Goal: Task Accomplishment & Management: Use online tool/utility

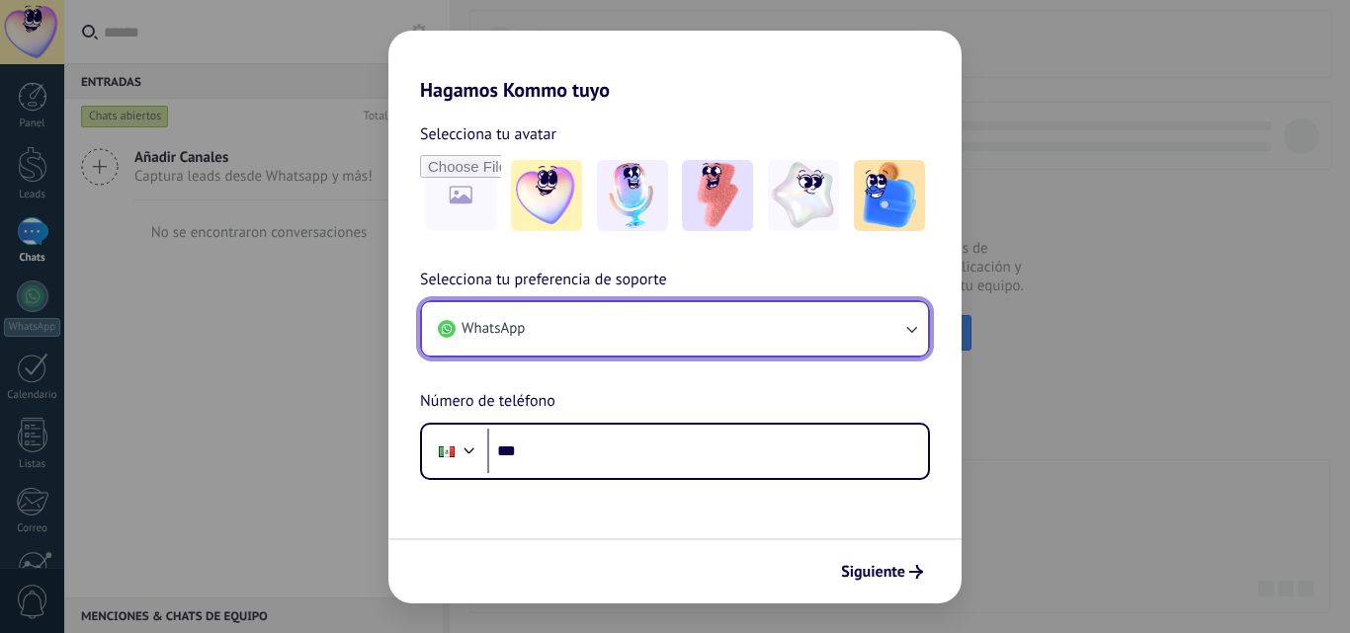
click at [607, 319] on button "WhatsApp" at bounding box center [675, 328] width 506 height 53
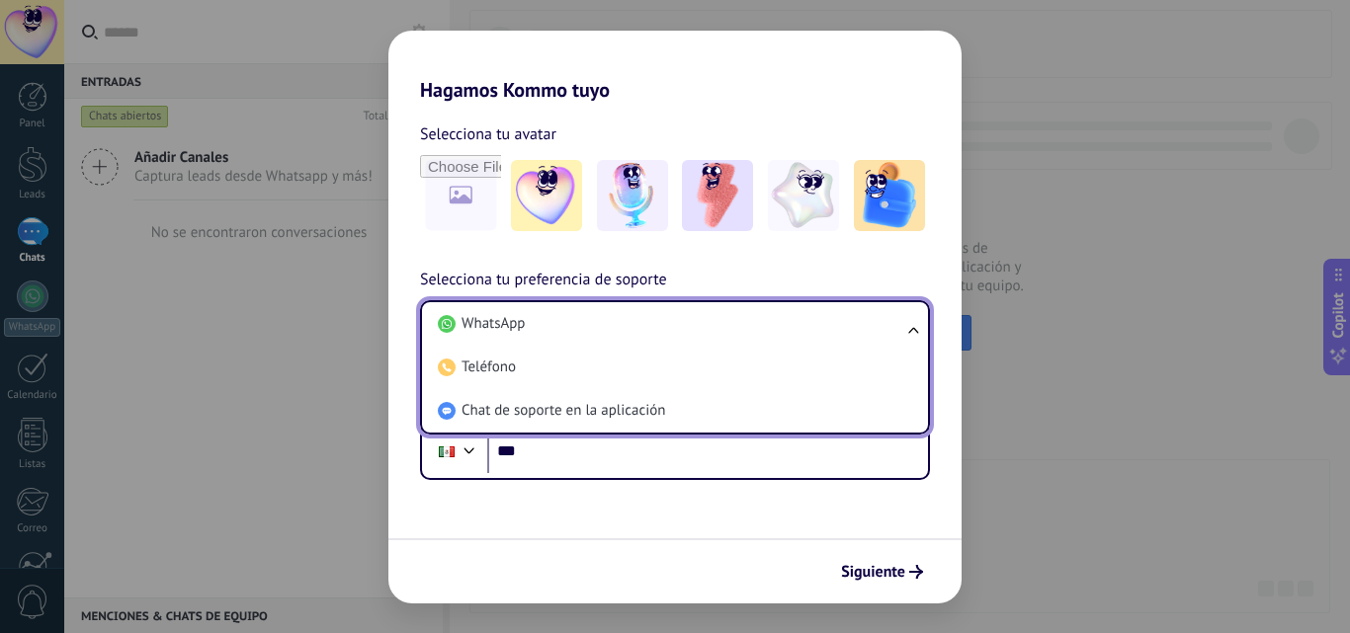
click at [744, 277] on div "Selecciona tu preferencia de soporte WhatsApp WhatsApp Teléfono Chat de soporte…" at bounding box center [674, 374] width 573 height 212
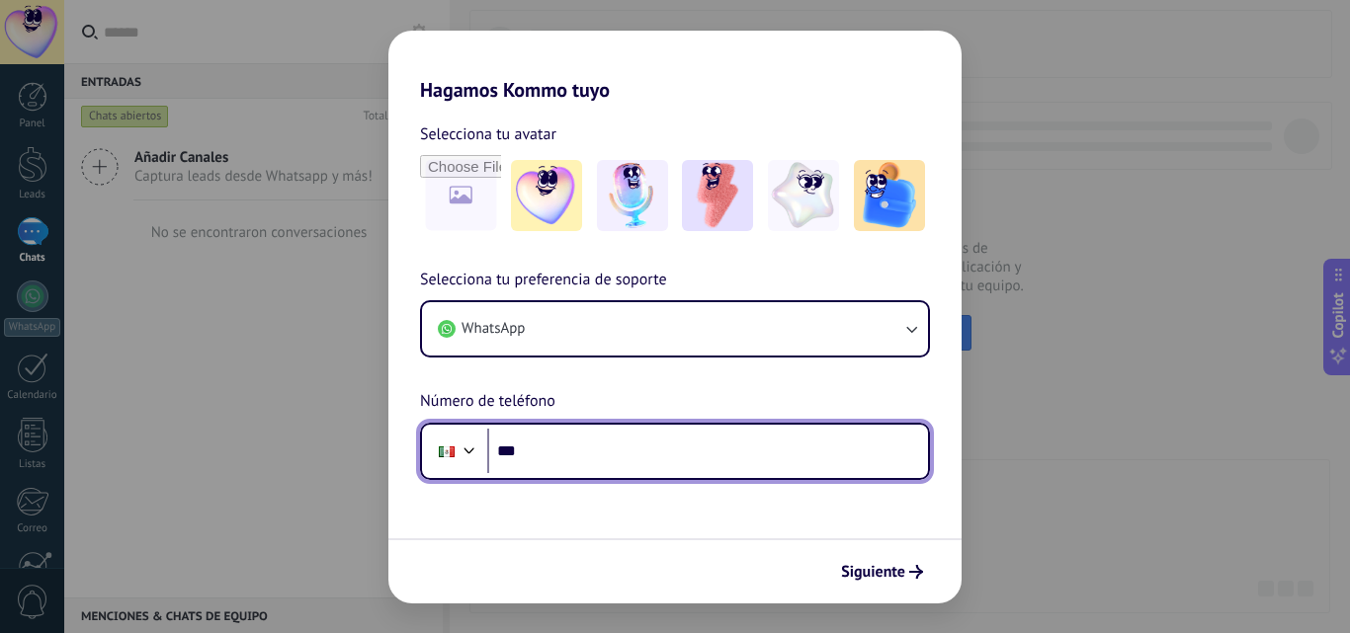
click at [615, 456] on input "***" at bounding box center [707, 451] width 441 height 45
type input "**********"
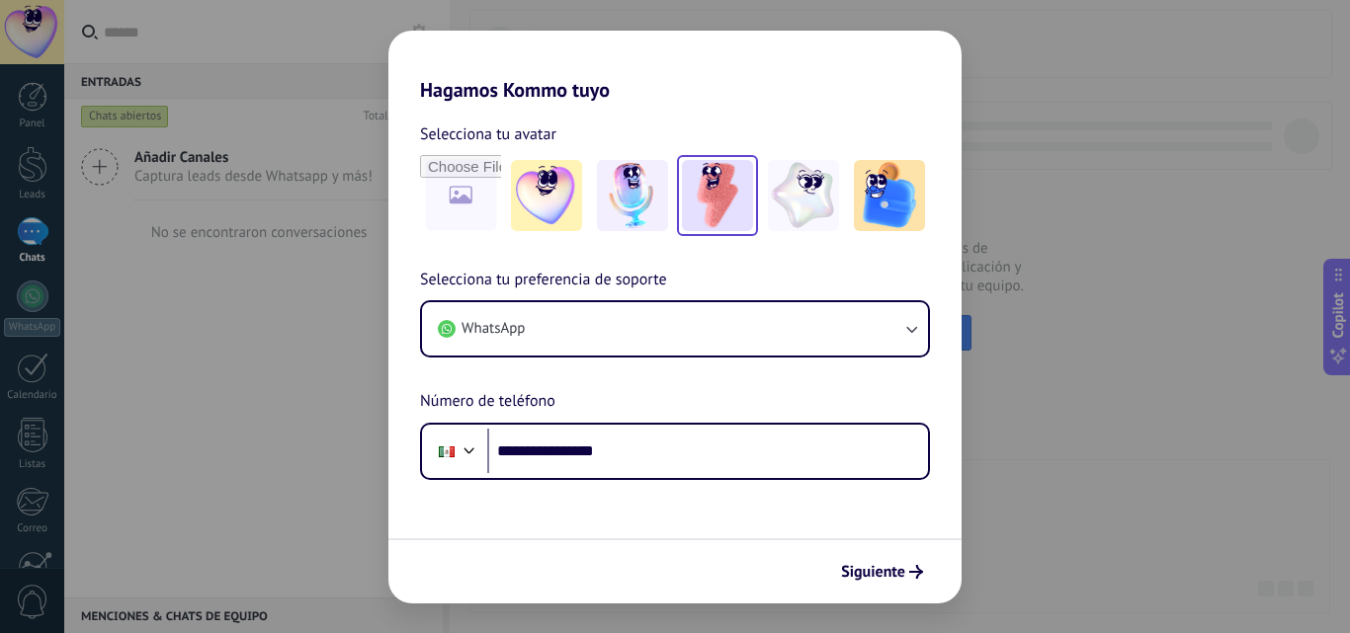
click at [727, 187] on img at bounding box center [717, 195] width 71 height 71
click at [886, 576] on span "Siguiente" at bounding box center [873, 572] width 64 height 14
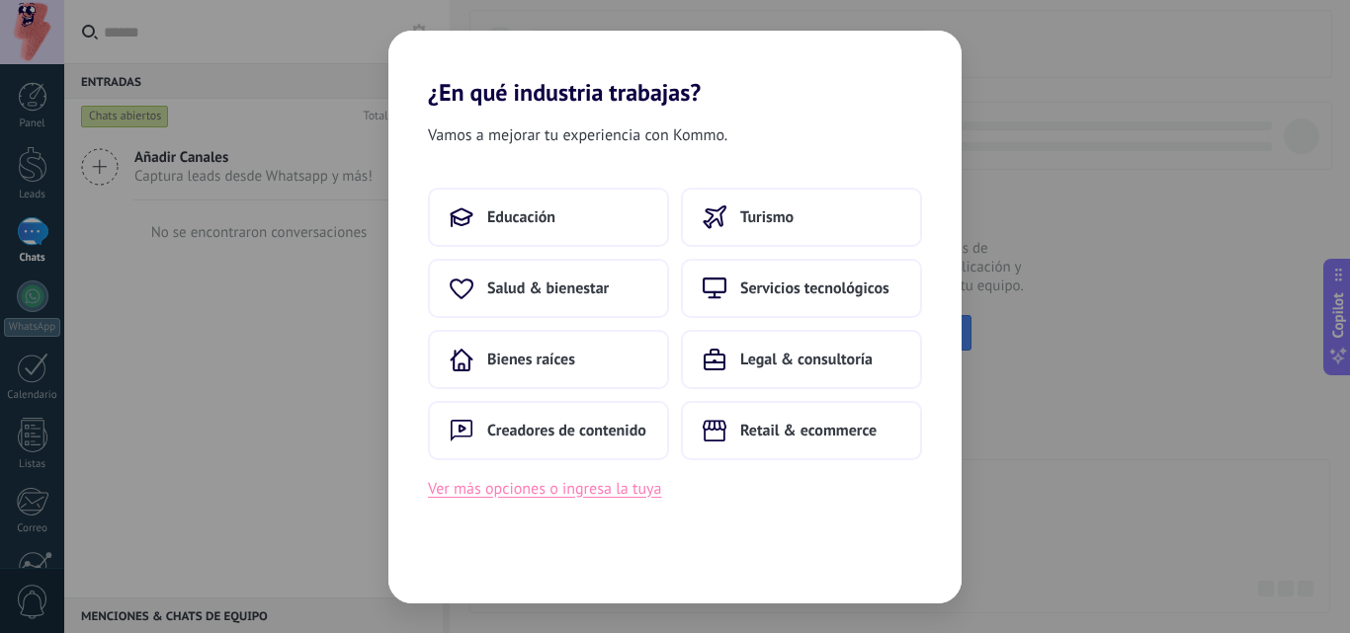
click at [564, 496] on button "Ver más opciones o ingresa la tuya" at bounding box center [544, 489] width 233 height 26
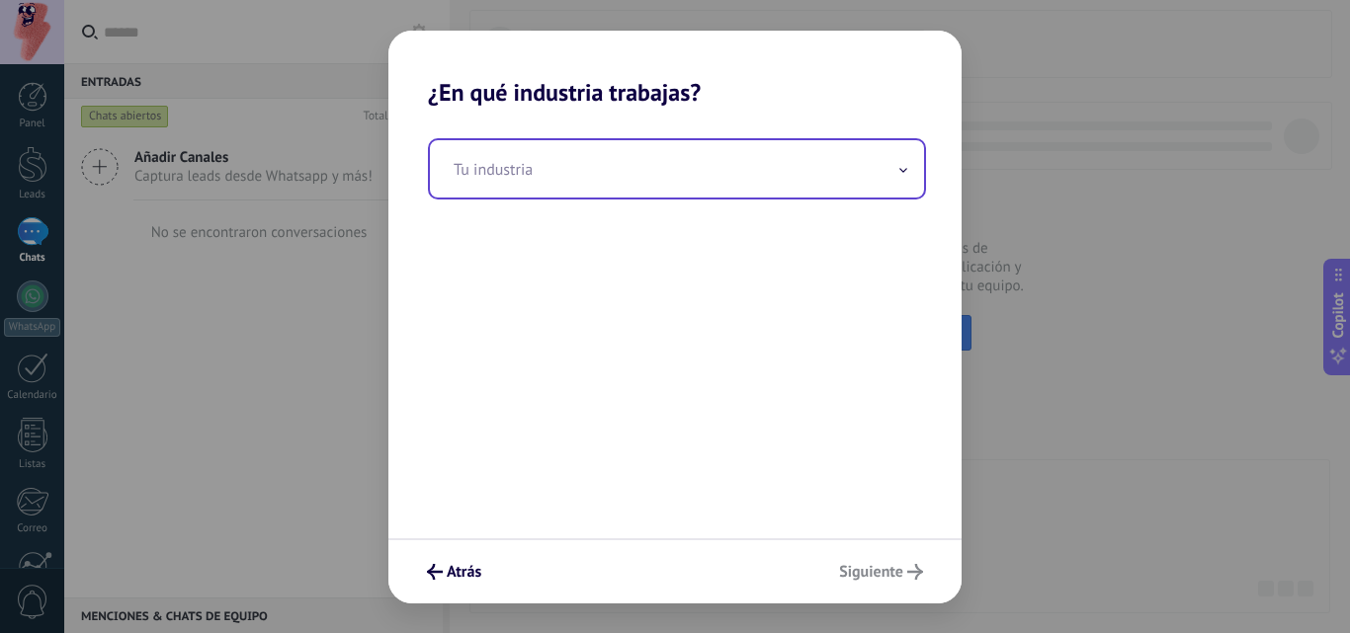
click at [610, 160] on input "text" at bounding box center [677, 168] width 494 height 57
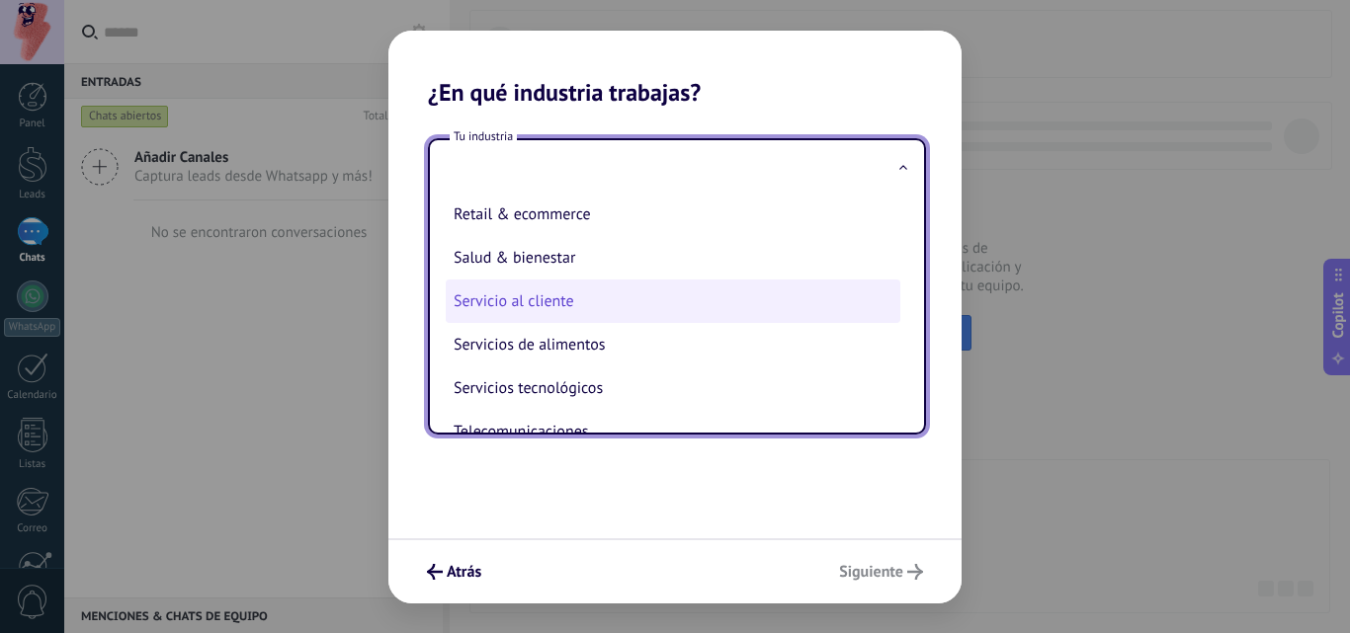
scroll to position [401, 0]
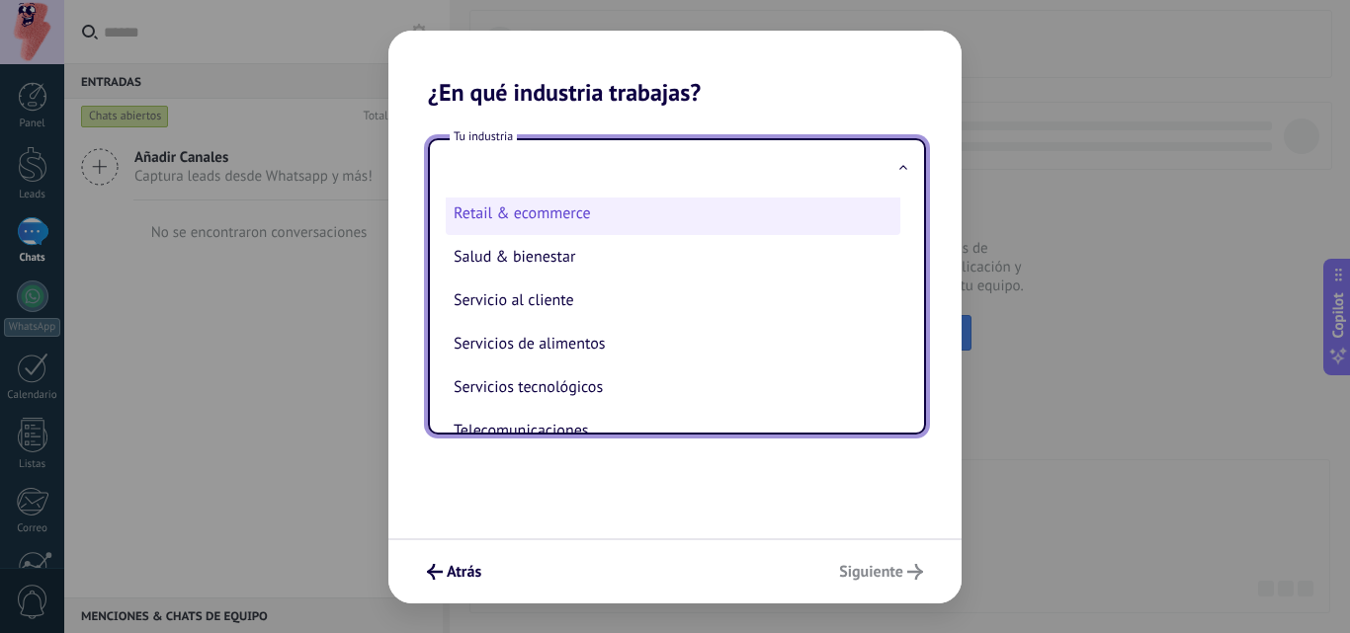
click at [562, 220] on li "Retail & ecommerce" at bounding box center [673, 213] width 454 height 43
type input "**********"
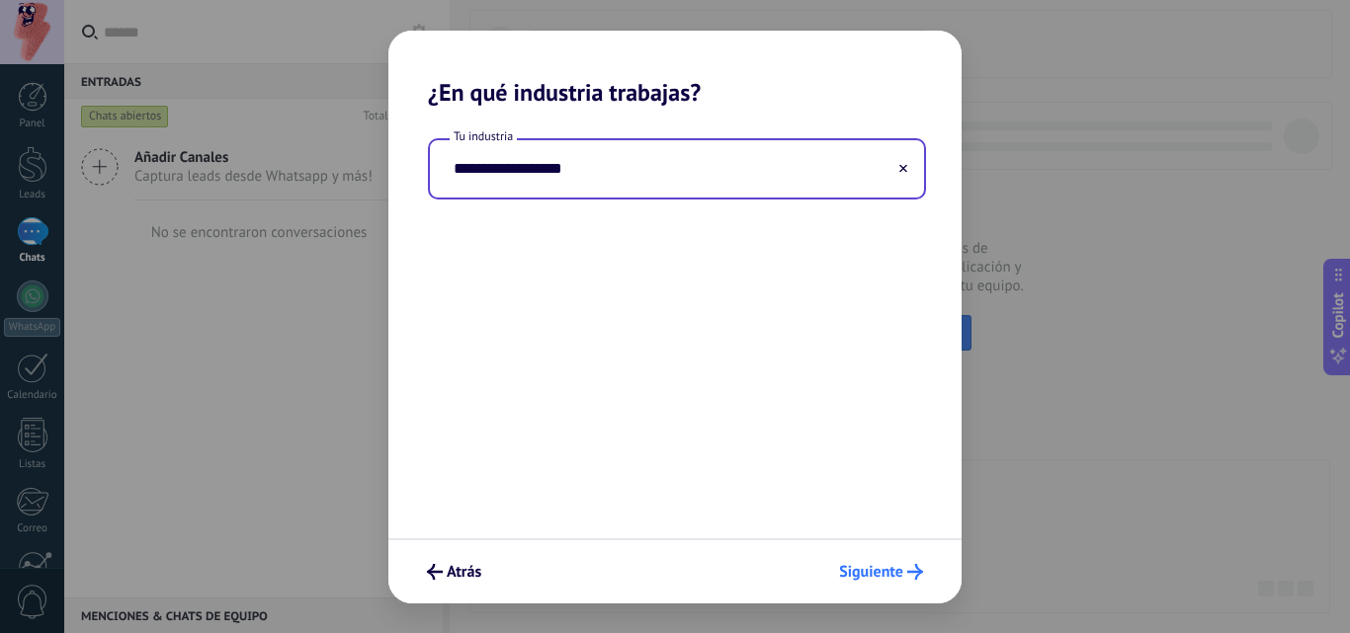
click at [880, 568] on span "Siguiente" at bounding box center [871, 572] width 64 height 14
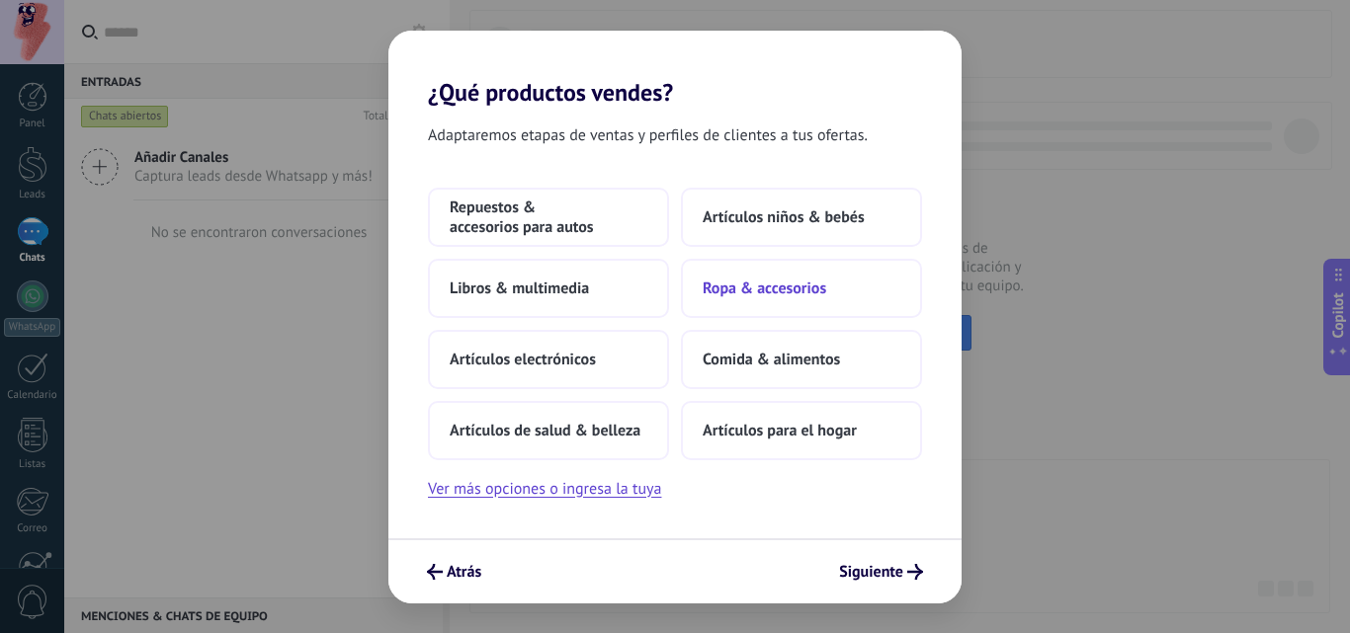
click at [766, 279] on span "Ropa & accesorios" at bounding box center [764, 289] width 124 height 20
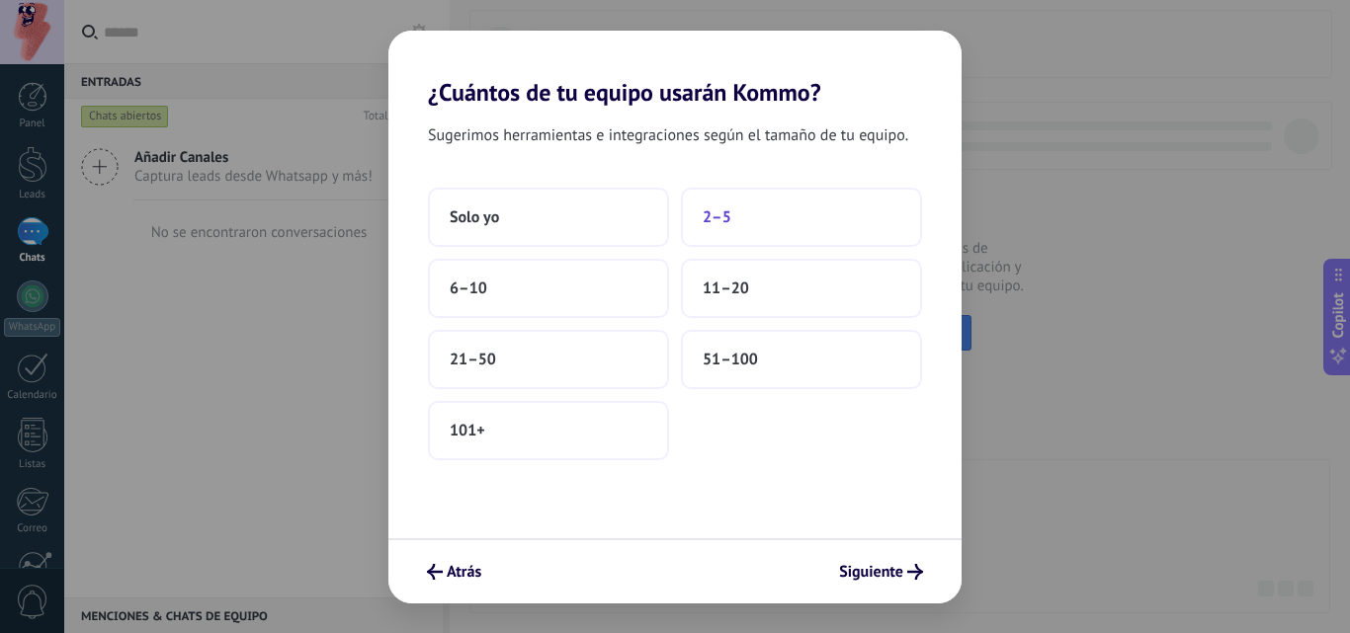
click at [765, 220] on button "2–5" at bounding box center [801, 217] width 241 height 59
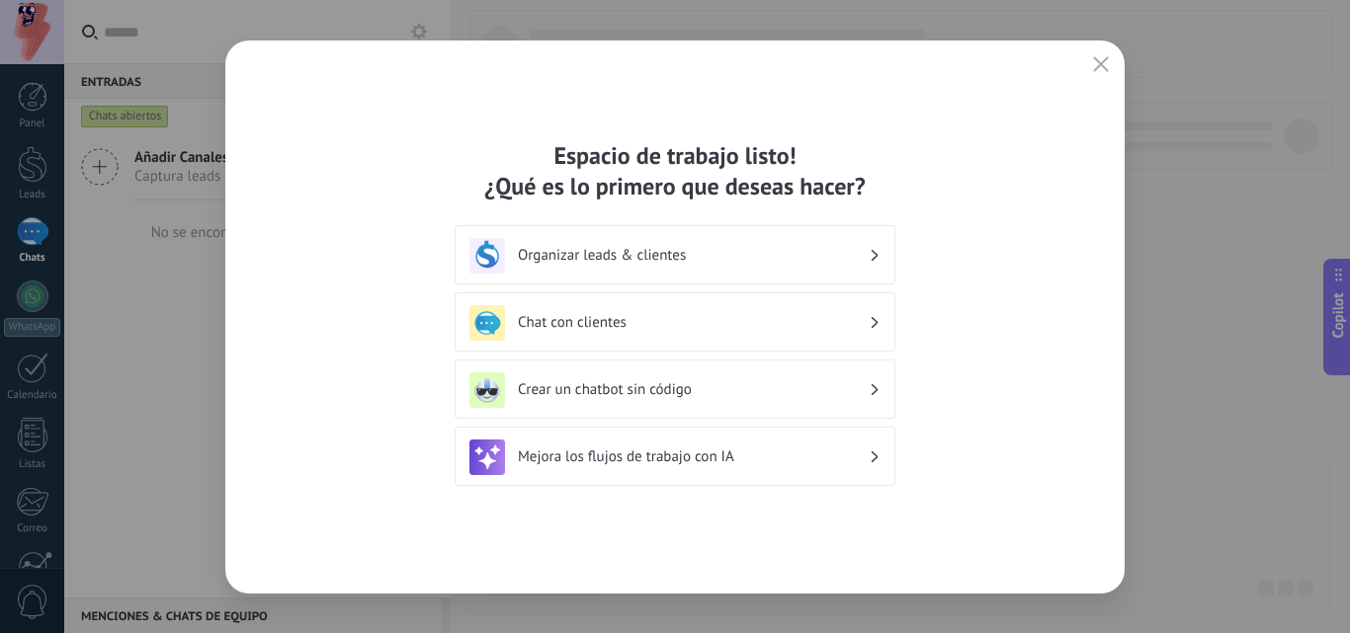
click at [731, 386] on h3 "Crear un chatbot sin código" at bounding box center [693, 389] width 351 height 19
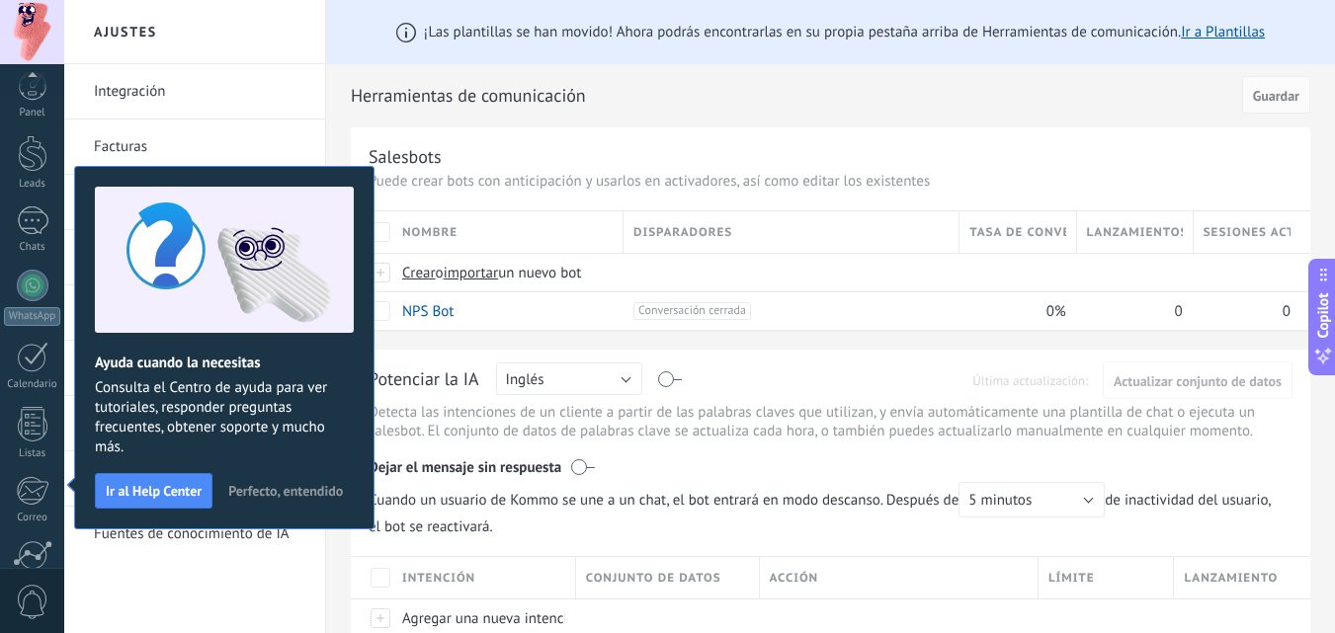
scroll to position [189, 0]
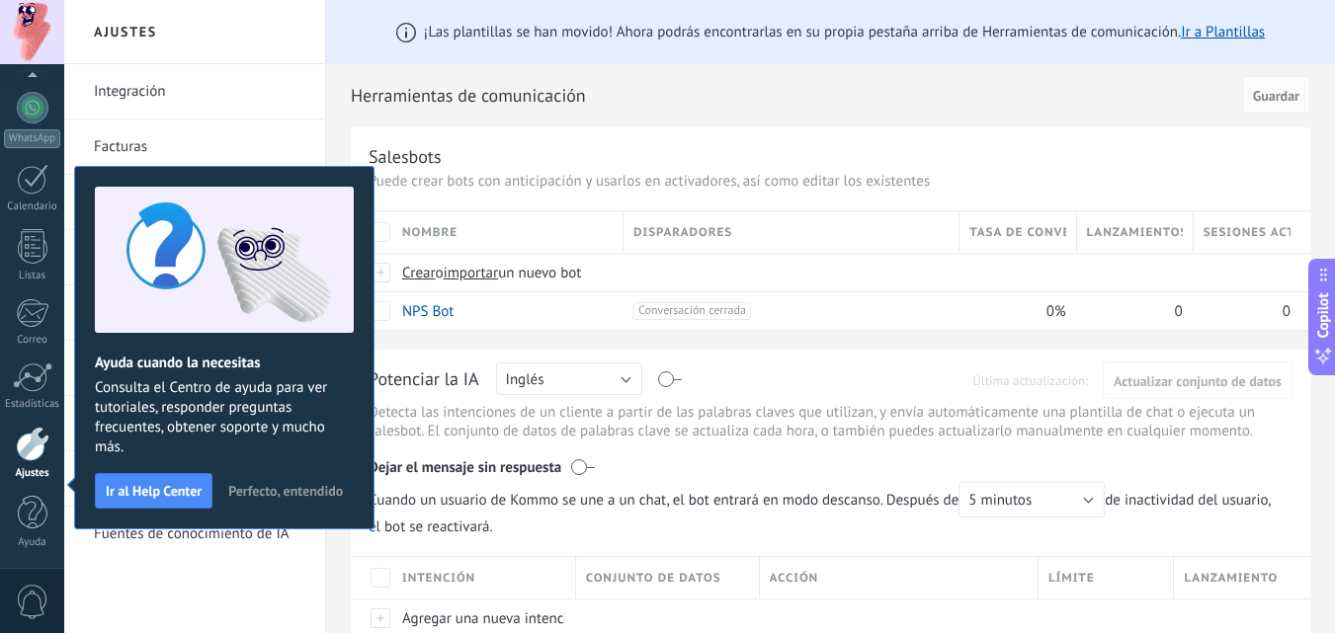
click at [228, 498] on span "Perfecto, entendido" at bounding box center [285, 491] width 115 height 14
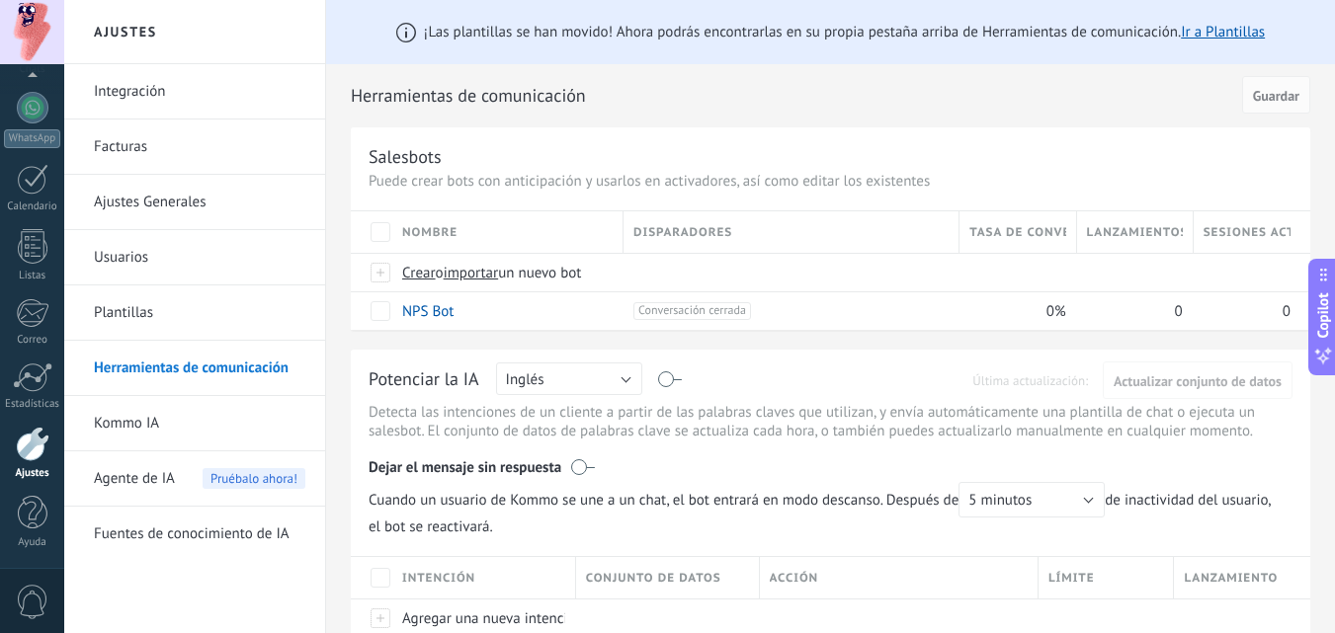
click at [150, 92] on link "Integración" at bounding box center [199, 91] width 211 height 55
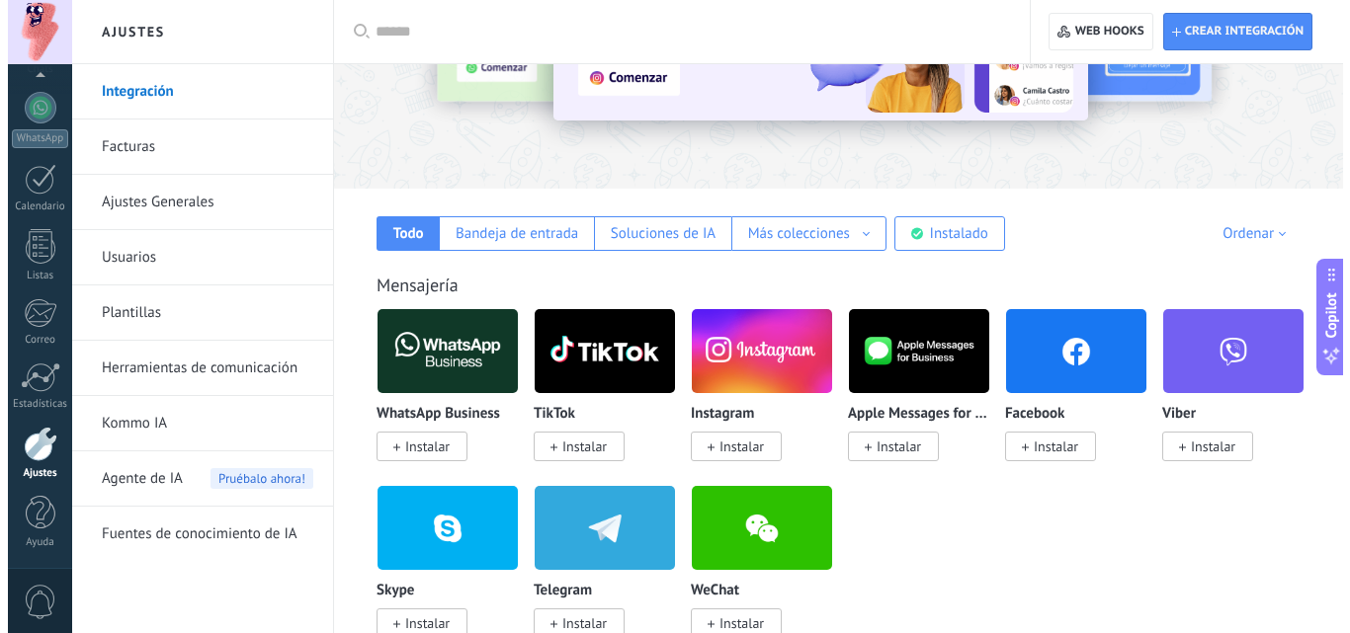
scroll to position [296, 0]
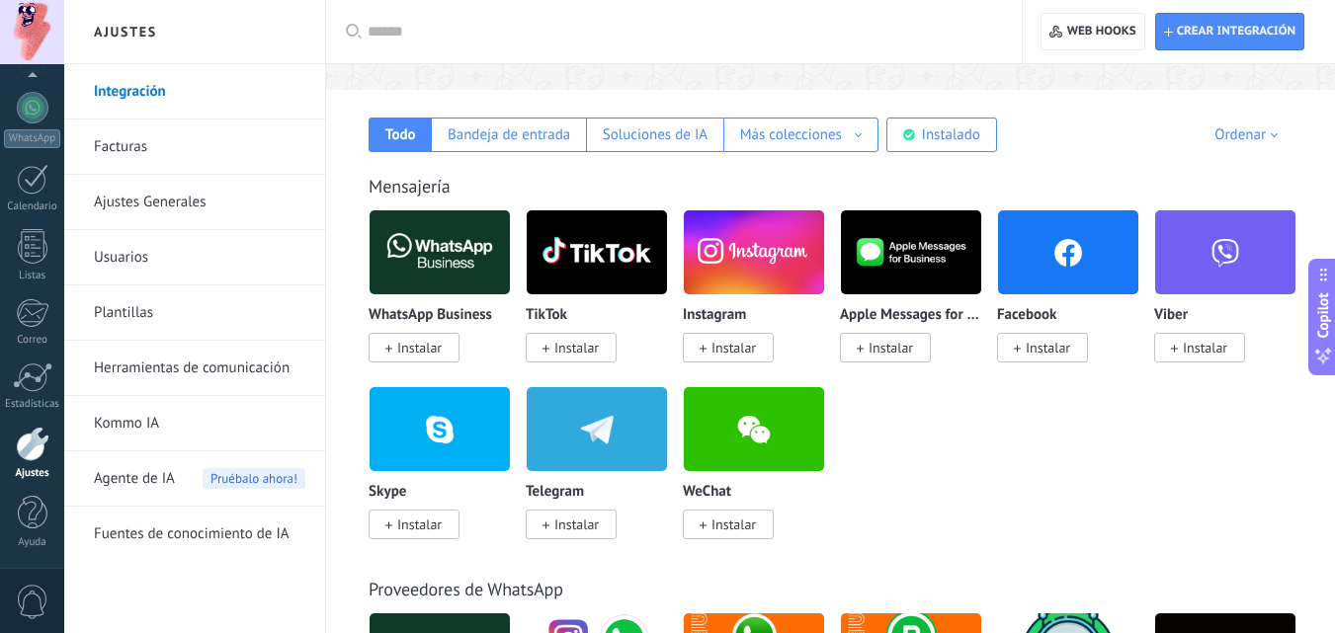
click at [407, 347] on span "Instalar" at bounding box center [419, 348] width 44 height 18
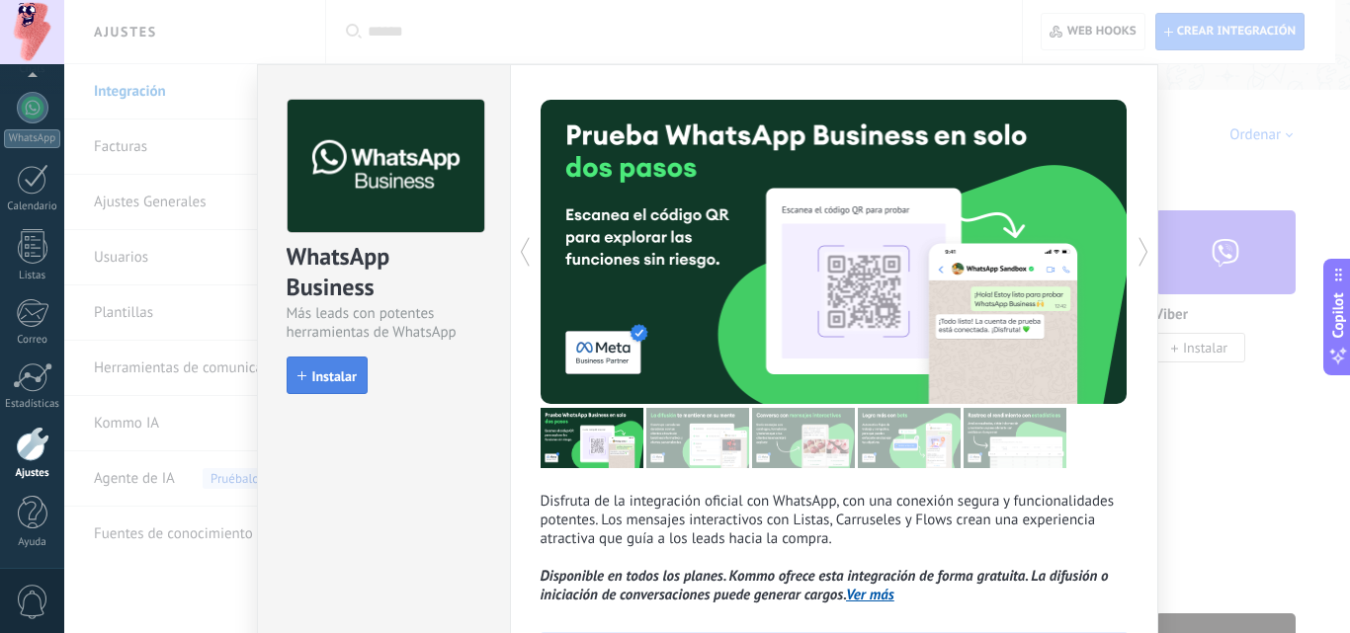
click at [329, 380] on span "Instalar" at bounding box center [334, 377] width 44 height 14
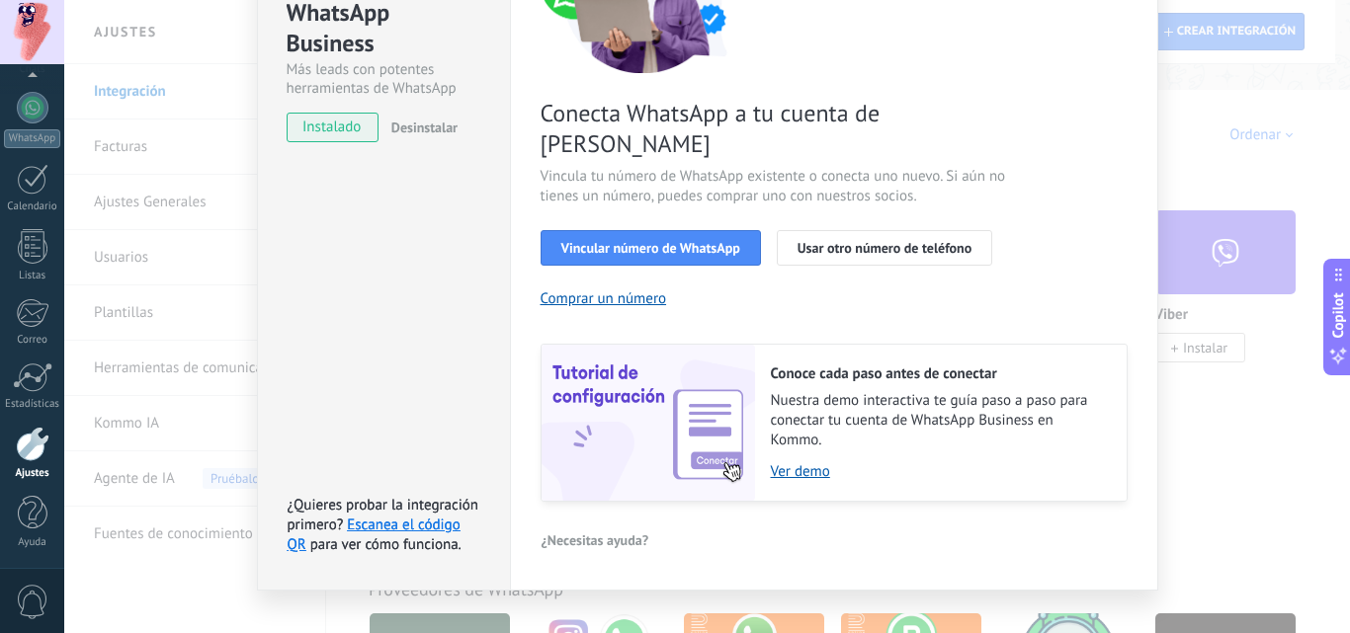
scroll to position [0, 0]
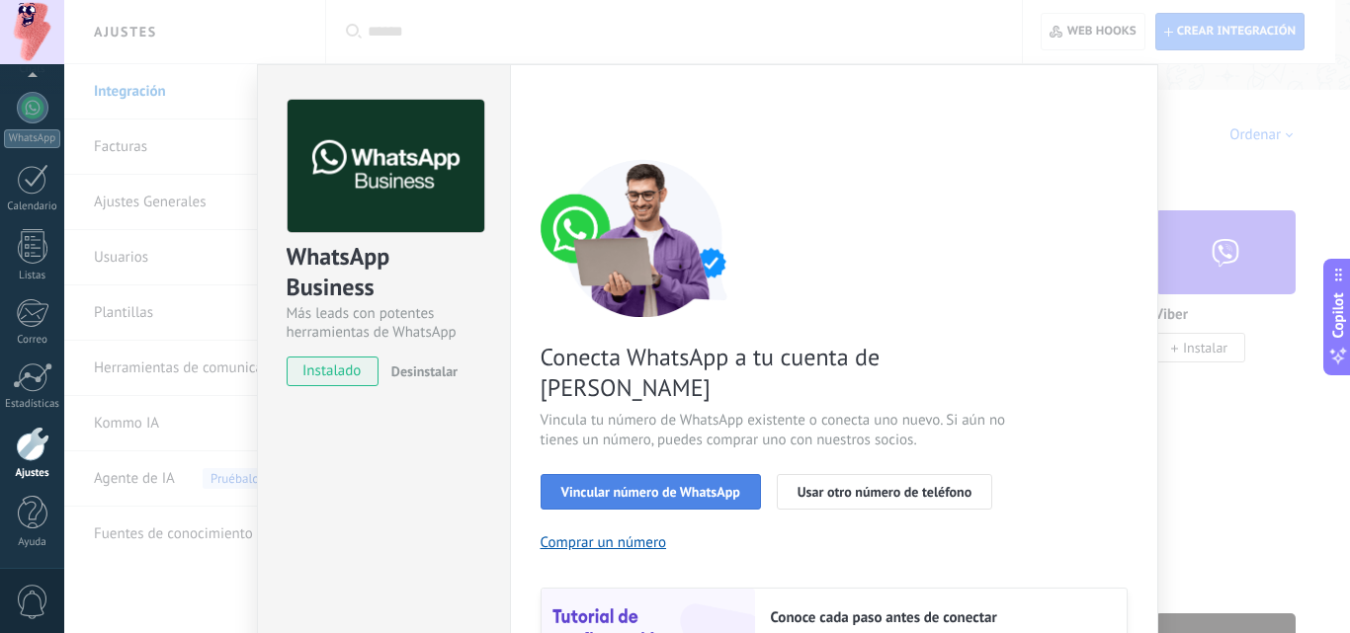
click at [677, 485] on span "Vincular número de WhatsApp" at bounding box center [650, 492] width 179 height 14
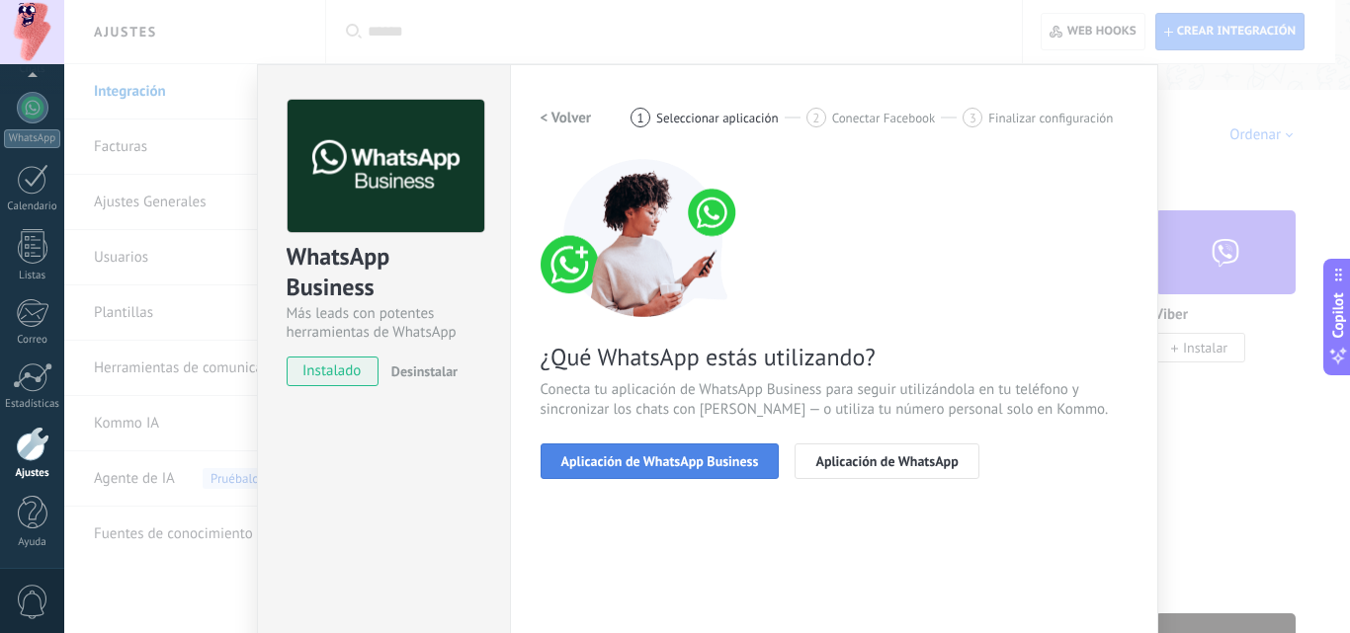
click at [652, 467] on span "Aplicación de WhatsApp Business" at bounding box center [660, 461] width 198 height 14
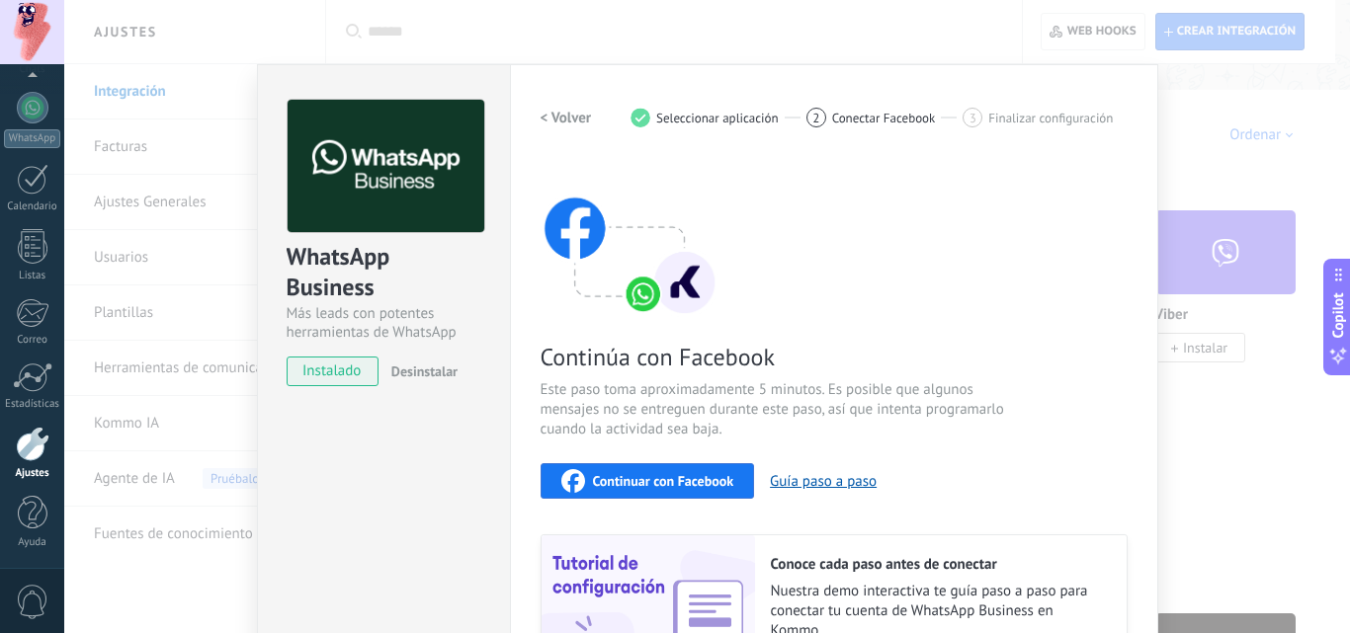
scroll to position [99, 0]
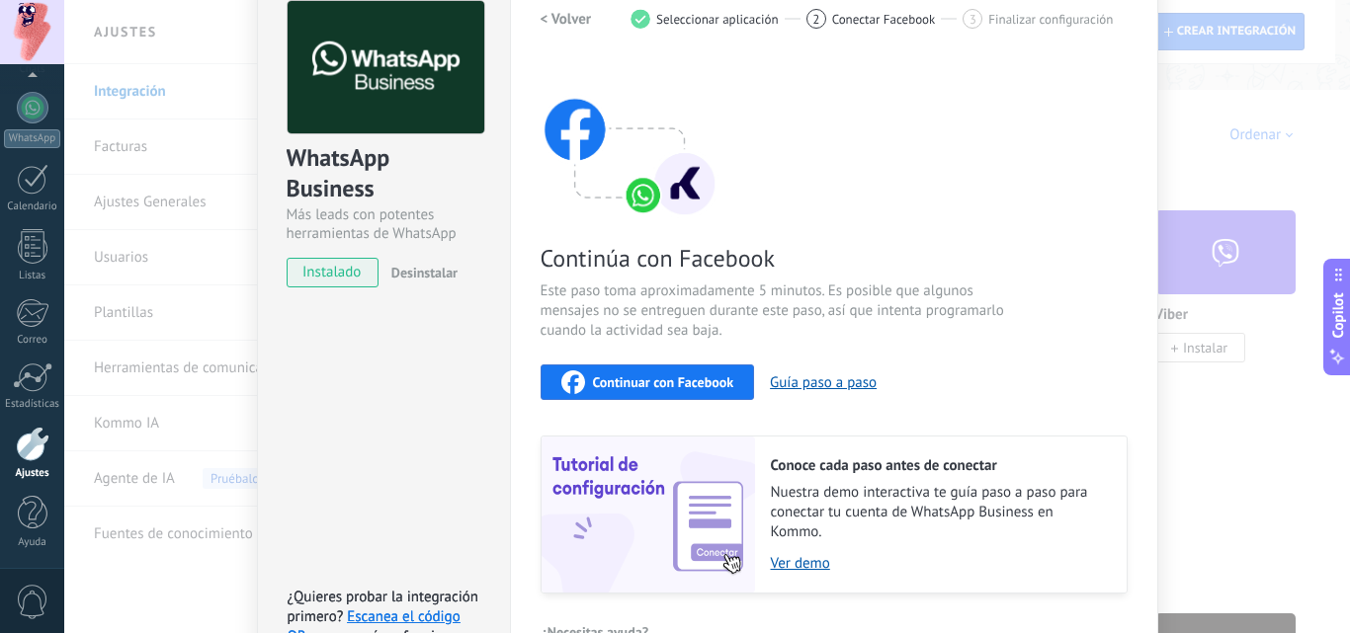
click at [686, 385] on span "Continuar con Facebook" at bounding box center [663, 382] width 141 height 14
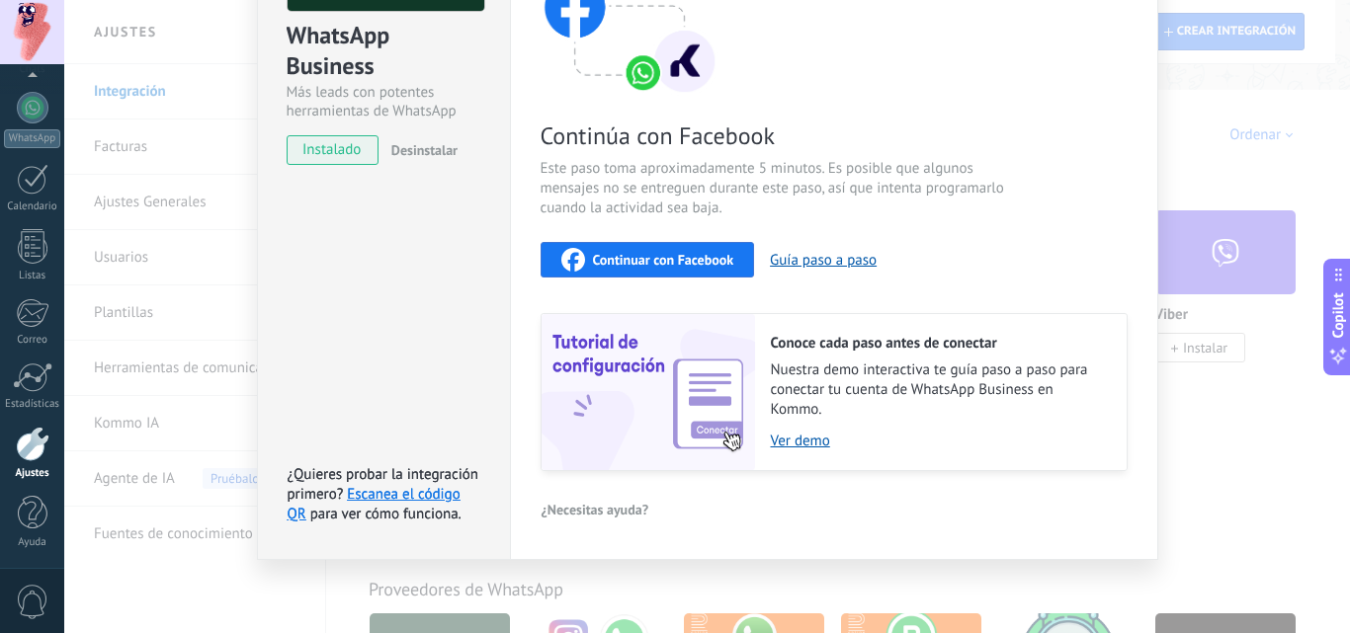
scroll to position [0, 0]
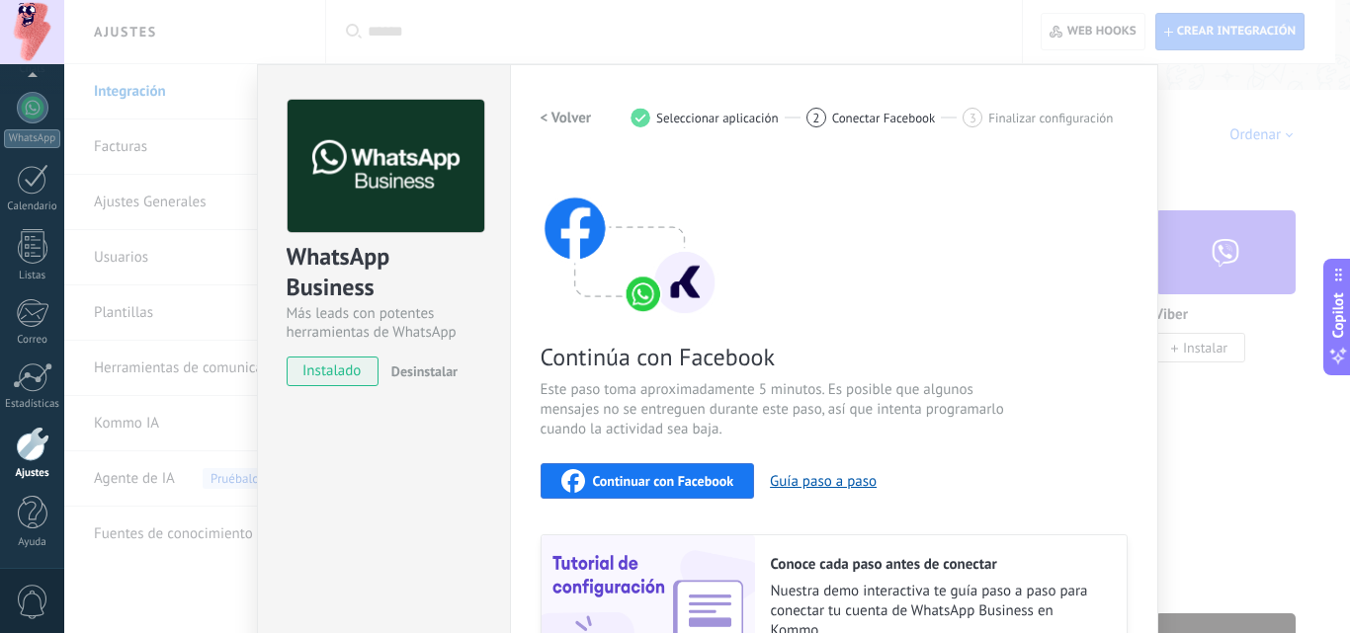
click at [561, 111] on h2 "< Volver" at bounding box center [565, 118] width 51 height 19
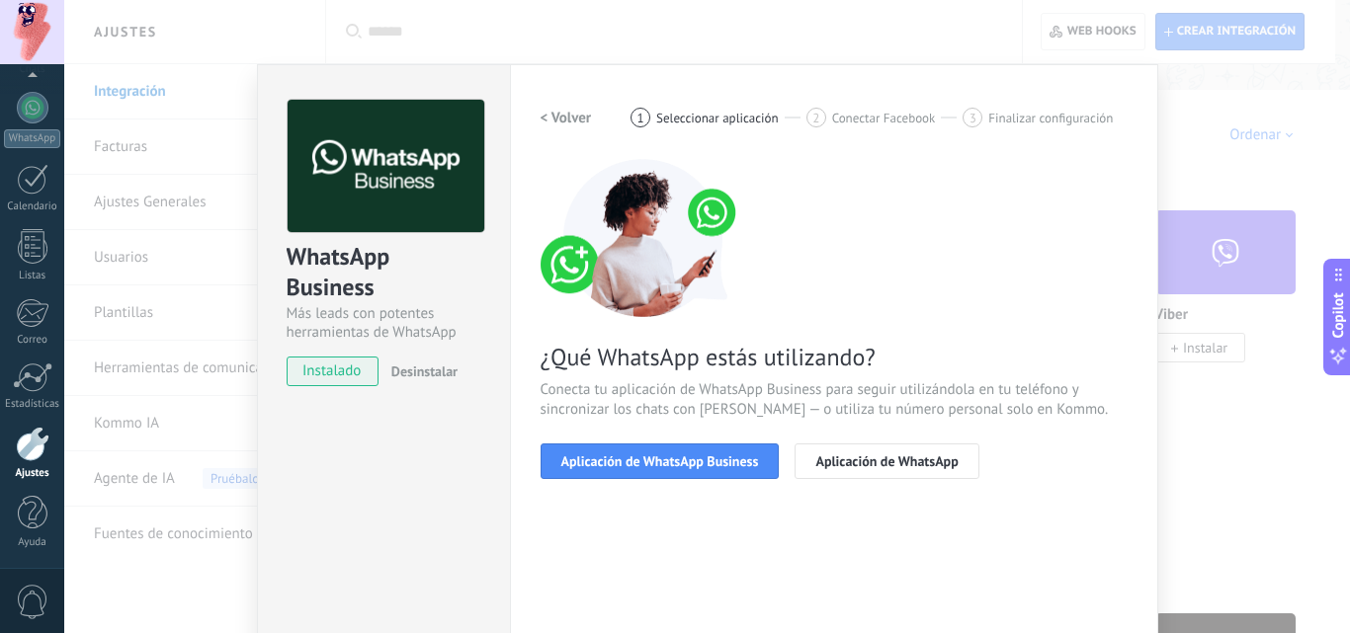
scroll to position [99, 0]
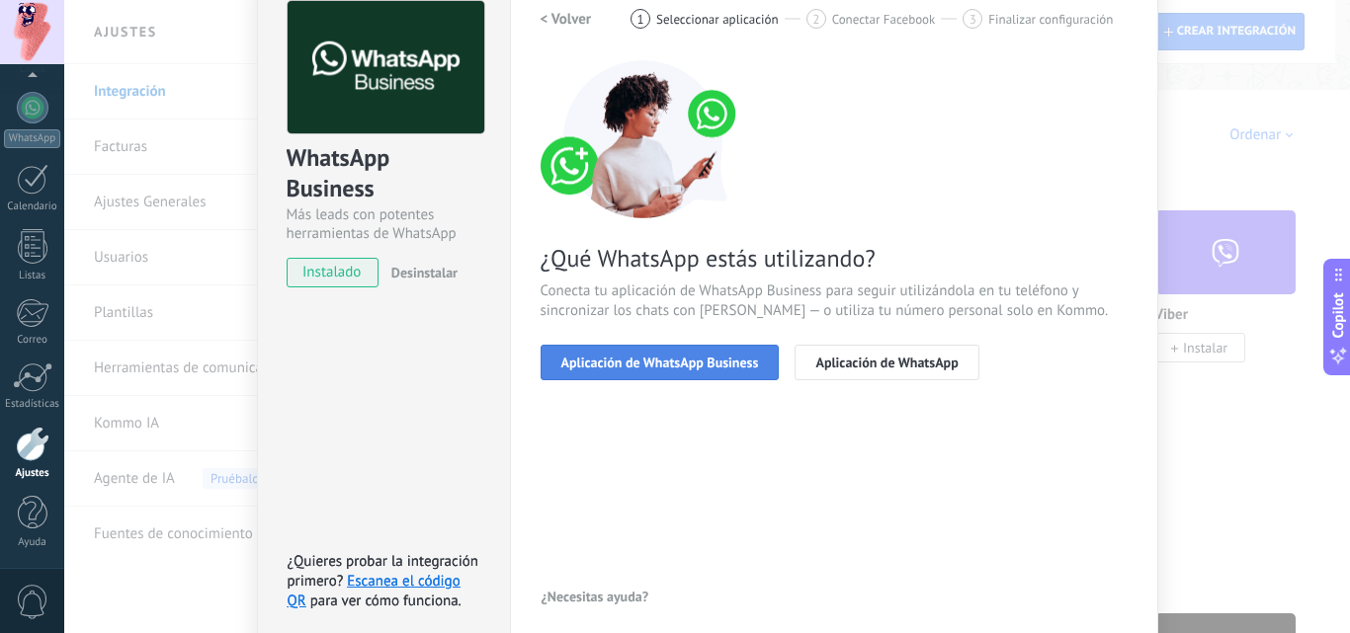
click at [717, 366] on span "Aplicación de WhatsApp Business" at bounding box center [660, 363] width 198 height 14
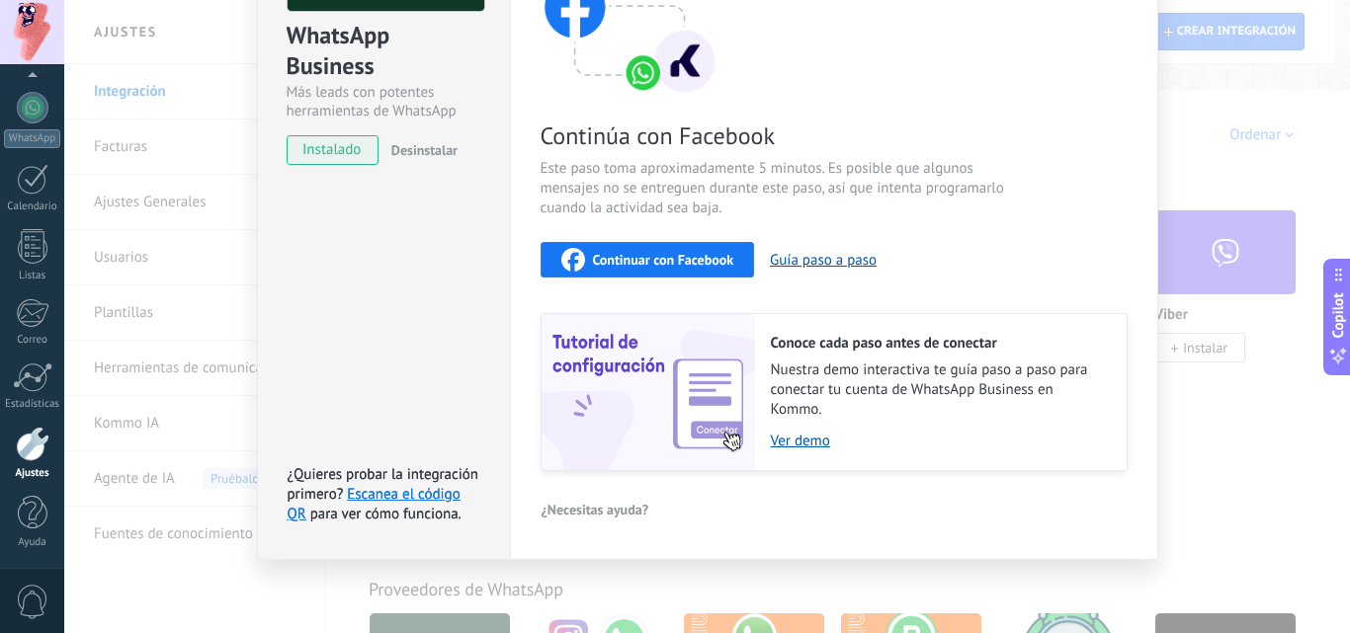
scroll to position [0, 0]
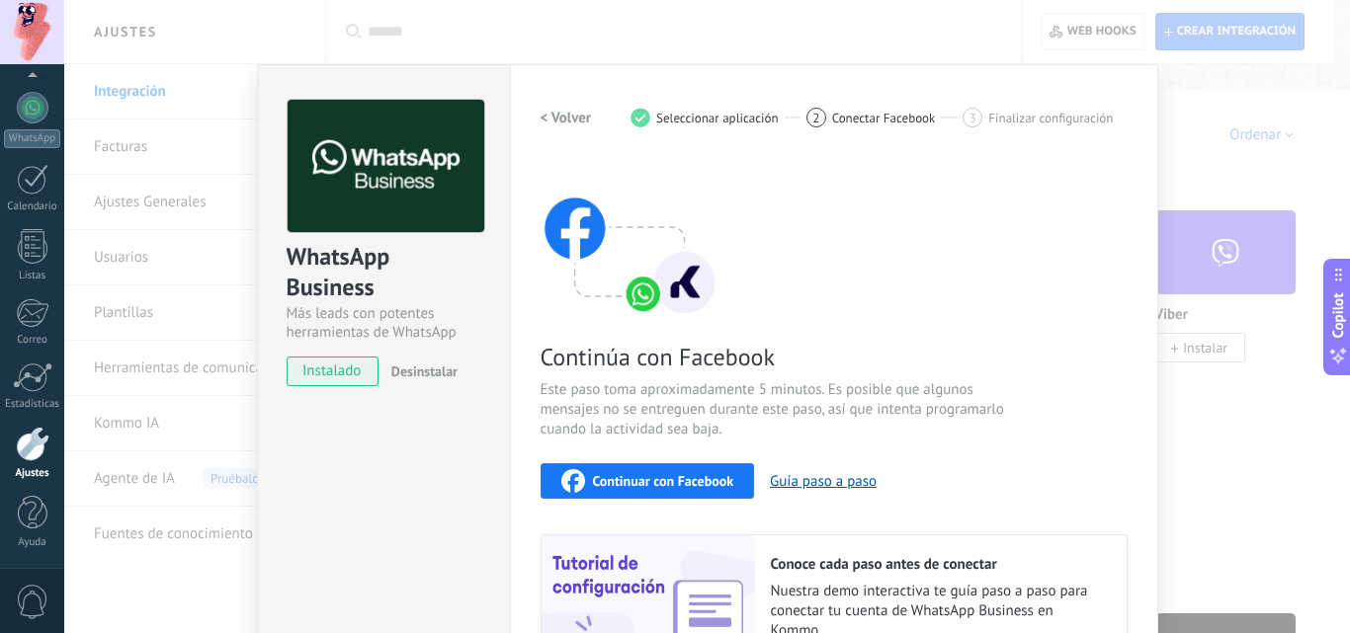
click at [684, 484] on span "Continuar con Facebook" at bounding box center [663, 481] width 141 height 14
click at [1208, 301] on div "WhatsApp Business Más leads con potentes herramientas de WhatsApp instalado Des…" at bounding box center [706, 316] width 1285 height 633
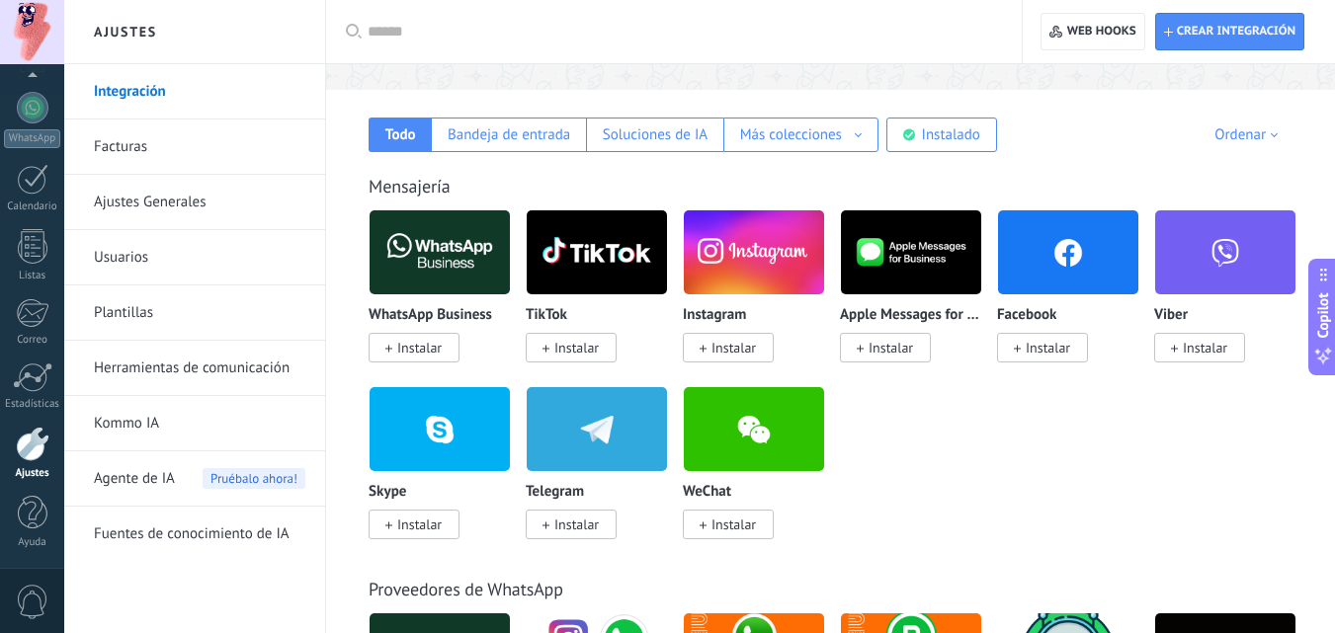
click at [1079, 235] on img at bounding box center [1068, 253] width 140 height 96
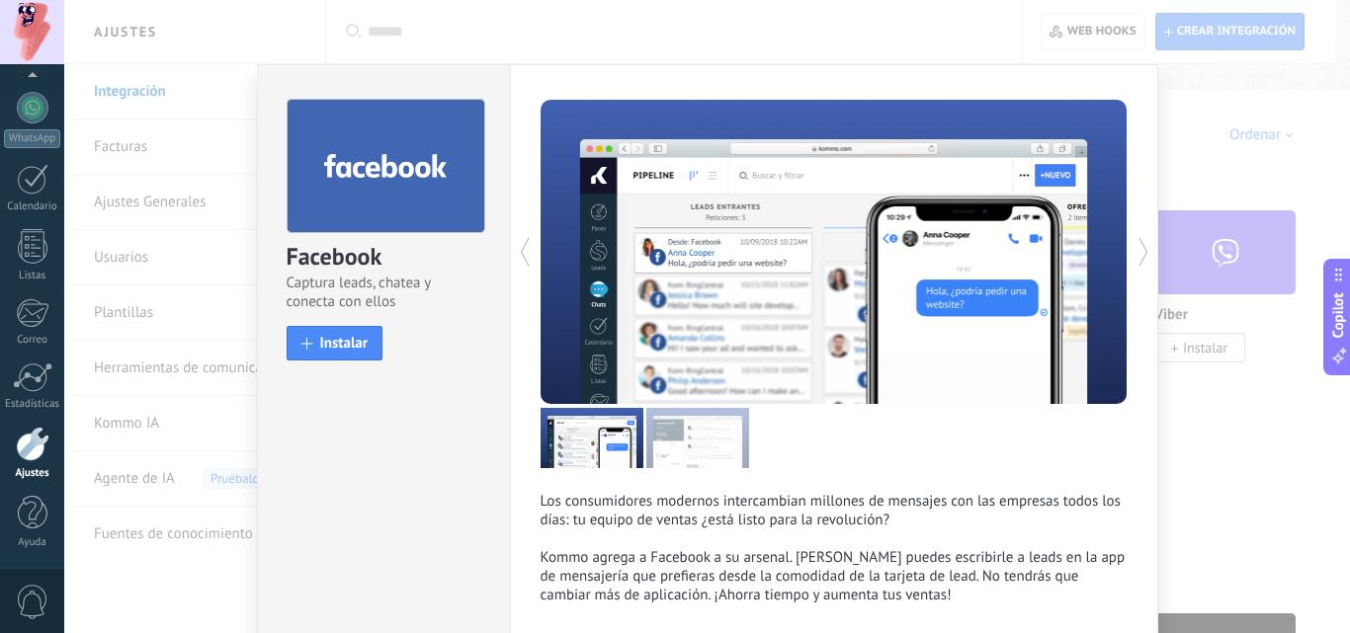
click at [182, 381] on div "Facebook Captura leads, chatea y conecta con ellos install Instalar Los consumi…" at bounding box center [706, 316] width 1285 height 633
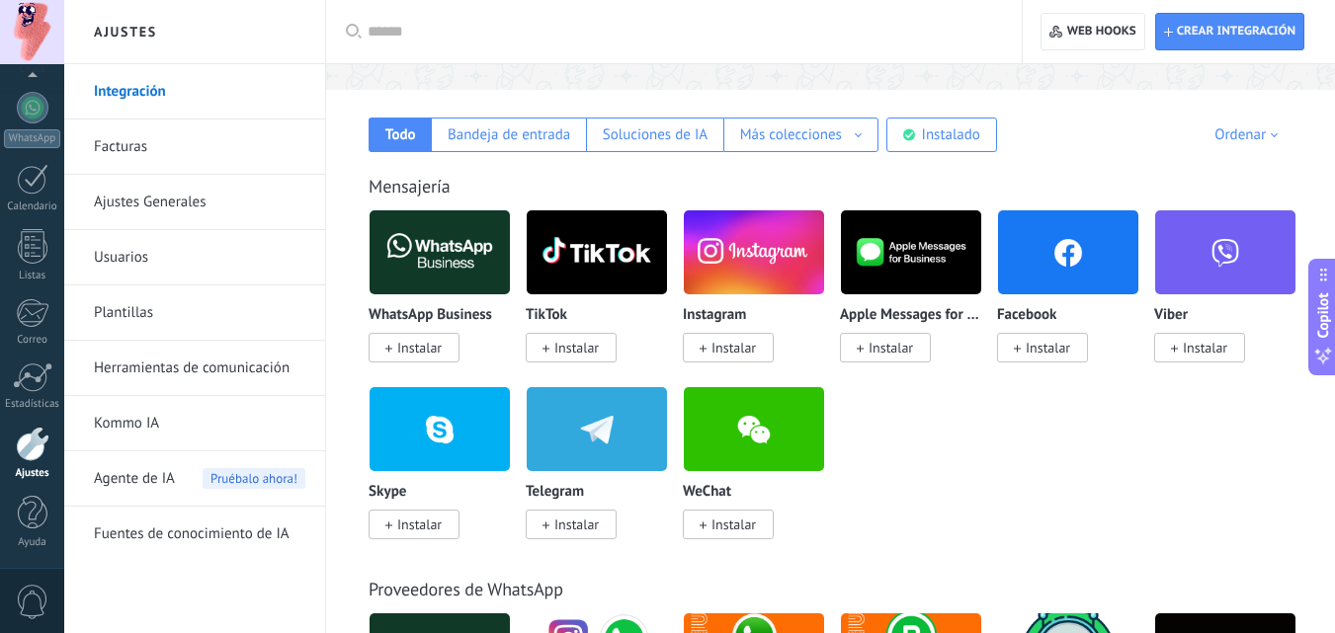
click at [416, 343] on span "Instalar" at bounding box center [419, 348] width 44 height 18
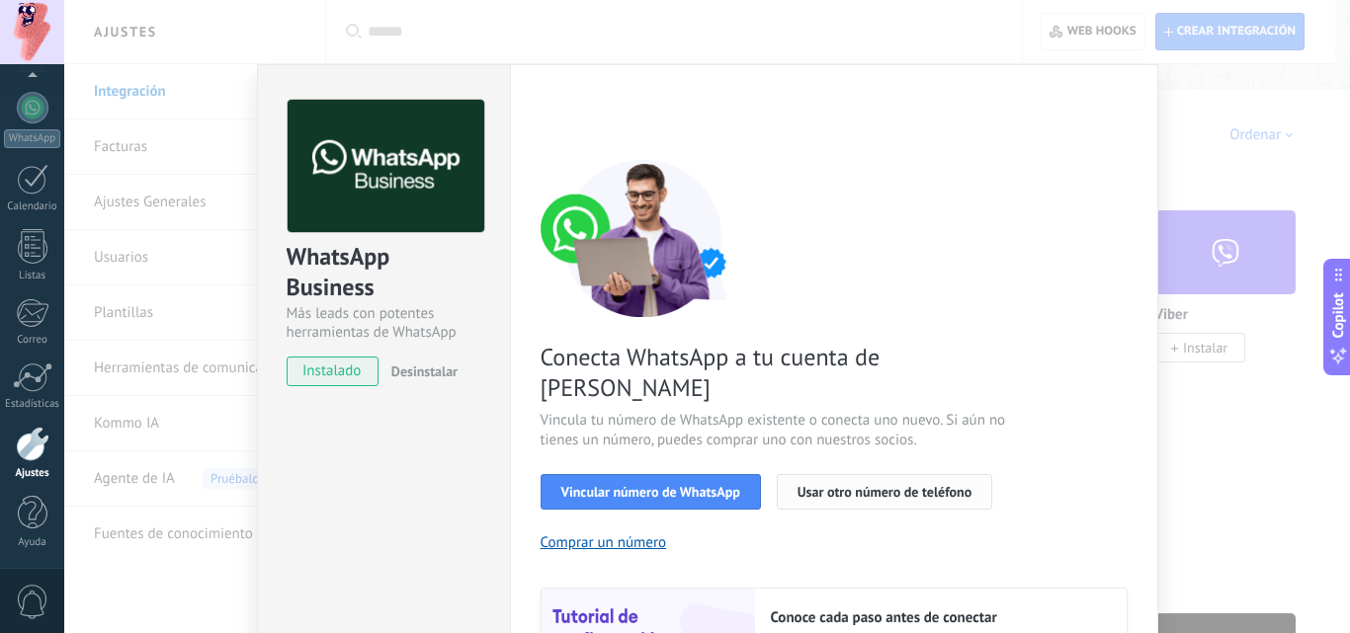
click at [832, 485] on span "Usar otro número de teléfono" at bounding box center [884, 492] width 174 height 14
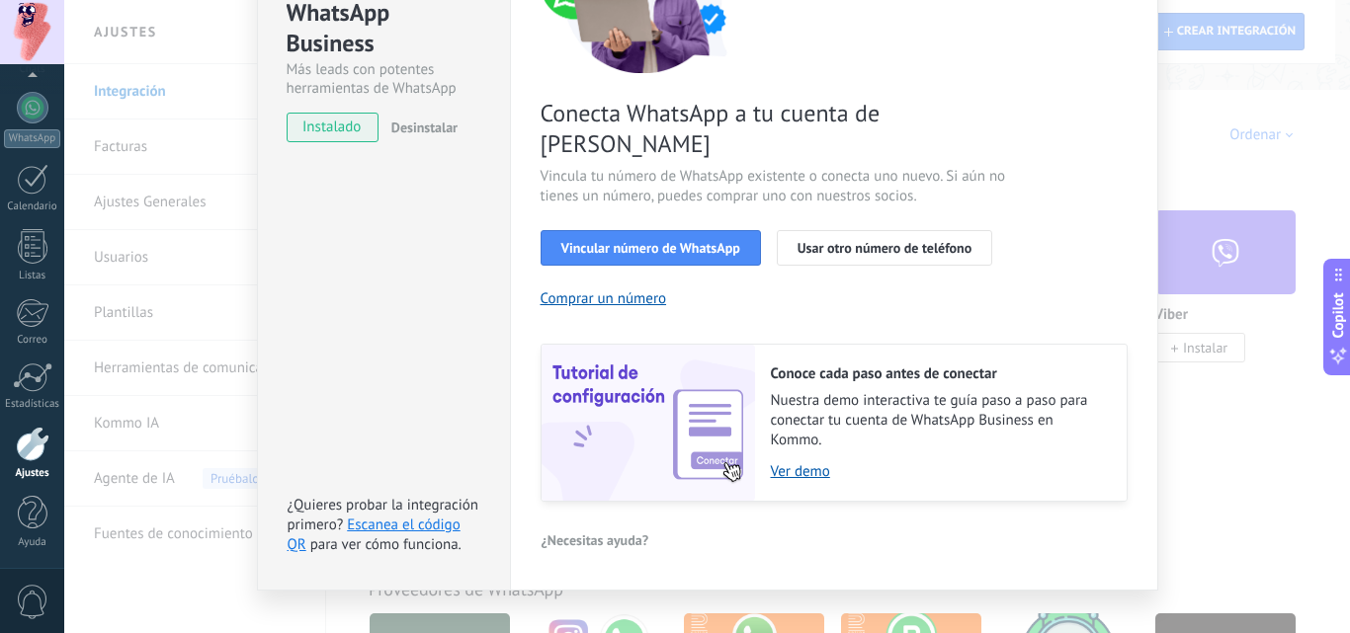
click at [185, 206] on div "WhatsApp Business Más leads con potentes herramientas de WhatsApp instalado Des…" at bounding box center [706, 316] width 1285 height 633
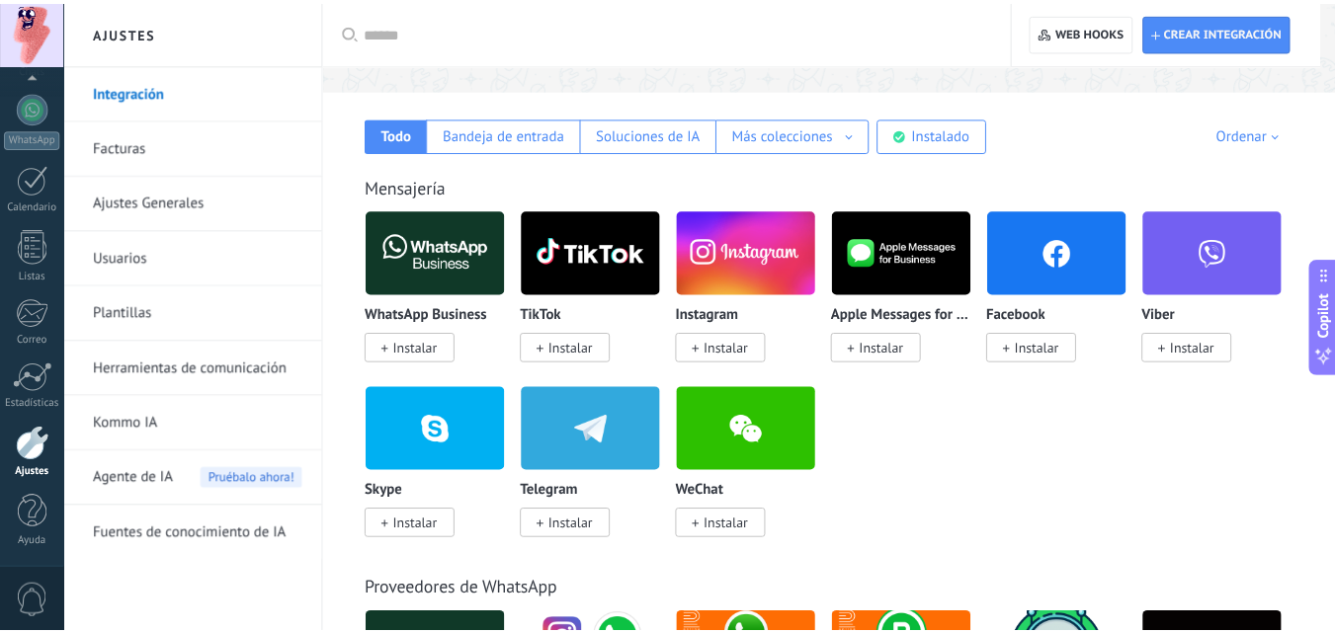
scroll to position [0, 0]
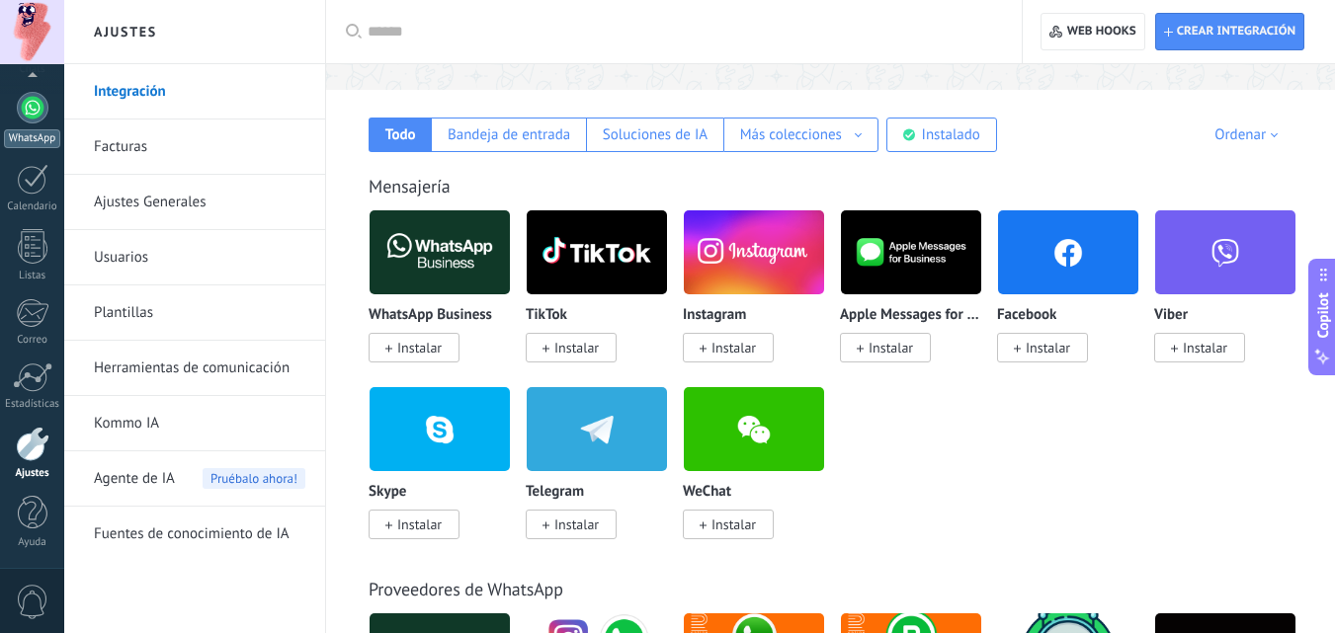
click at [26, 103] on div at bounding box center [33, 108] width 32 height 32
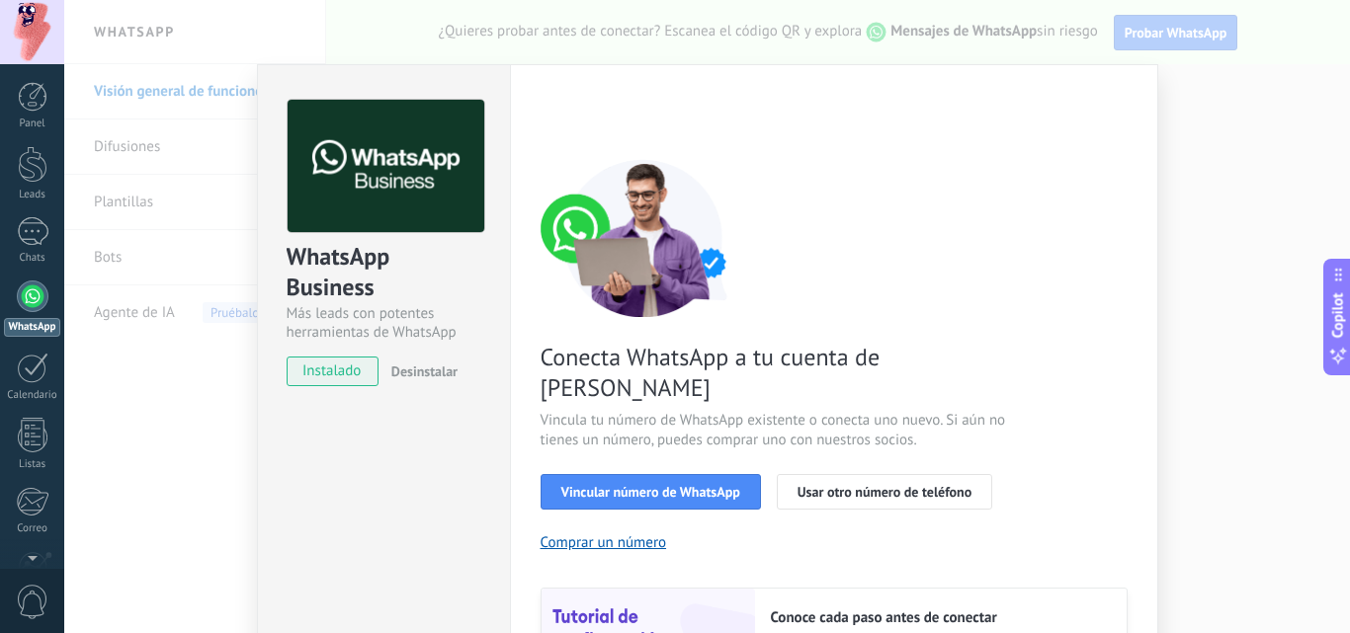
scroll to position [99, 0]
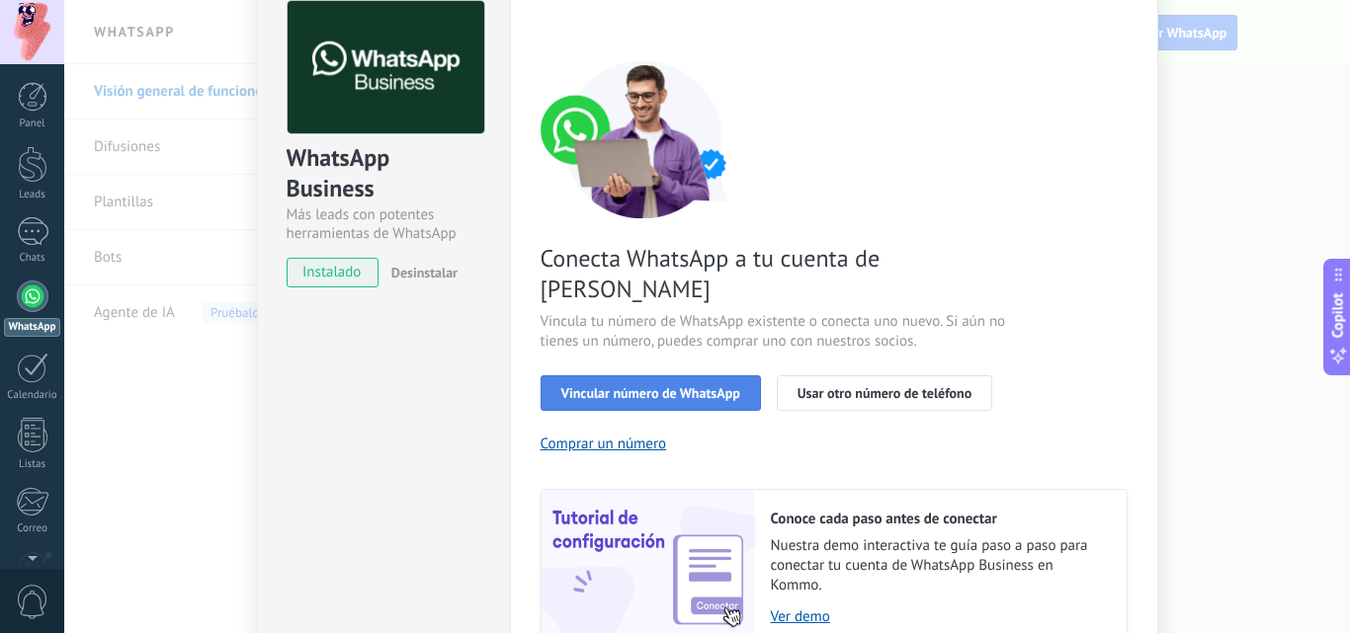
click at [692, 386] on span "Vincular número de WhatsApp" at bounding box center [650, 393] width 179 height 14
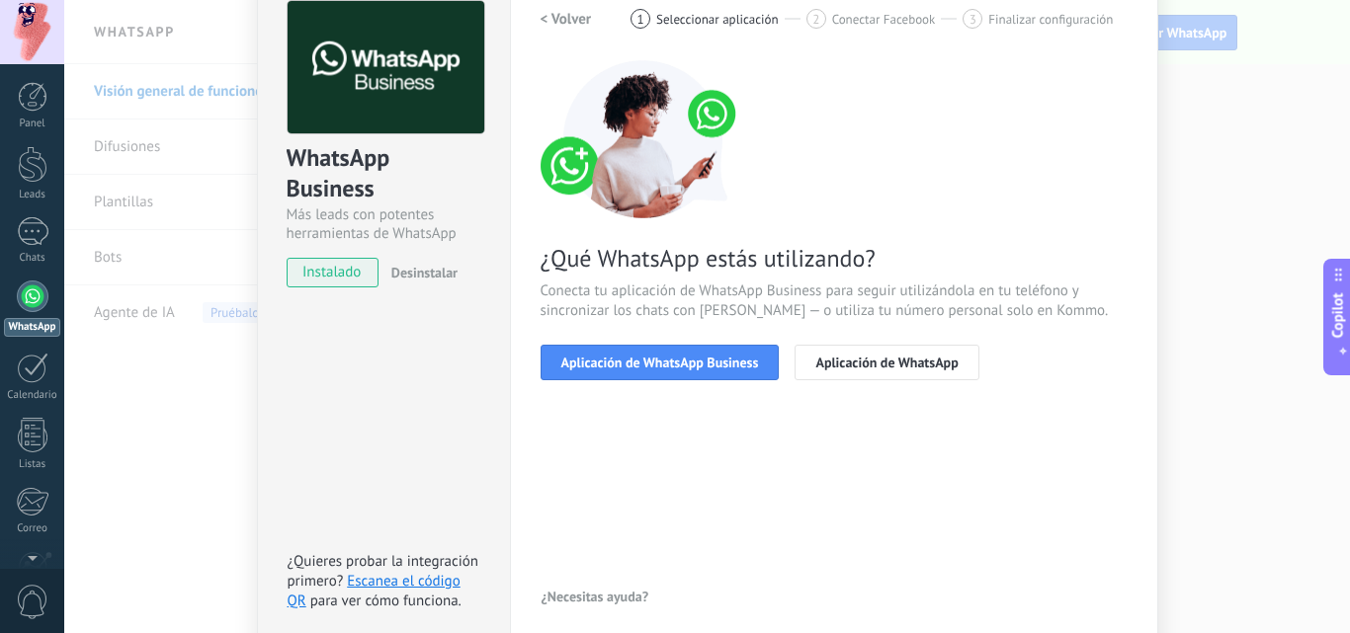
scroll to position [0, 0]
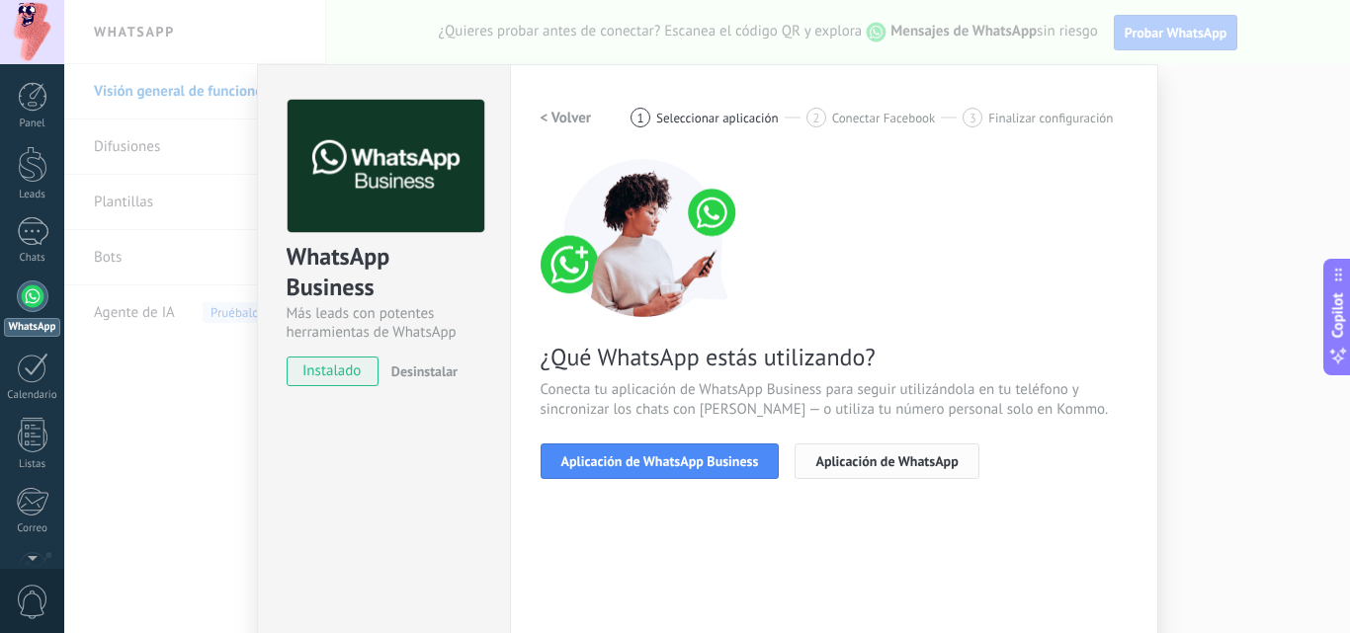
click at [873, 460] on span "Aplicación de WhatsApp" at bounding box center [886, 461] width 142 height 14
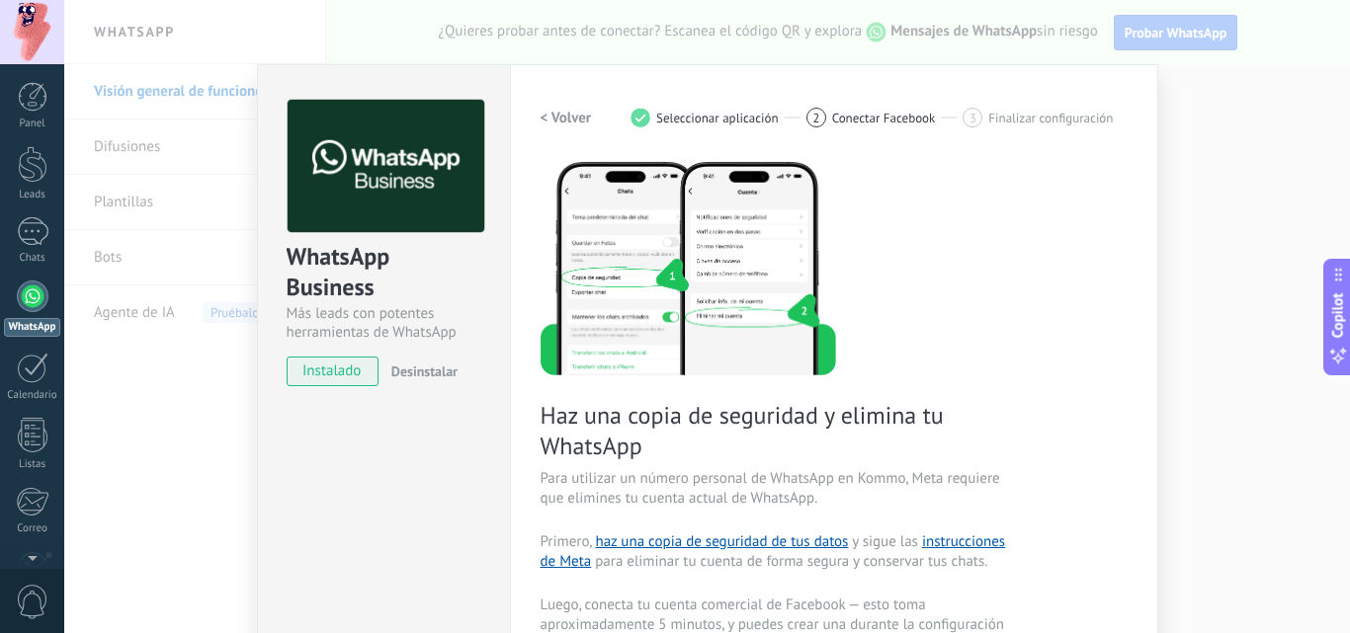
scroll to position [99, 0]
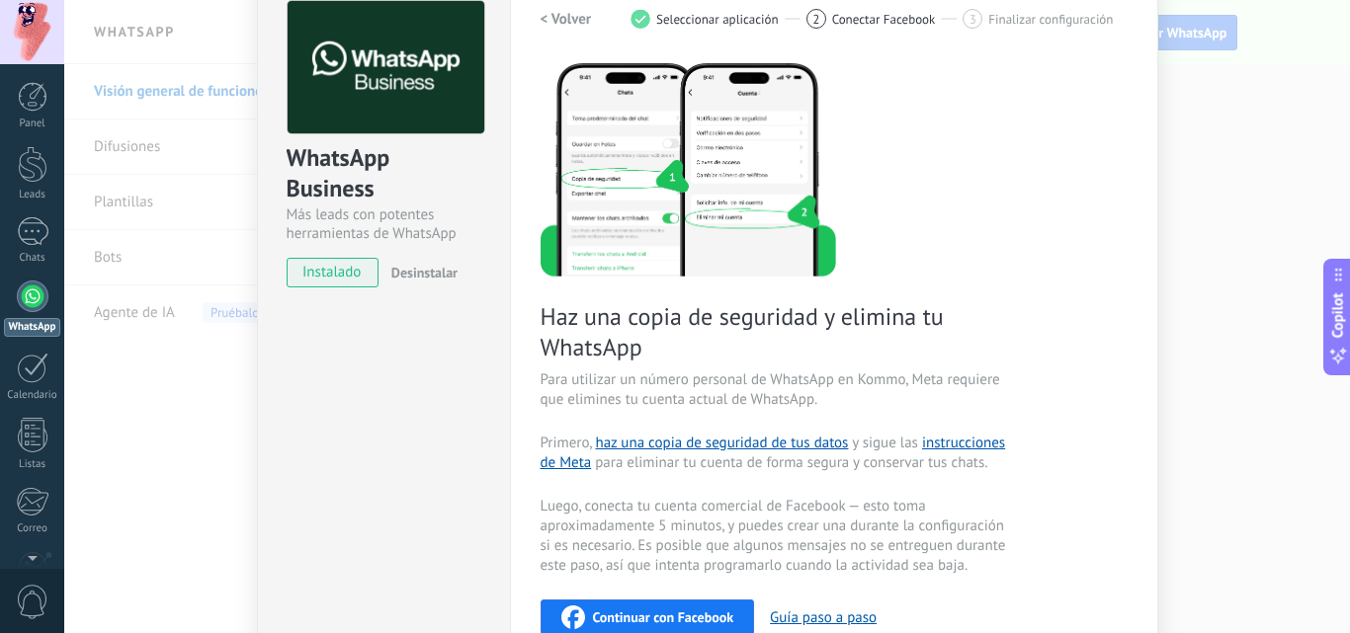
click at [631, 614] on span "Continuar con Facebook" at bounding box center [663, 618] width 141 height 14
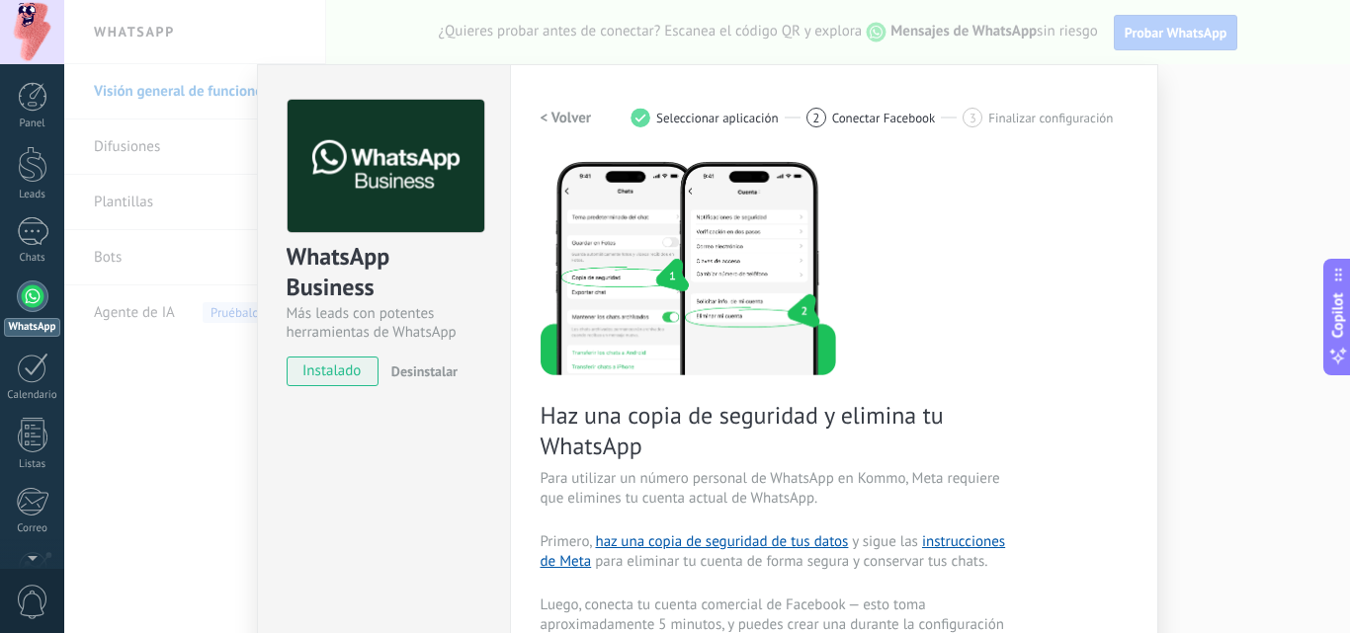
click at [582, 122] on h2 "< Volver" at bounding box center [565, 118] width 51 height 19
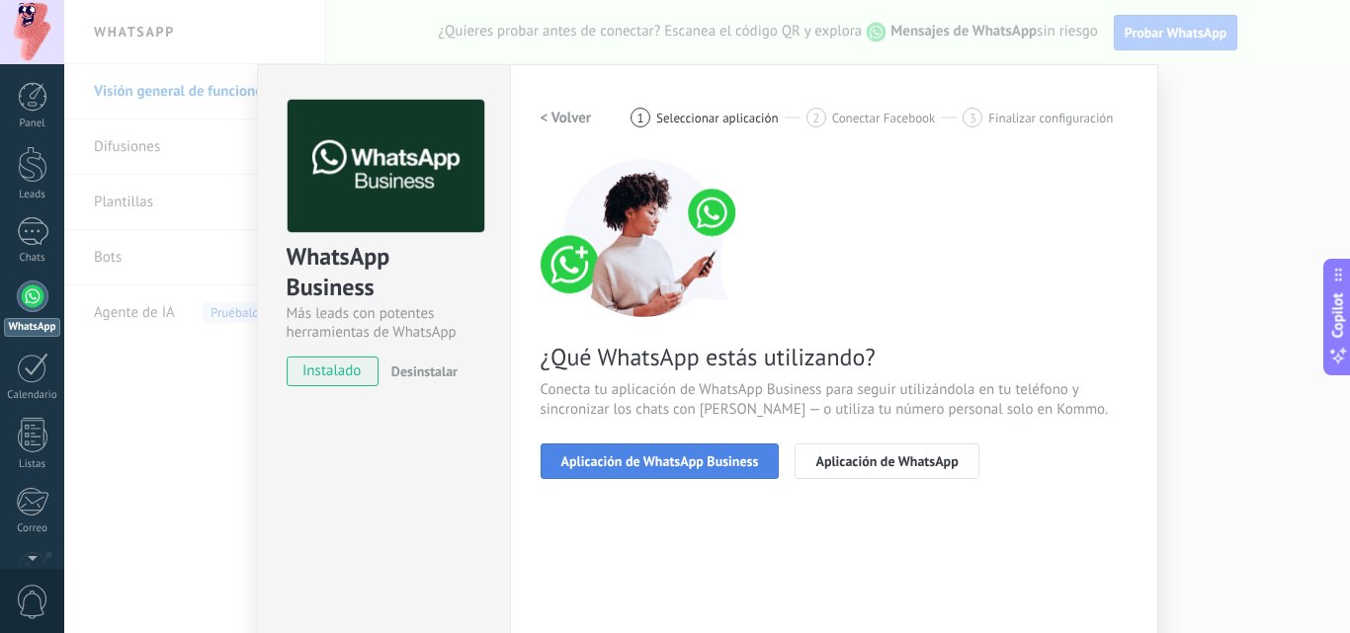
scroll to position [99, 0]
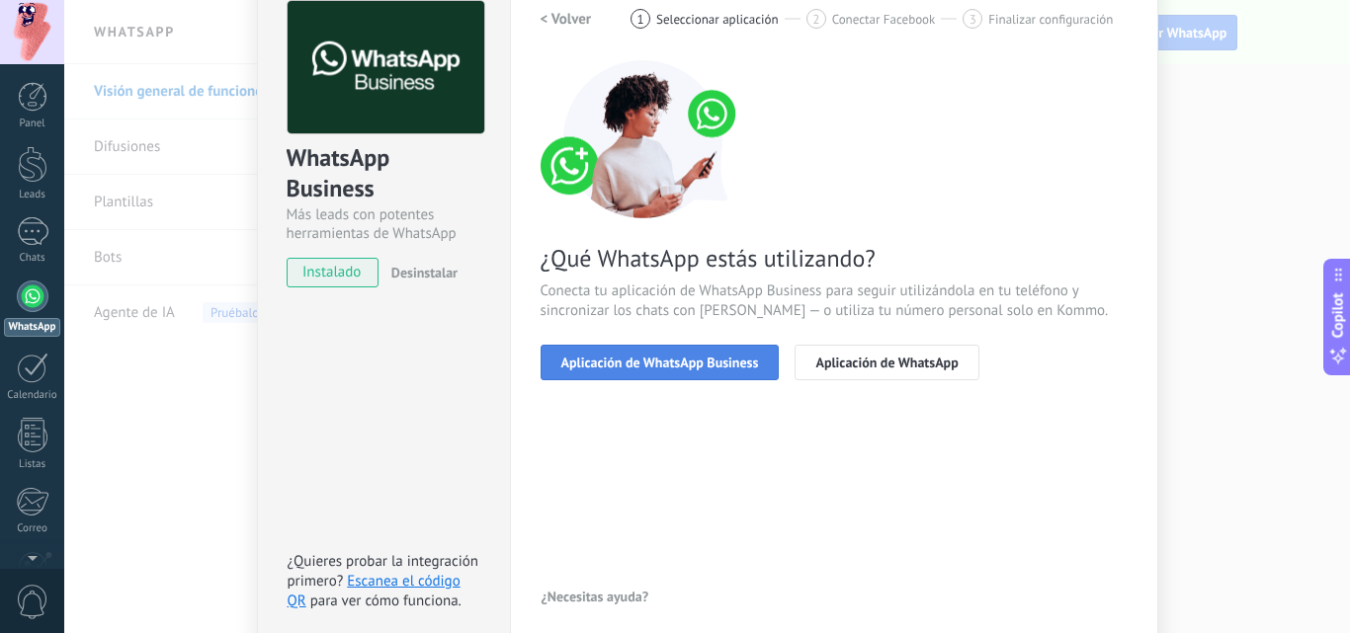
click at [676, 362] on span "Aplicación de WhatsApp Business" at bounding box center [660, 363] width 198 height 14
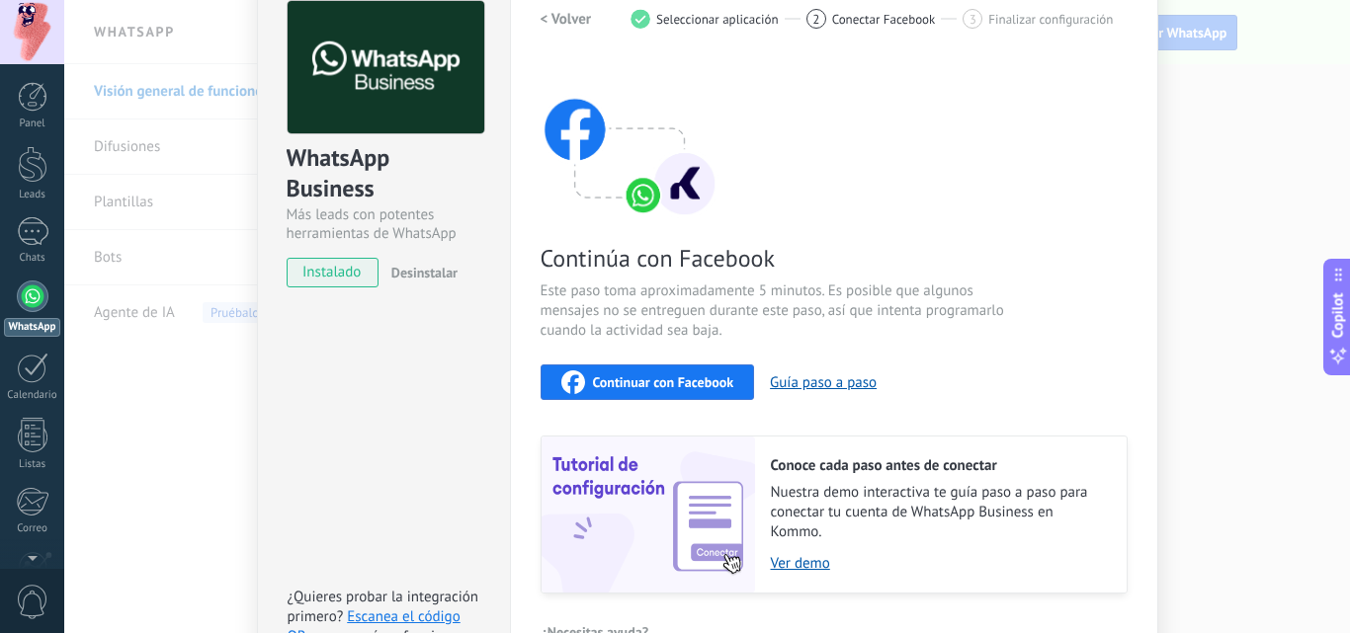
scroll to position [221, 0]
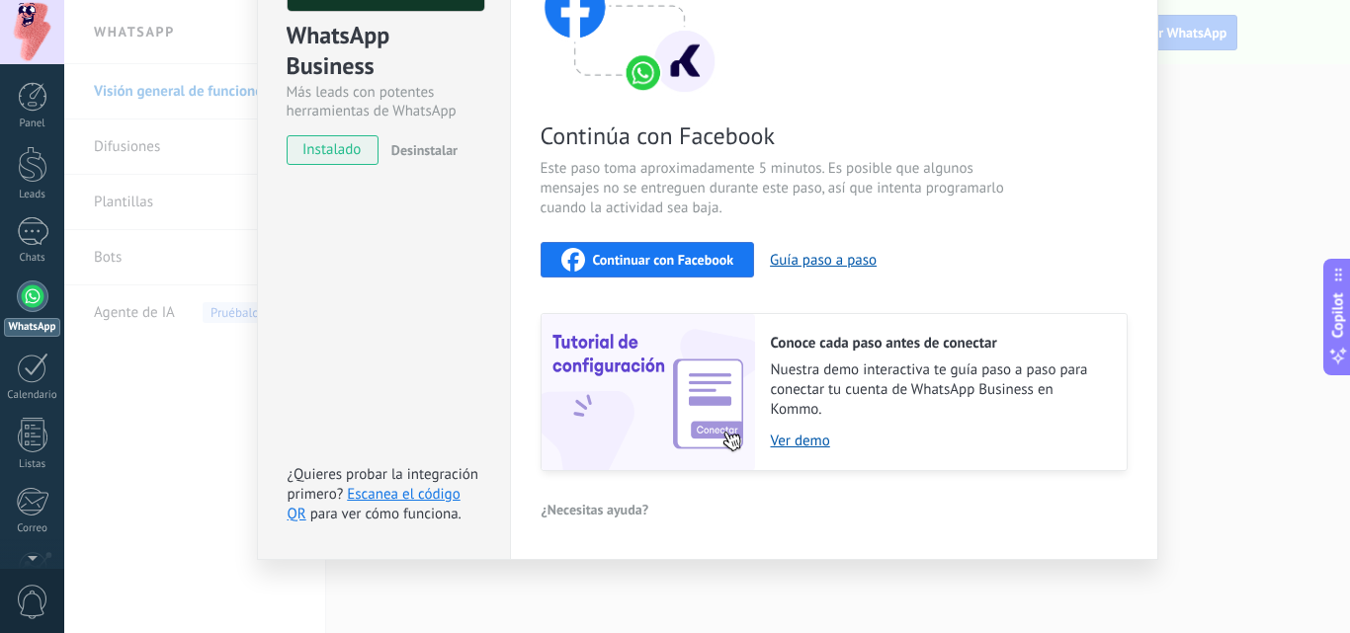
click at [648, 258] on span "Continuar con Facebook" at bounding box center [663, 260] width 141 height 14
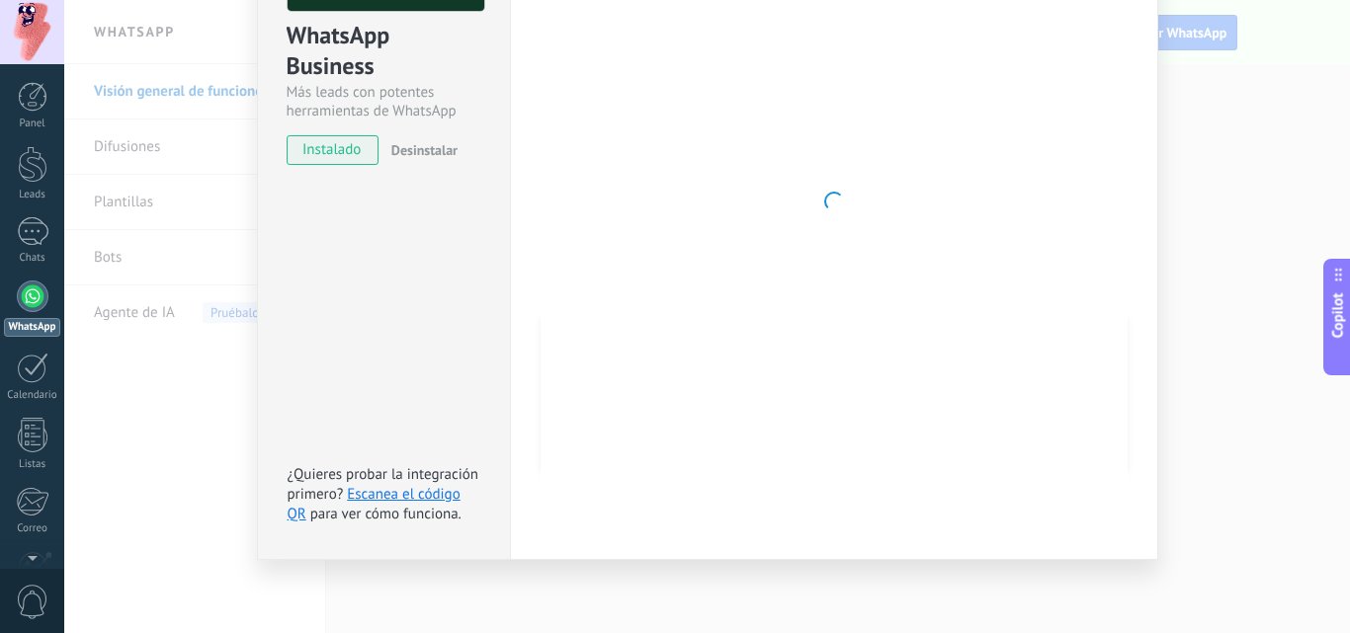
scroll to position [24, 0]
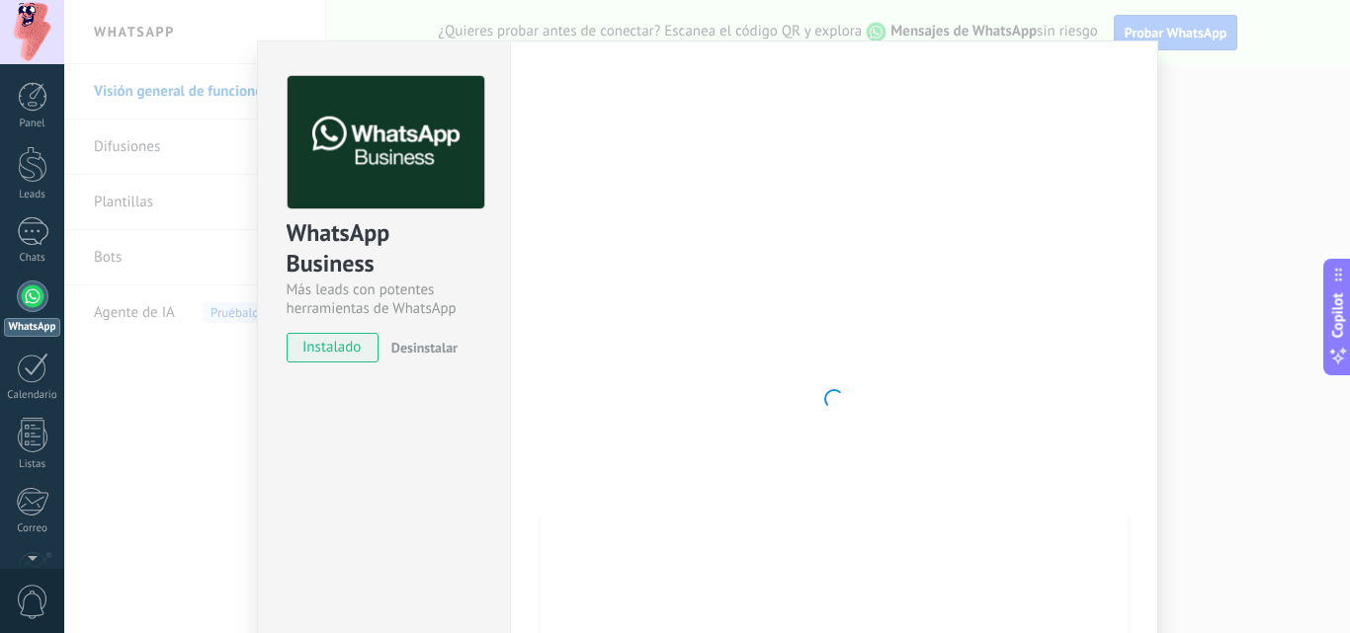
click at [1233, 247] on div "WhatsApp Business Más leads con potentes herramientas de WhatsApp instalado Des…" at bounding box center [706, 316] width 1285 height 633
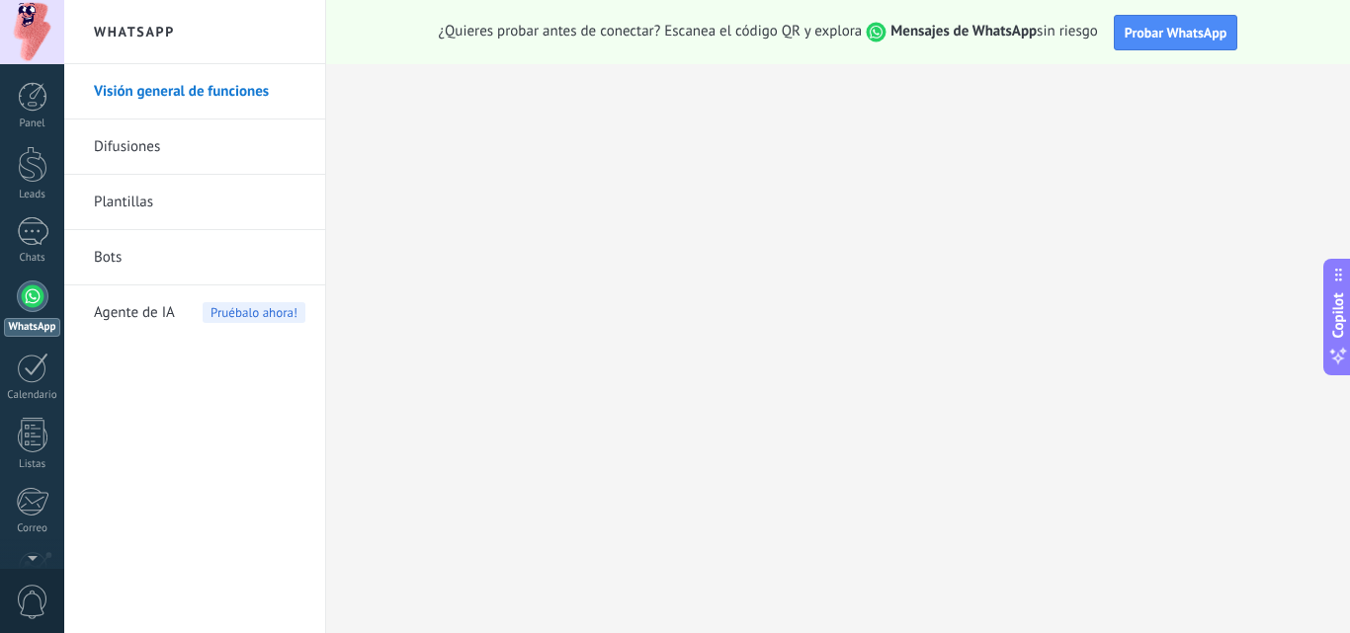
scroll to position [0, 0]
click at [1156, 24] on span "Probar WhatsApp" at bounding box center [1175, 33] width 103 height 18
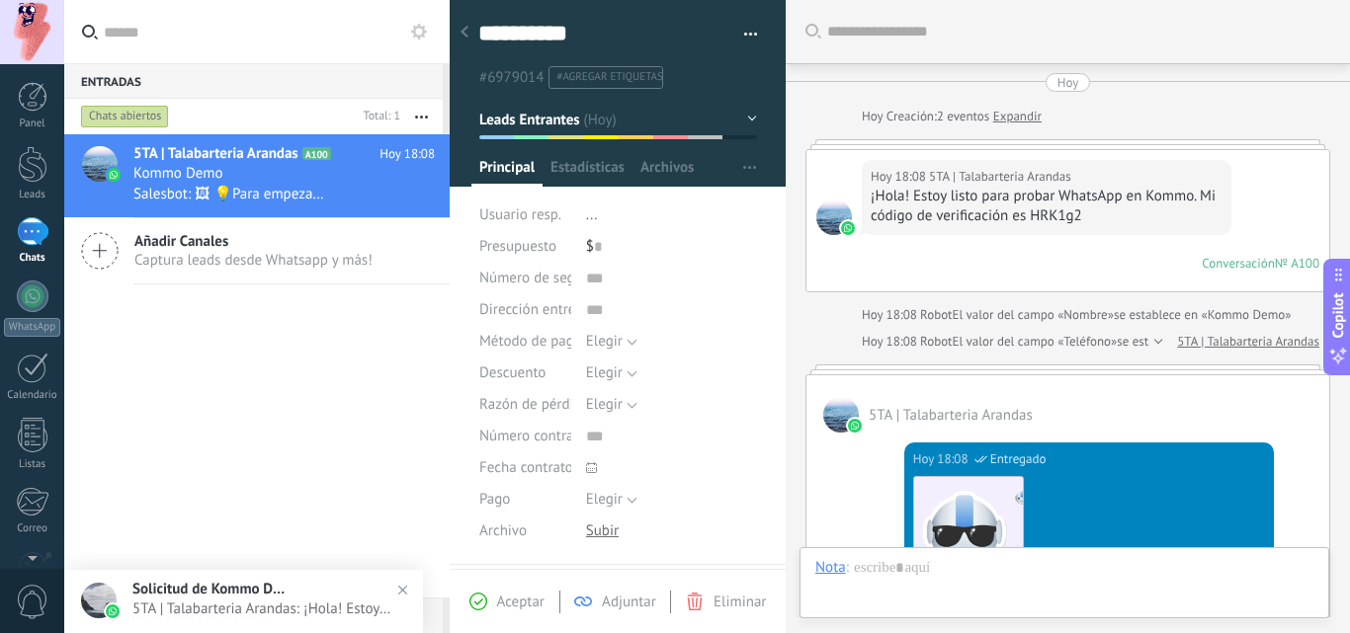
scroll to position [30, 0]
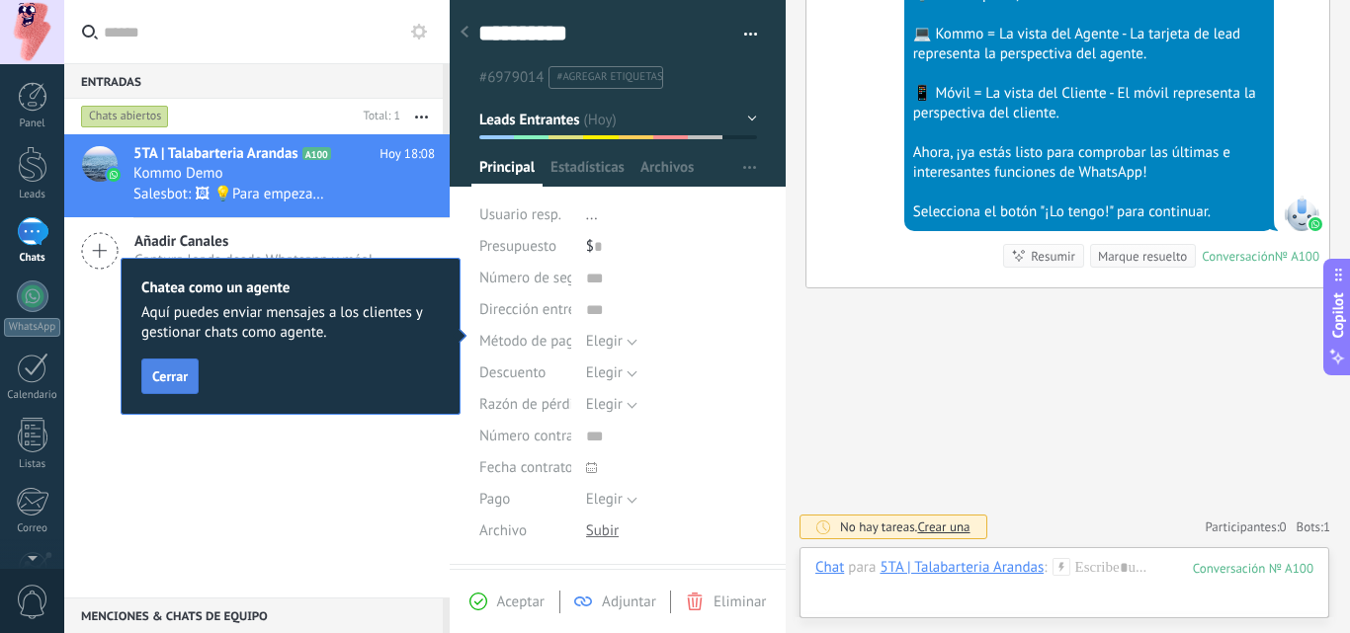
click at [174, 383] on span "Cerrar" at bounding box center [170, 377] width 36 height 14
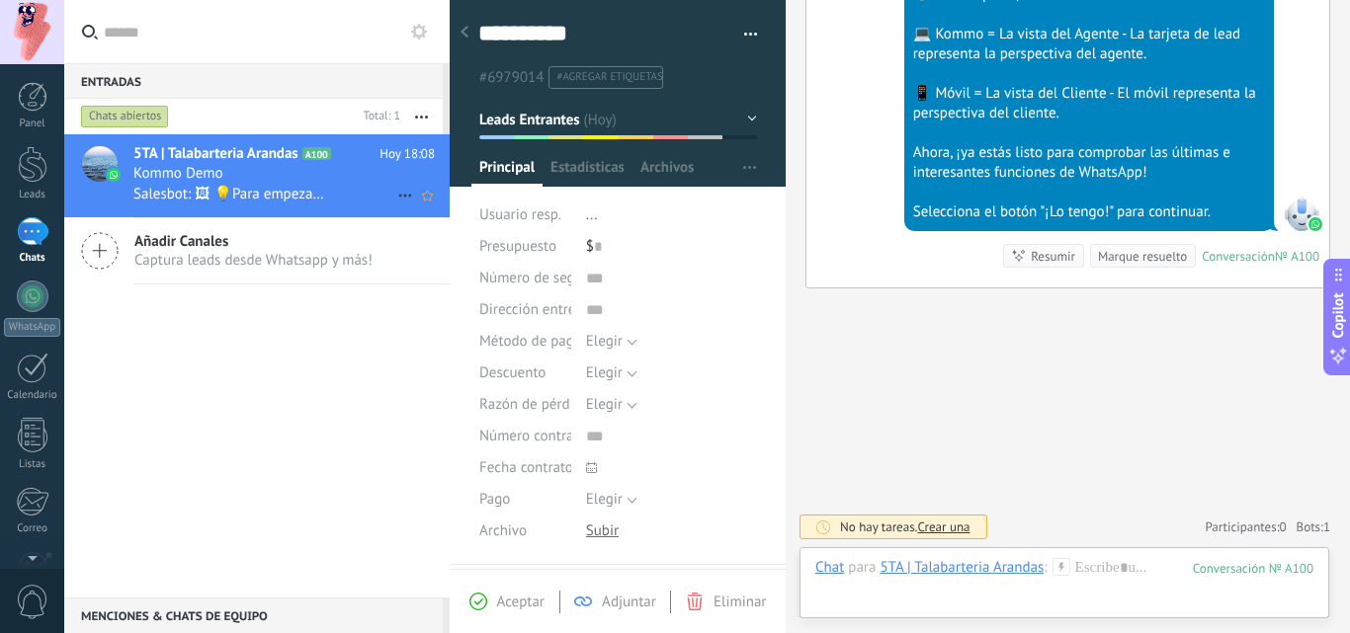
click at [320, 183] on div "Kommo Demo" at bounding box center [283, 174] width 301 height 20
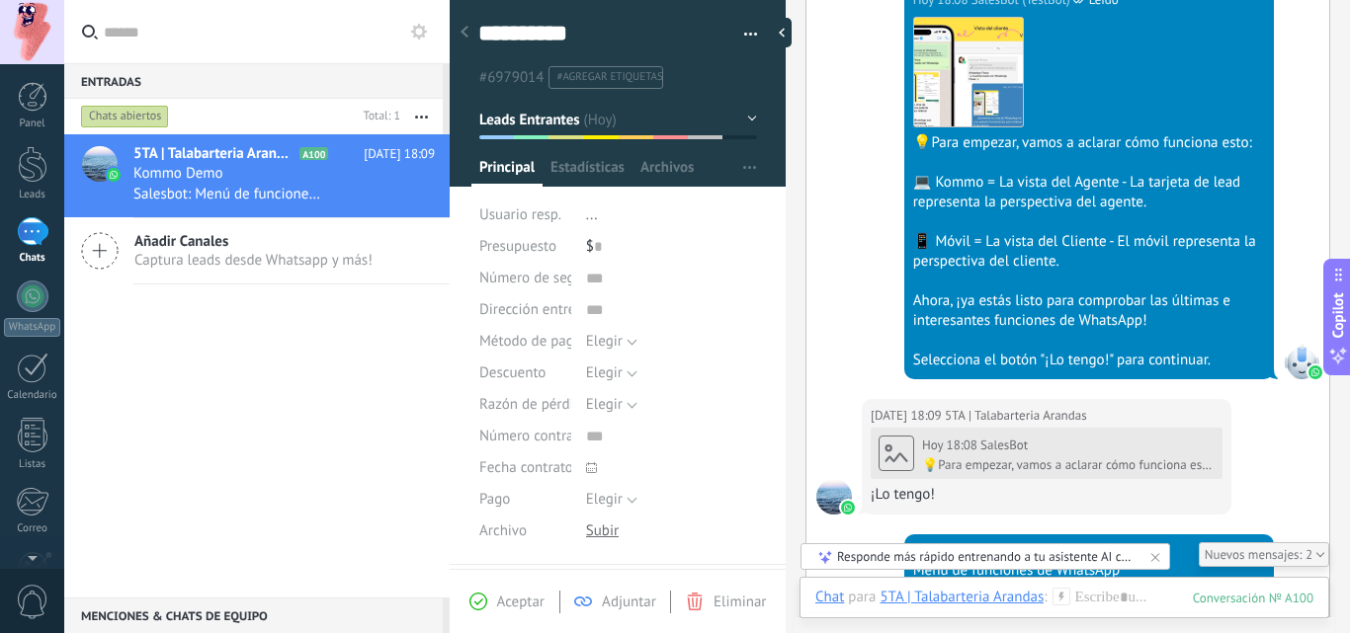
scroll to position [959, 0]
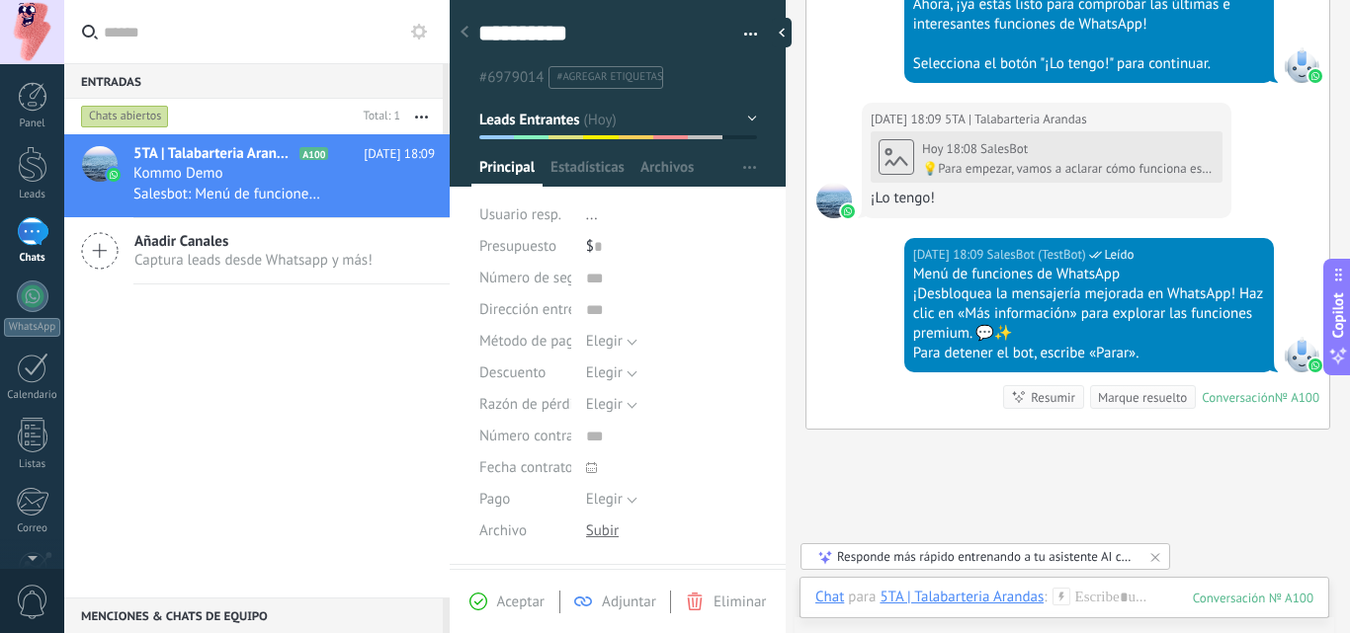
click at [1044, 402] on div "Resumir" at bounding box center [1053, 397] width 44 height 19
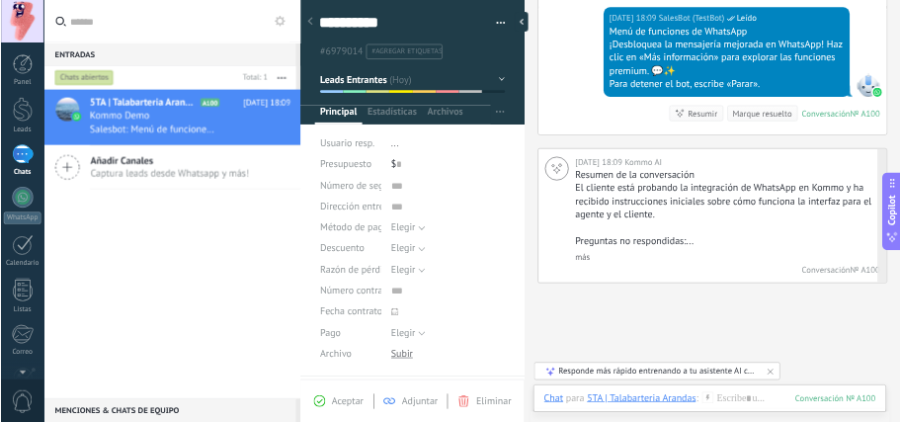
scroll to position [1191, 0]
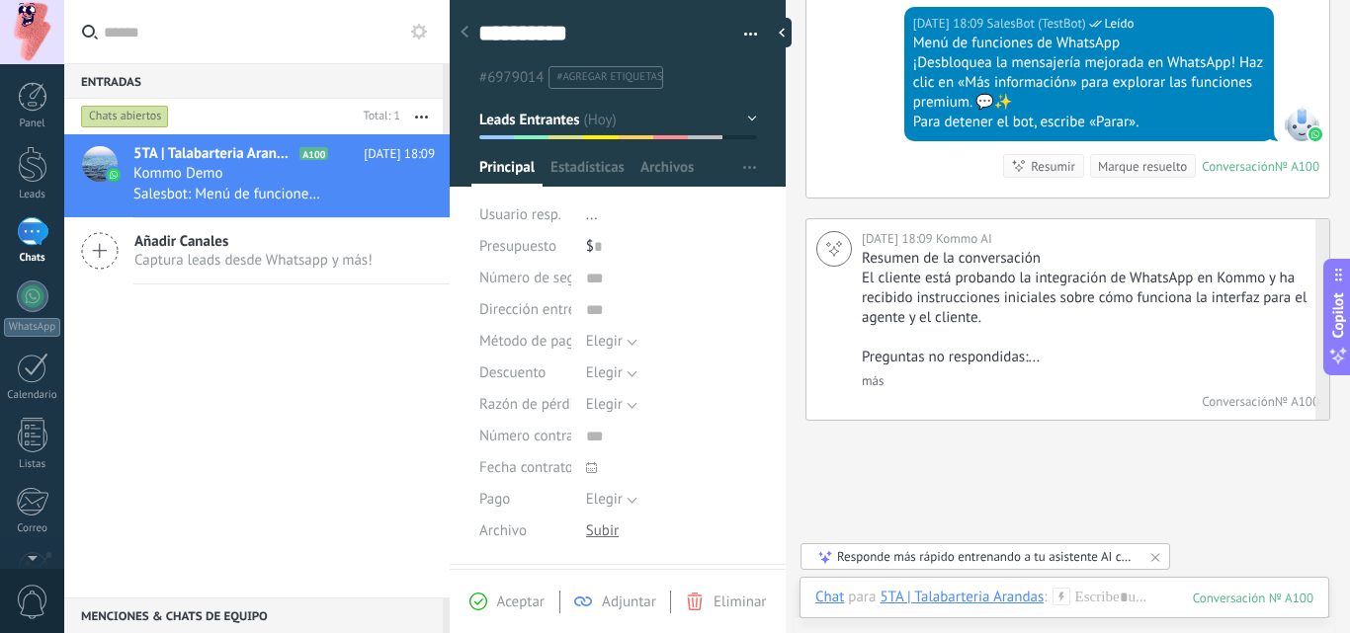
click at [877, 378] on link "más" at bounding box center [873, 380] width 22 height 17
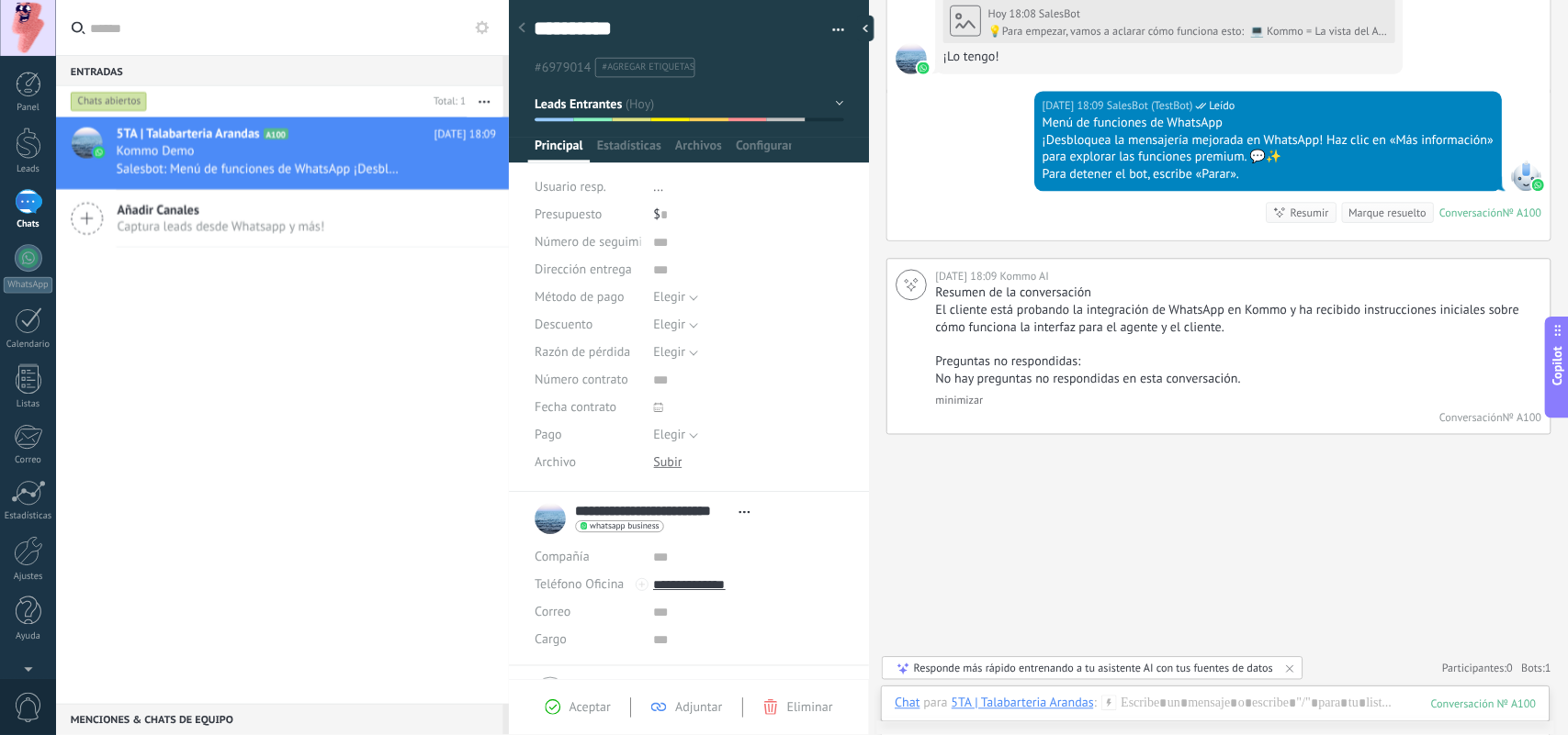
scroll to position [26, 0]
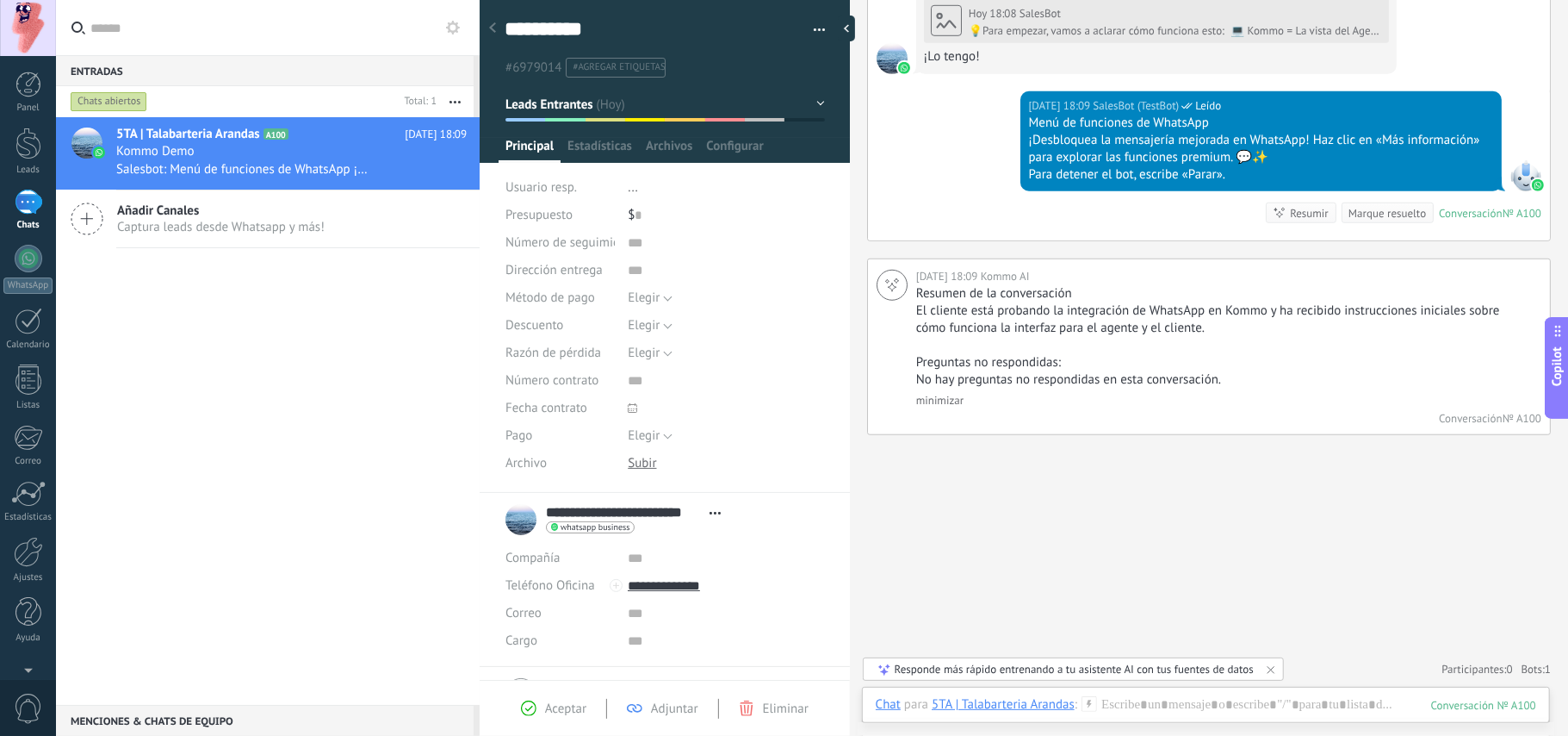
type textarea "**********"
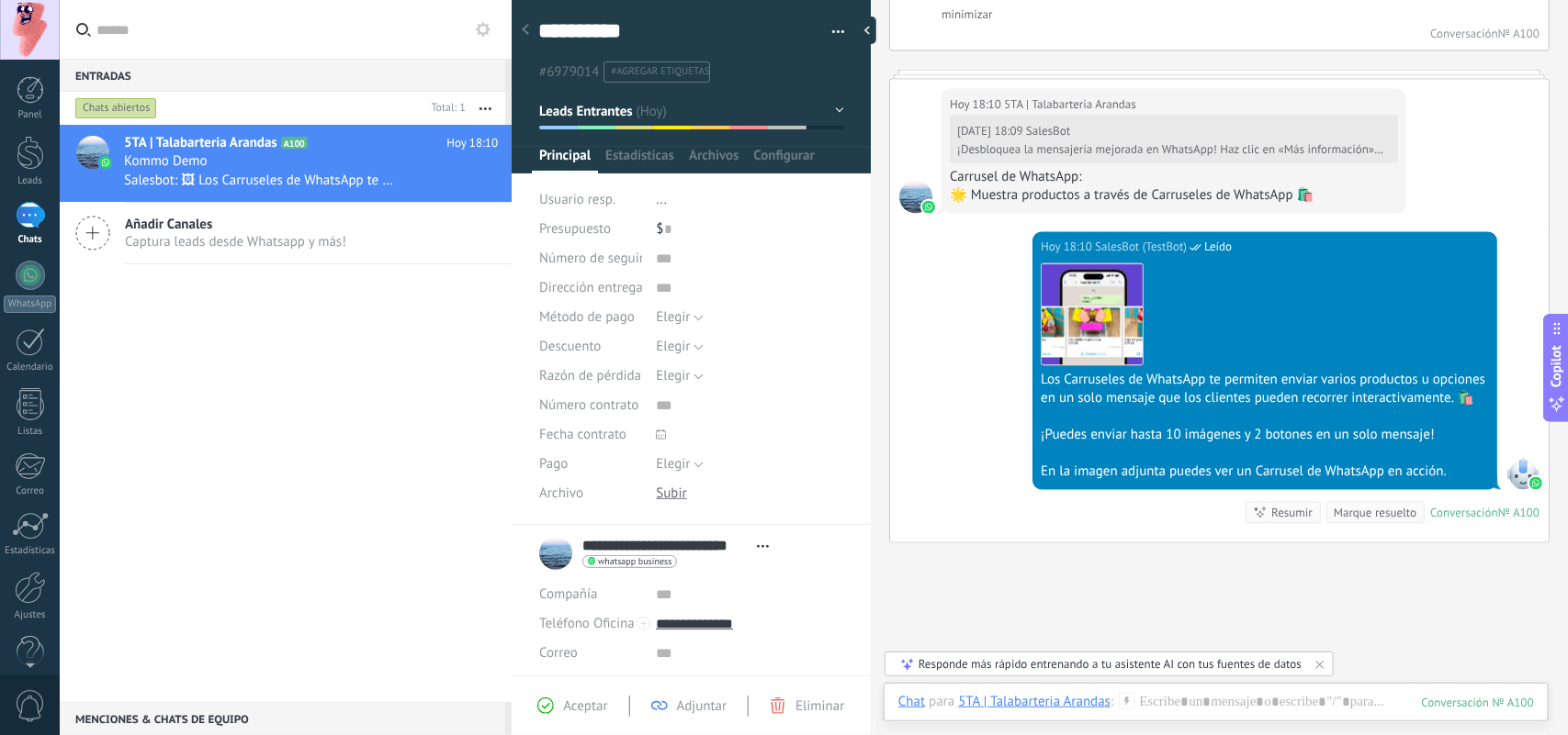
scroll to position [1508, 0]
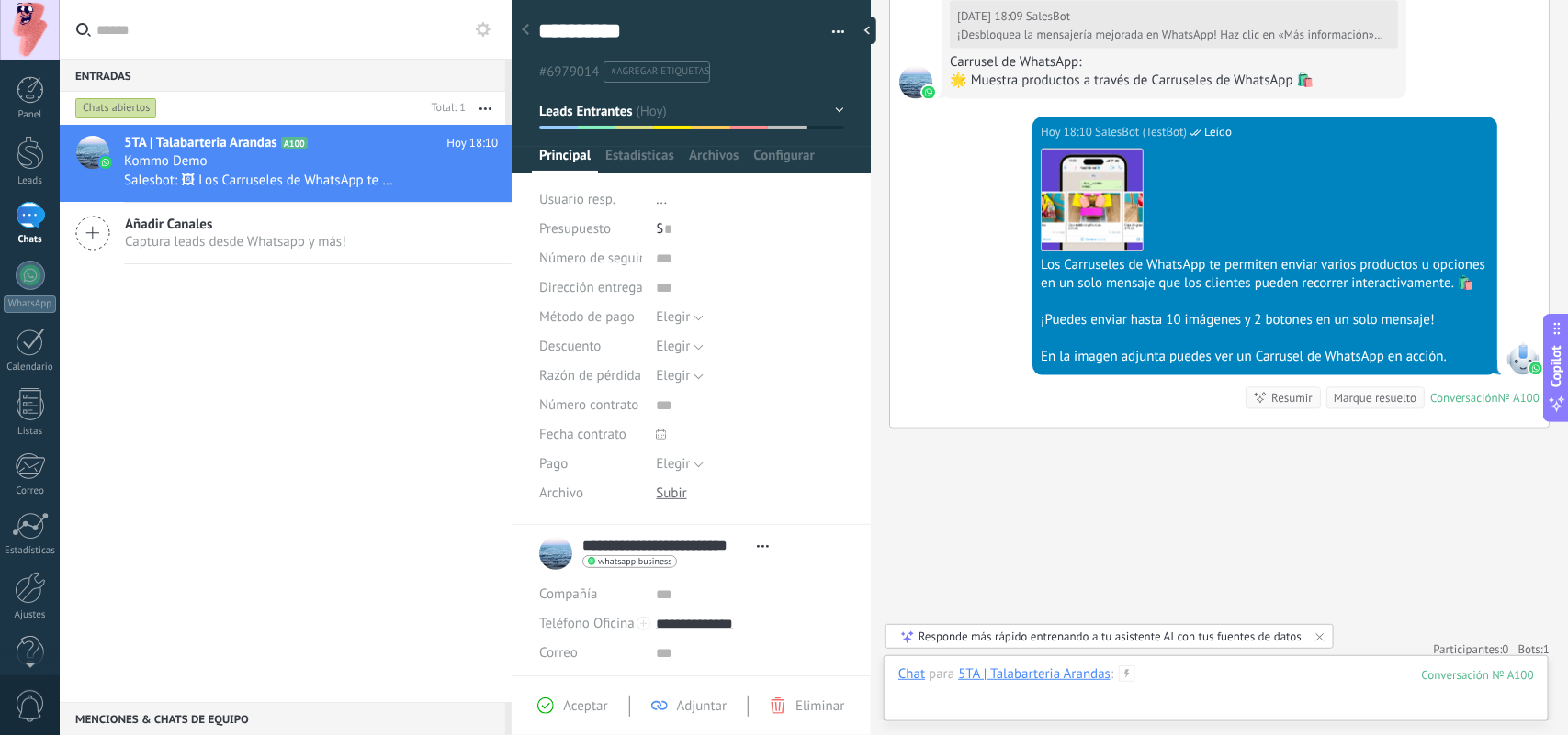
click at [1254, 587] on div at bounding box center [1216, 692] width 636 height 55
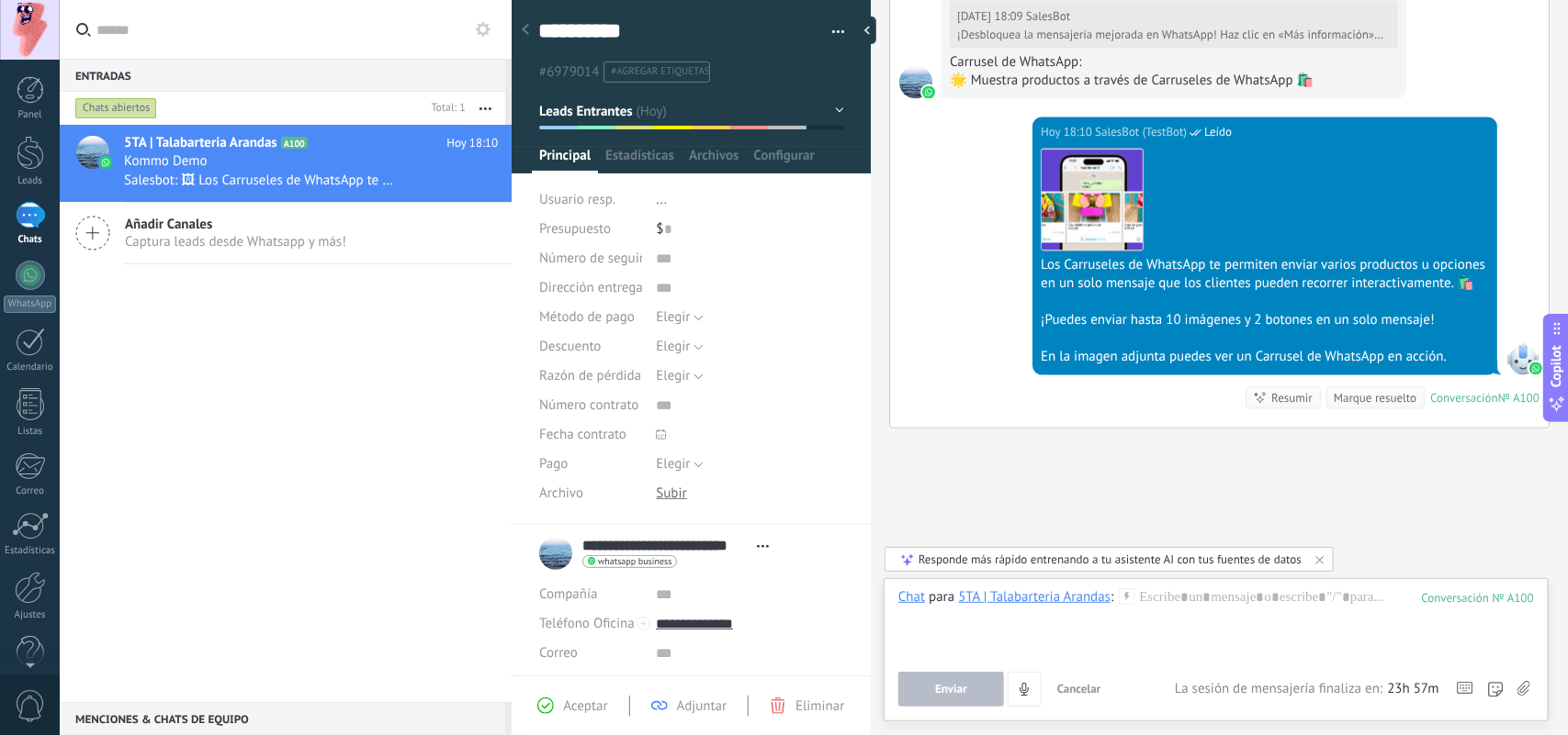
click at [1254, 587] on use at bounding box center [1523, 689] width 13 height 15
click at [0, 0] on input "file" at bounding box center [0, 0] width 0 height 0
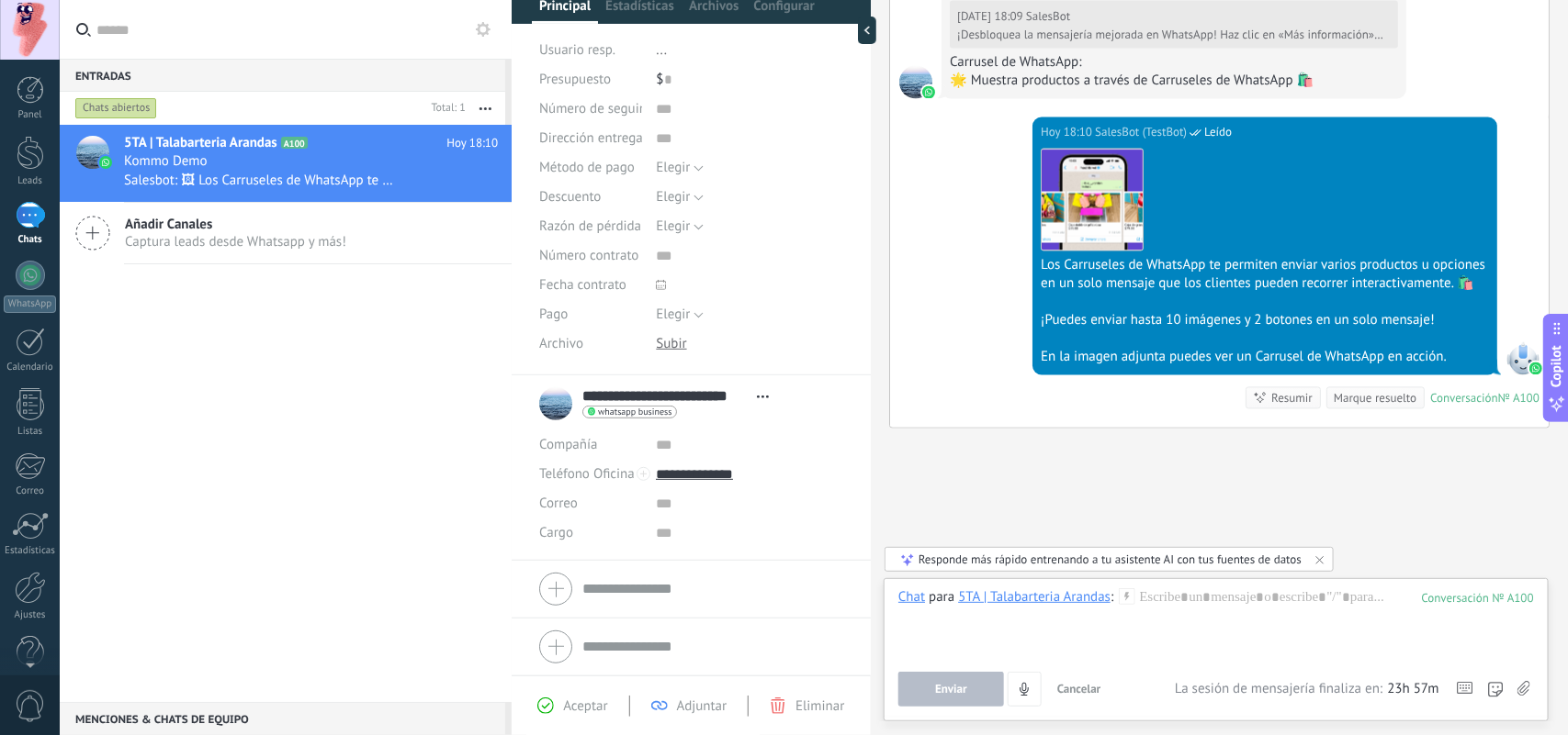
scroll to position [0, 0]
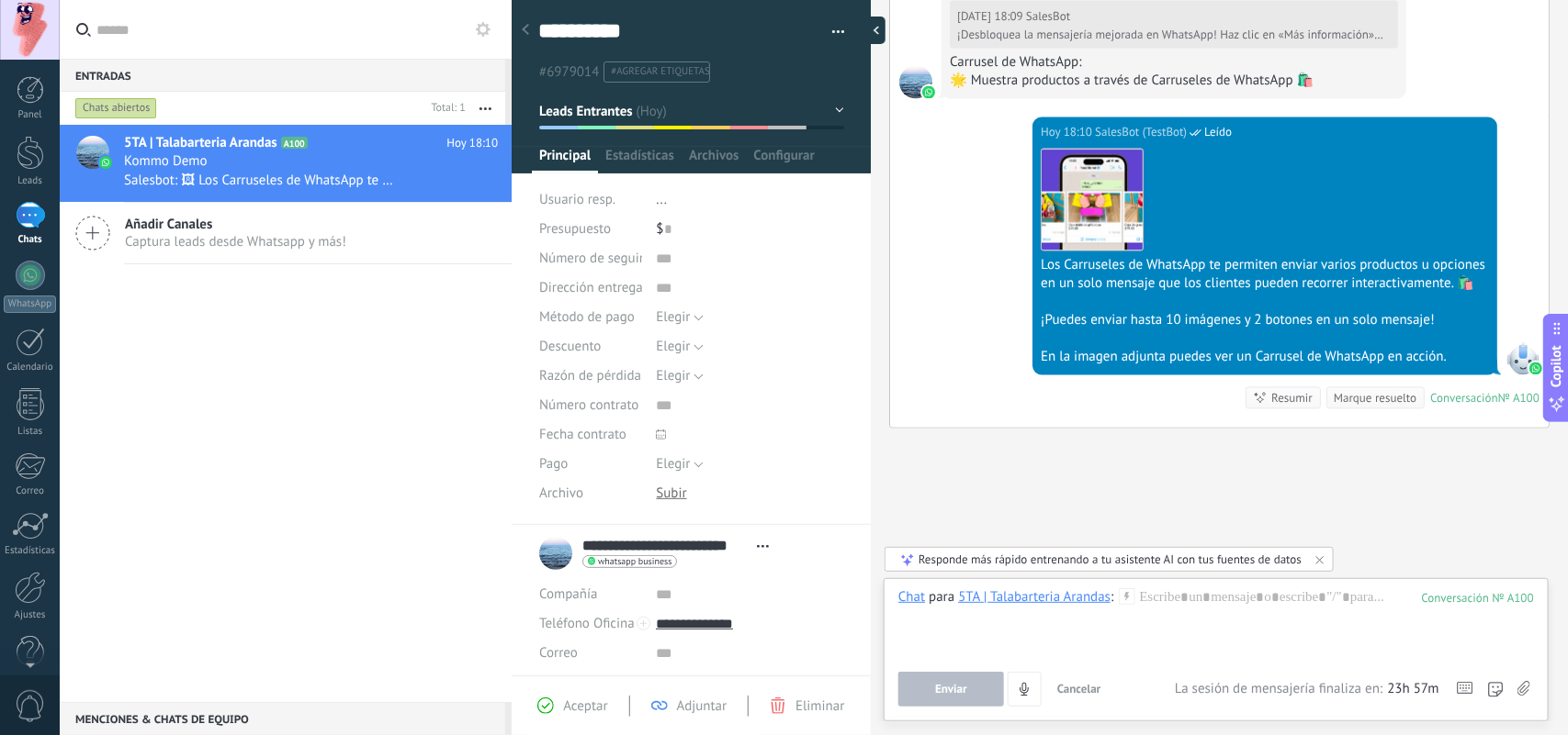
click at [868, 30] on div at bounding box center [872, 31] width 28 height 28
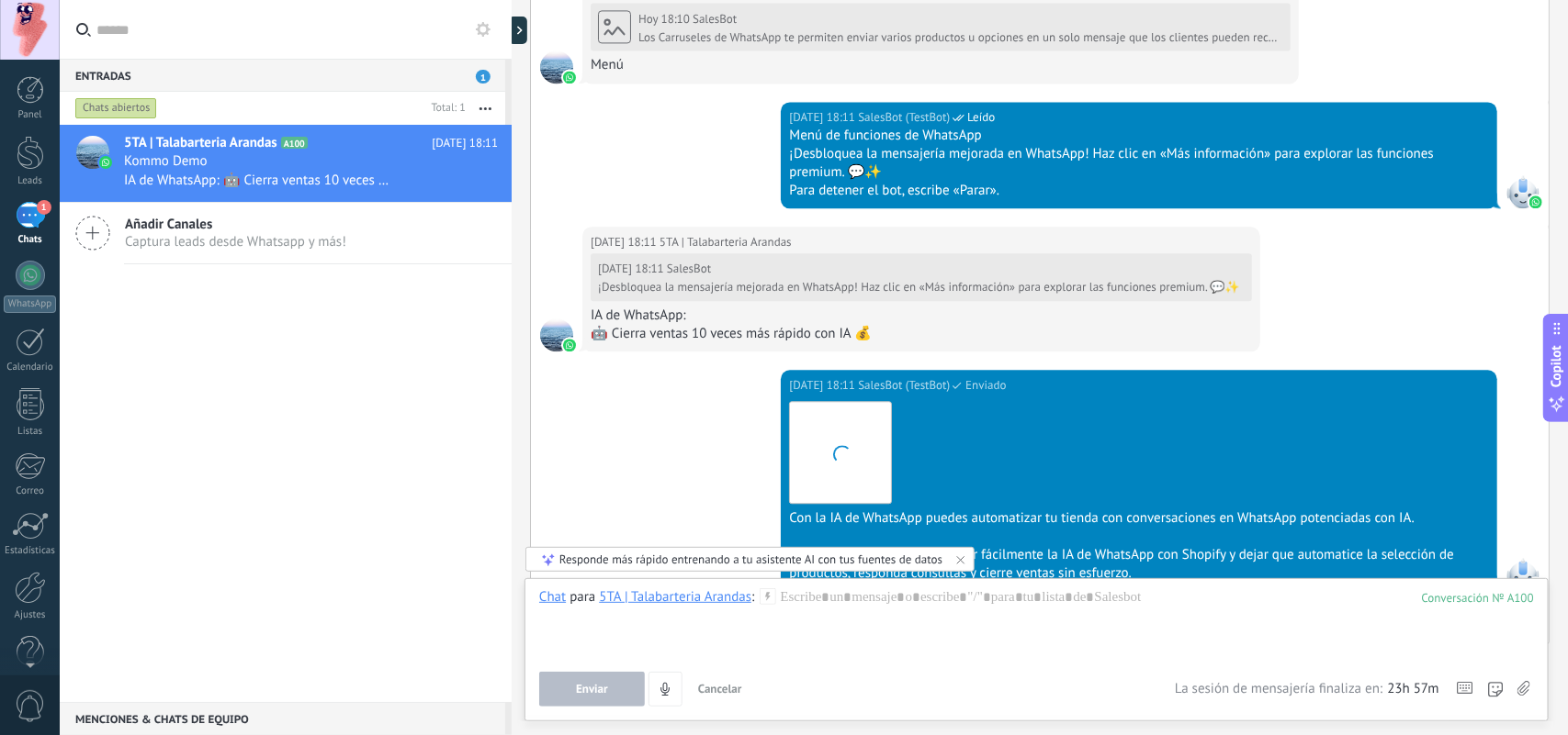
scroll to position [2050, 0]
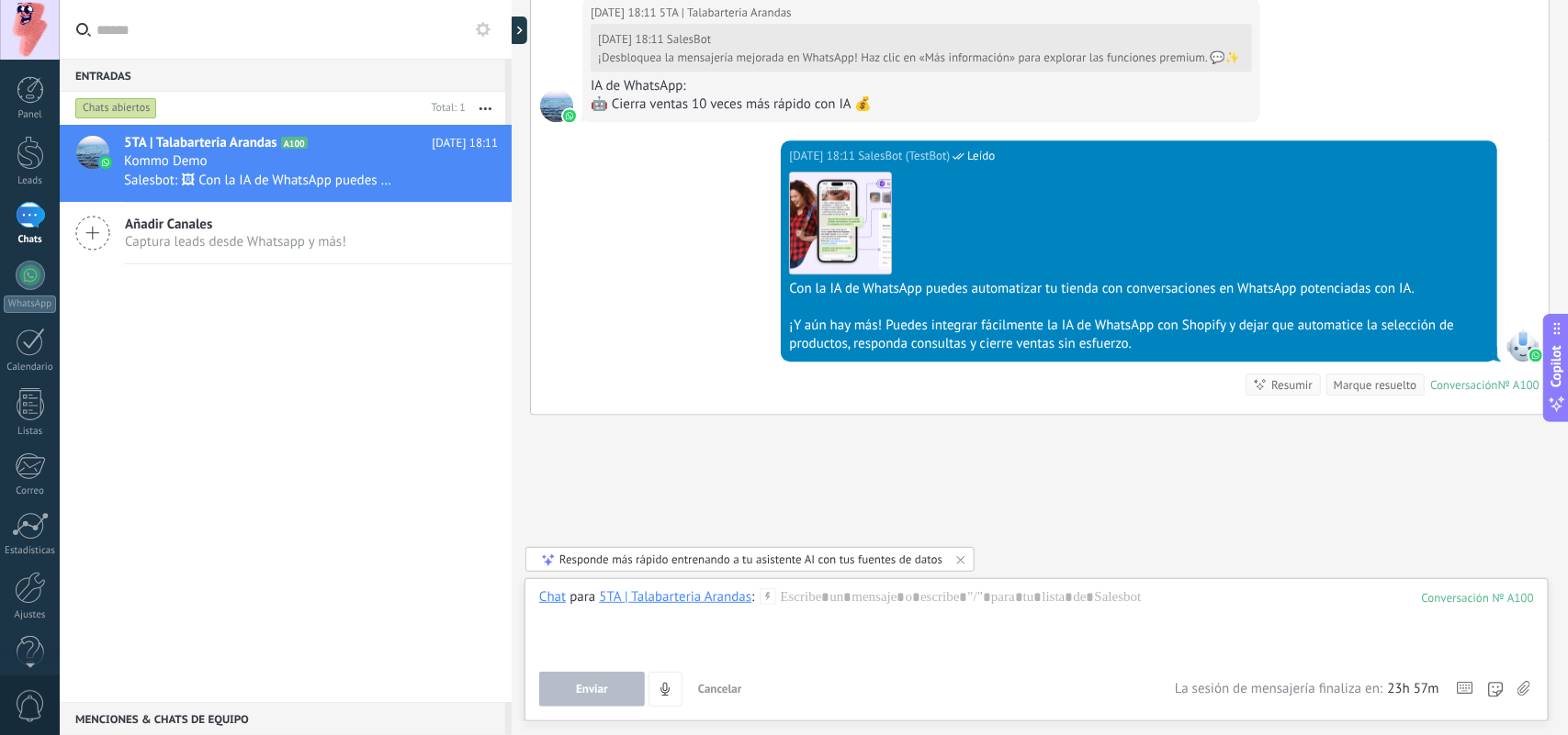
click at [20, 272] on div at bounding box center [31, 276] width 30 height 30
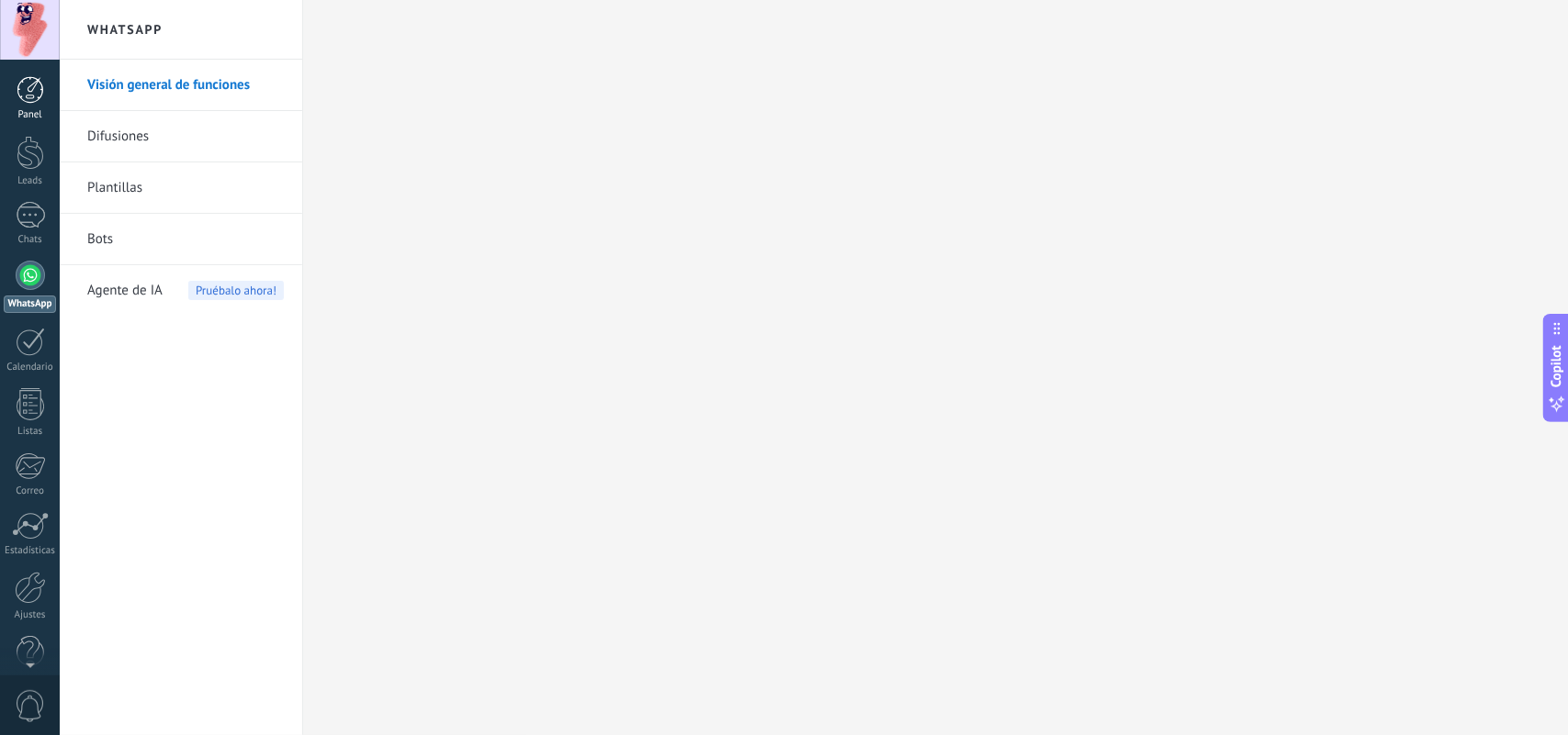
click at [25, 95] on div at bounding box center [31, 90] width 28 height 28
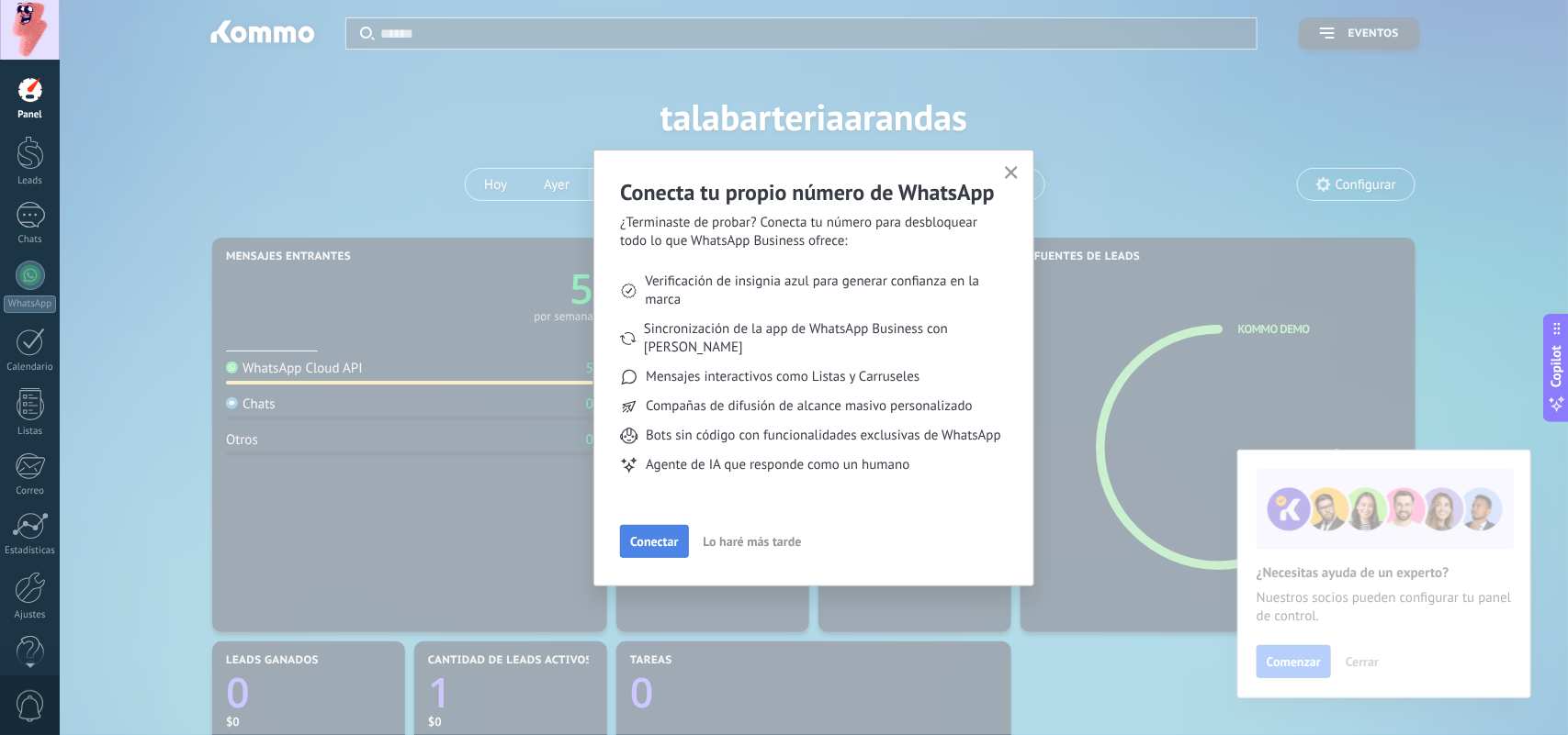
click at [657, 543] on span "Conectar" at bounding box center [653, 542] width 47 height 13
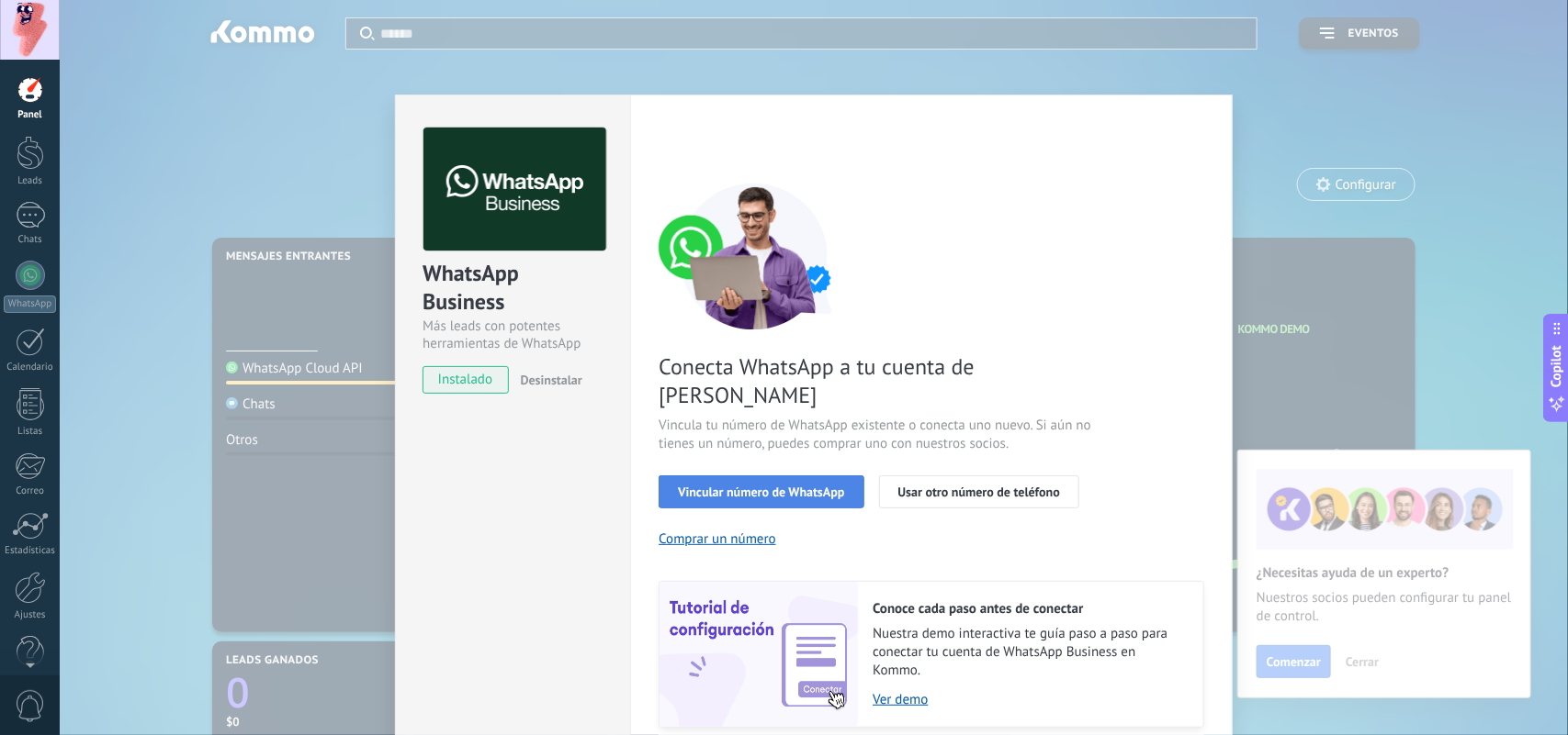
click at [777, 486] on span "Vincular número de WhatsApp" at bounding box center [760, 492] width 166 height 13
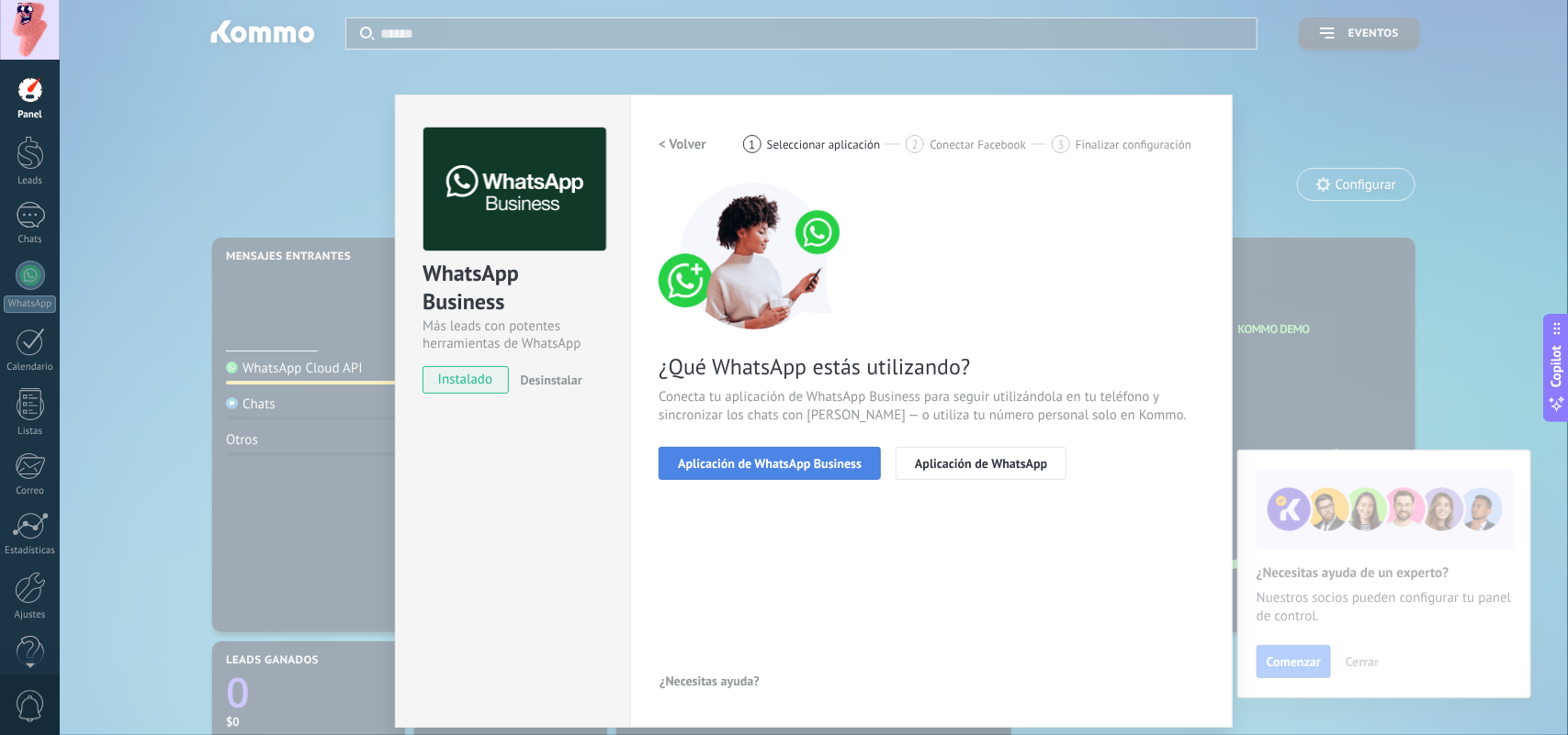
click at [795, 466] on span "Aplicación de WhatsApp Business" at bounding box center [770, 464] width 184 height 13
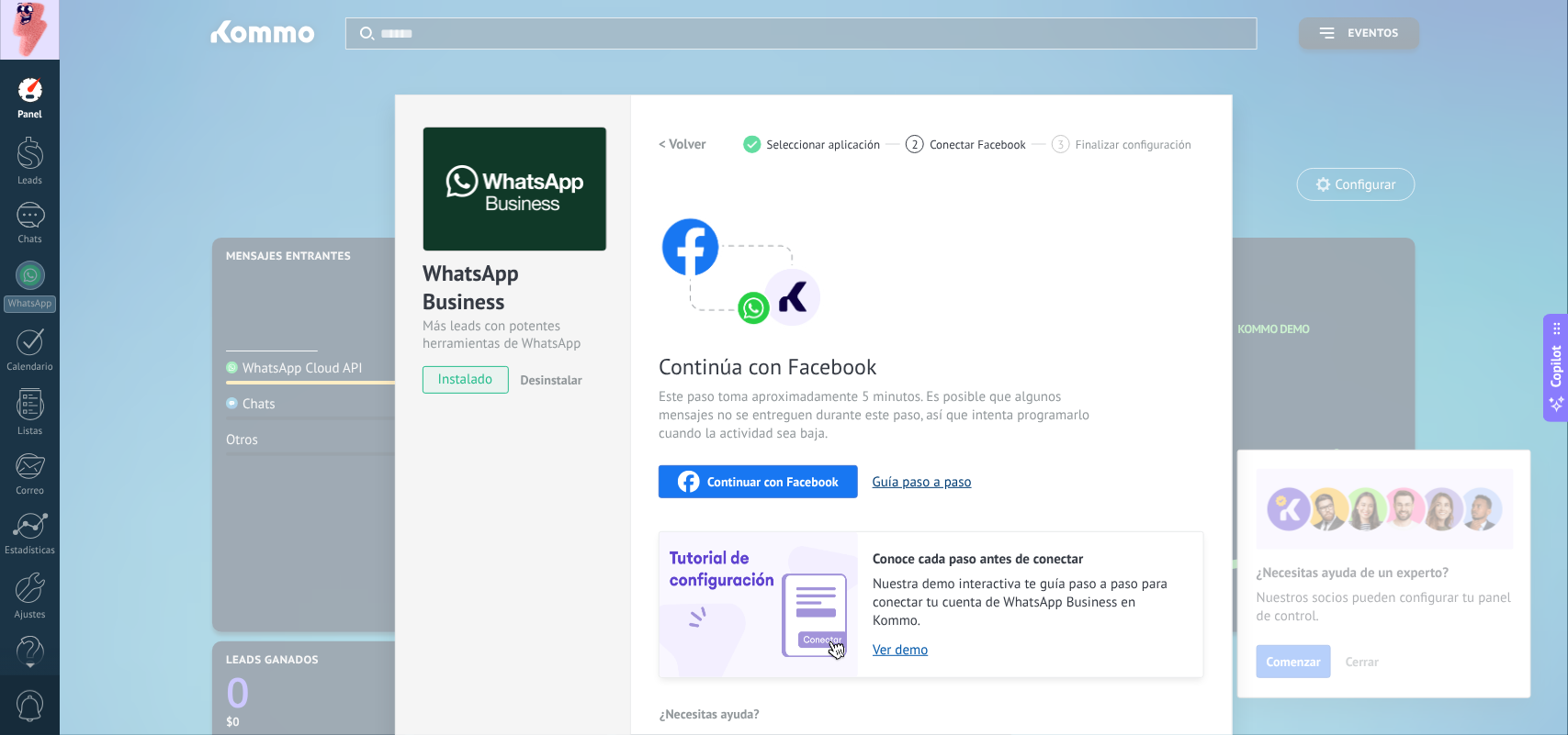
click at [921, 482] on button "Guía paso a paso" at bounding box center [922, 482] width 99 height 18
click at [751, 478] on span "Continuar con Facebook" at bounding box center [772, 482] width 131 height 13
click at [1242, 322] on div "WhatsApp Business Más leads con potentes herramientas de WhatsApp instalado Des…" at bounding box center [813, 367] width 1508 height 735
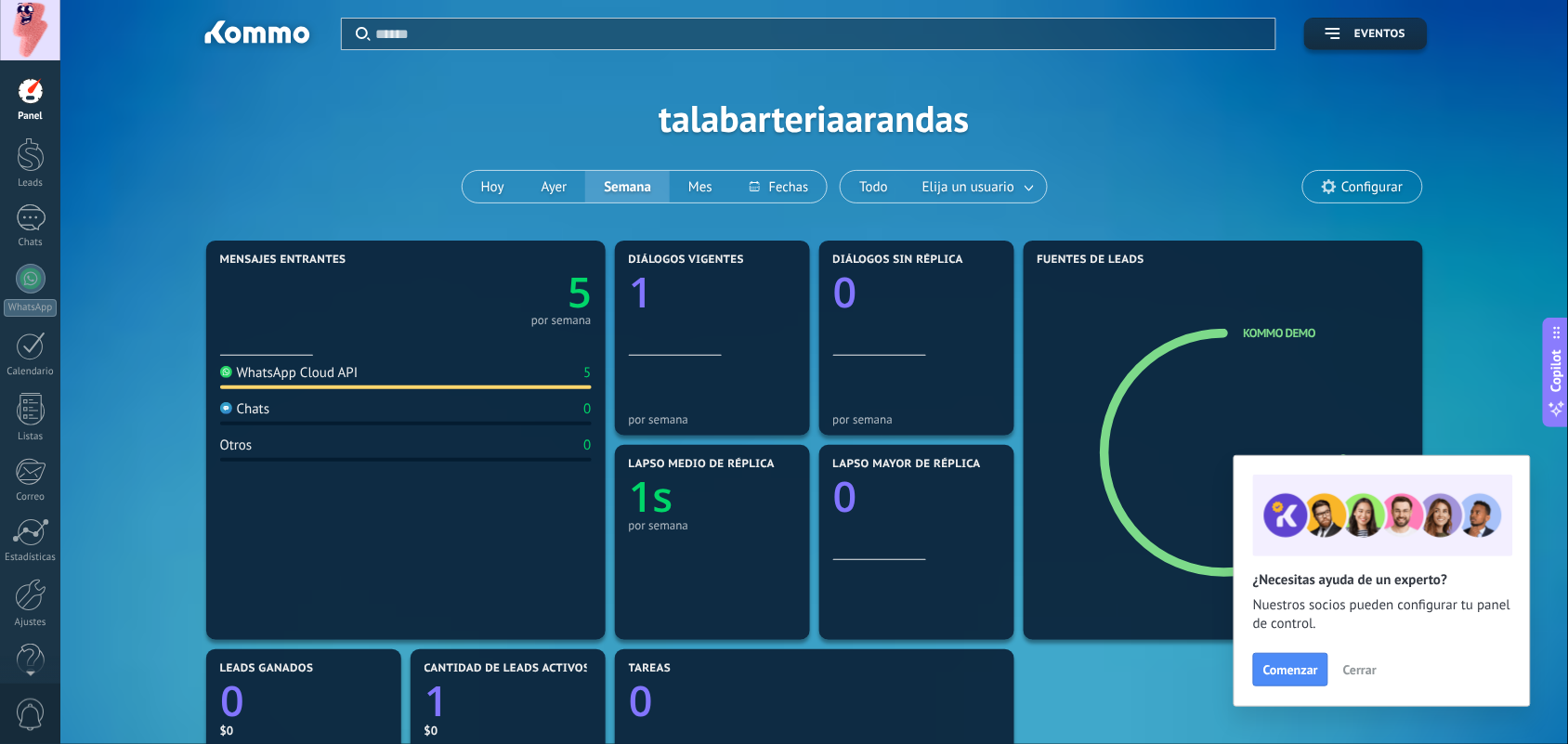
click at [878, 122] on div "Aplicar Eventos talabarteriaarandas [DATE] [DATE] Semana Mes Todo Elija un usua…" at bounding box center [814, 118] width 1451 height 236
click at [1268, 183] on span "Configurar" at bounding box center [1372, 187] width 61 height 16
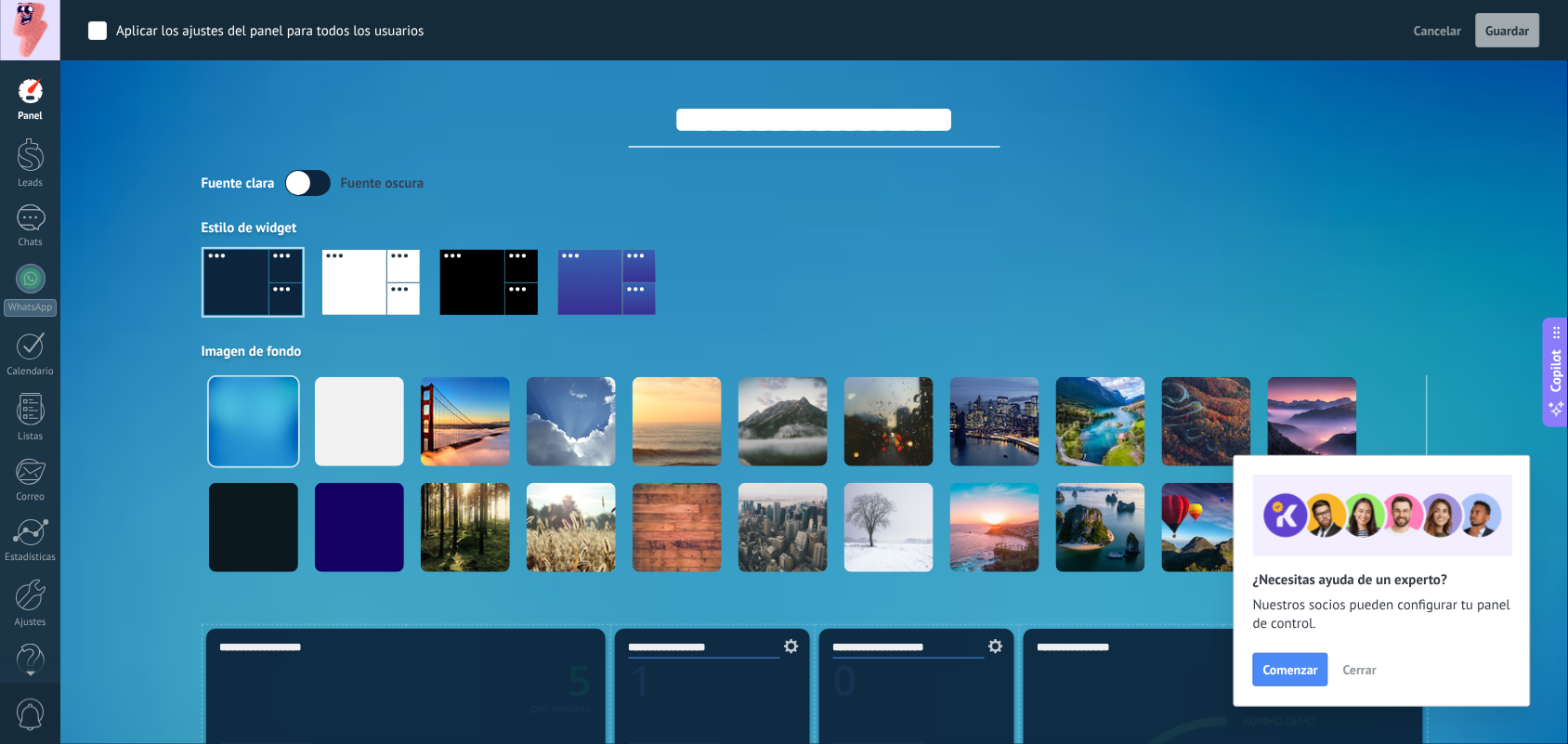
click at [907, 107] on input "**********" at bounding box center [814, 119] width 371 height 55
click at [899, 119] on input "**********" at bounding box center [814, 119] width 371 height 55
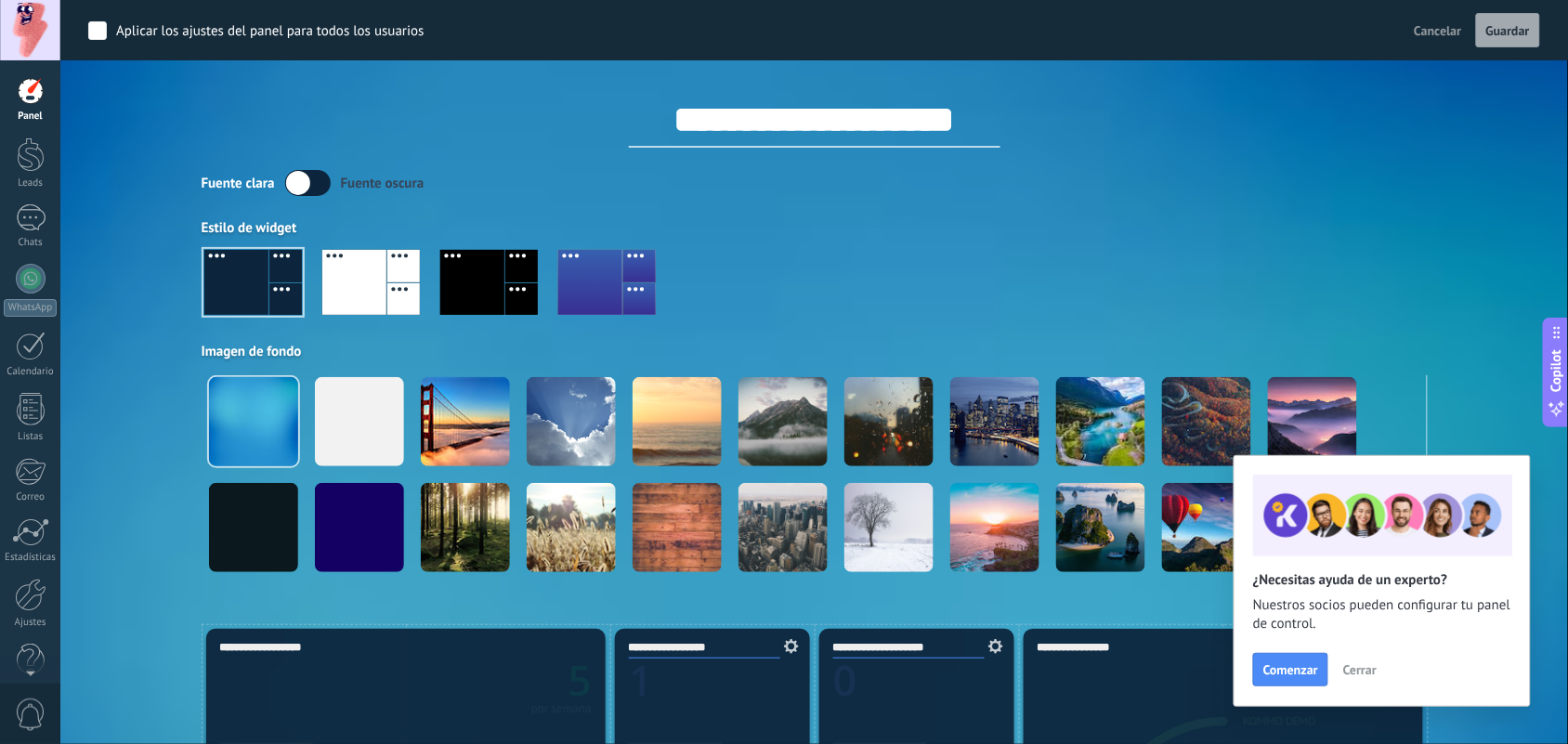
click at [899, 119] on input "**********" at bounding box center [814, 119] width 371 height 55
type input "**********"
click at [480, 193] on div "Fuente [PERSON_NAME] oscura" at bounding box center [814, 183] width 1226 height 26
click at [309, 182] on label at bounding box center [307, 183] width 45 height 26
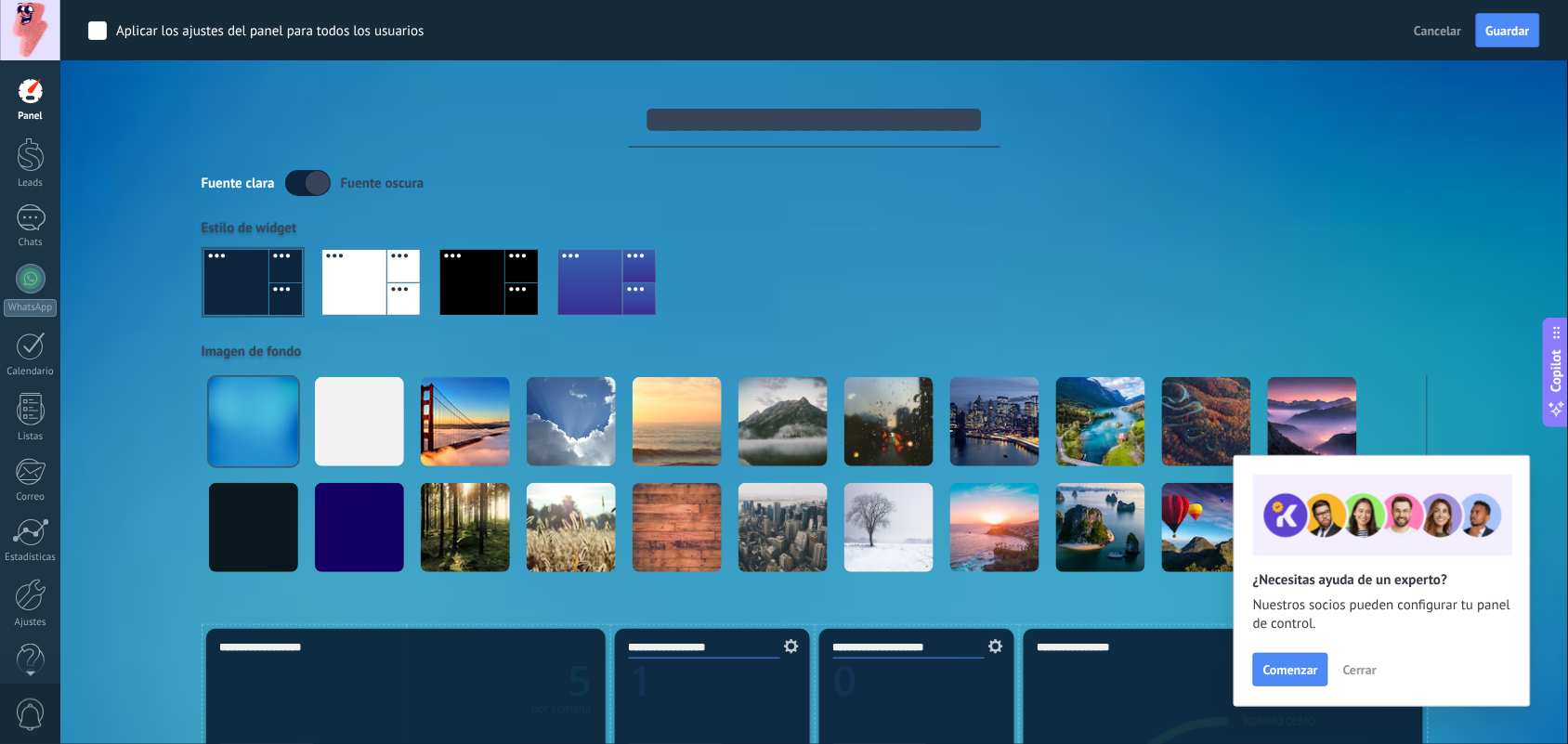
click at [309, 182] on label at bounding box center [307, 183] width 45 height 26
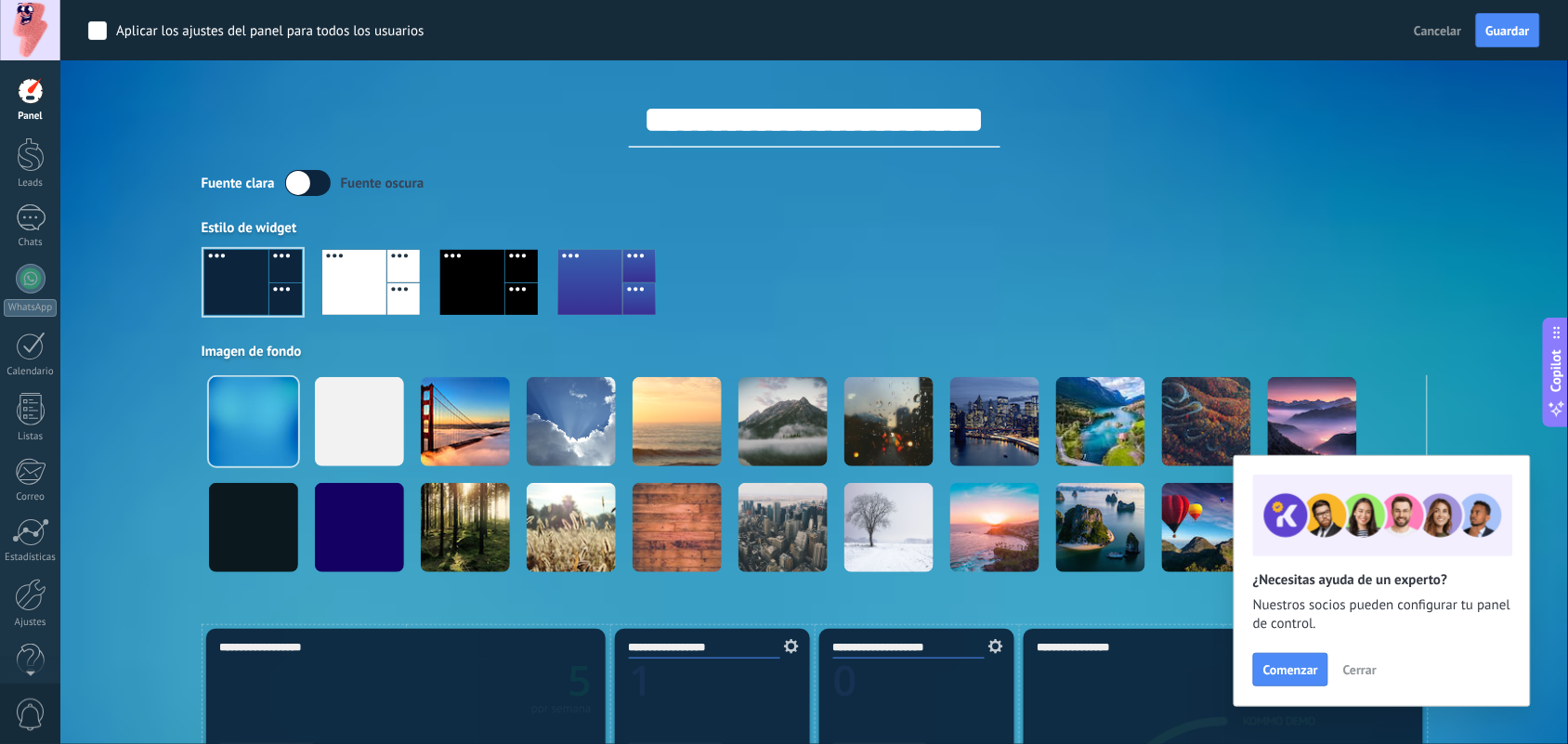
click at [1259, 167] on div "**********" at bounding box center [814, 296] width 1226 height 593
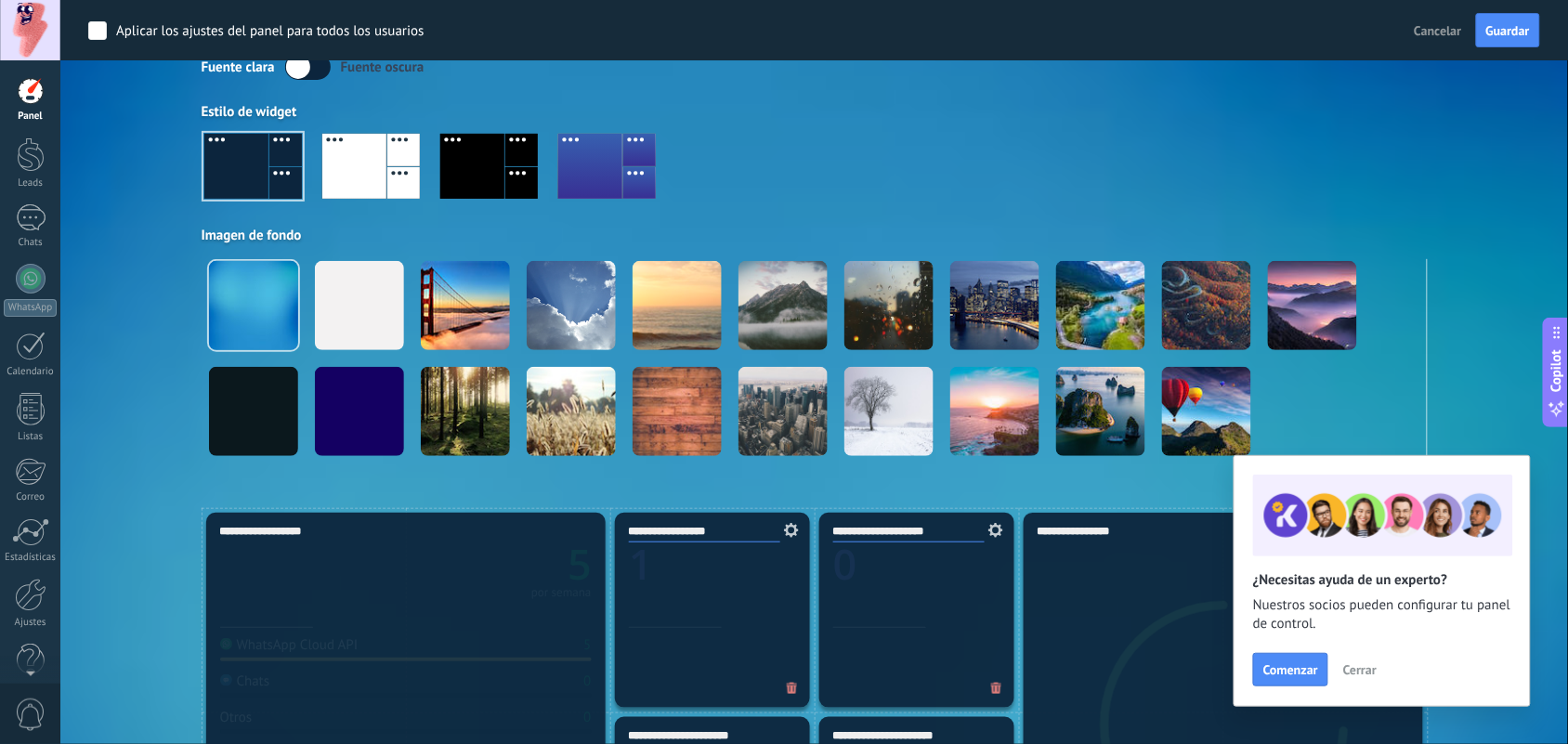
click at [461, 178] on div at bounding box center [472, 166] width 64 height 65
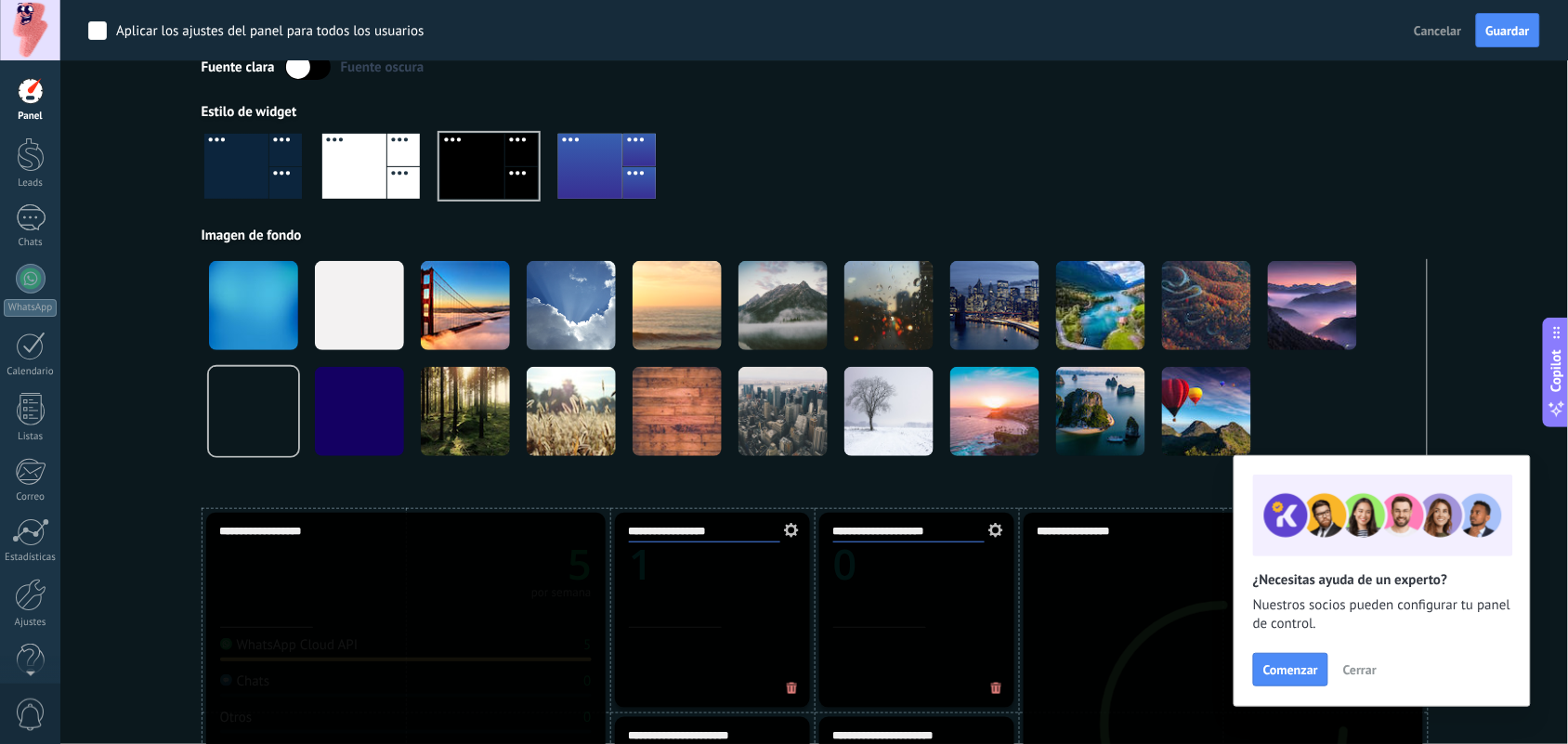
click at [276, 174] on div at bounding box center [286, 183] width 33 height 33
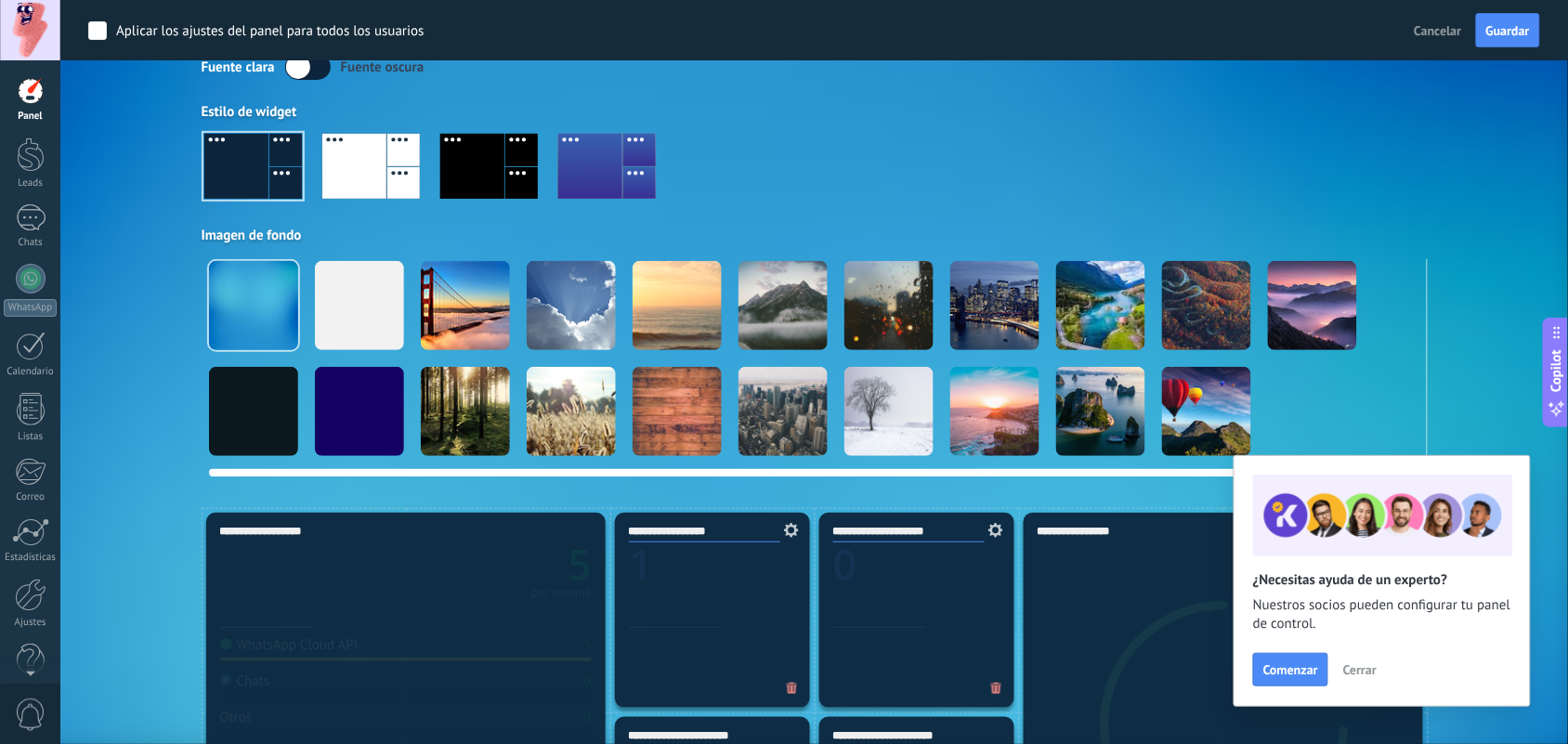
click at [337, 318] on div at bounding box center [359, 306] width 89 height 89
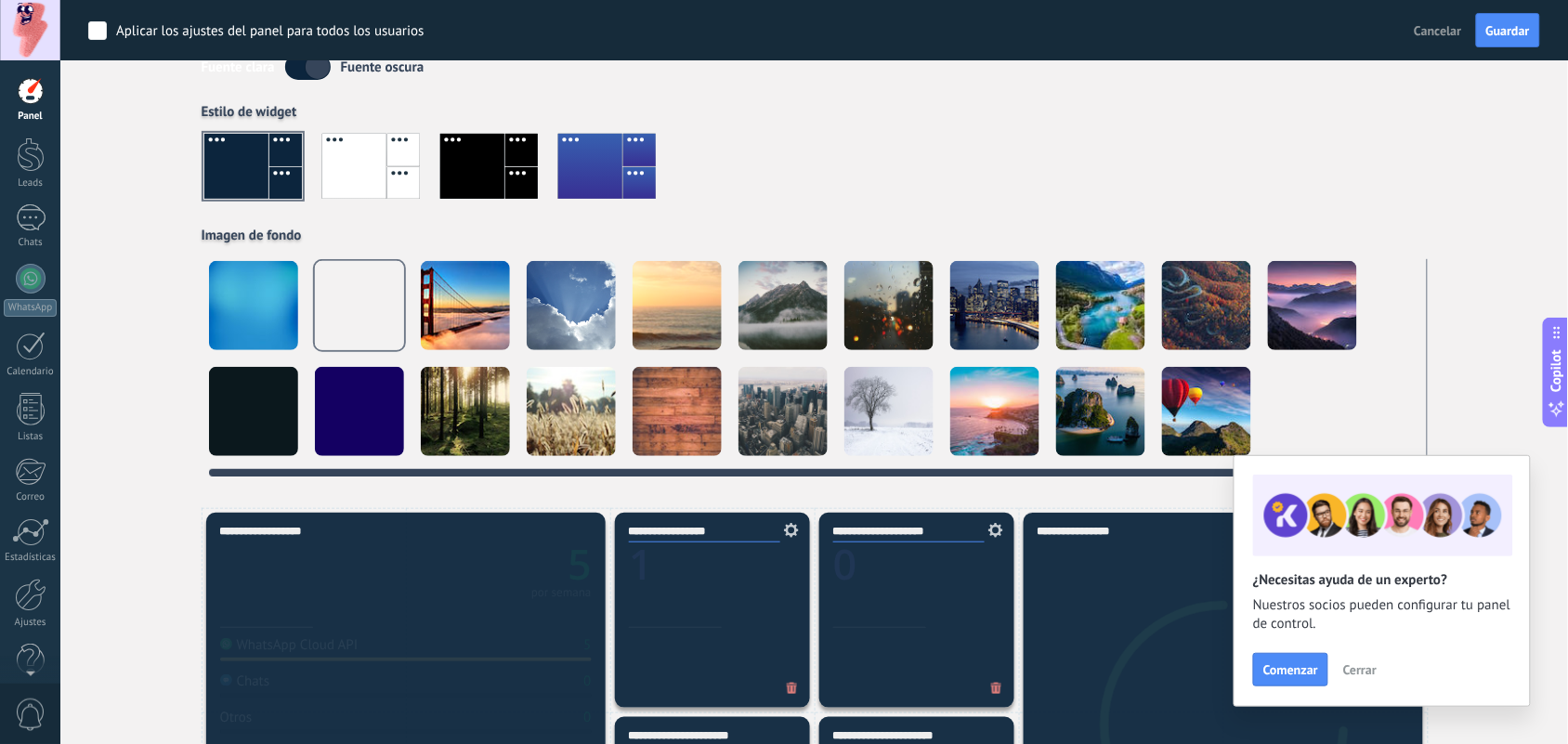
click at [227, 309] on div at bounding box center [253, 306] width 89 height 89
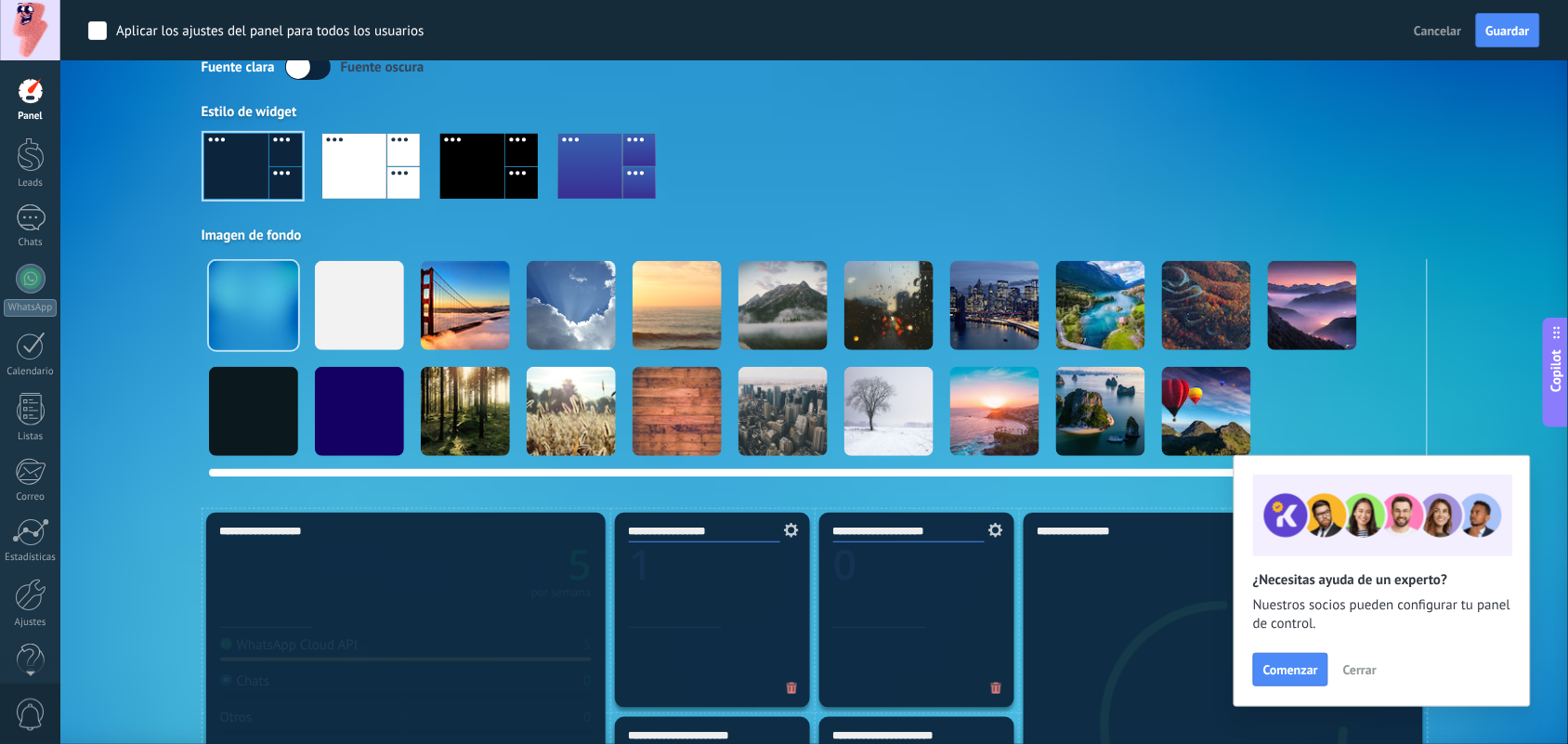
click at [267, 423] on div at bounding box center [253, 411] width 89 height 89
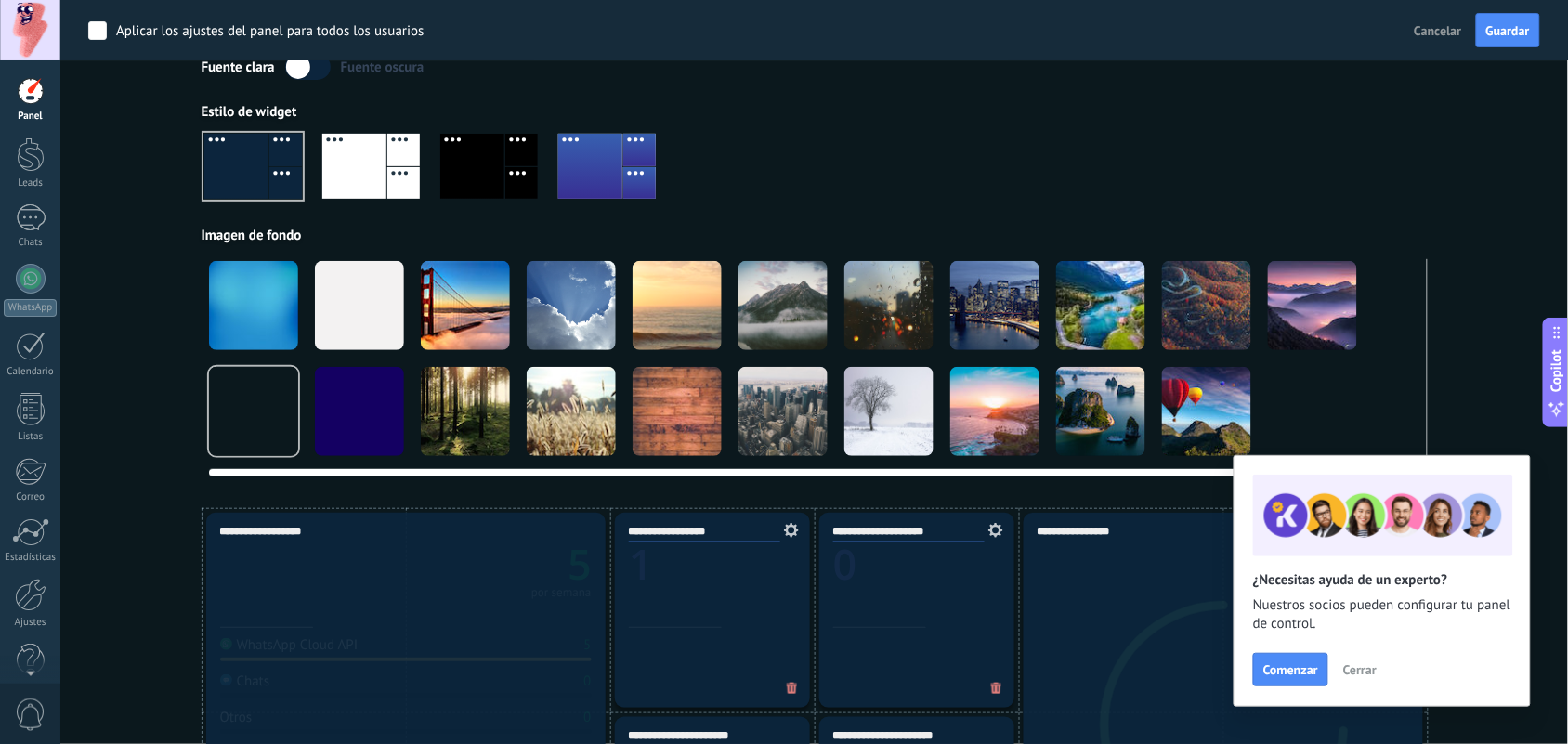
click at [247, 298] on div at bounding box center [253, 306] width 89 height 89
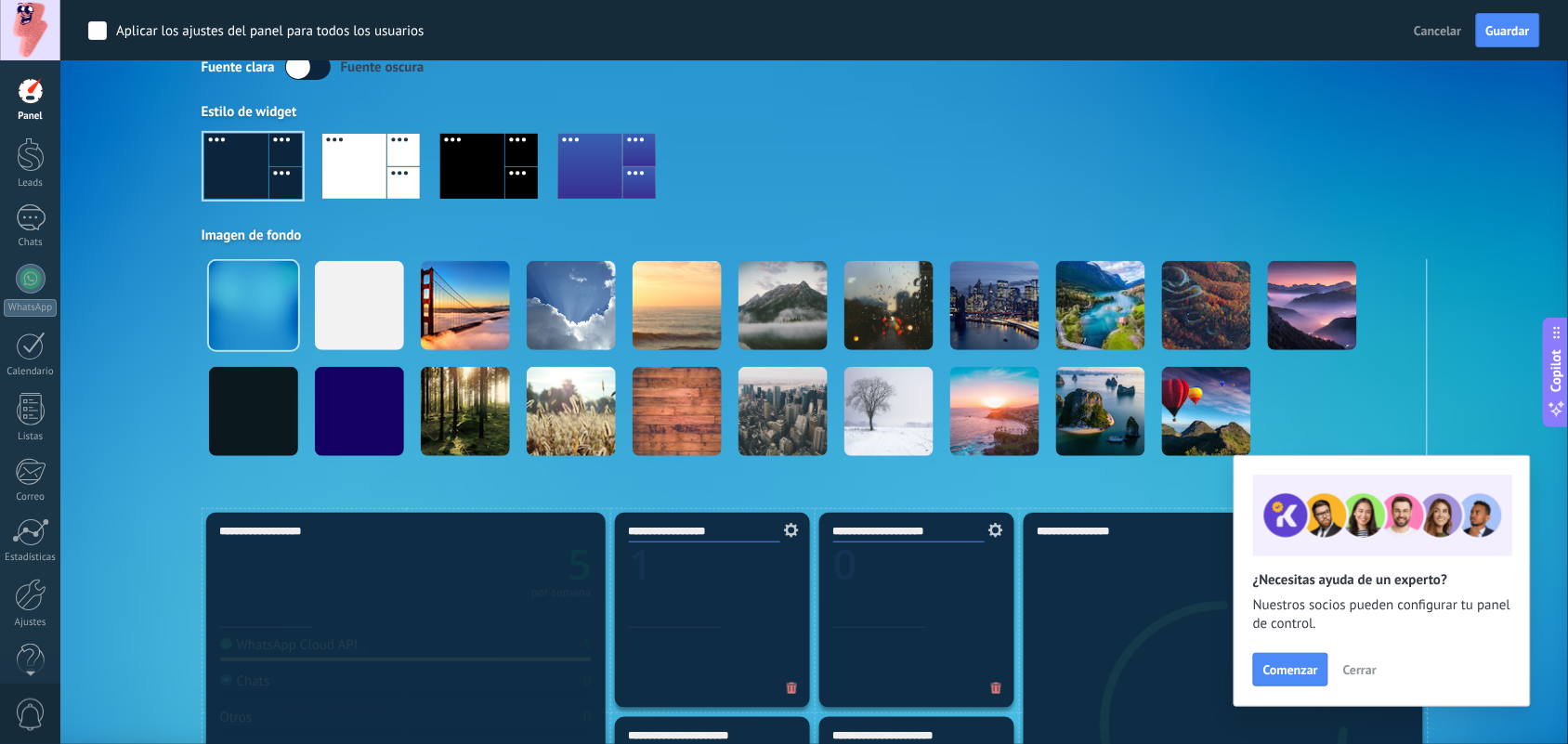
scroll to position [465, 0]
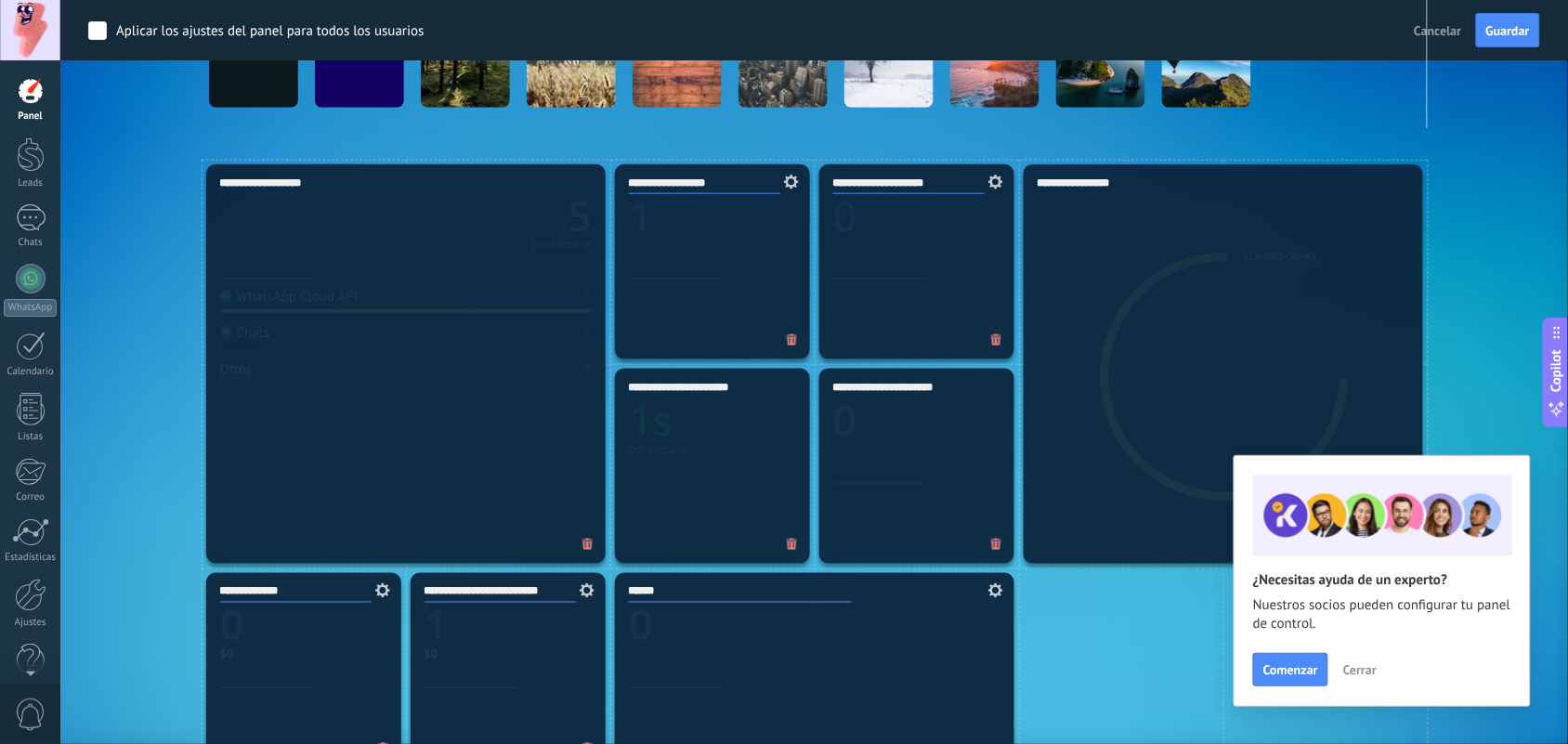
click at [1268, 36] on button "Guardar" at bounding box center [1508, 31] width 64 height 36
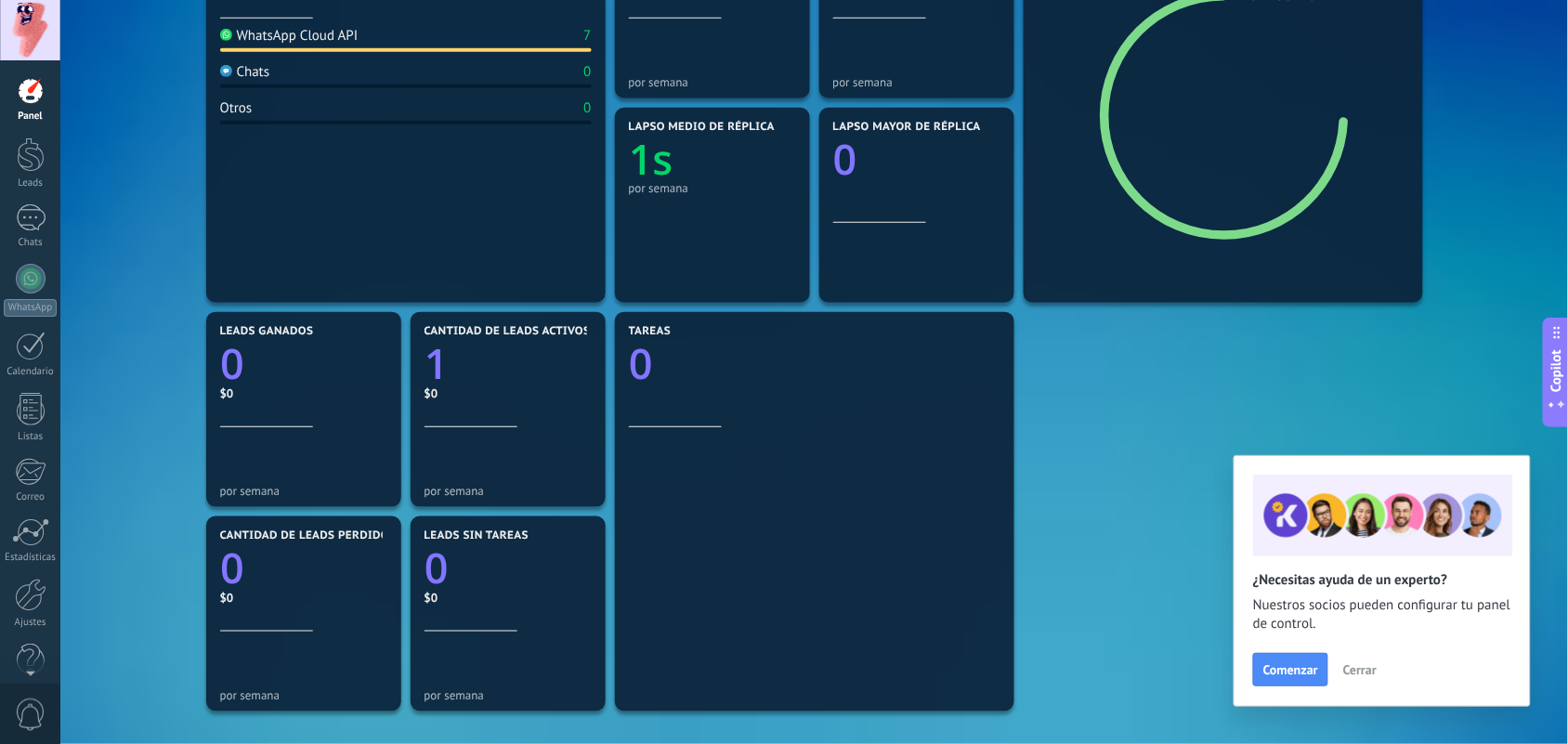
scroll to position [105, 0]
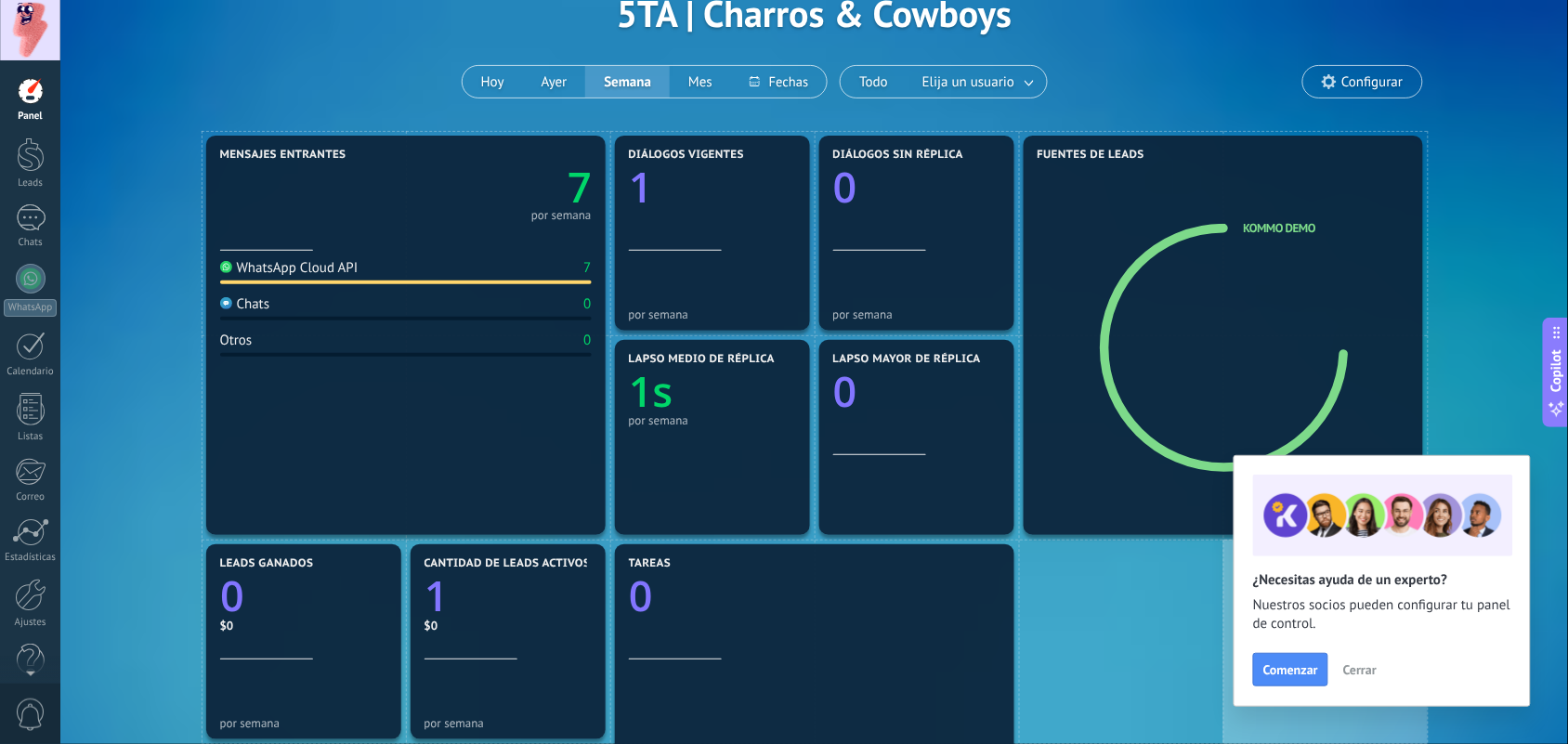
click at [1268, 594] on span "Cerrar" at bounding box center [1360, 670] width 34 height 13
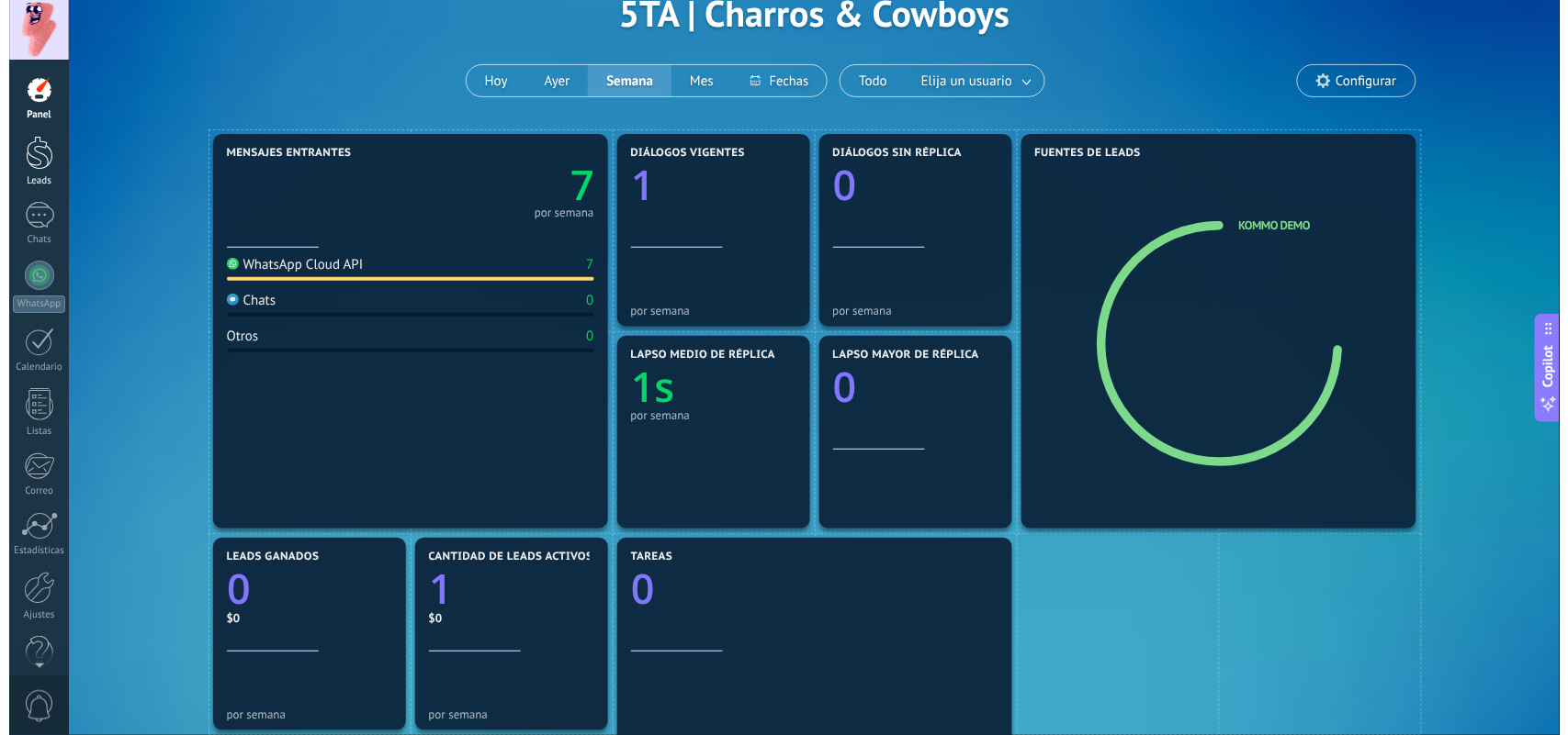
scroll to position [0, 0]
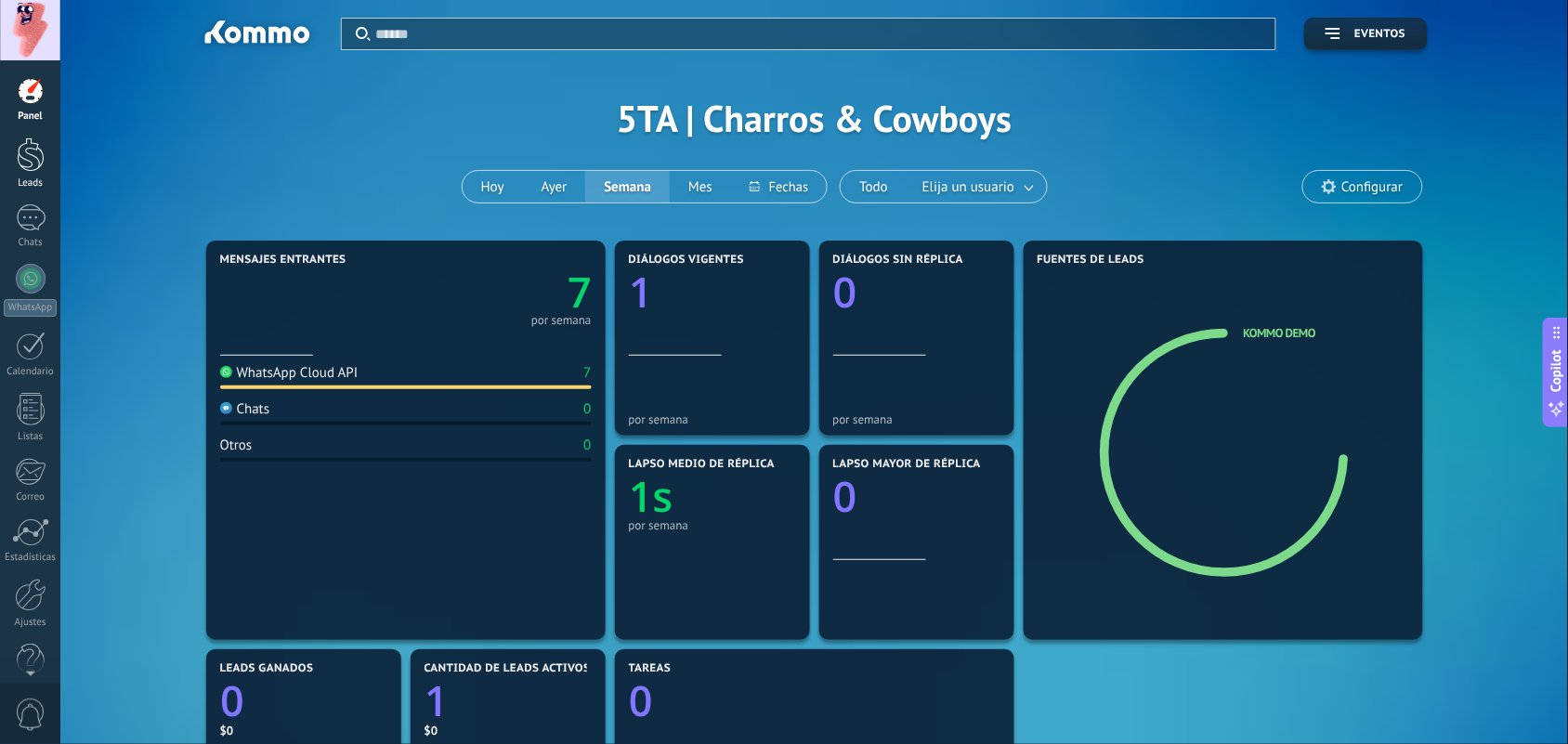
click at [38, 168] on div at bounding box center [31, 154] width 28 height 35
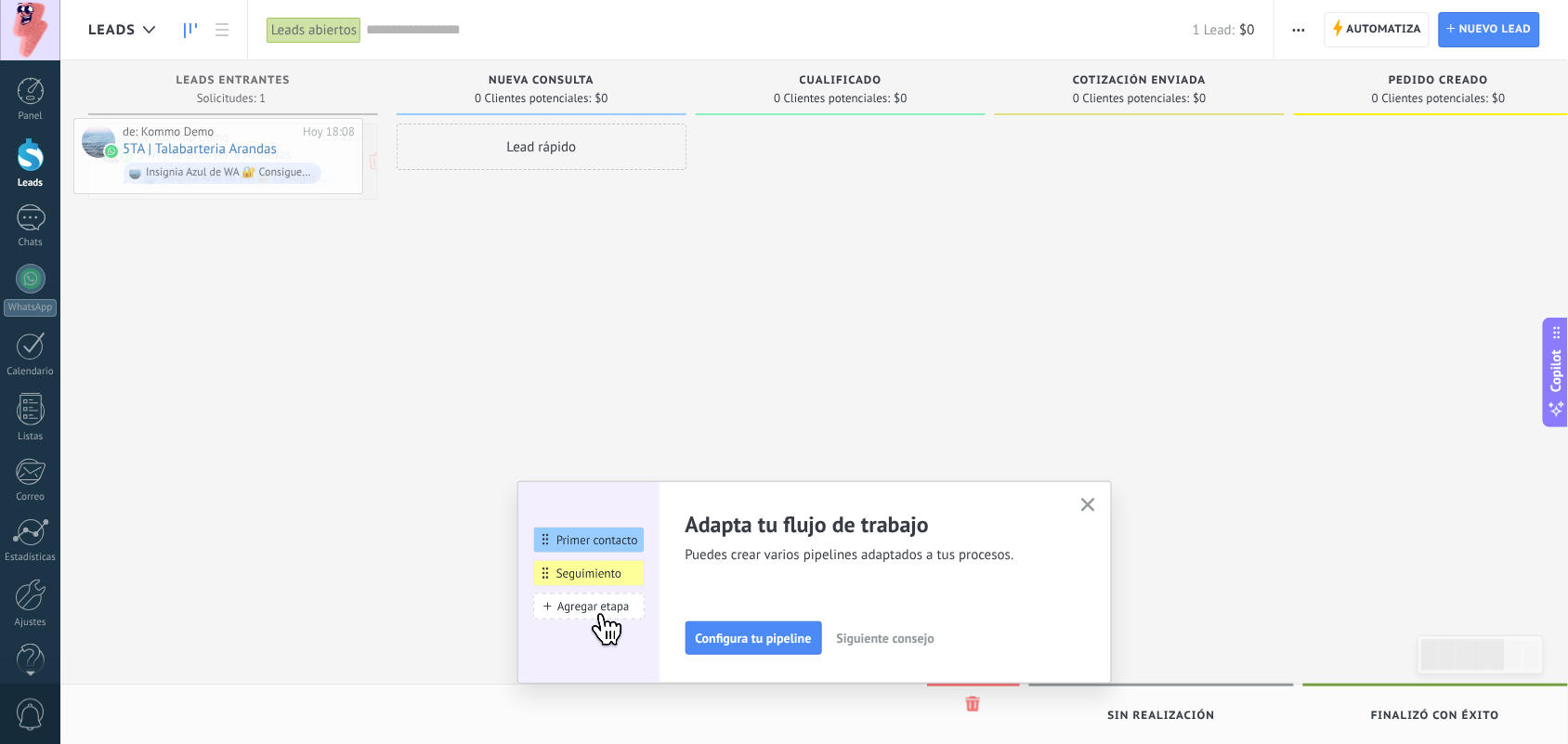
drag, startPoint x: 196, startPoint y: 151, endPoint x: 180, endPoint y: 145, distance: 17.1
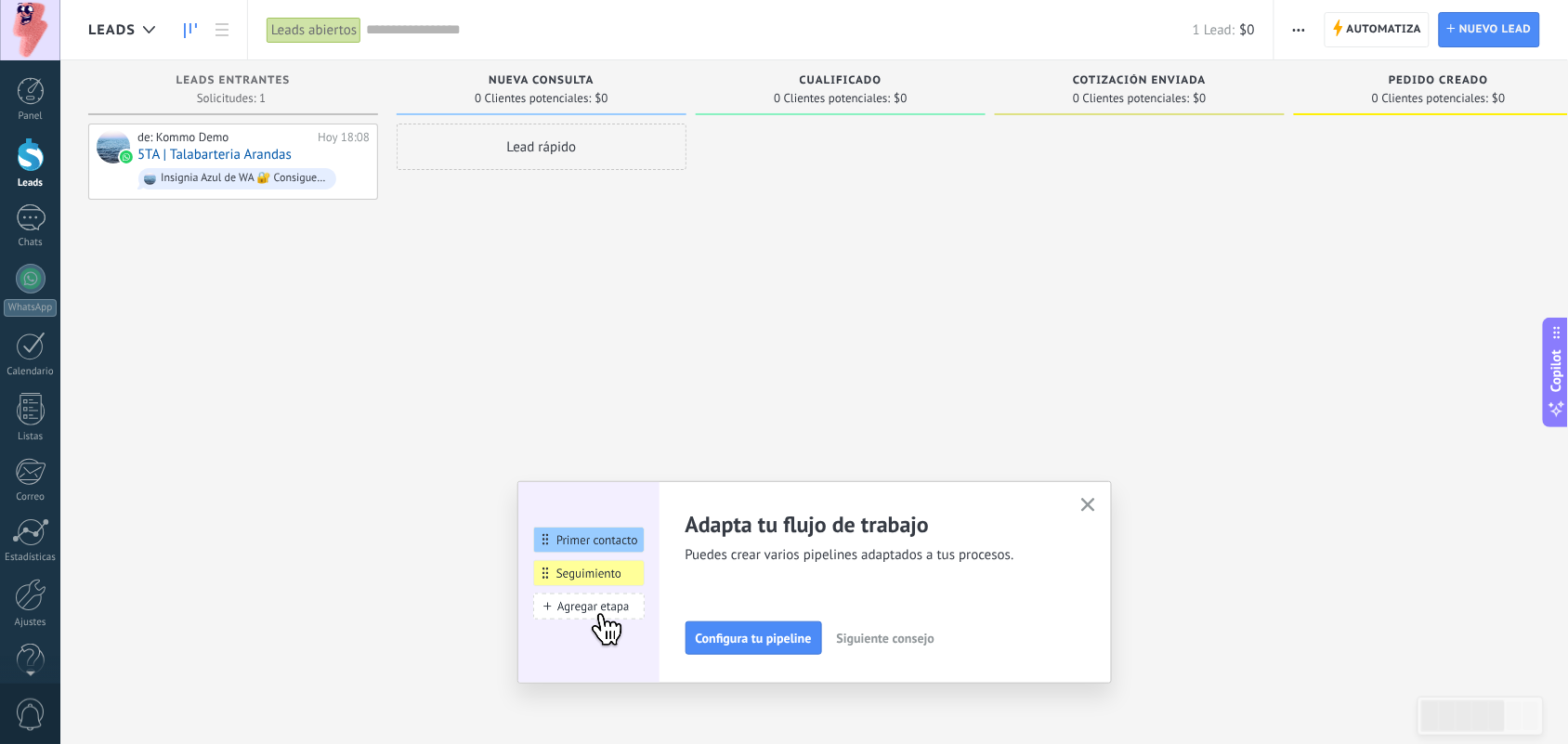
click at [568, 144] on div "Lead rápido" at bounding box center [541, 146] width 290 height 46
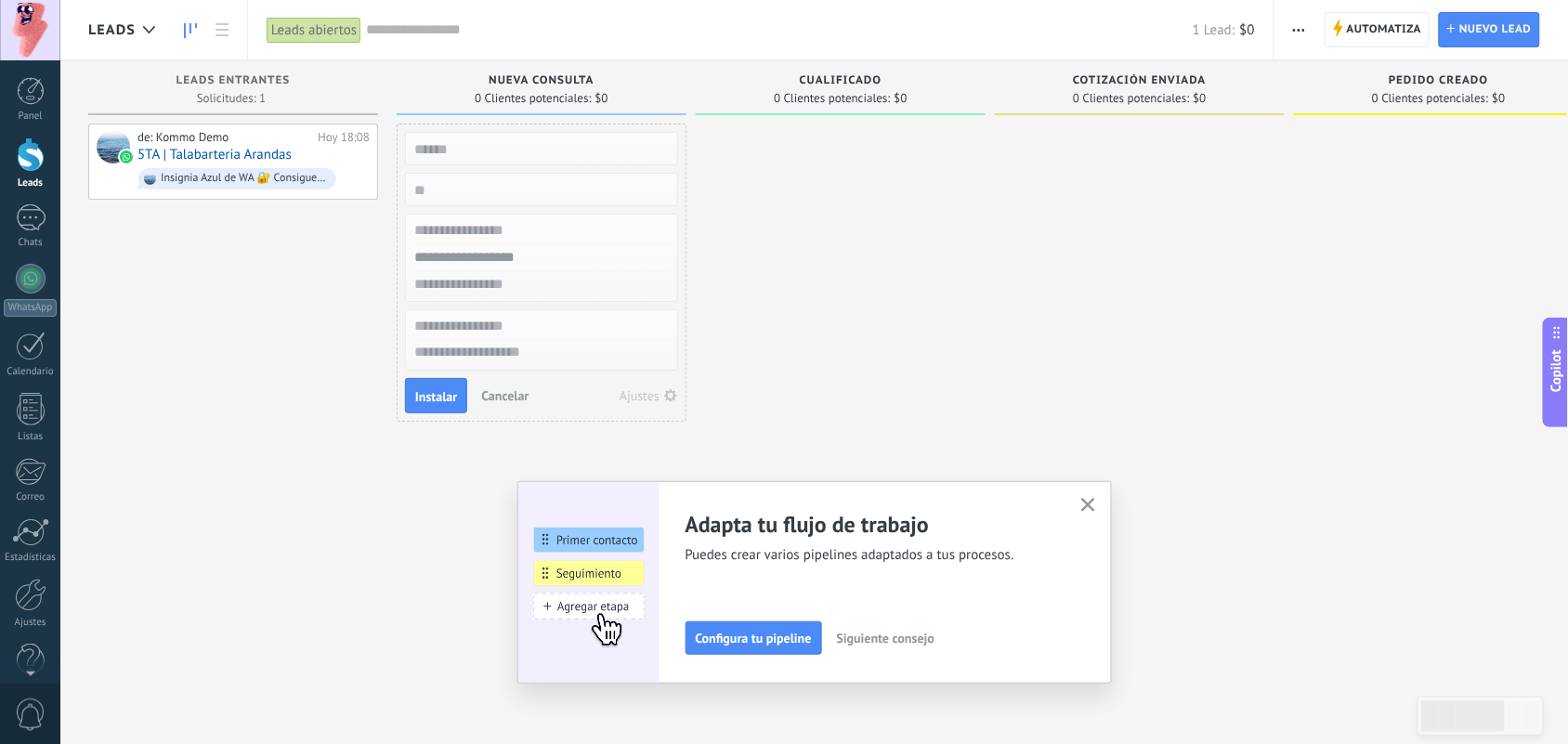
click at [500, 178] on input "numeric" at bounding box center [540, 190] width 272 height 26
click at [500, 188] on input "numeric" at bounding box center [540, 190] width 272 height 26
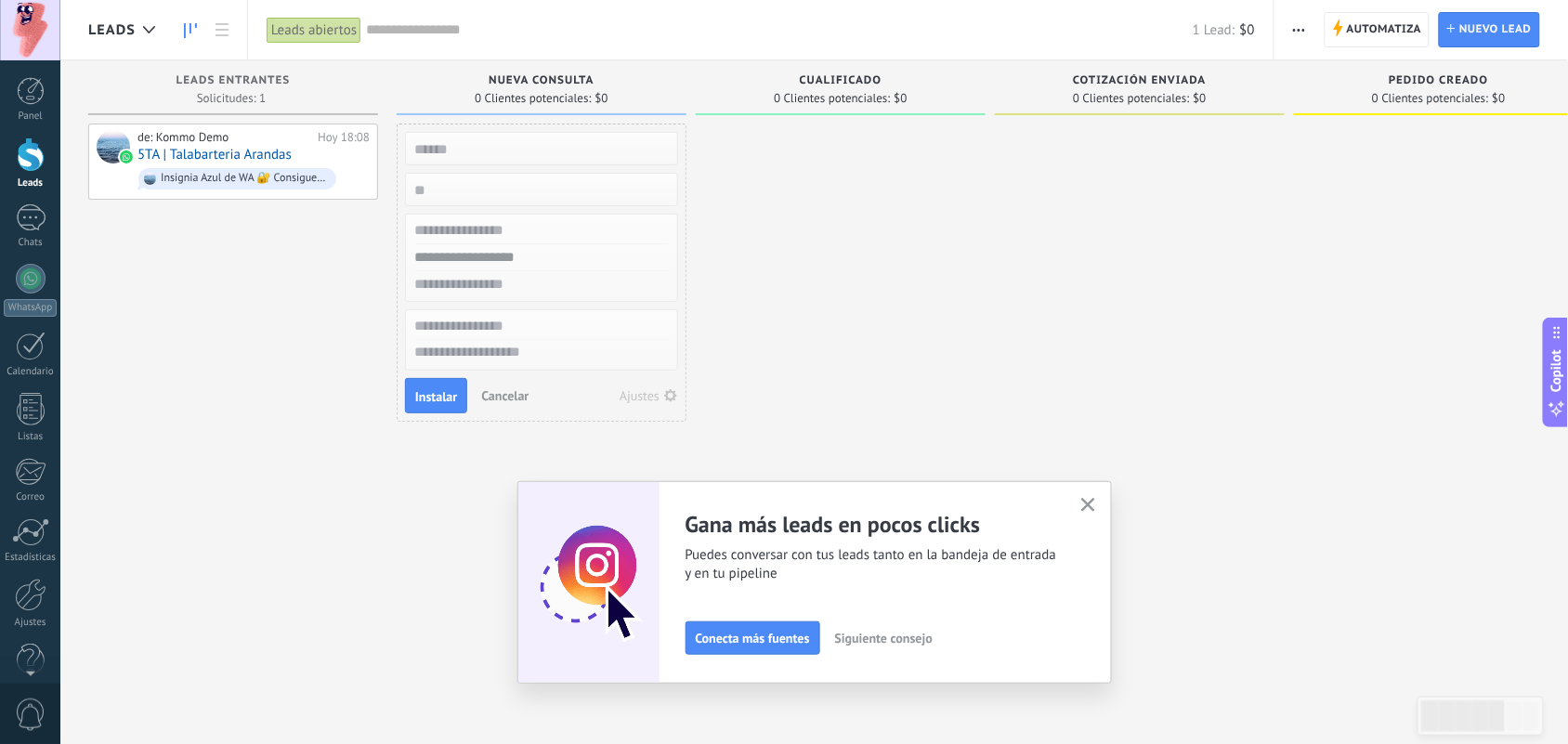
click at [508, 230] on input "text" at bounding box center [540, 230] width 272 height 27
click at [572, 258] on input "text" at bounding box center [540, 258] width 272 height 27
click at [551, 286] on input "text" at bounding box center [540, 285] width 272 height 27
click at [506, 407] on button "Cancelar" at bounding box center [505, 396] width 62 height 28
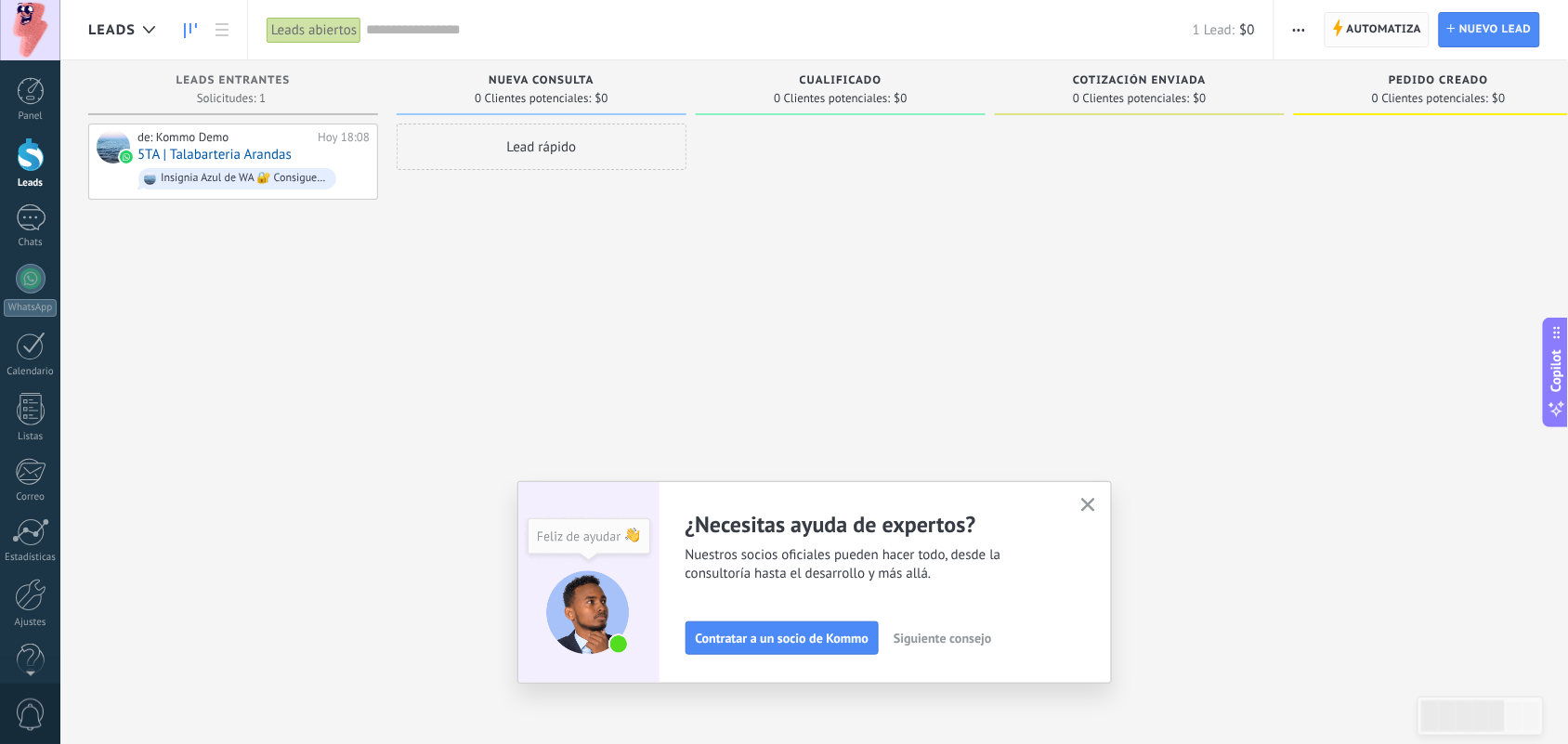
click at [1268, 22] on span "Automatiza" at bounding box center [1385, 30] width 75 height 34
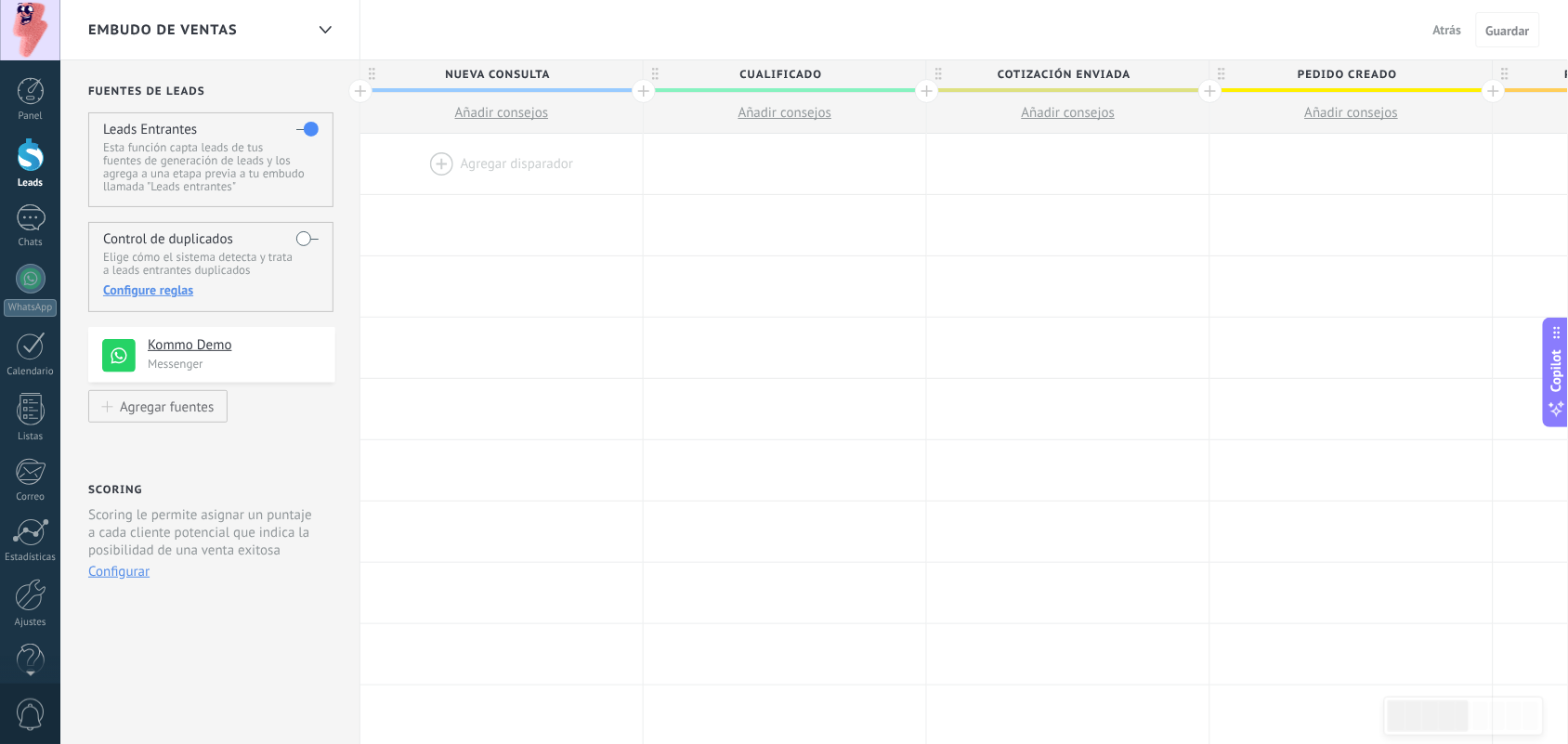
click at [1268, 31] on span "Atrás" at bounding box center [1448, 30] width 29 height 17
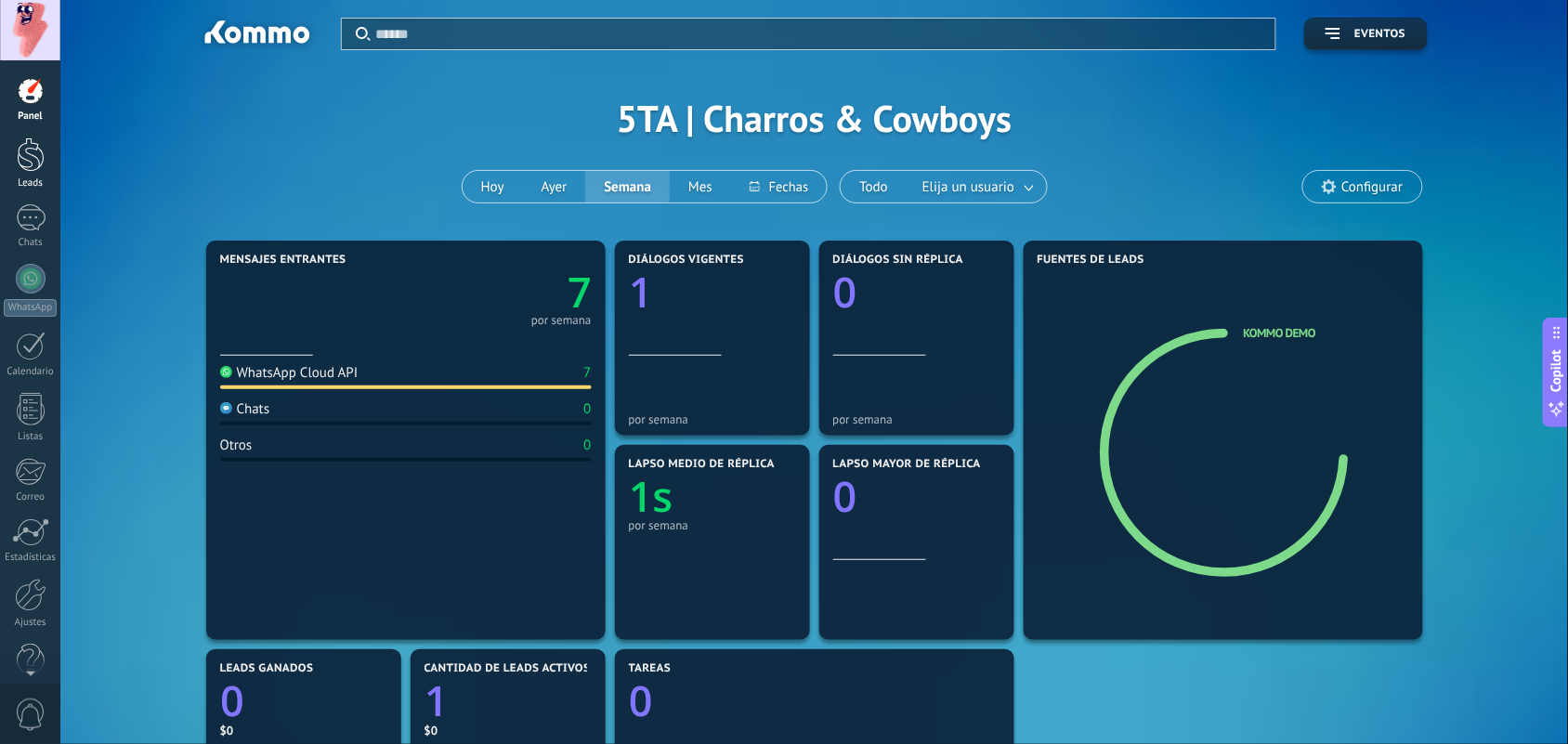
click at [28, 145] on div at bounding box center [31, 154] width 28 height 35
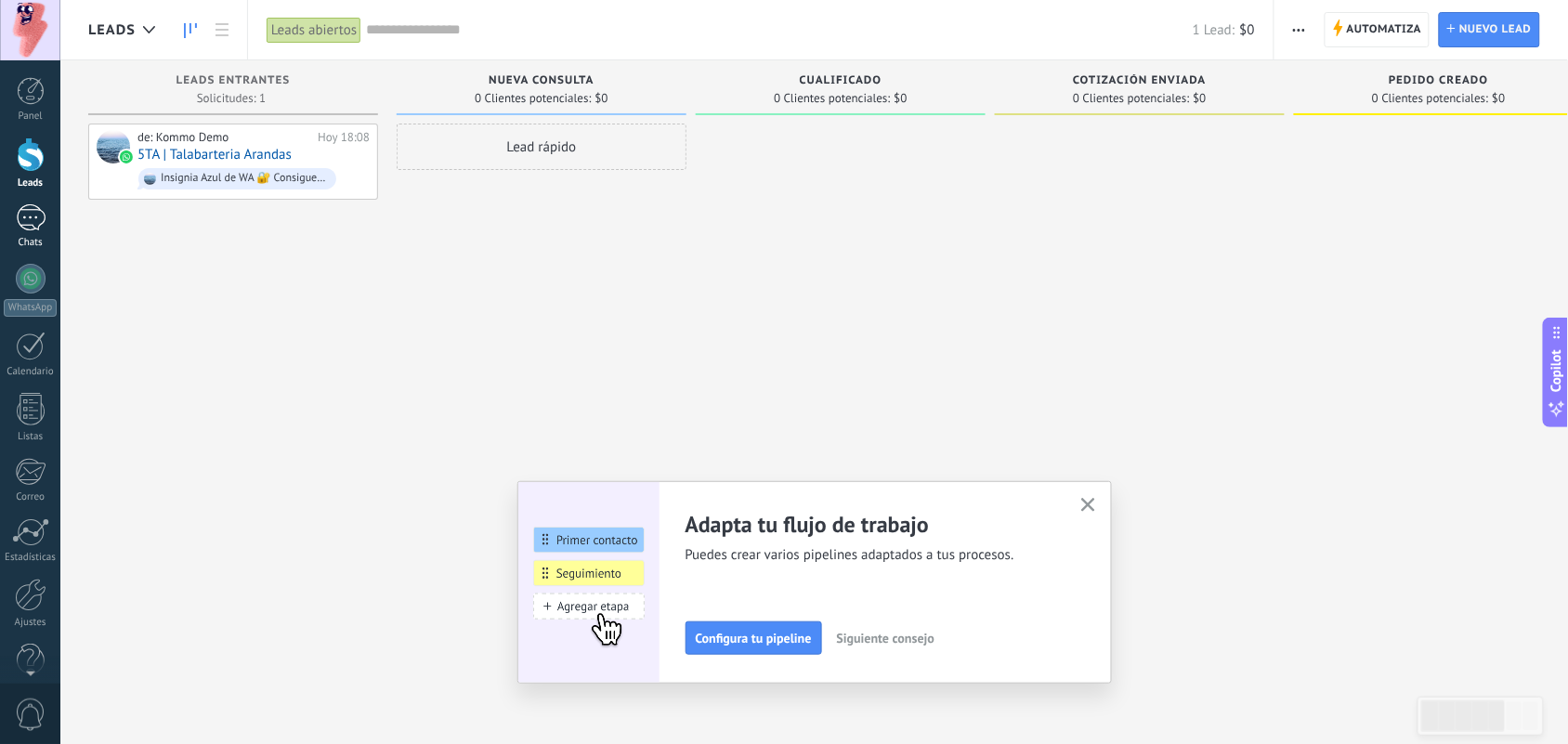
click at [31, 214] on div "1" at bounding box center [31, 217] width 30 height 27
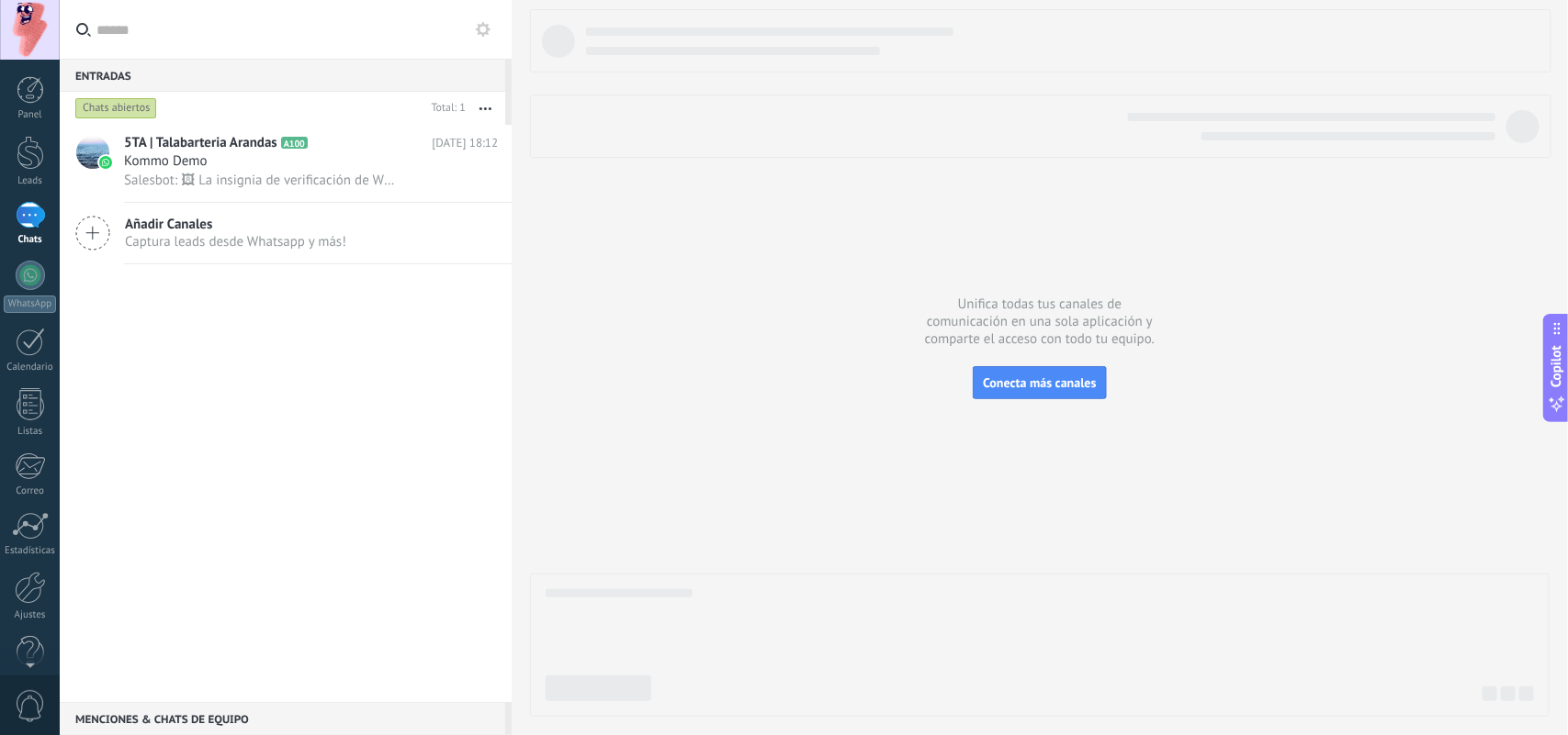
click at [269, 235] on span "Captura leads desde Whatsapp y más!" at bounding box center [235, 242] width 221 height 18
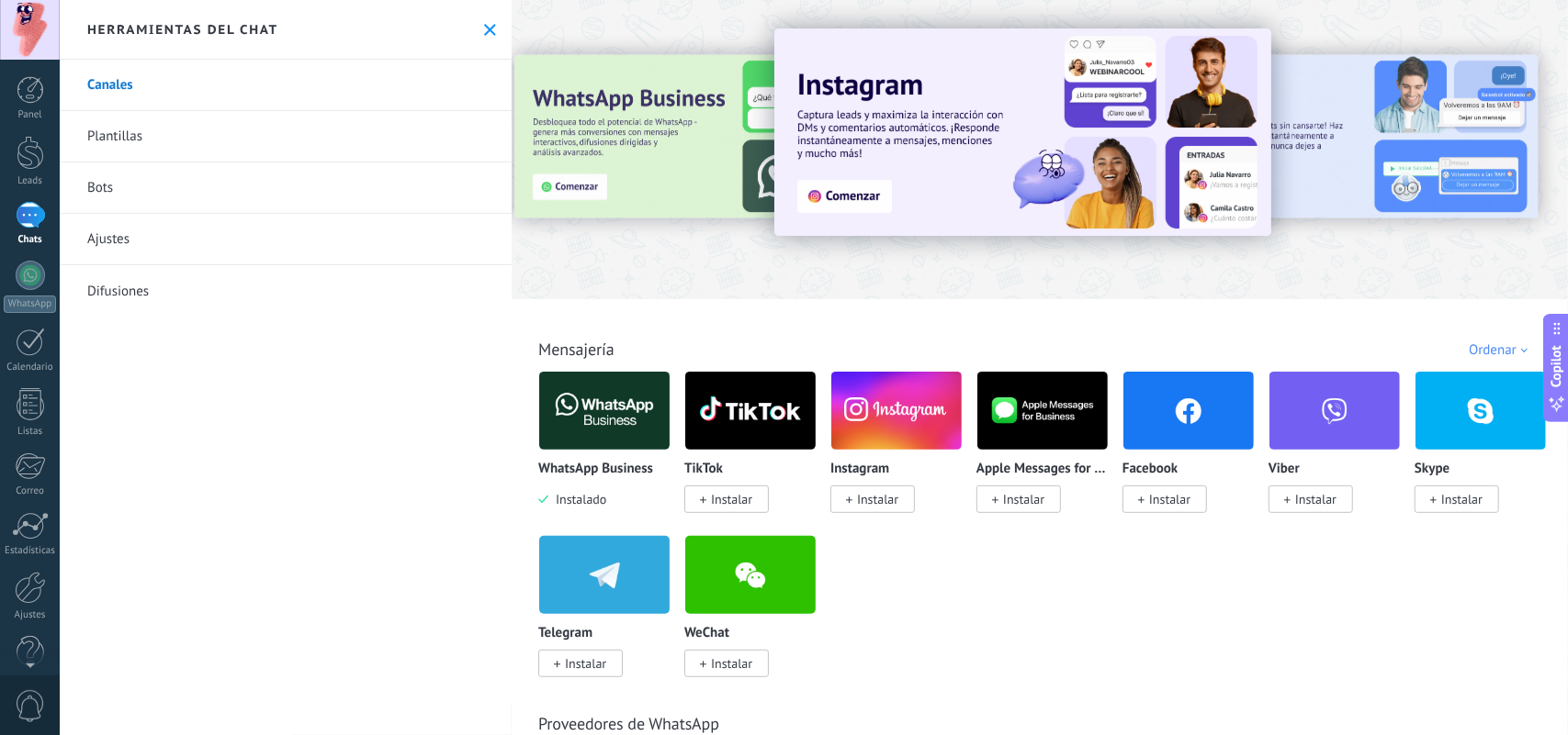
click at [1165, 498] on span "Instalar" at bounding box center [1169, 500] width 41 height 17
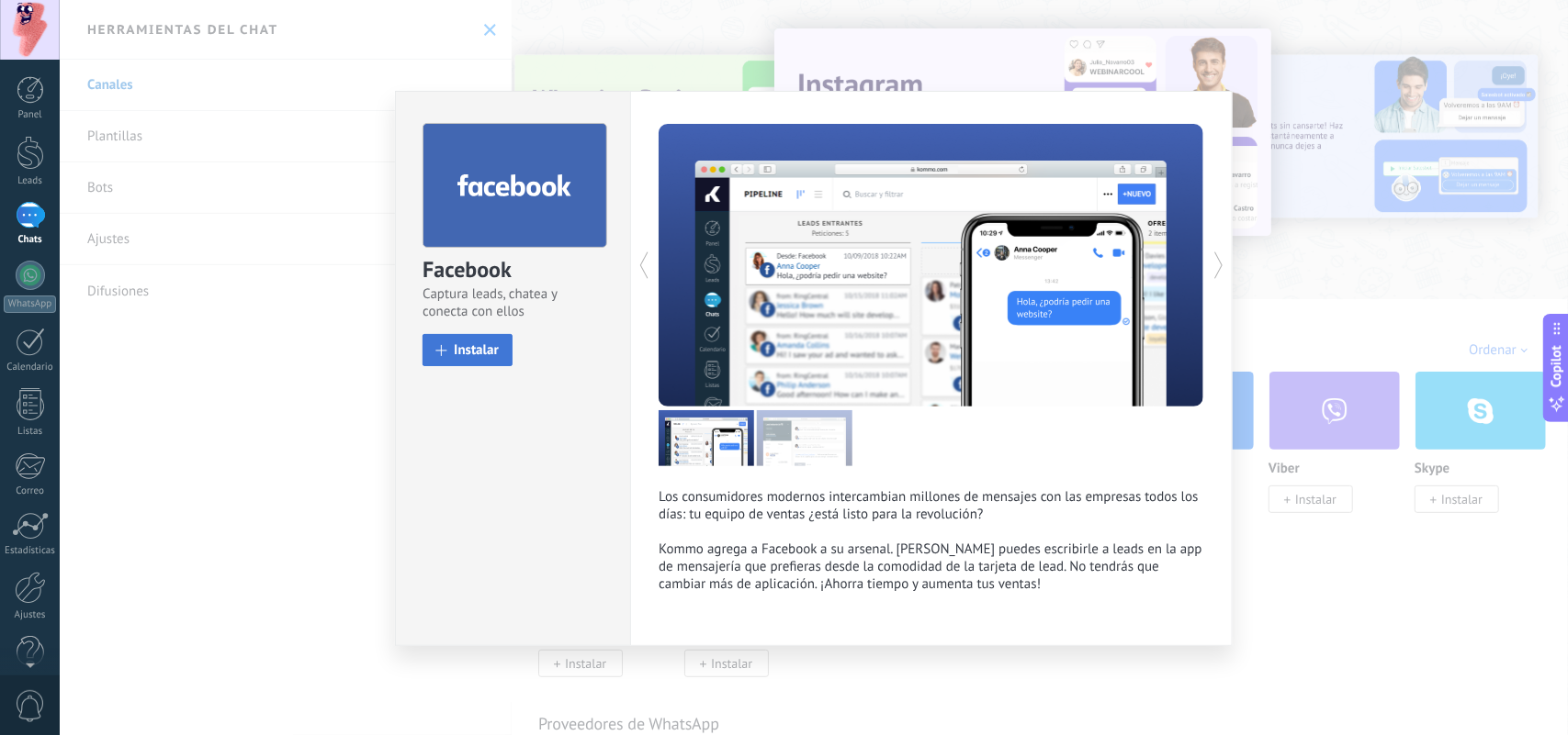
click at [482, 345] on span "Instalar" at bounding box center [476, 350] width 45 height 14
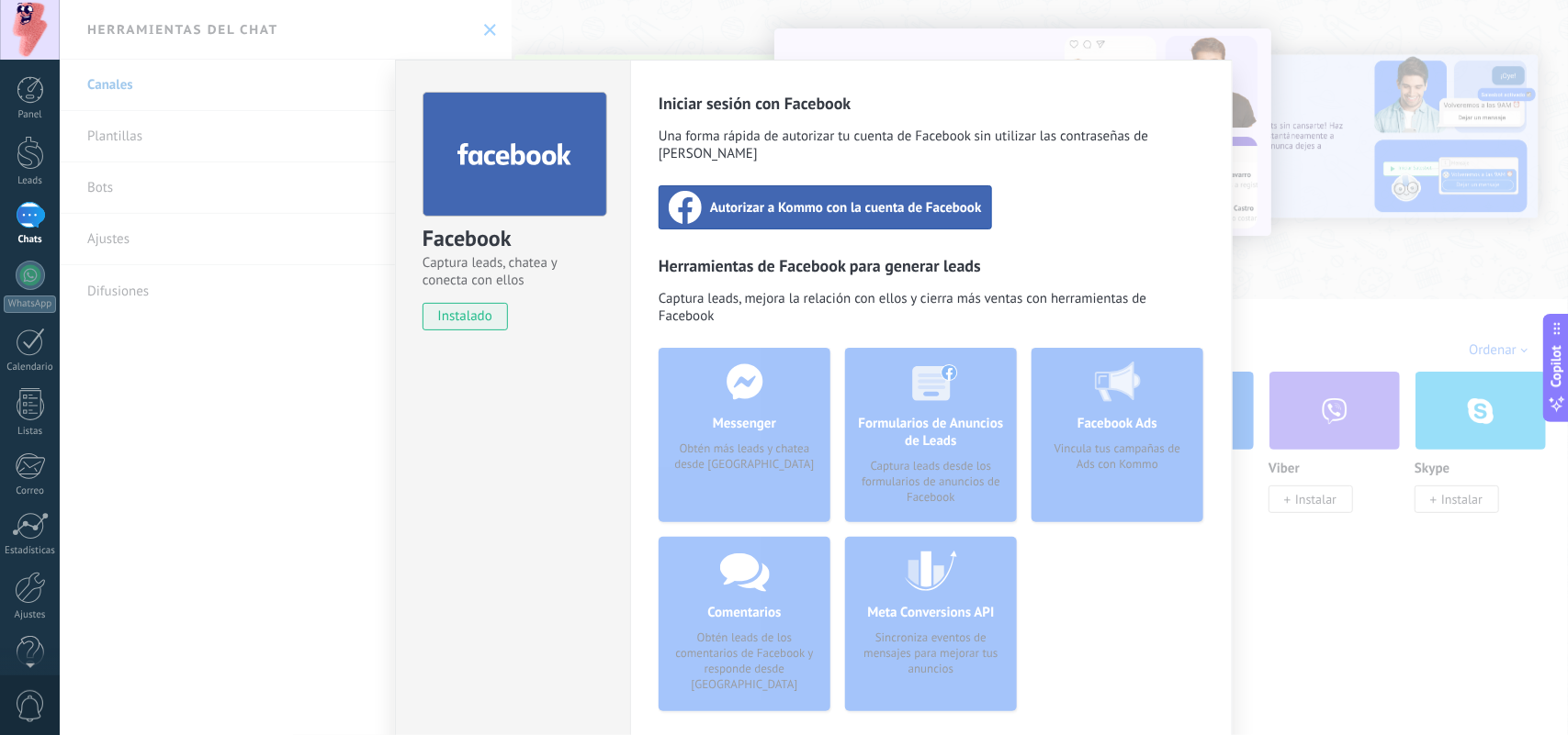
click at [852, 198] on span "Autorizar a Kommo con la cuenta de Facebook" at bounding box center [846, 207] width 271 height 19
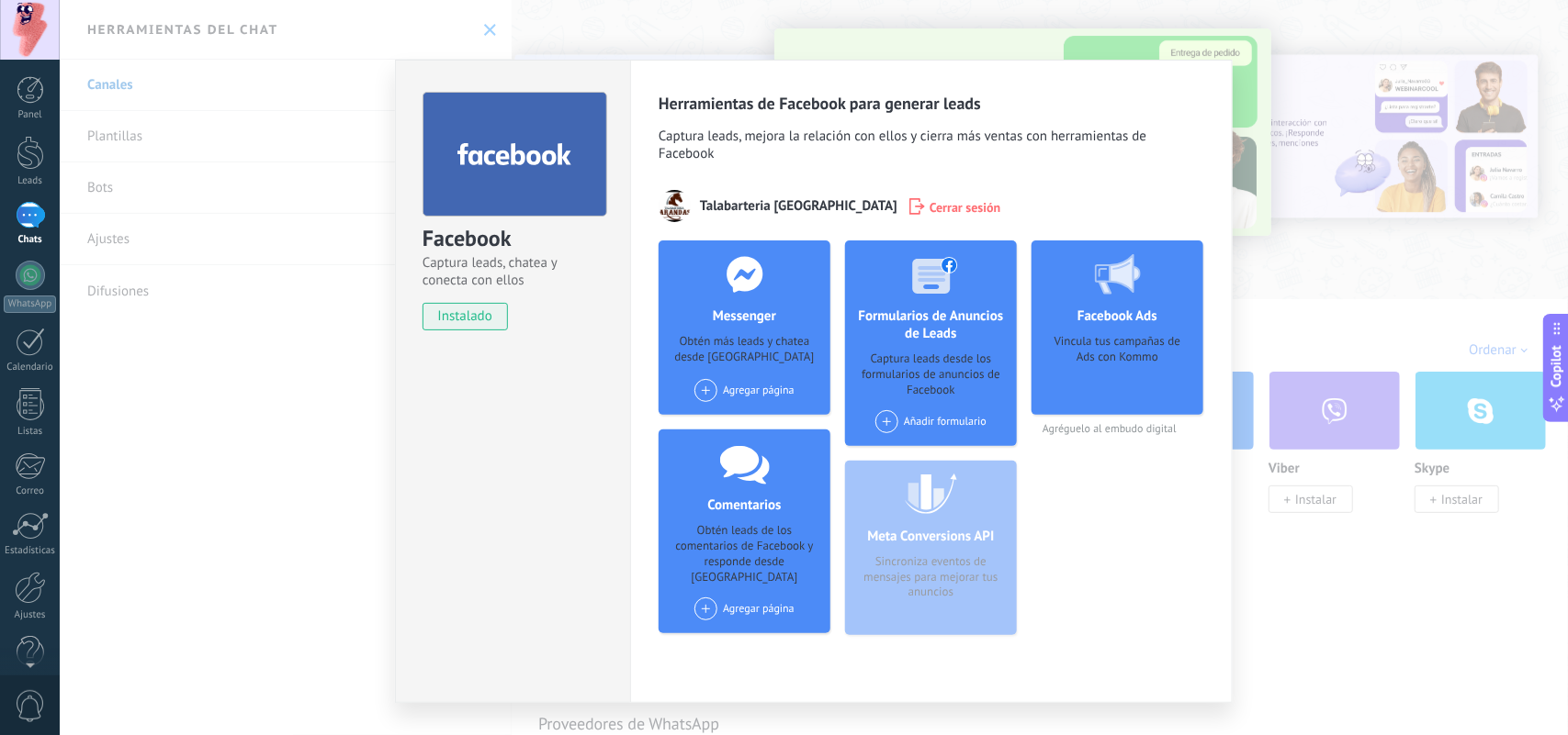
click at [739, 379] on div "Agregar página" at bounding box center [744, 390] width 100 height 23
click at [767, 405] on div "Talabarteria [GEOGRAPHIC_DATA]" at bounding box center [791, 425] width 197 height 40
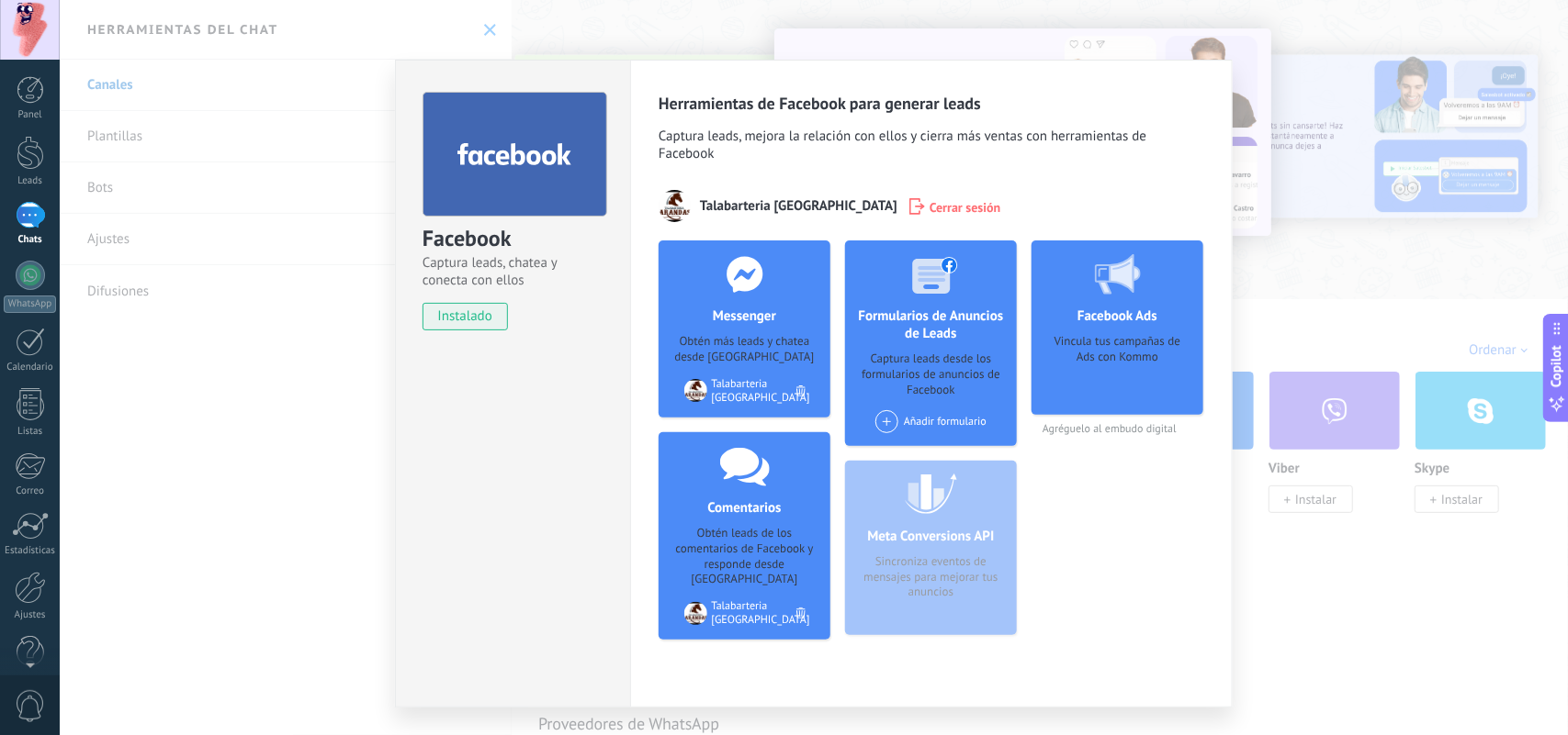
click at [929, 411] on div "Añadir formulario" at bounding box center [931, 422] width 112 height 23
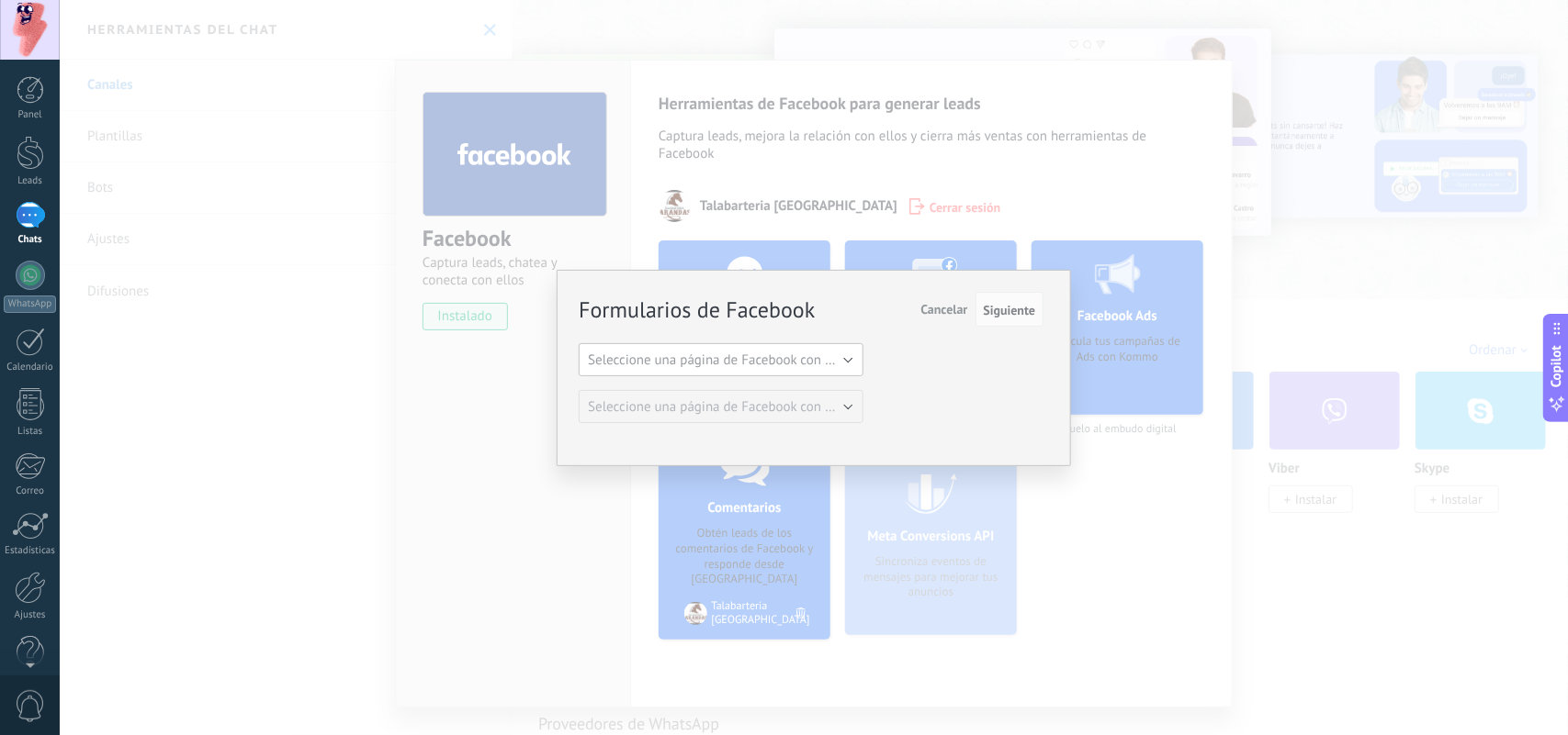
click at [823, 361] on span "Seleccione una página de Facebook con formas" at bounding box center [726, 360] width 277 height 18
click at [826, 390] on span "Talabarteria [GEOGRAPHIC_DATA]" at bounding box center [712, 391] width 289 height 18
click at [832, 412] on span "Seleccione una página de Facebook con formas" at bounding box center [726, 407] width 277 height 18
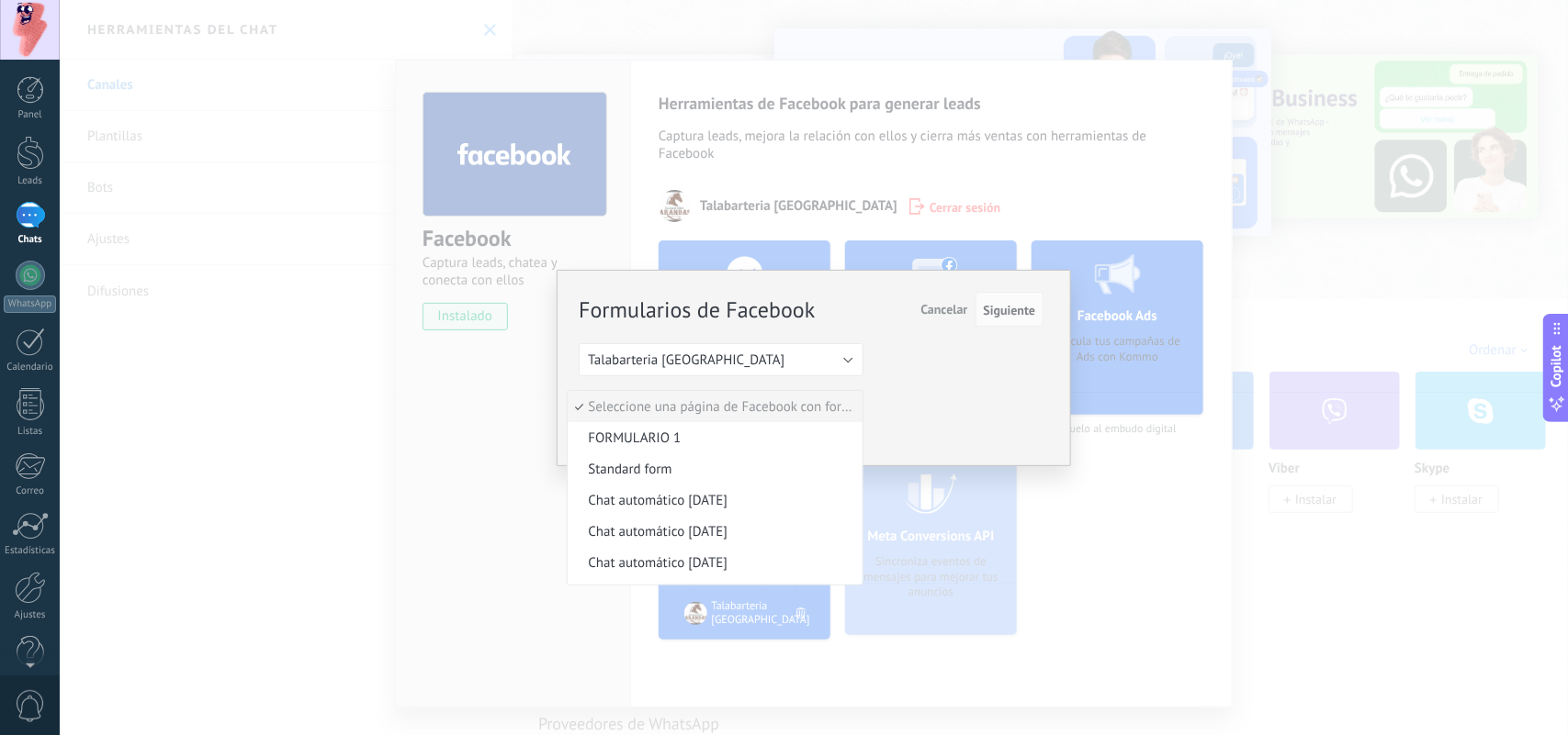
click at [942, 405] on div "Formularios de Facebook Siguiente Cancelar Seleccione una página de Facebook co…" at bounding box center [810, 358] width 465 height 129
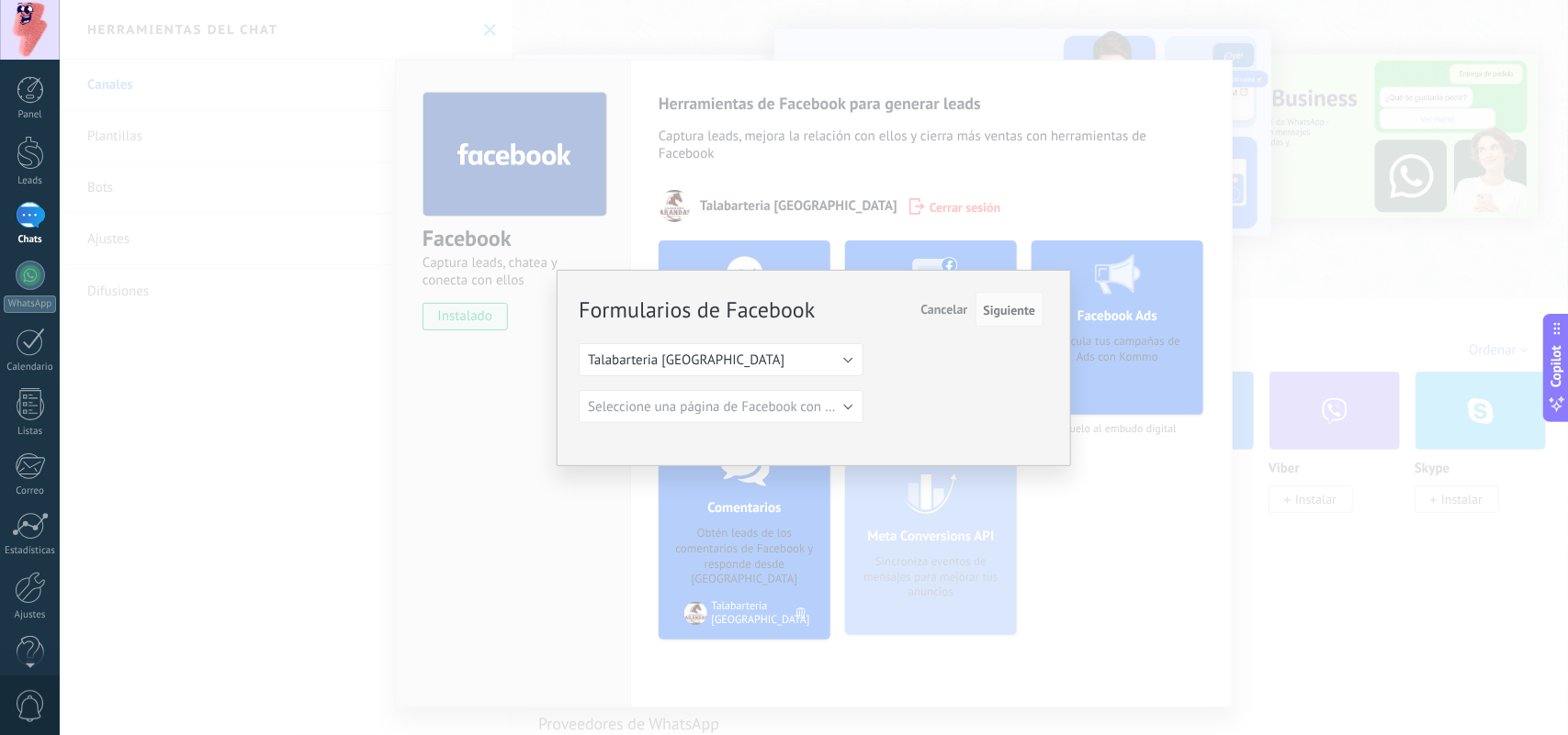
click at [944, 301] on span "Cancelar" at bounding box center [943, 309] width 46 height 17
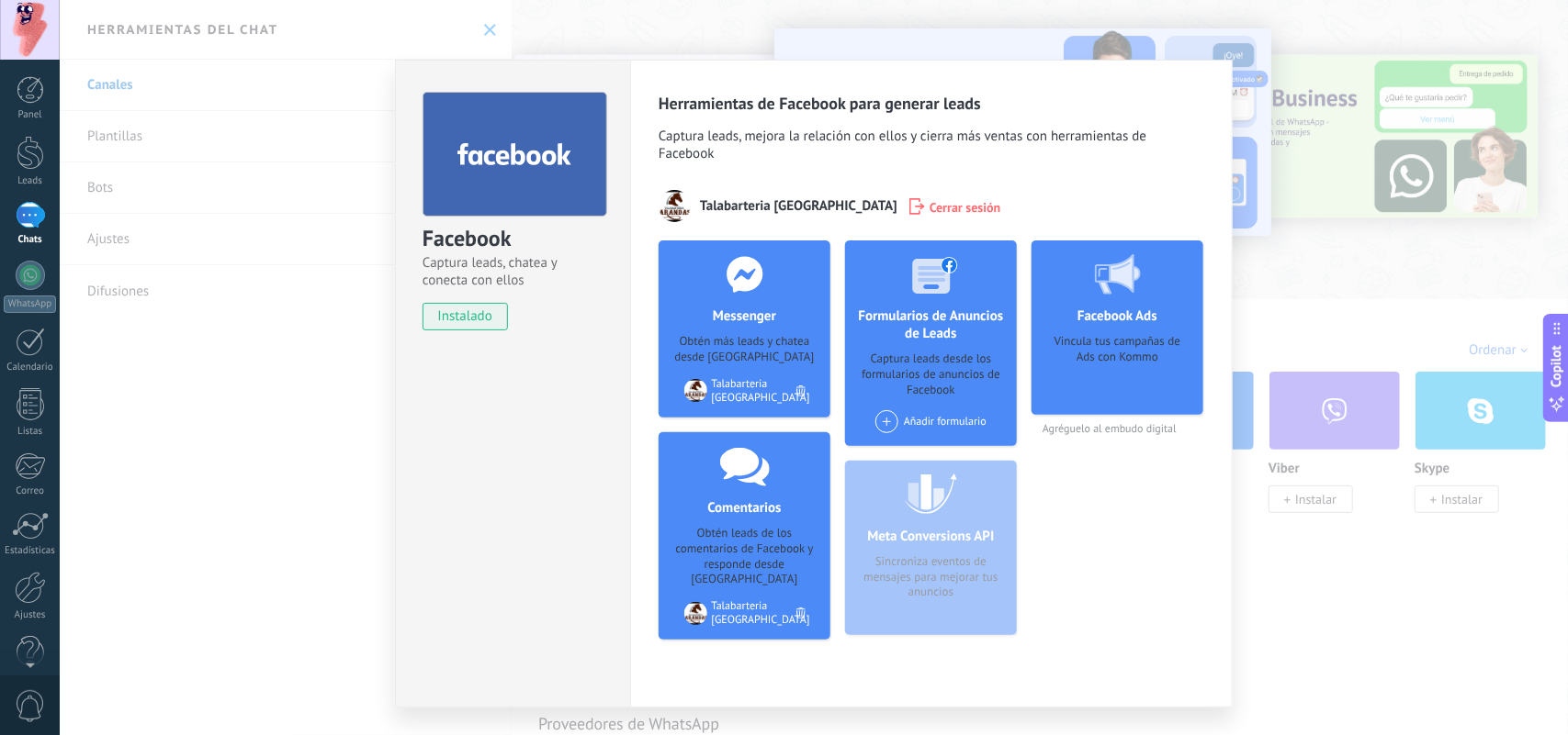
click at [1032, 485] on div "Facebook Ads Vincula tus campañas de Ads con Kommo Agréguelo al embudo digital" at bounding box center [1117, 448] width 172 height 414
click at [1254, 192] on div "Facebook Captura leads, chatea y conecta con ellos instalado Desinstalar Herram…" at bounding box center [813, 367] width 1508 height 735
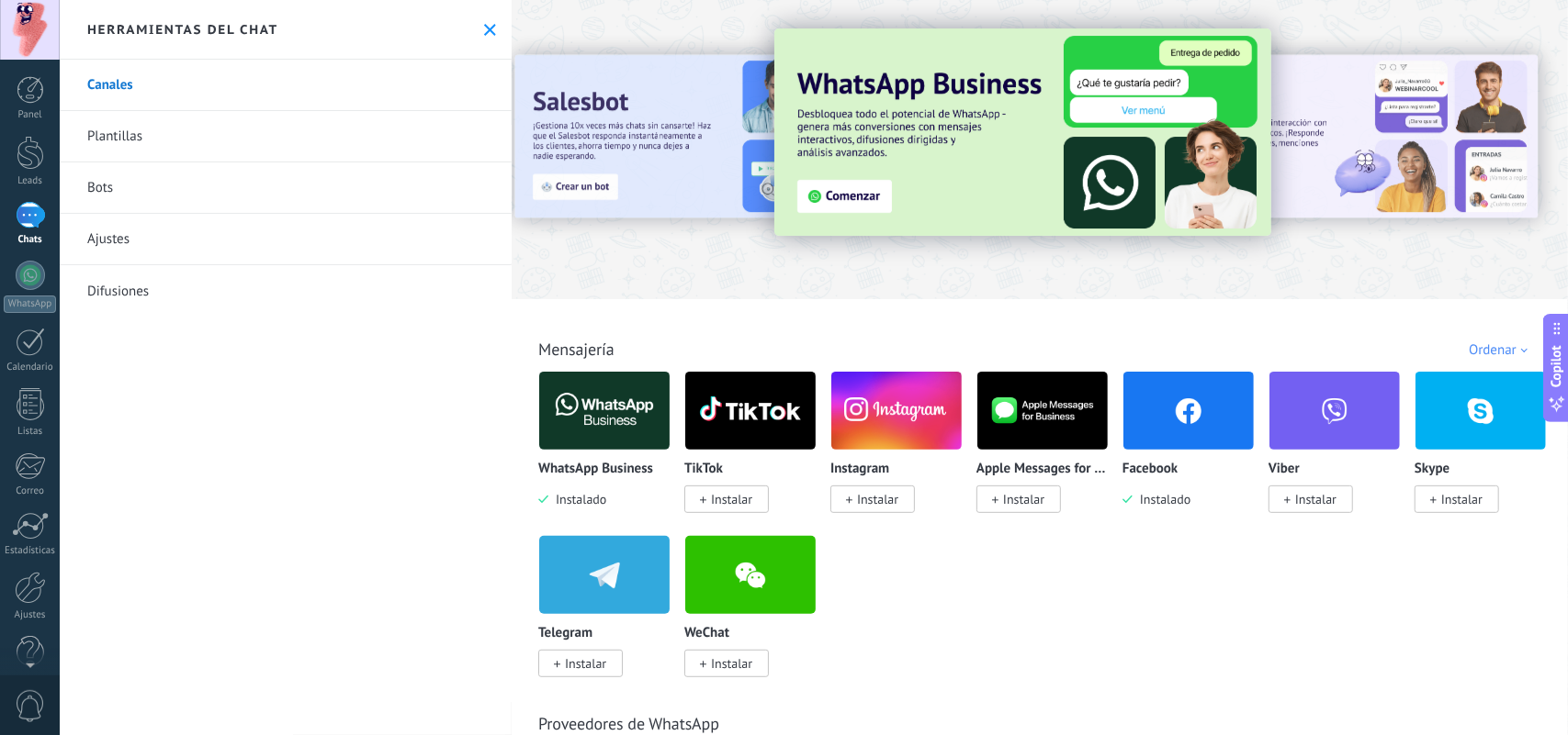
scroll to position [115, 0]
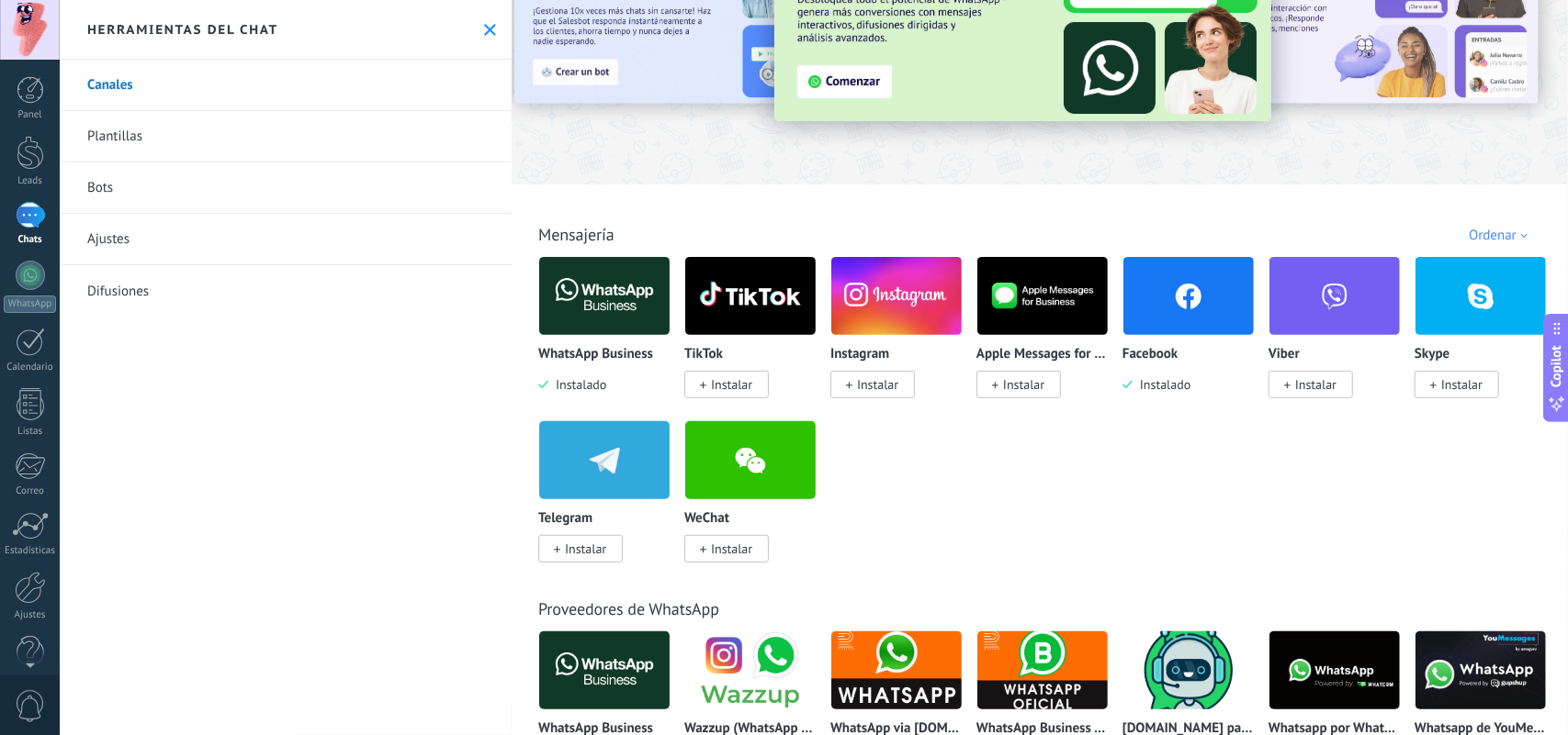
click at [904, 306] on img at bounding box center [896, 296] width 130 height 89
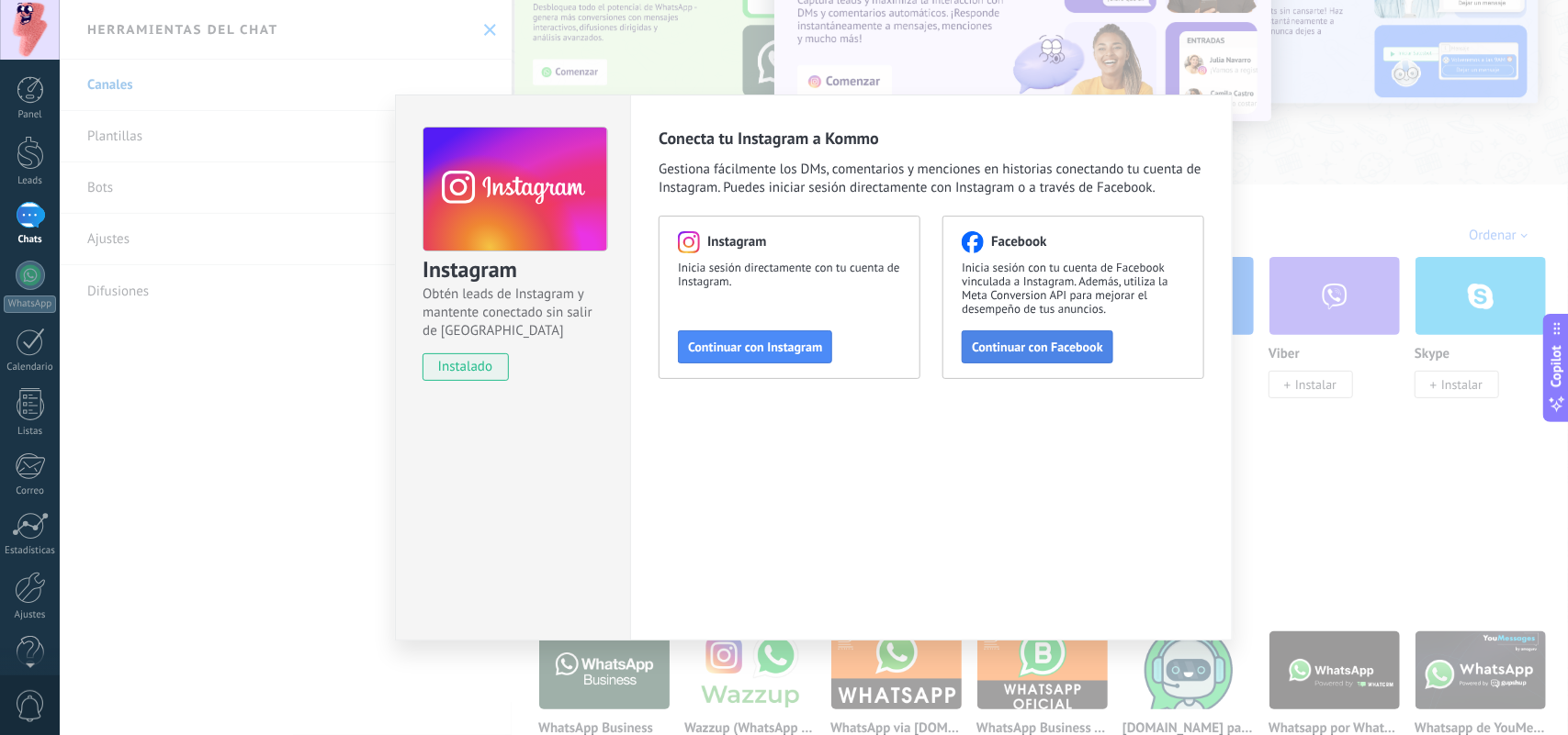
click at [1031, 343] on span "Continuar con Facebook" at bounding box center [1036, 348] width 131 height 13
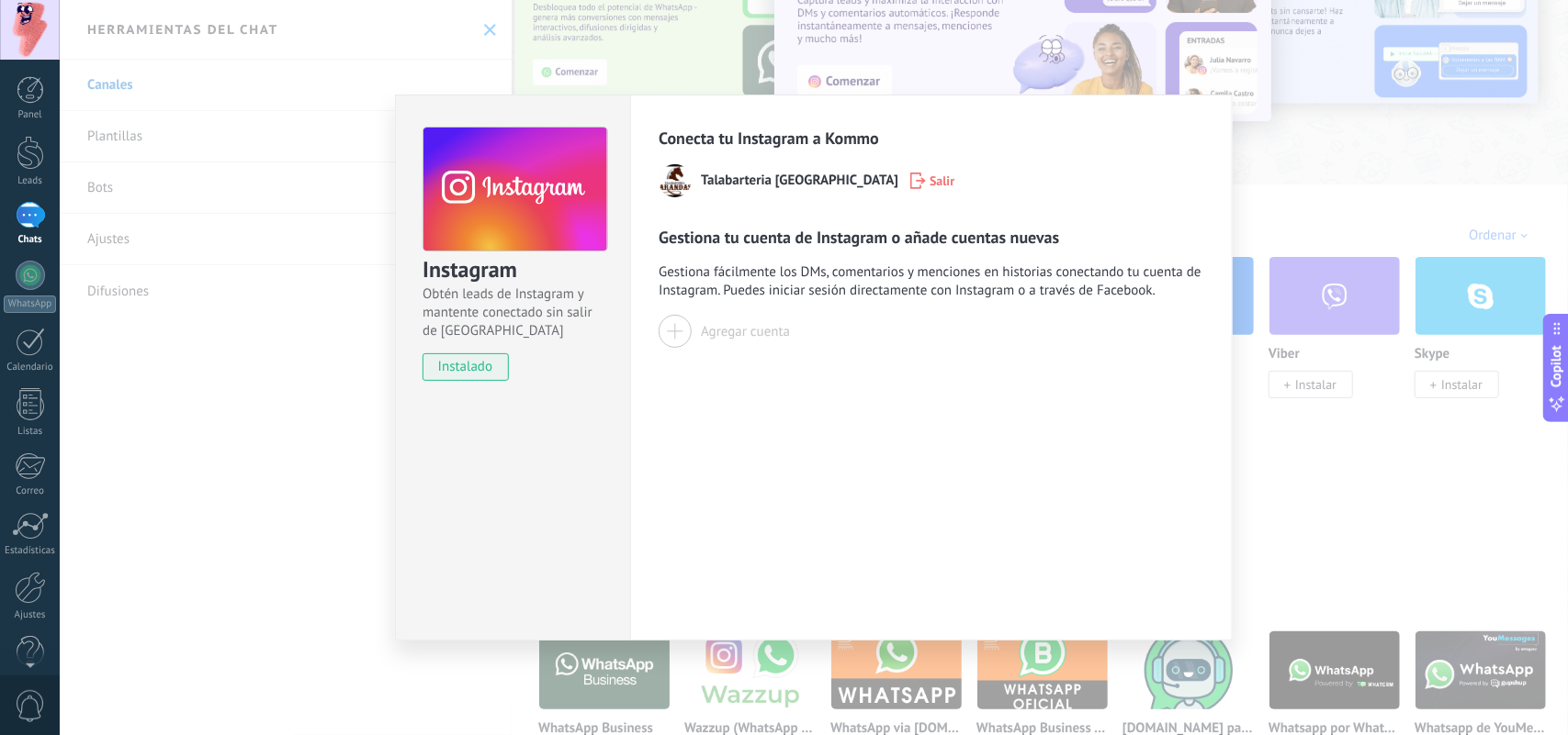
click at [673, 182] on img at bounding box center [675, 181] width 33 height 33
click at [730, 181] on span "Talabarteria [GEOGRAPHIC_DATA]" at bounding box center [799, 181] width 197 height 19
click at [705, 335] on div "Agregar cuenta" at bounding box center [745, 332] width 89 height 18
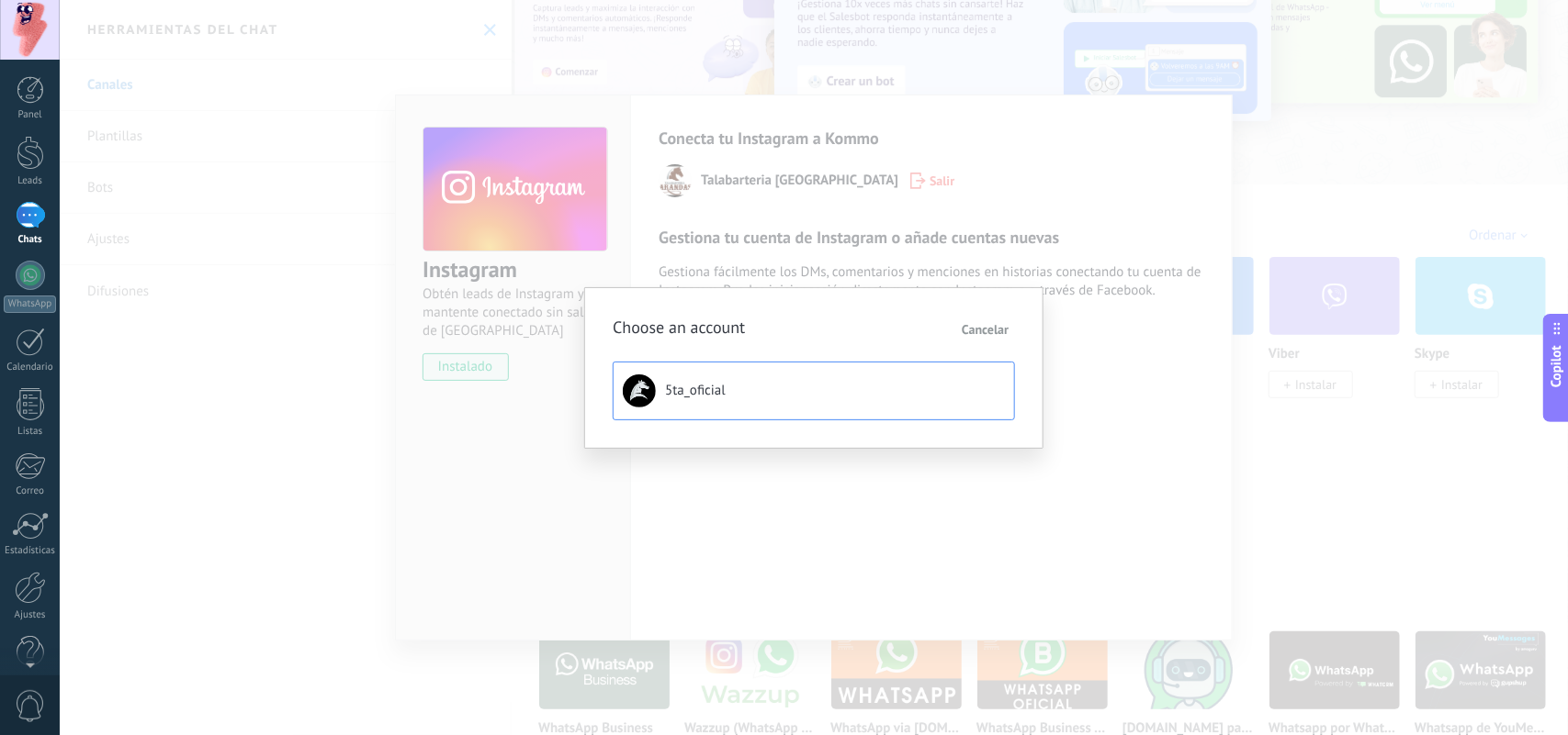
click at [736, 384] on button "5ta_oficial" at bounding box center [813, 390] width 402 height 59
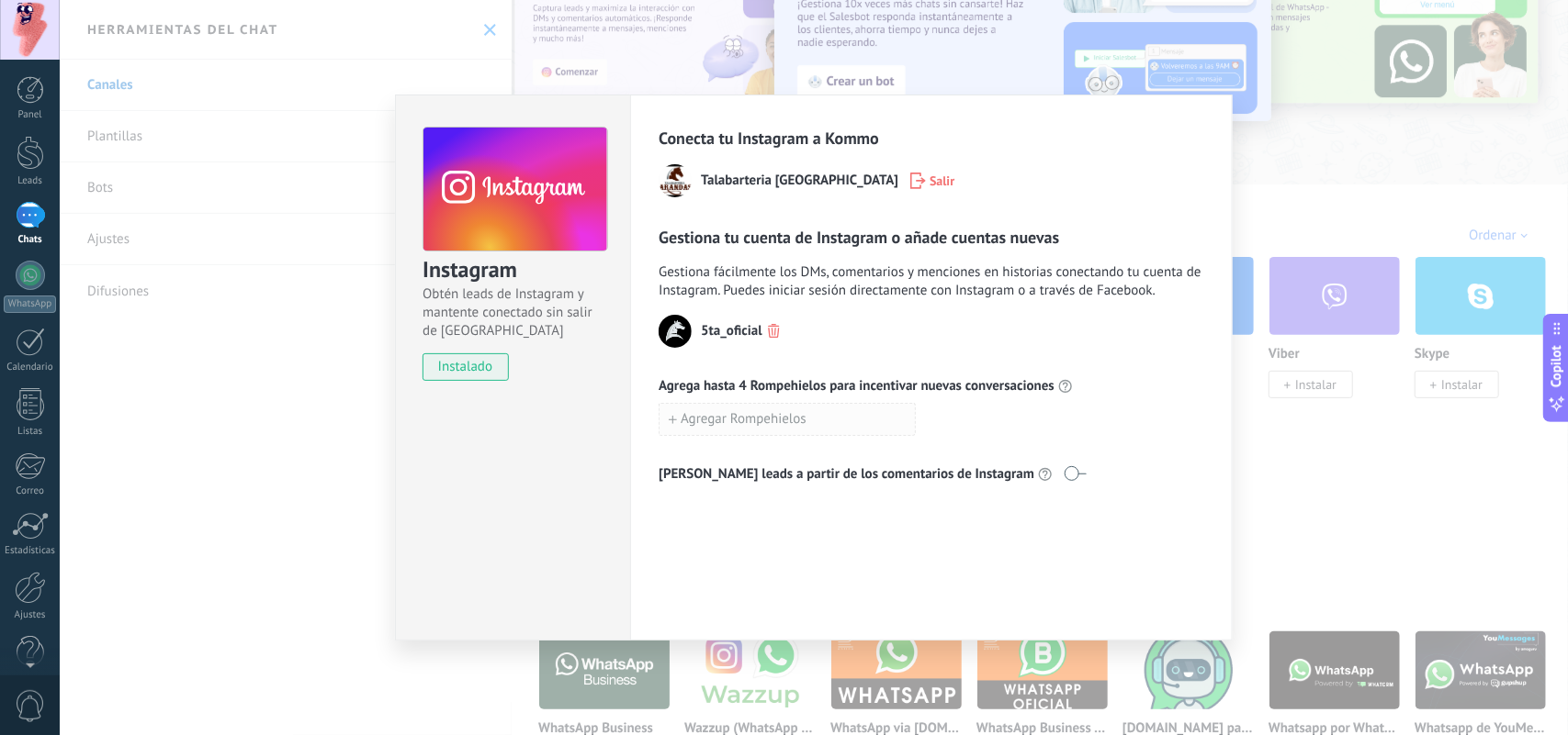
click at [773, 426] on span "Agregar Rompehielos" at bounding box center [743, 420] width 125 height 13
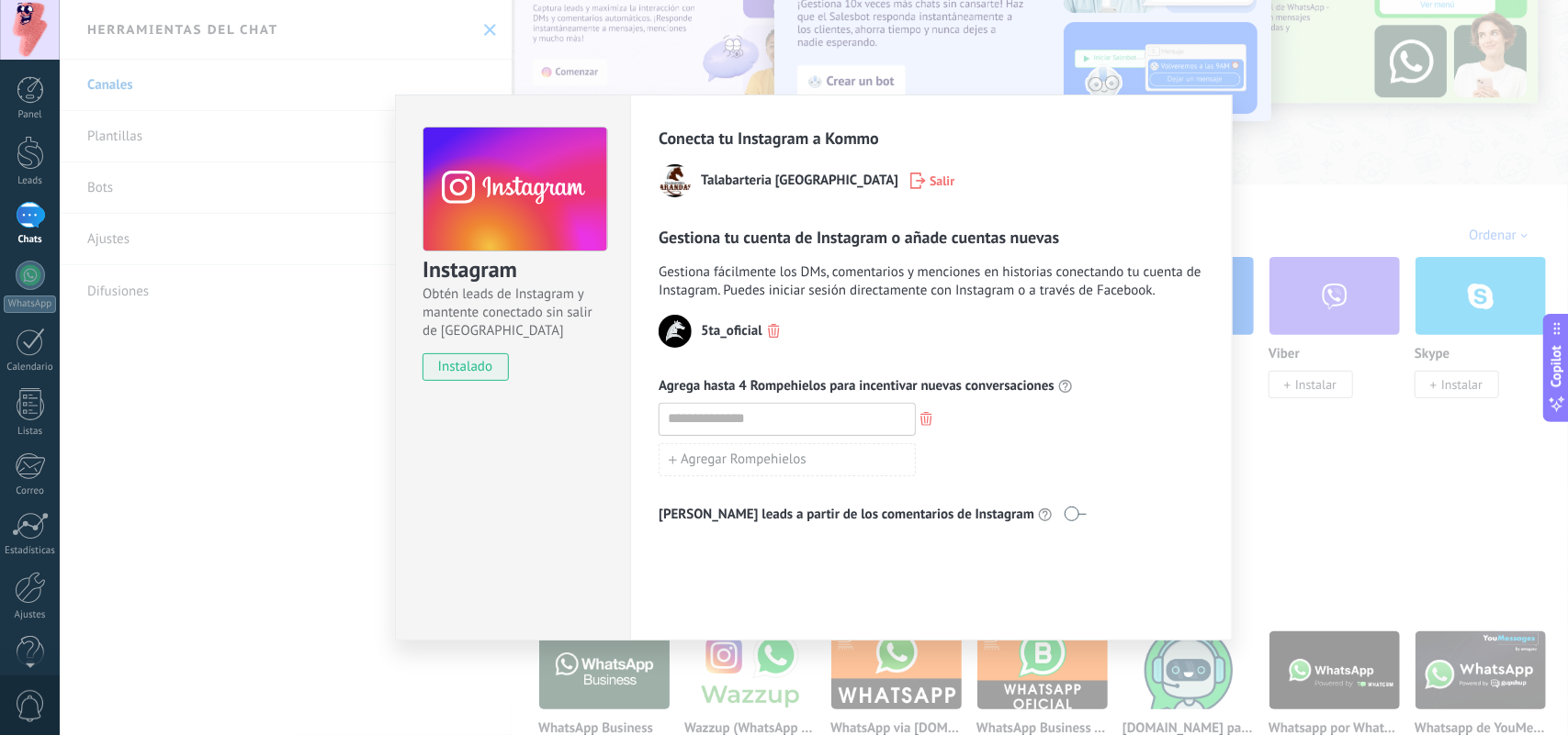
click at [1120, 429] on div at bounding box center [930, 420] width 546 height 33
click at [934, 419] on button "button" at bounding box center [926, 420] width 21 height 25
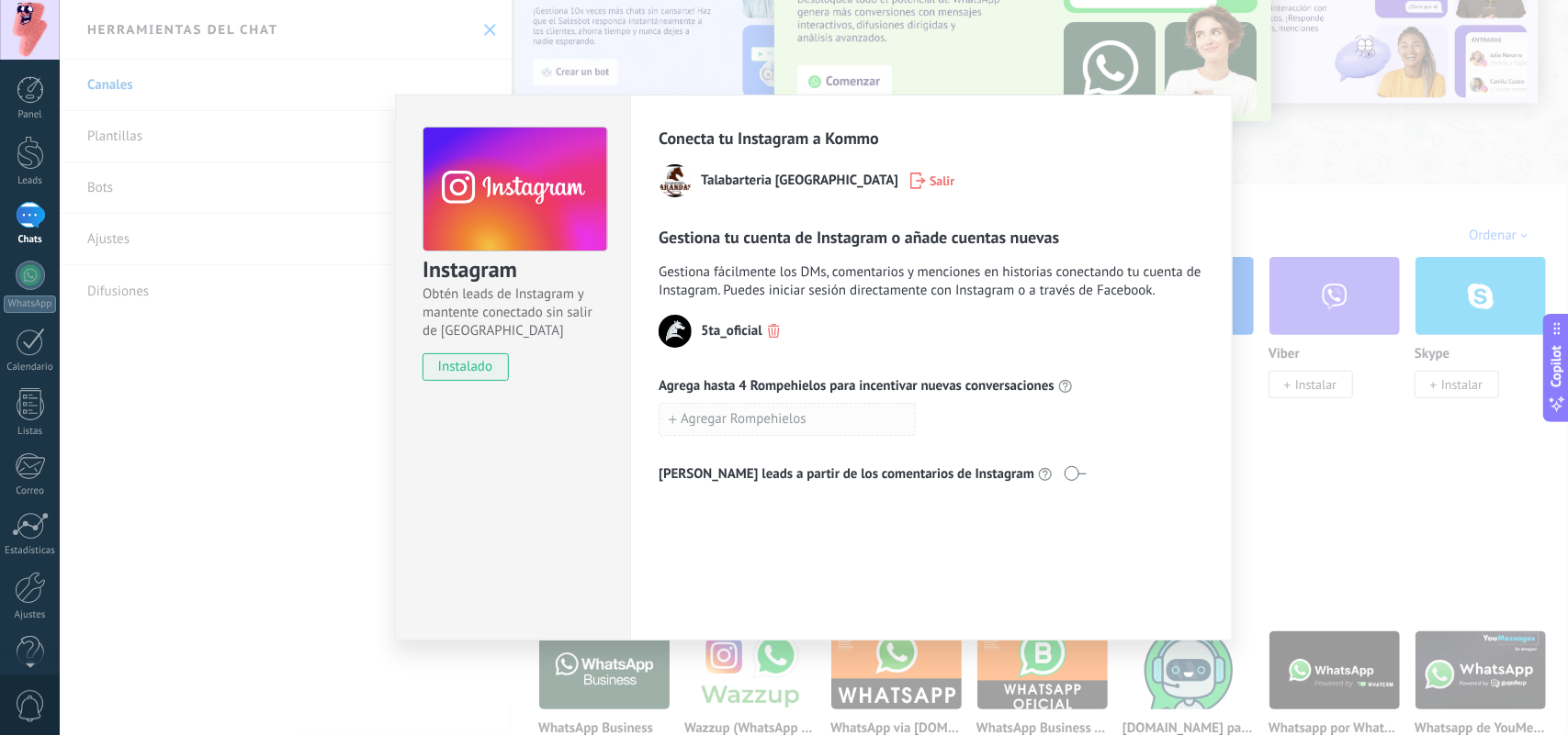
click at [771, 424] on span "Agregar Rompehielos" at bounding box center [743, 420] width 125 height 13
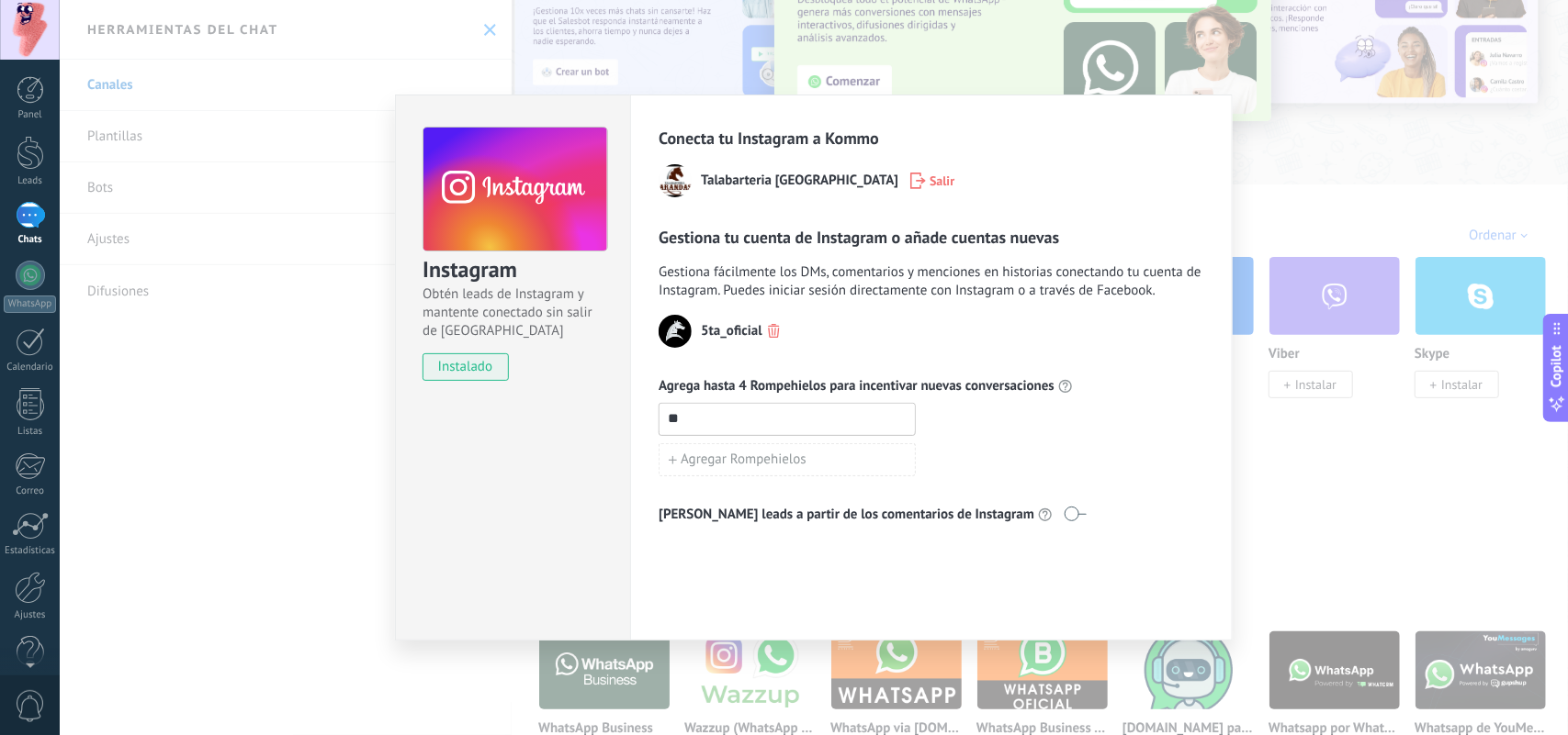
type input "**"
click at [1178, 477] on div "Agregar Rompehielos" at bounding box center [930, 460] width 546 height 33
click at [924, 412] on button "button" at bounding box center [926, 420] width 21 height 25
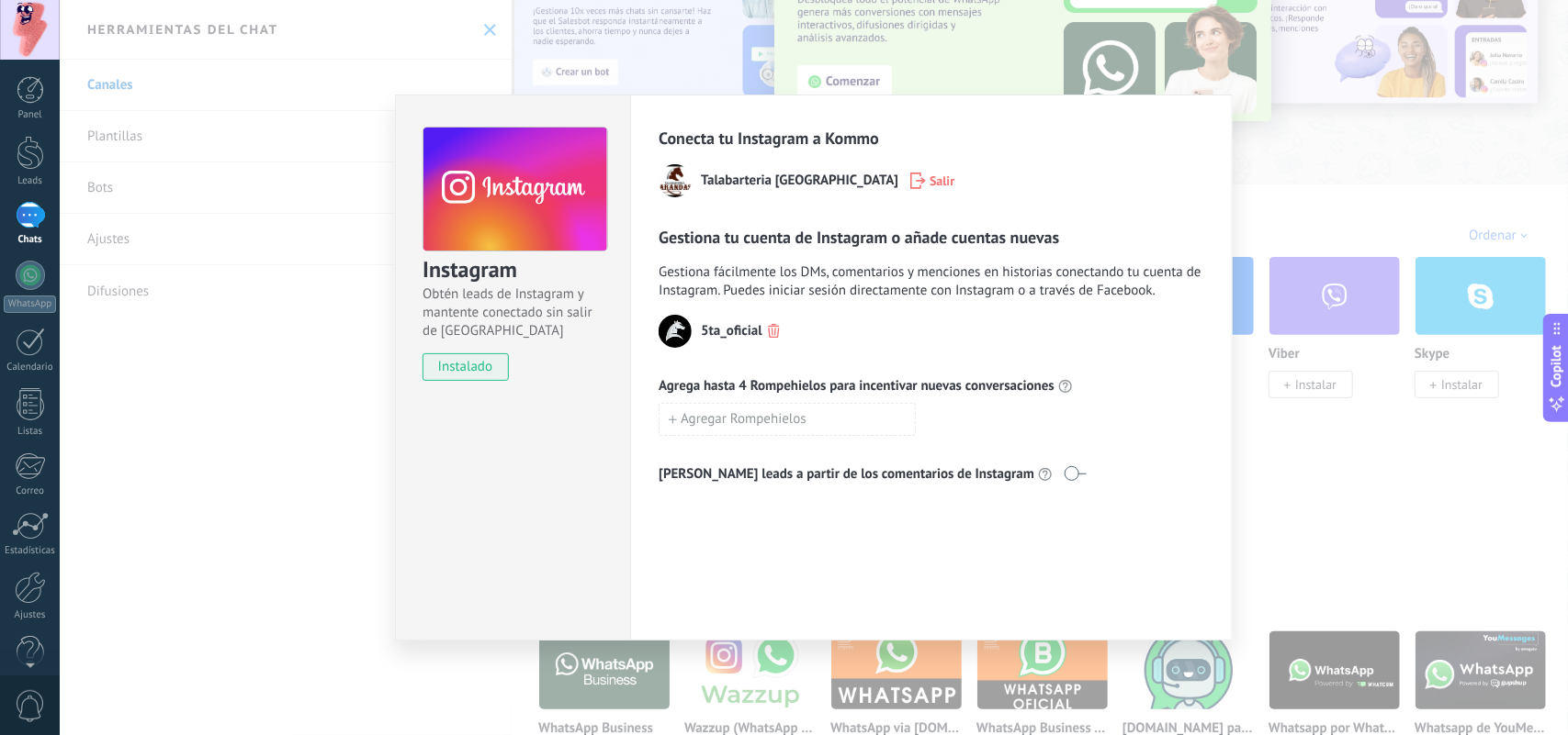
click at [892, 531] on div "Conecta tu Instagram a Kommo Talabarteria Arandas Salir Gestiona tu cuenta de I…" at bounding box center [931, 368] width 602 height 546
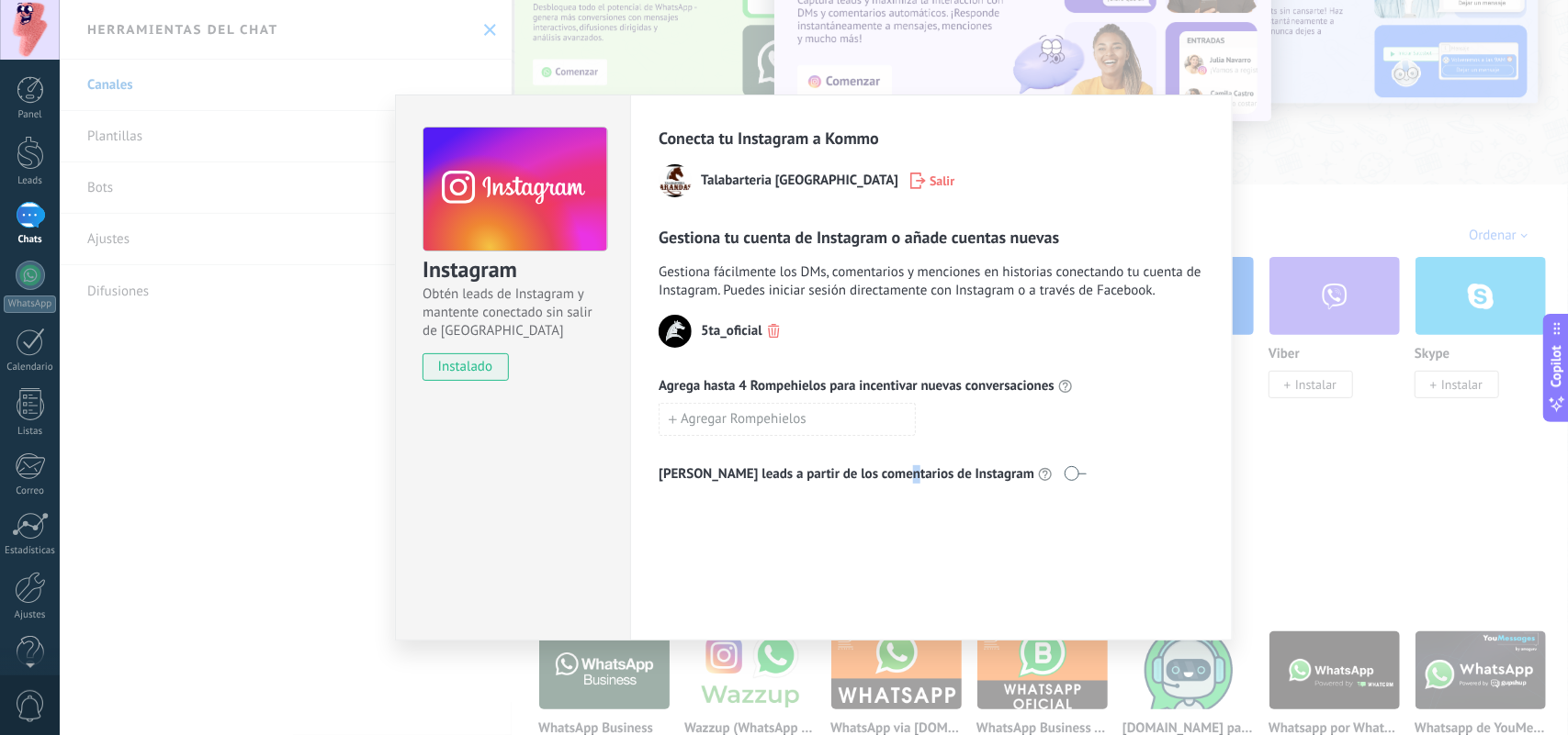
click at [1045, 514] on div "Conecta tu Instagram a Kommo Talabarteria Arandas Salir Gestiona tu cuenta de I…" at bounding box center [931, 368] width 602 height 546
click at [1063, 476] on span at bounding box center [1074, 474] width 23 height 15
click at [1063, 475] on span at bounding box center [1074, 474] width 23 height 15
click at [1254, 478] on div "Instagram Obtén leads de Instagram y mantente conectado sin salir de Kommo inst…" at bounding box center [813, 367] width 1508 height 735
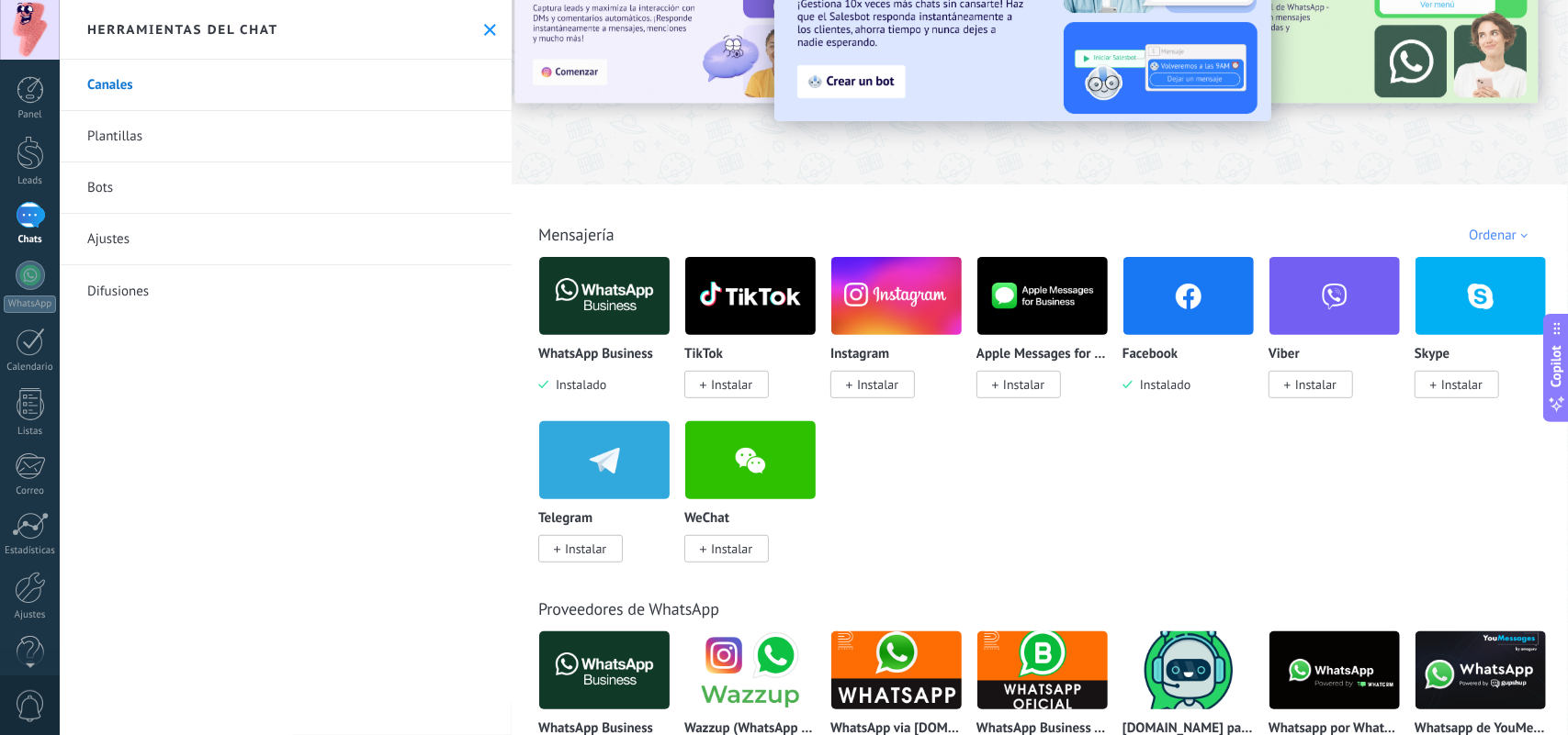
click at [1080, 459] on div "WhatsApp Business Instalado TikTok Instalar Instagram Instalar Apple Messages f…" at bounding box center [1049, 421] width 1022 height 329
click at [875, 303] on img at bounding box center [896, 296] width 130 height 89
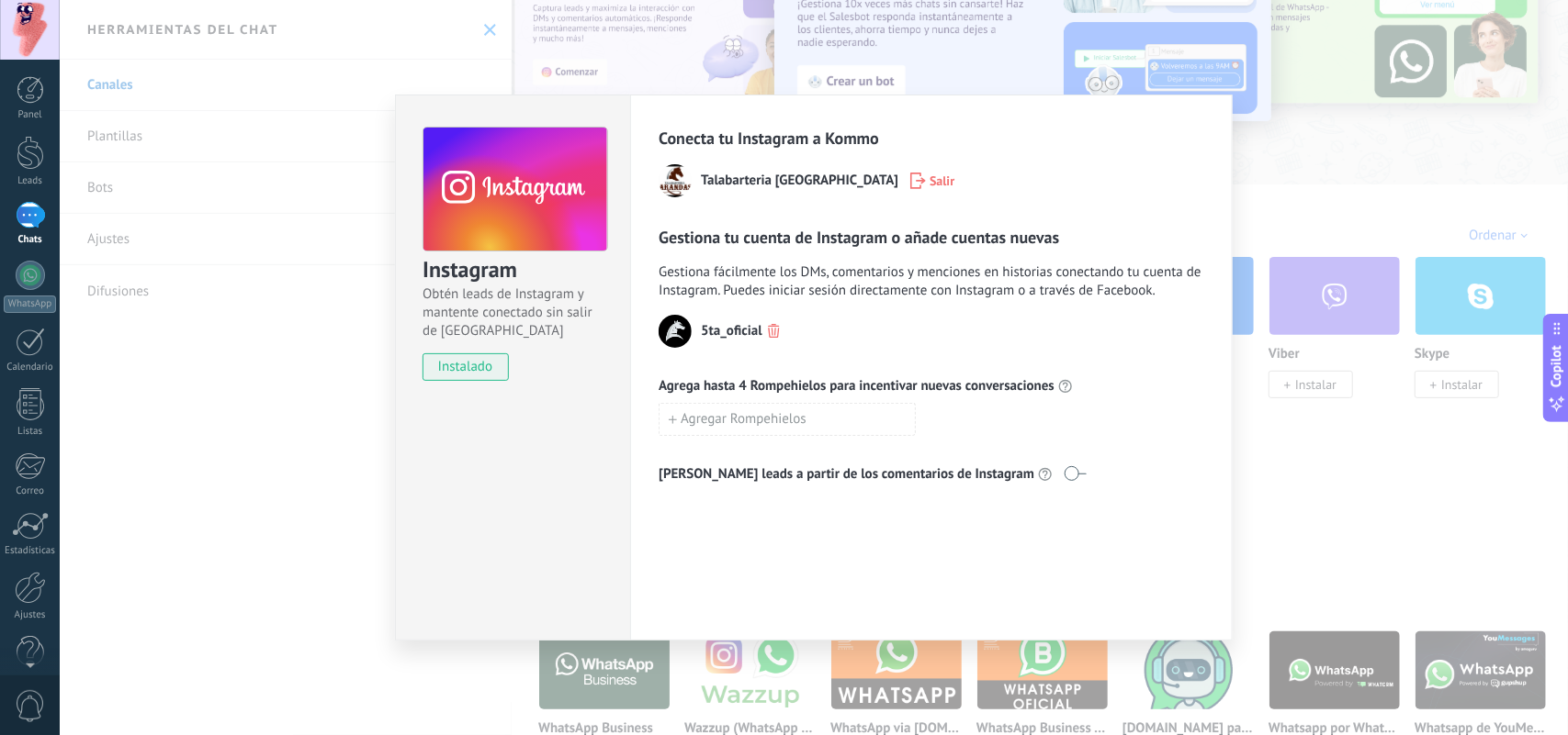
click at [1254, 313] on div "Instagram Obtén leads de Instagram y mantente conectado sin salir de Kommo inst…" at bounding box center [813, 367] width 1508 height 735
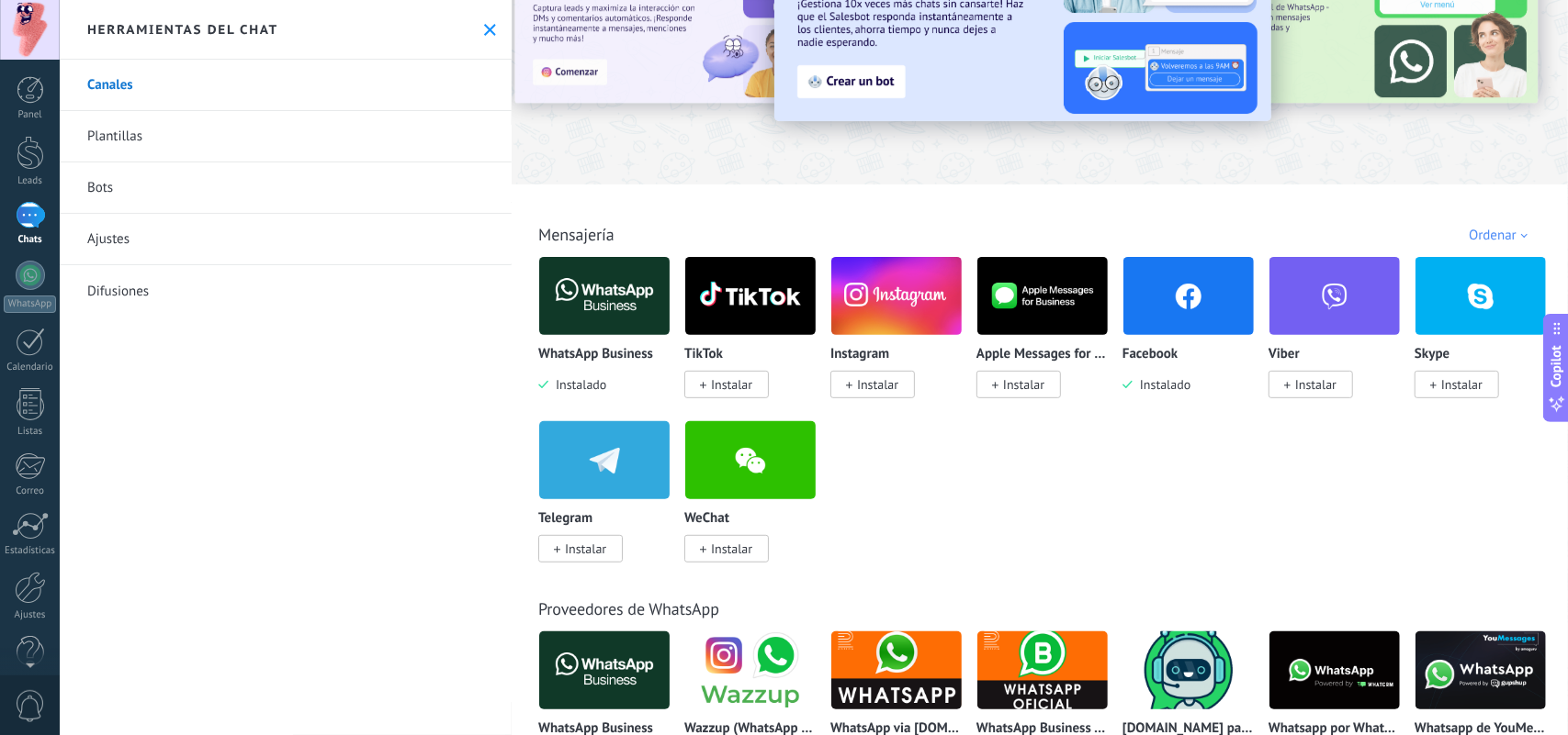
scroll to position [0, 0]
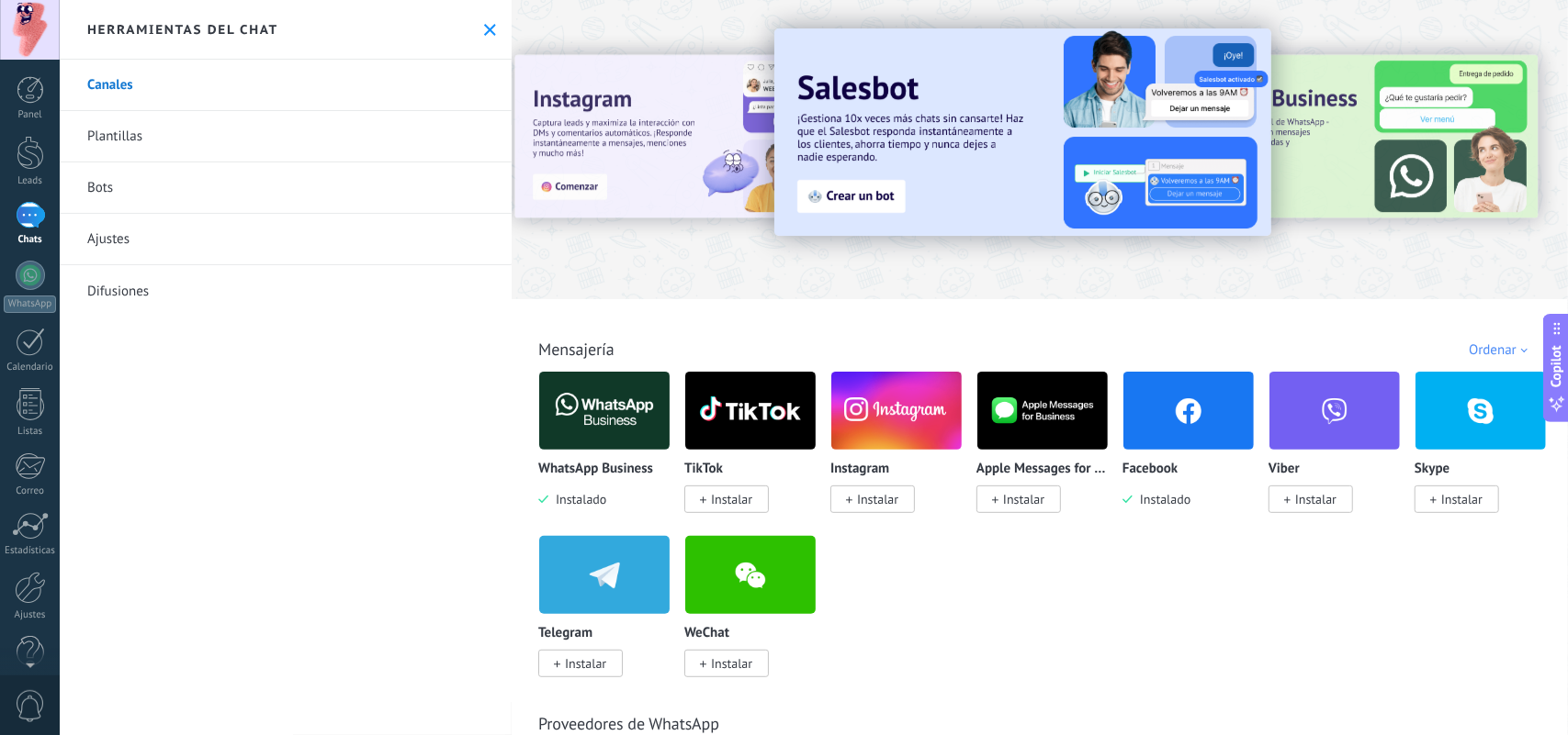
click at [971, 136] on img at bounding box center [1022, 132] width 497 height 207
click at [833, 187] on body ".abccls-1,.abccls-2{fill-rule:evenodd}.abccls-2{fill:#fff} .abfcls-1{fill:none}…" at bounding box center [784, 367] width 1568 height 735
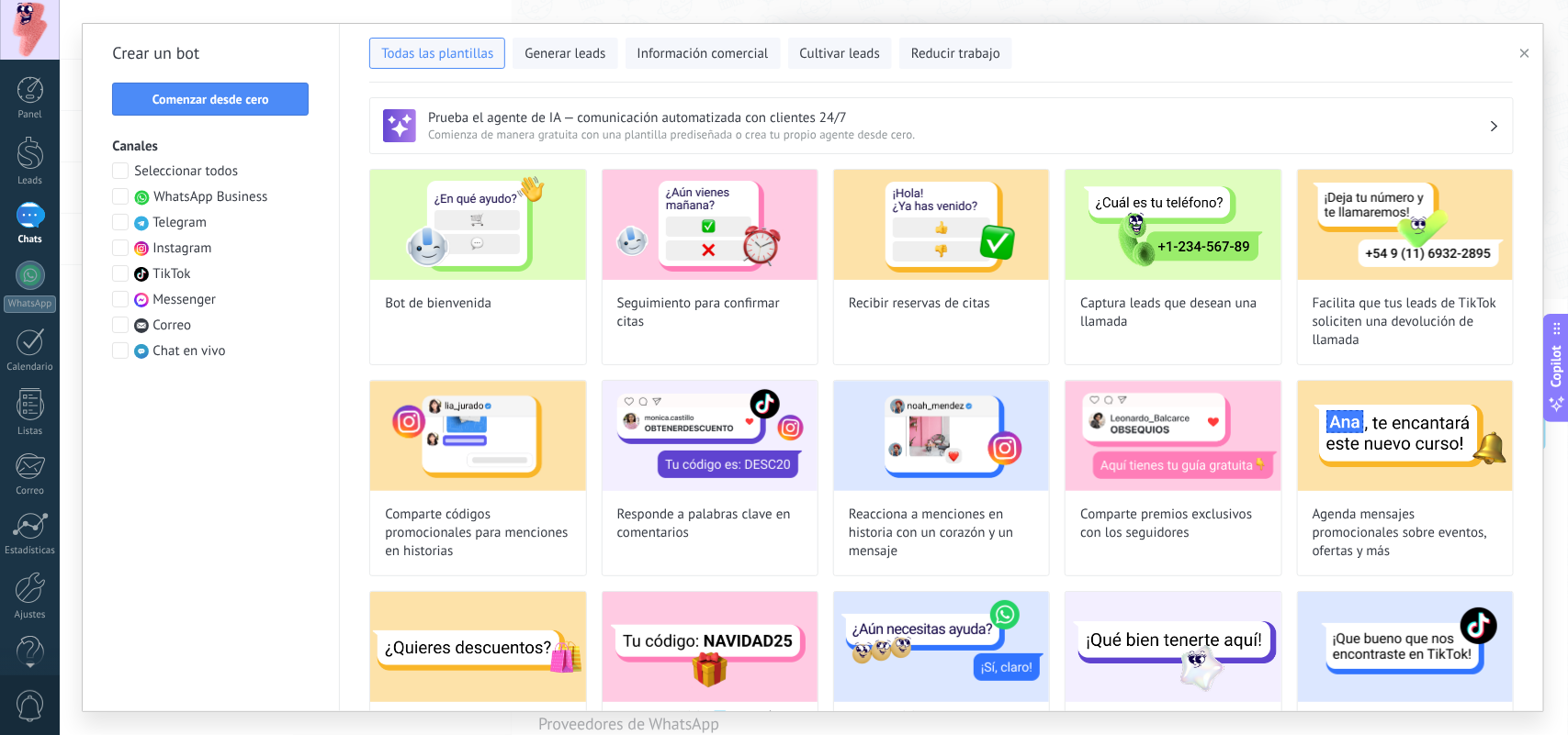
click at [1045, 128] on span "Comienza de manera gratuita con una plantilla prediseñada o crea tu propio agen…" at bounding box center [957, 134] width 1061 height 16
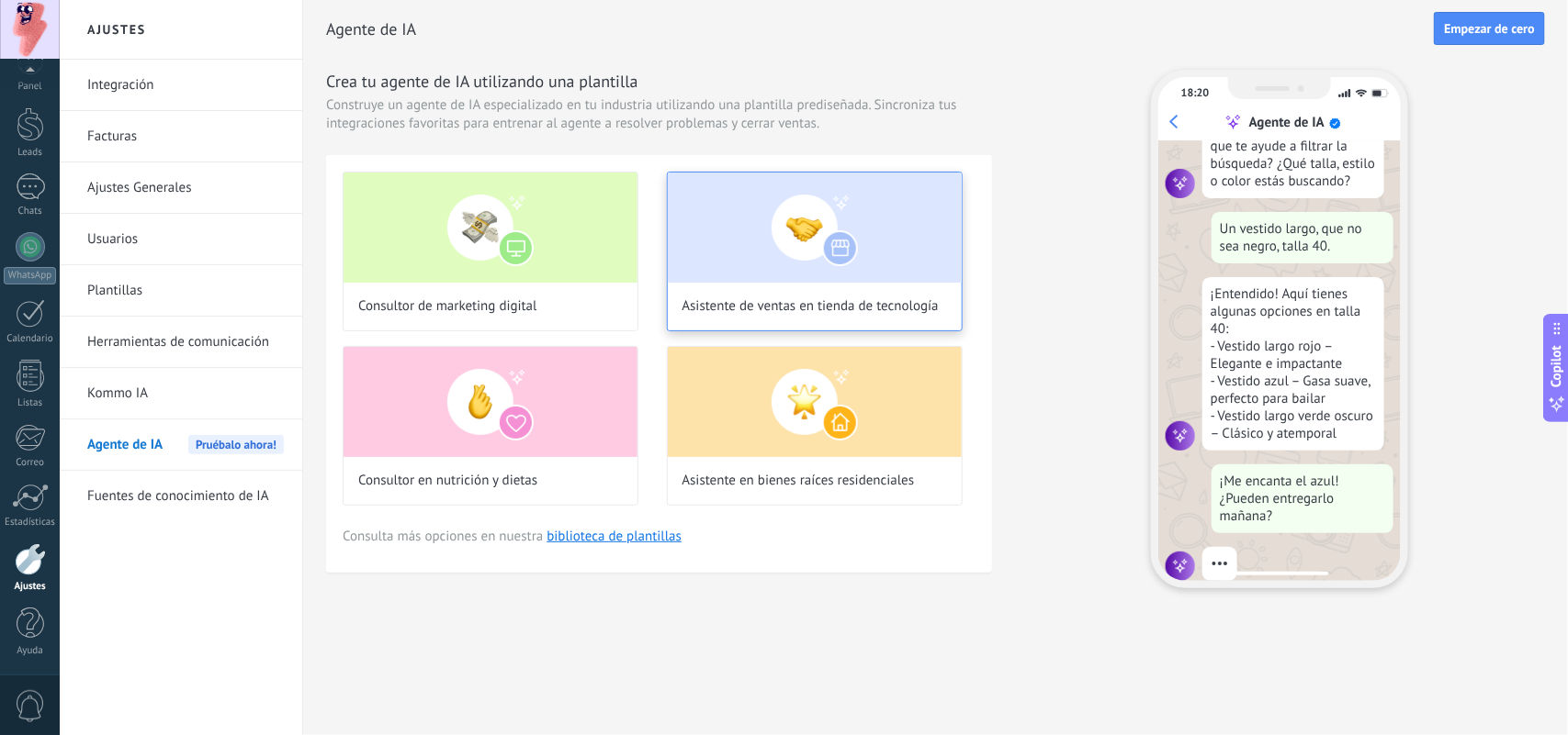
scroll to position [180, 0]
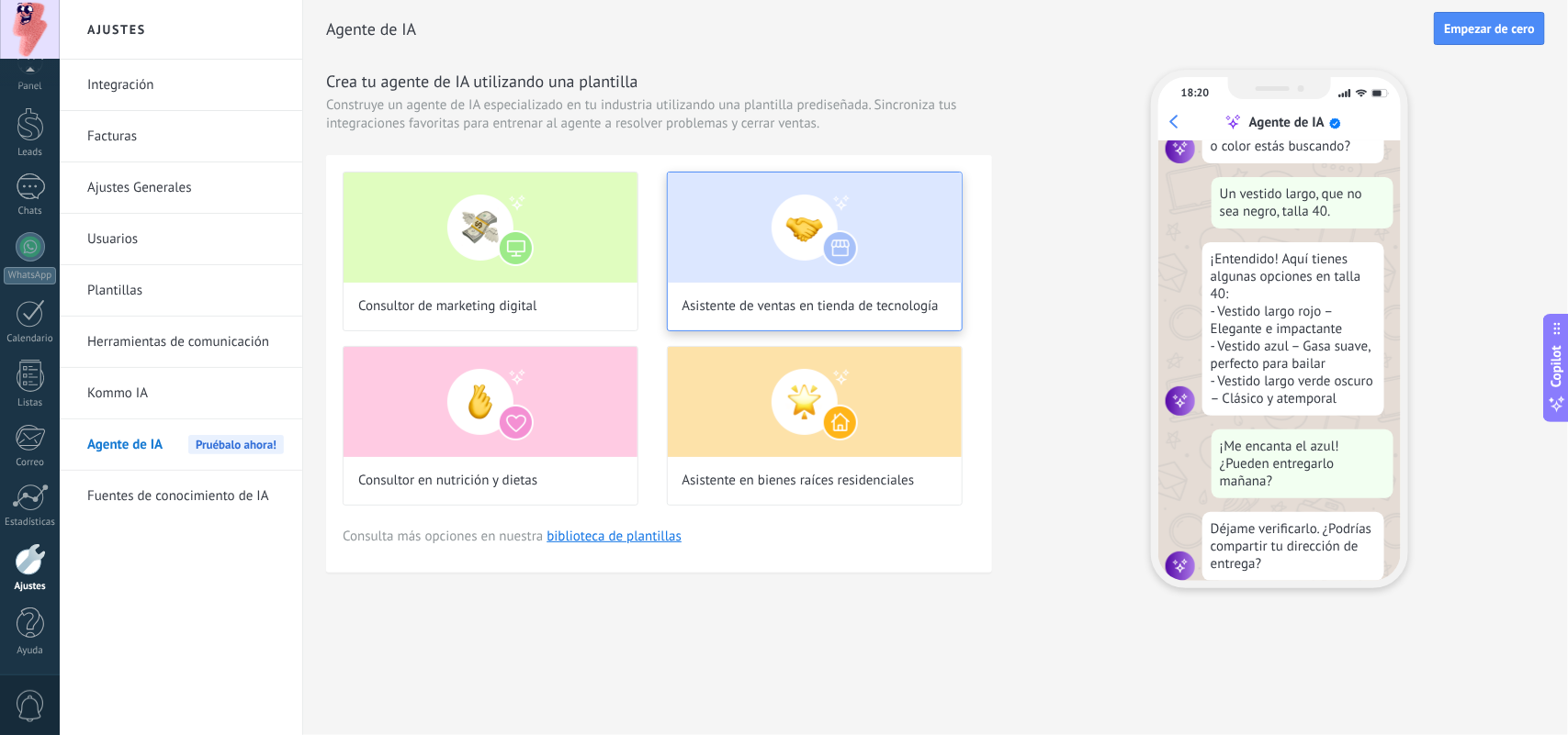
click at [873, 271] on img at bounding box center [814, 228] width 294 height 111
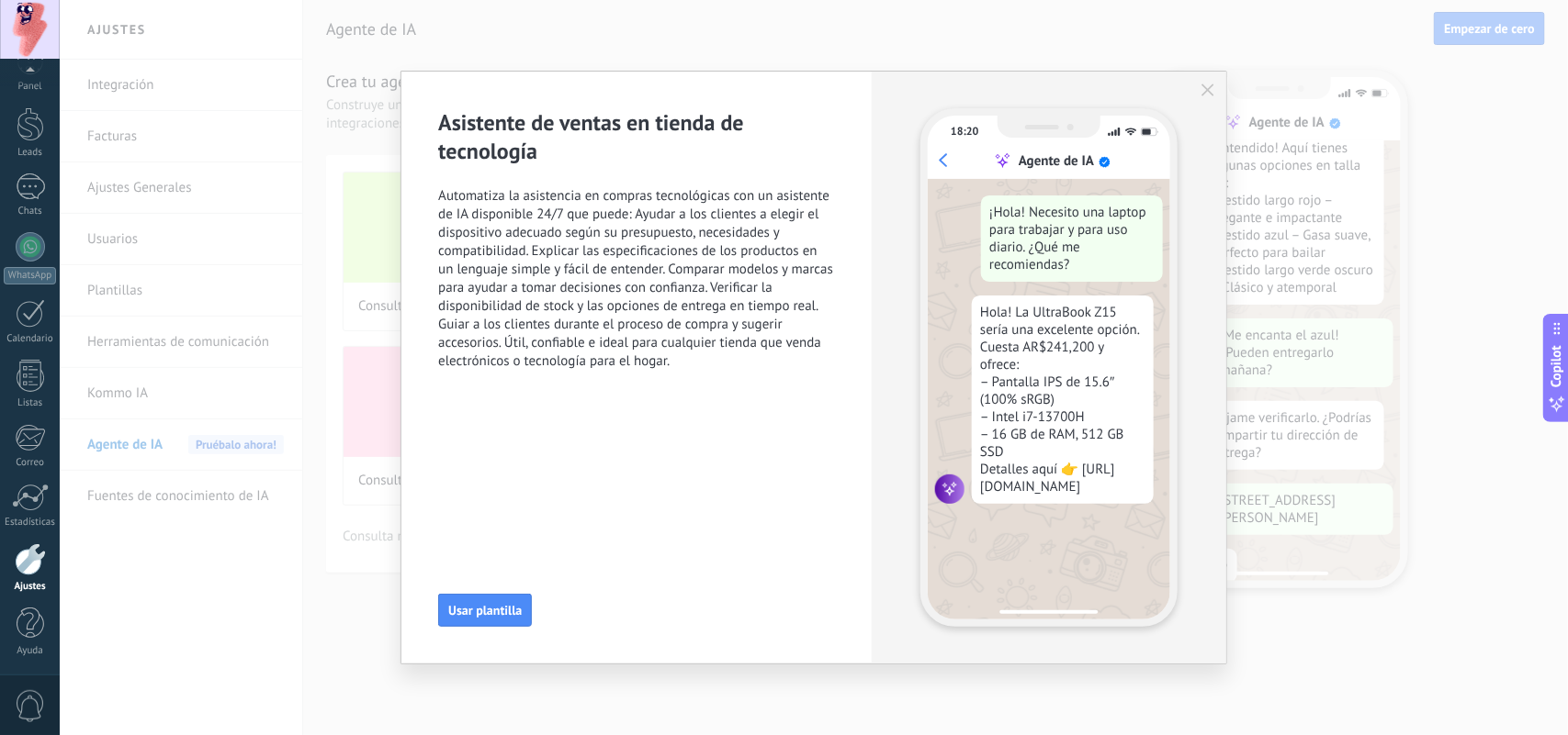
scroll to position [378, 0]
click at [1213, 87] on icon "button" at bounding box center [1207, 90] width 13 height 13
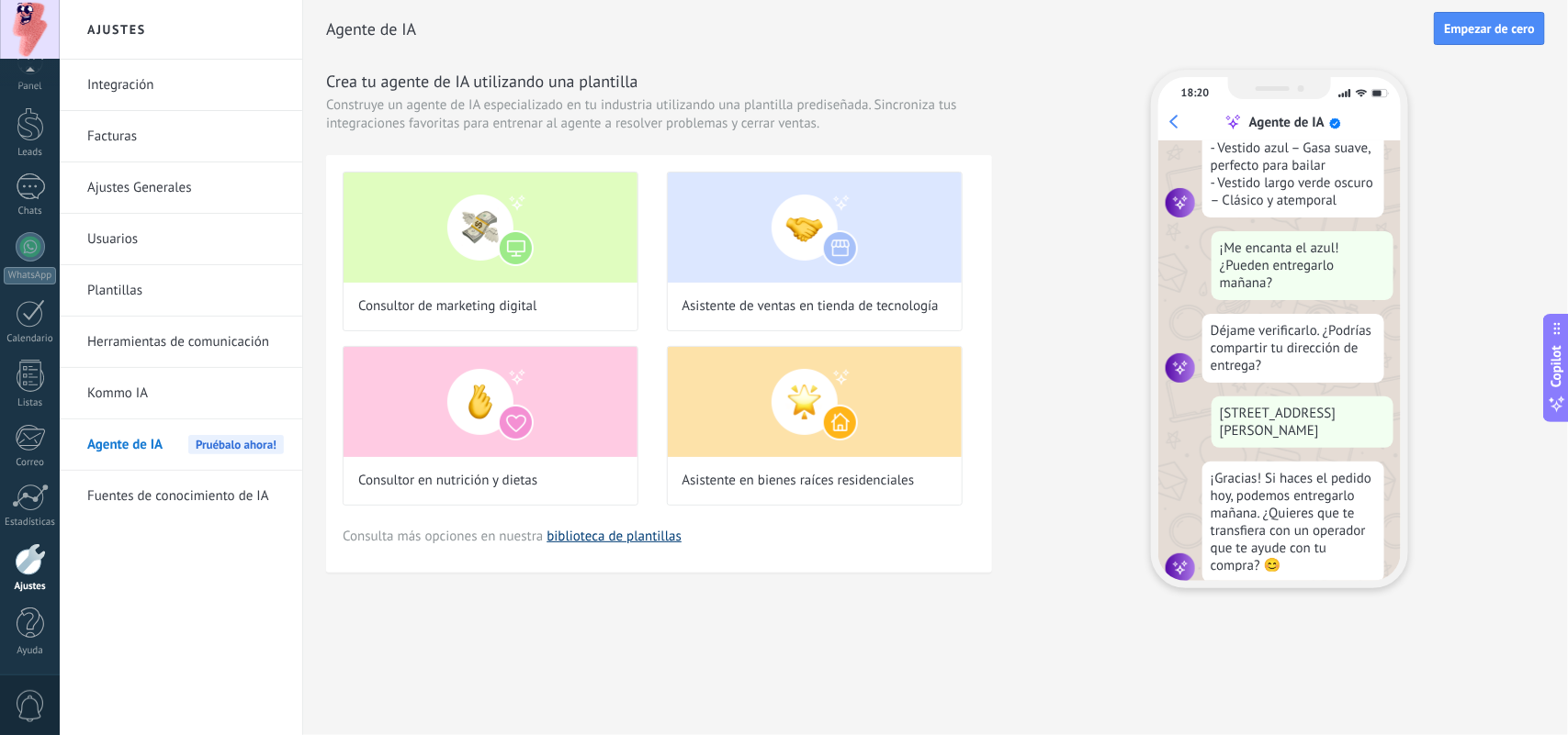
click at [627, 533] on link "biblioteca de plantillas" at bounding box center [613, 536] width 135 height 18
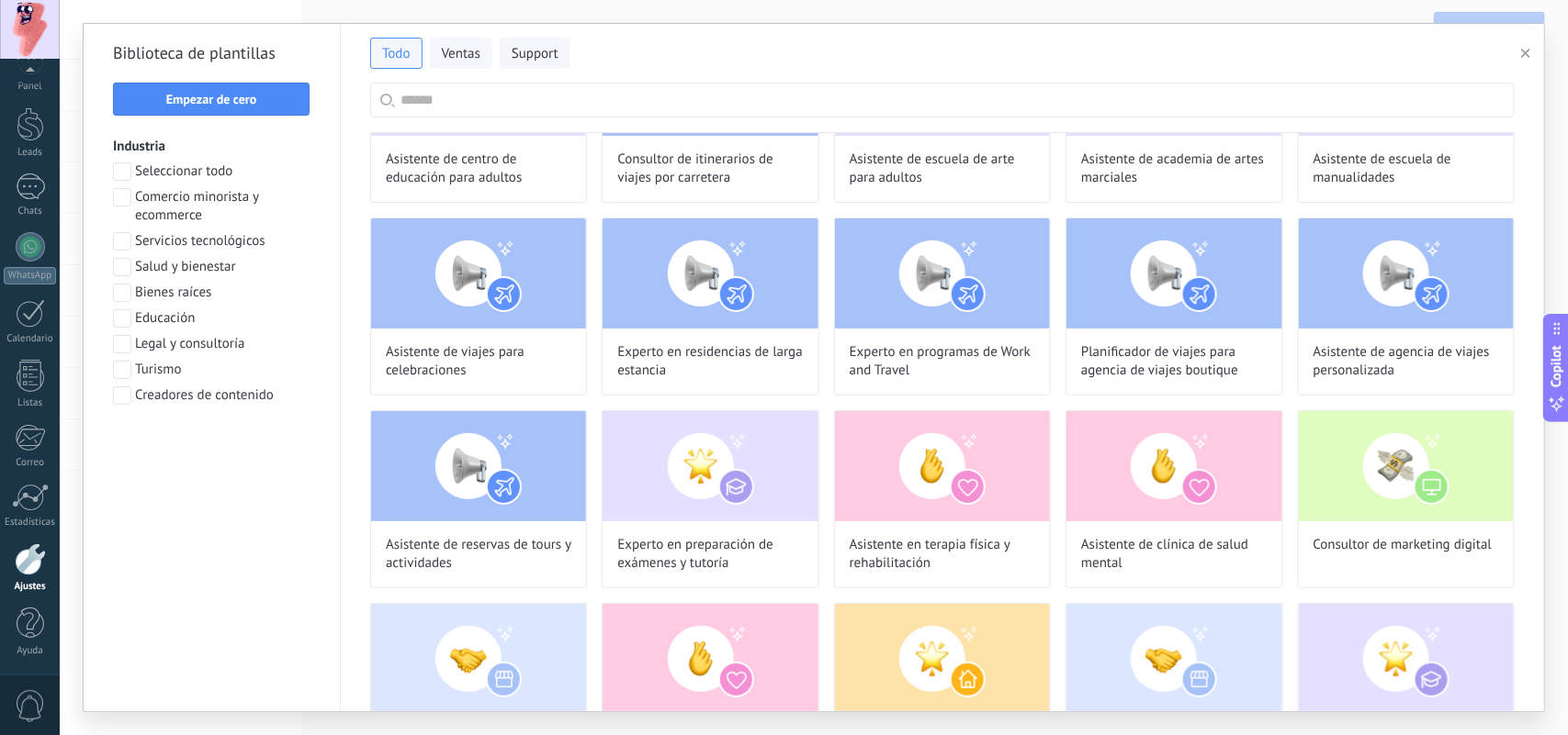
scroll to position [291, 0]
click at [122, 203] on span at bounding box center [123, 198] width 19 height 19
click at [260, 453] on button "Aplicar" at bounding box center [212, 443] width 197 height 33
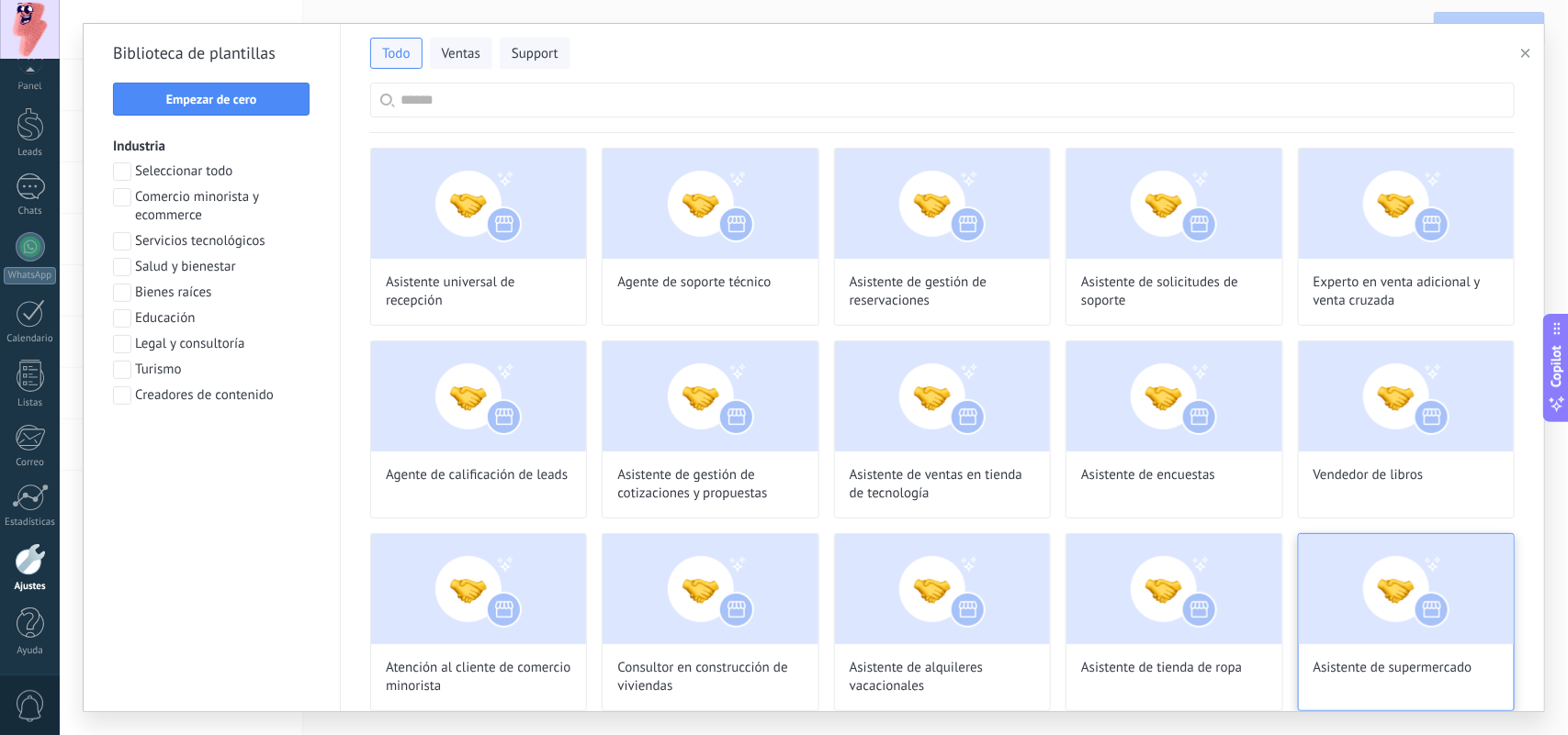
scroll to position [115, 0]
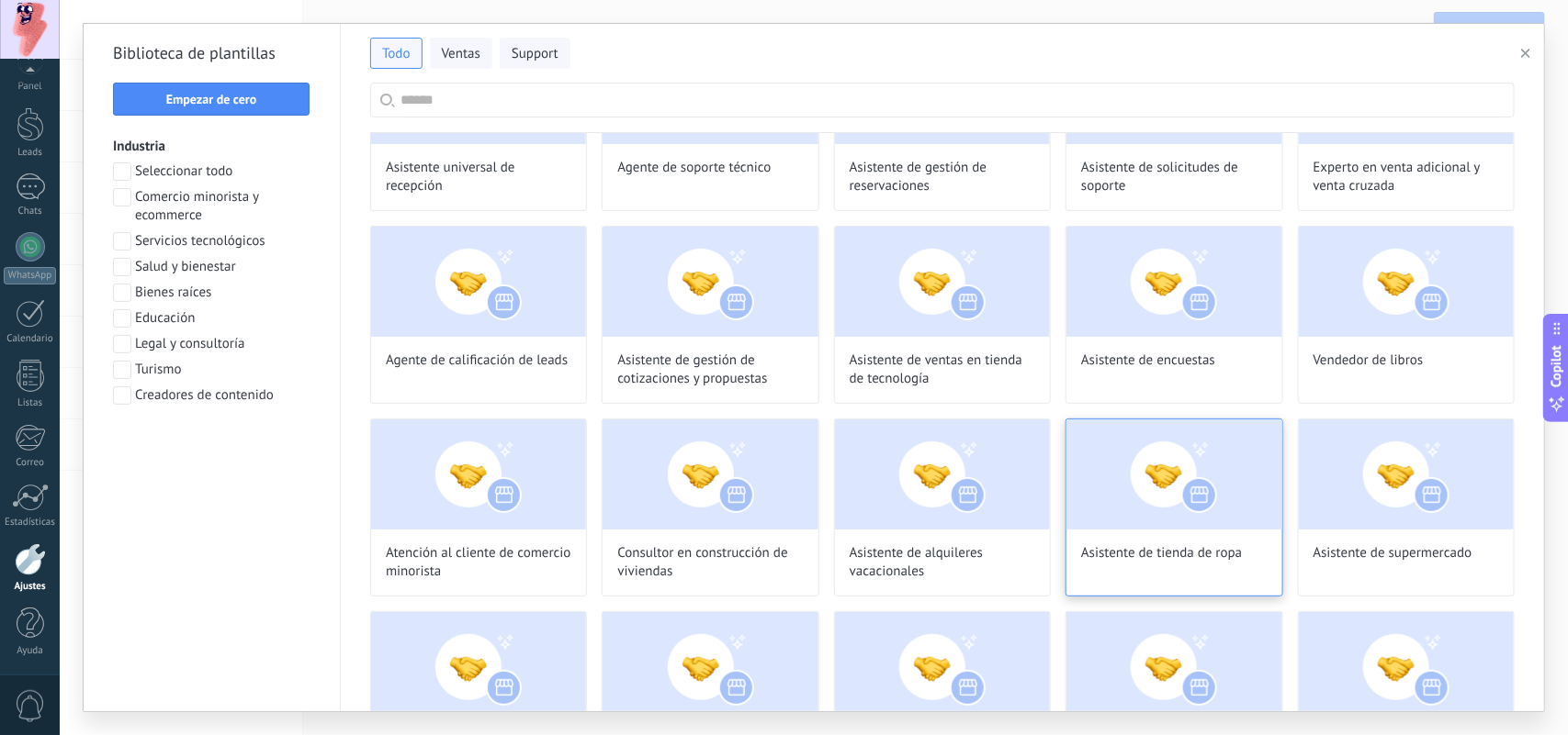
click at [1183, 478] on img at bounding box center [1173, 475] width 215 height 111
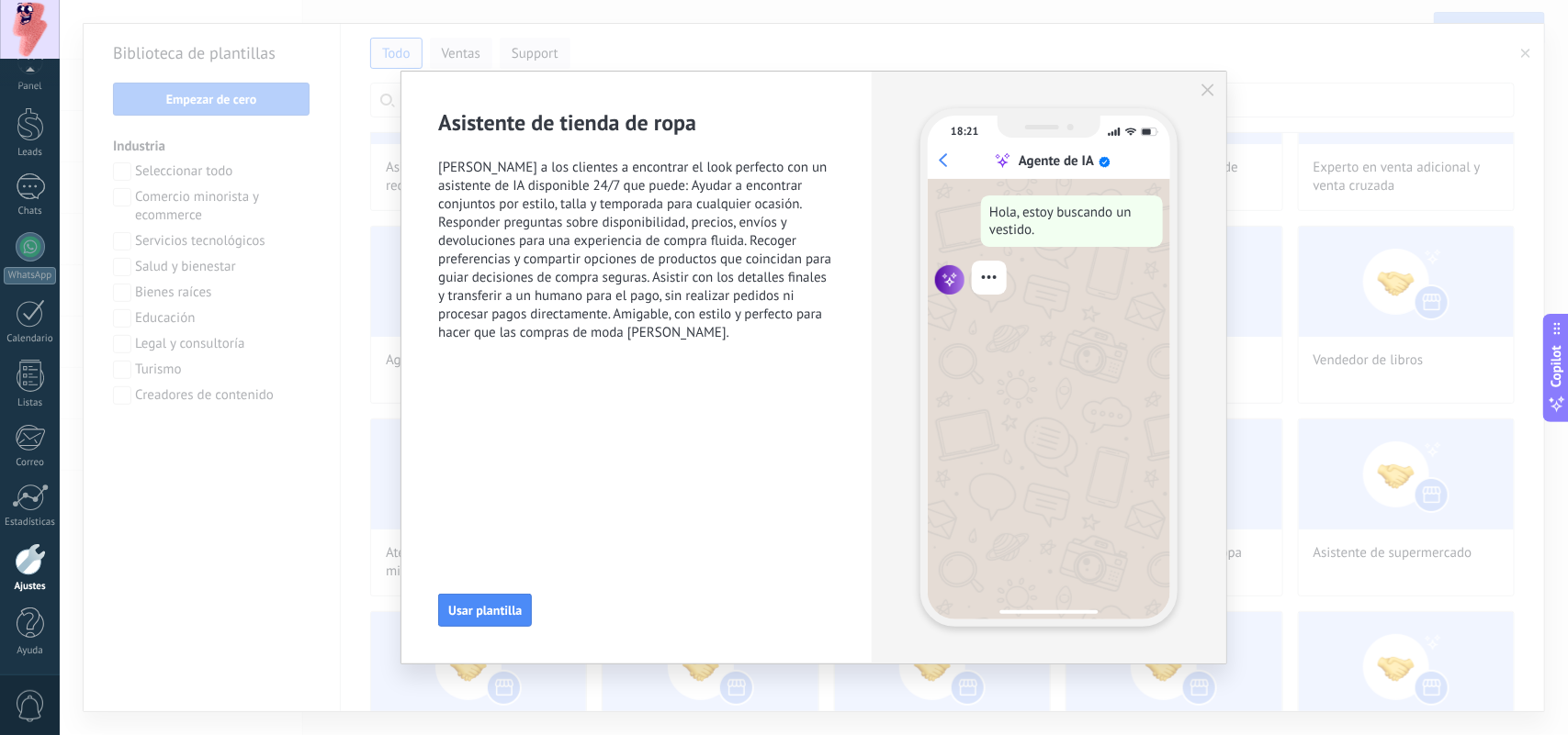
click at [1203, 88] on icon "button" at bounding box center [1207, 90] width 13 height 13
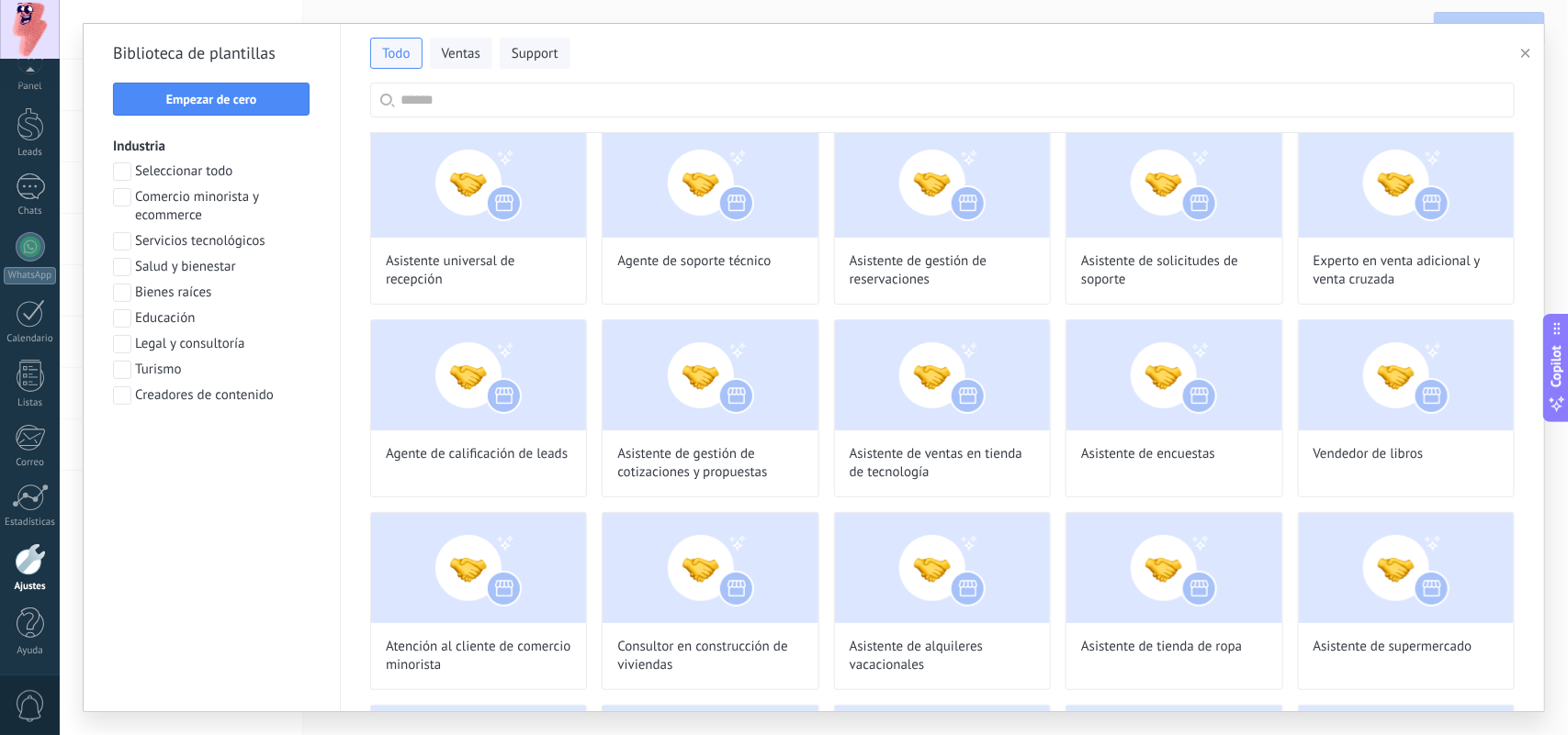
scroll to position [291, 0]
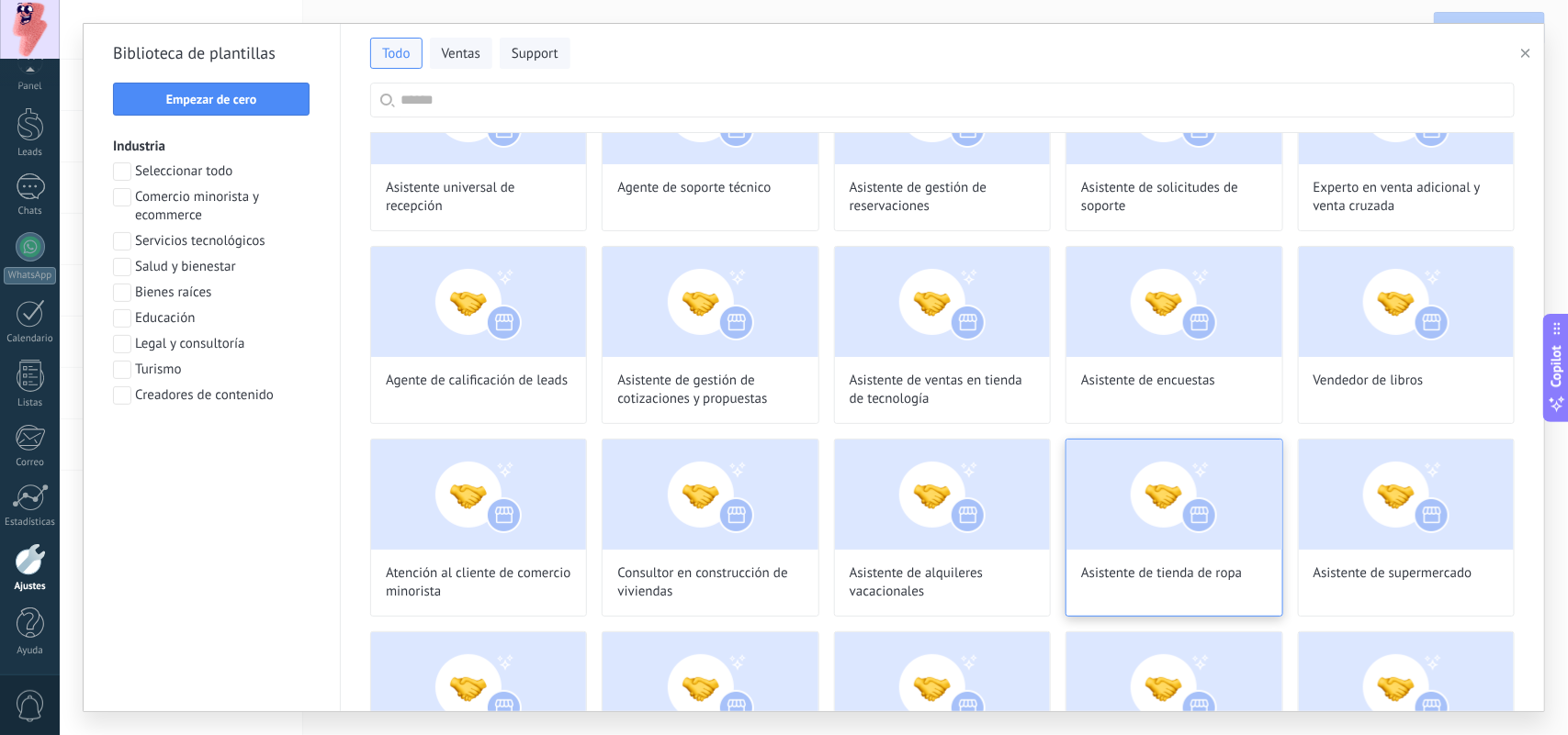
click at [1115, 572] on span "Asistente de tienda de ropa" at bounding box center [1161, 574] width 161 height 19
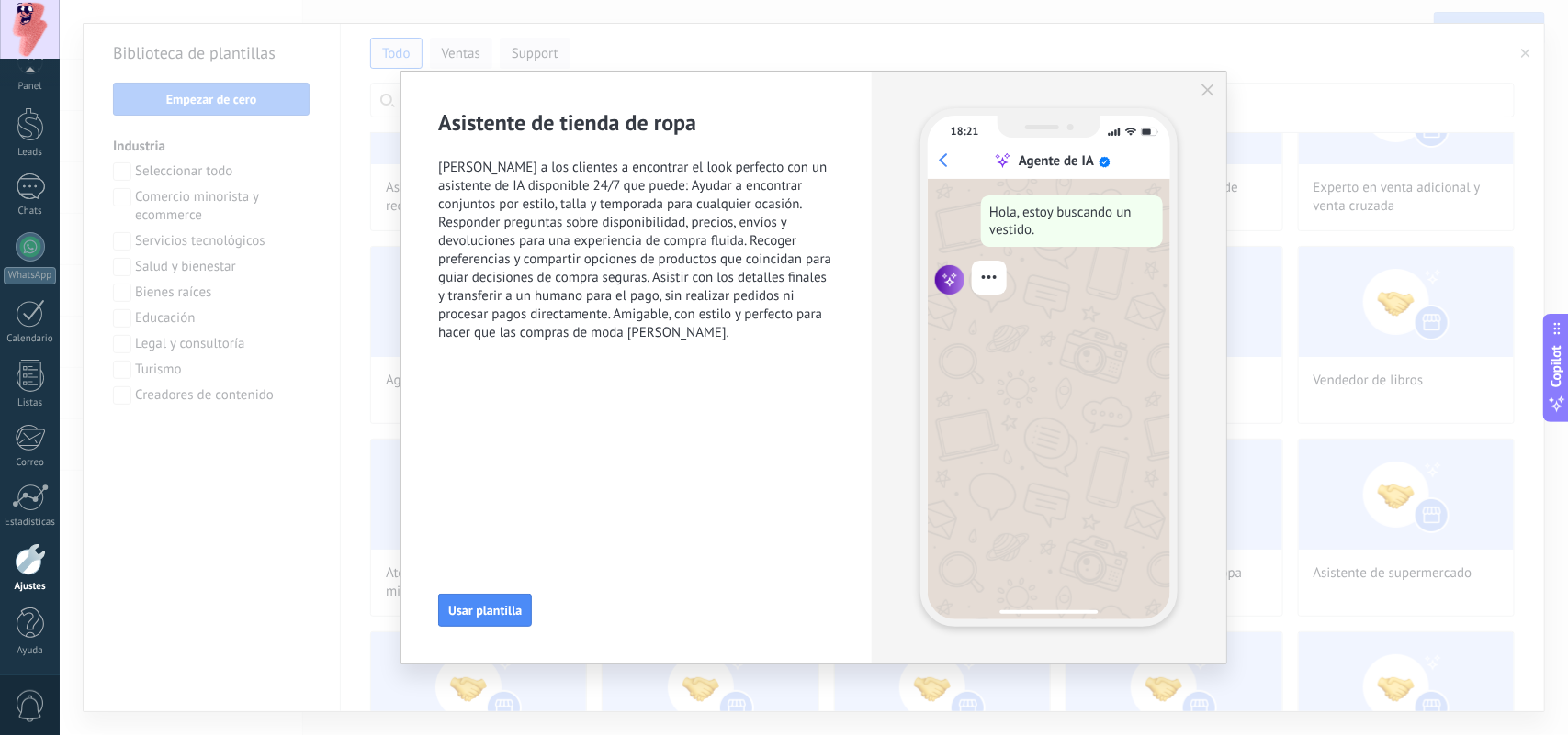
click at [404, 587] on div "Asistente de tienda de ropa Ayuda a los clientes a encontrar el look perfecto c…" at bounding box center [637, 367] width 470 height 592
click at [455, 587] on span "Usar plantilla" at bounding box center [484, 610] width 73 height 13
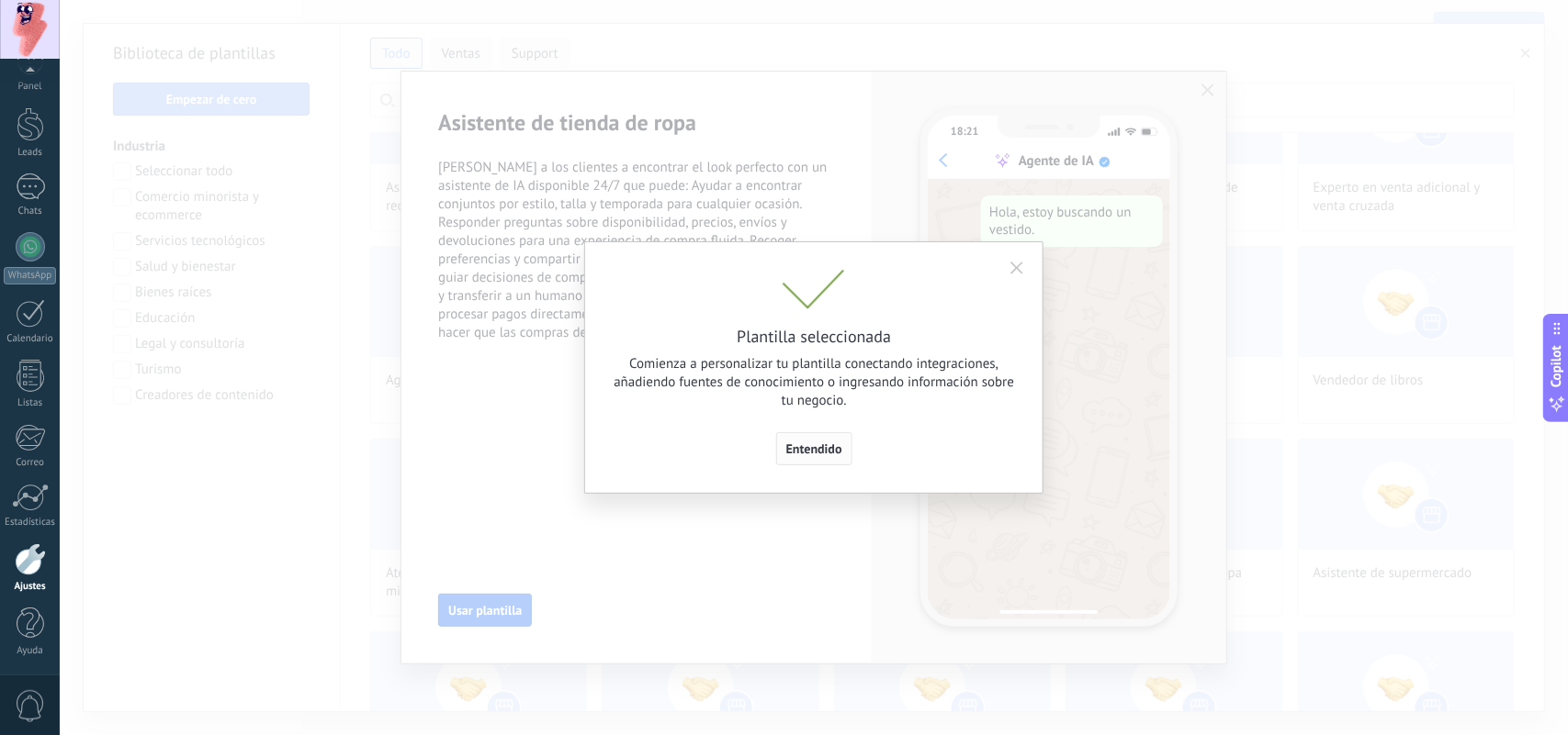
click at [823, 450] on span "Entendido" at bounding box center [814, 449] width 56 height 13
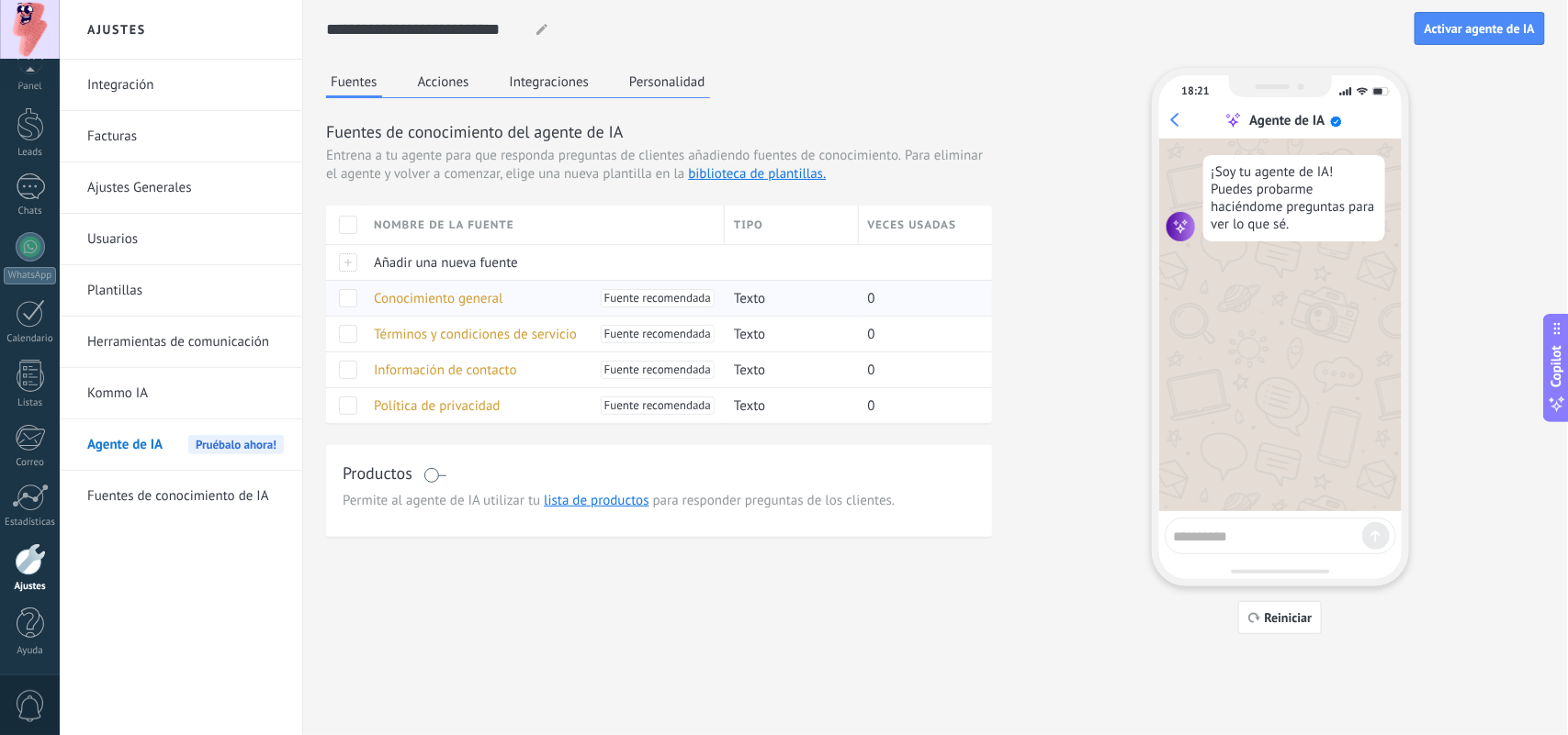
click at [455, 304] on span "Conocimiento general" at bounding box center [438, 298] width 129 height 18
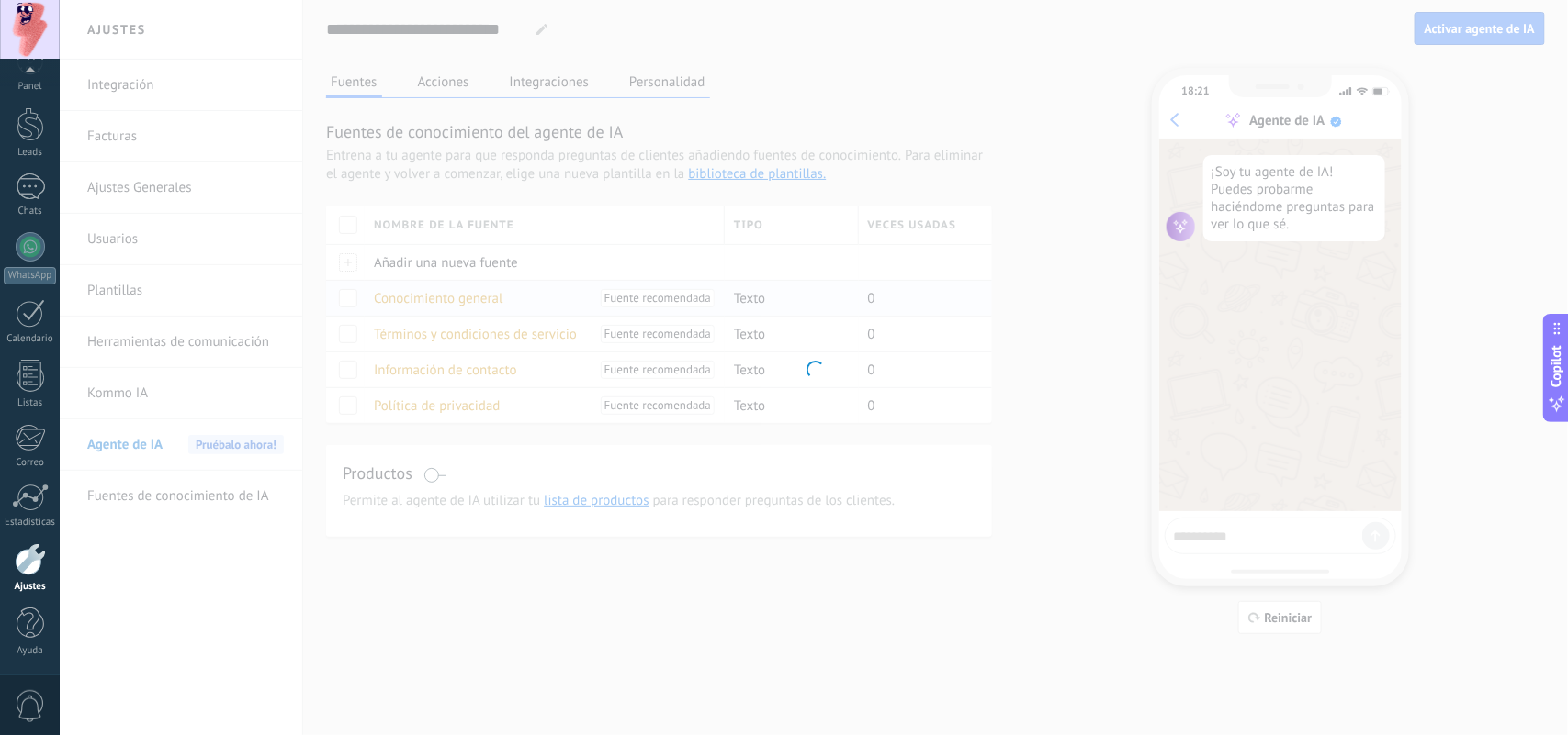
type input "**********"
type textarea "**********"
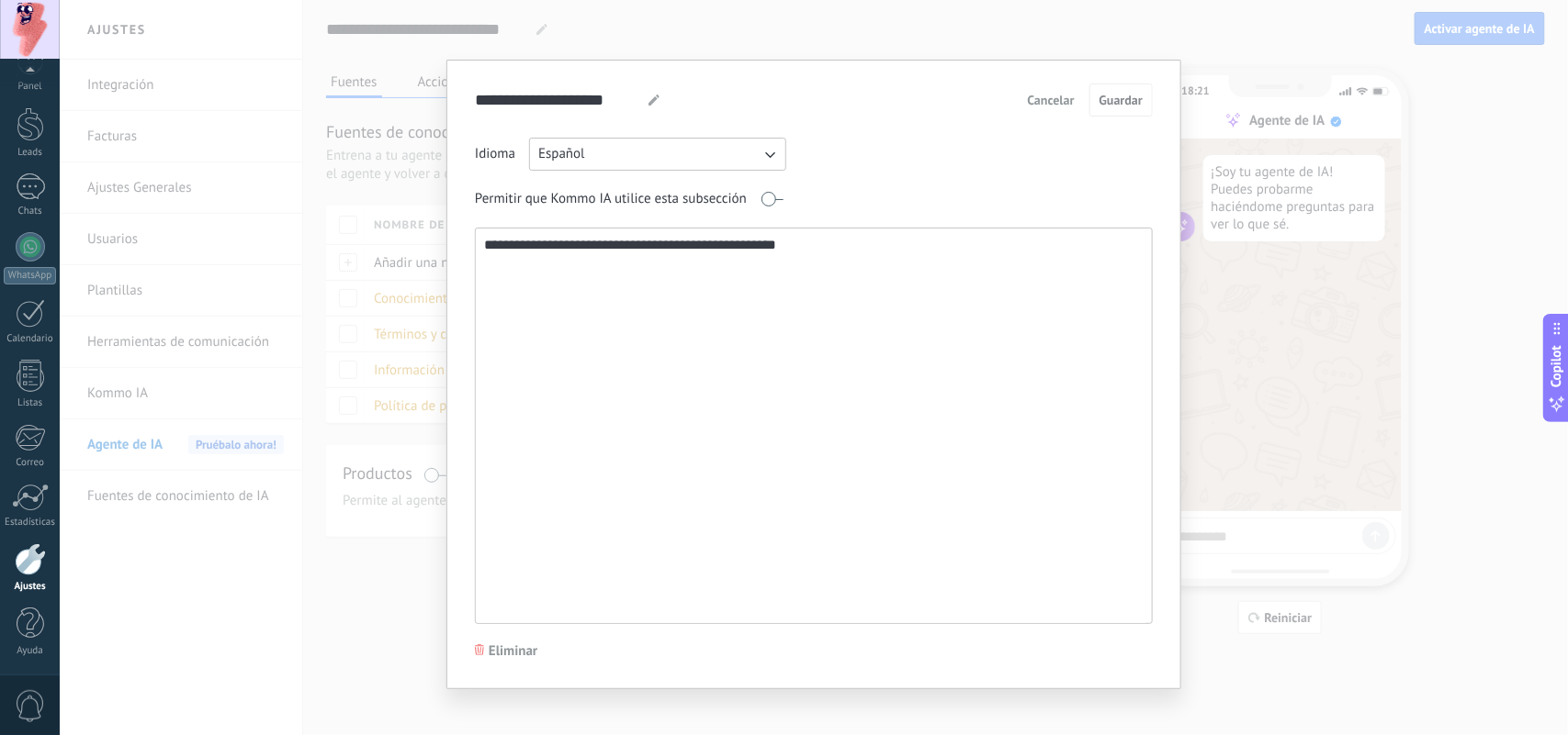
click at [933, 273] on textarea "**********" at bounding box center [811, 426] width 671 height 395
click at [1051, 106] on span "Cancelar" at bounding box center [1051, 100] width 46 height 13
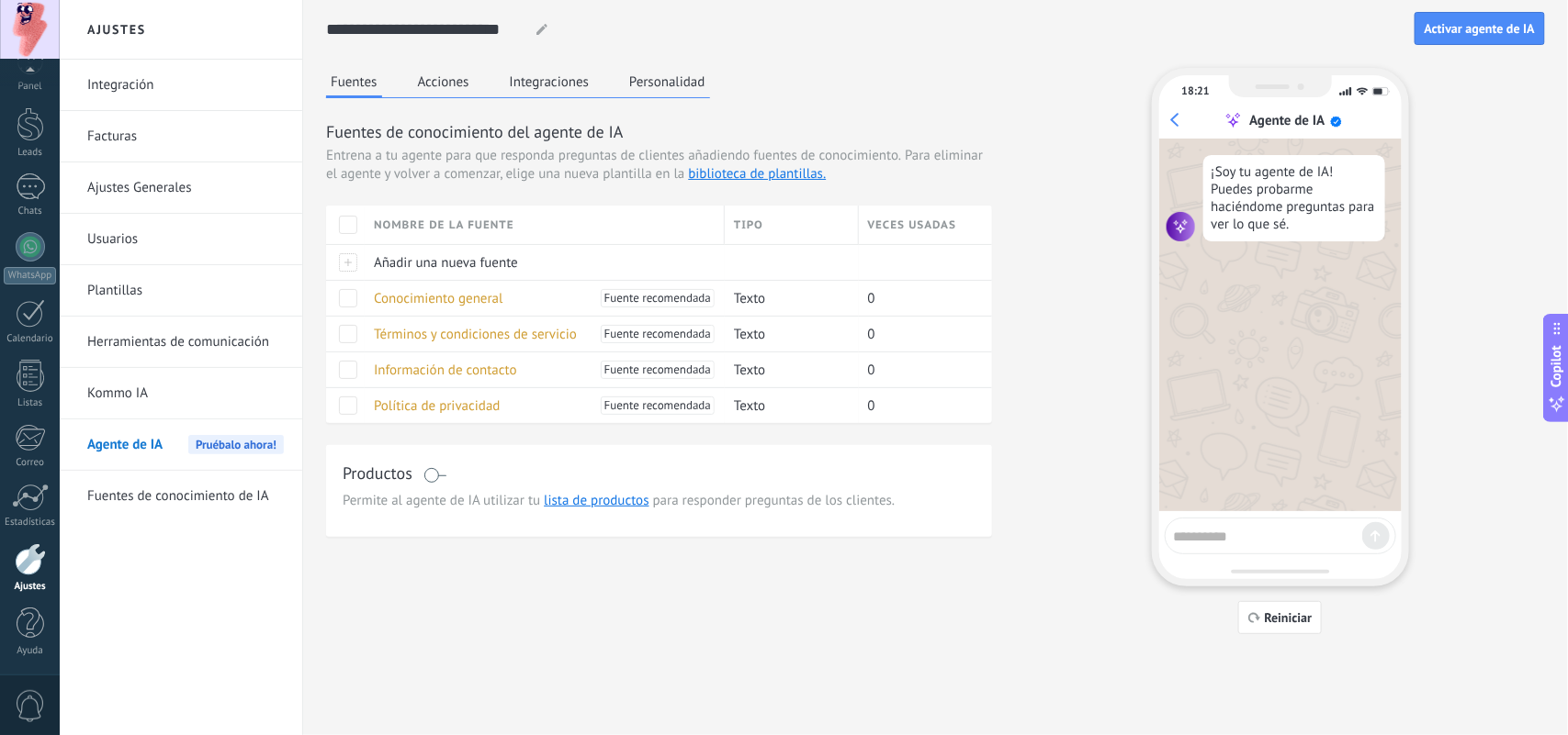
click at [429, 479] on span at bounding box center [434, 476] width 23 height 15
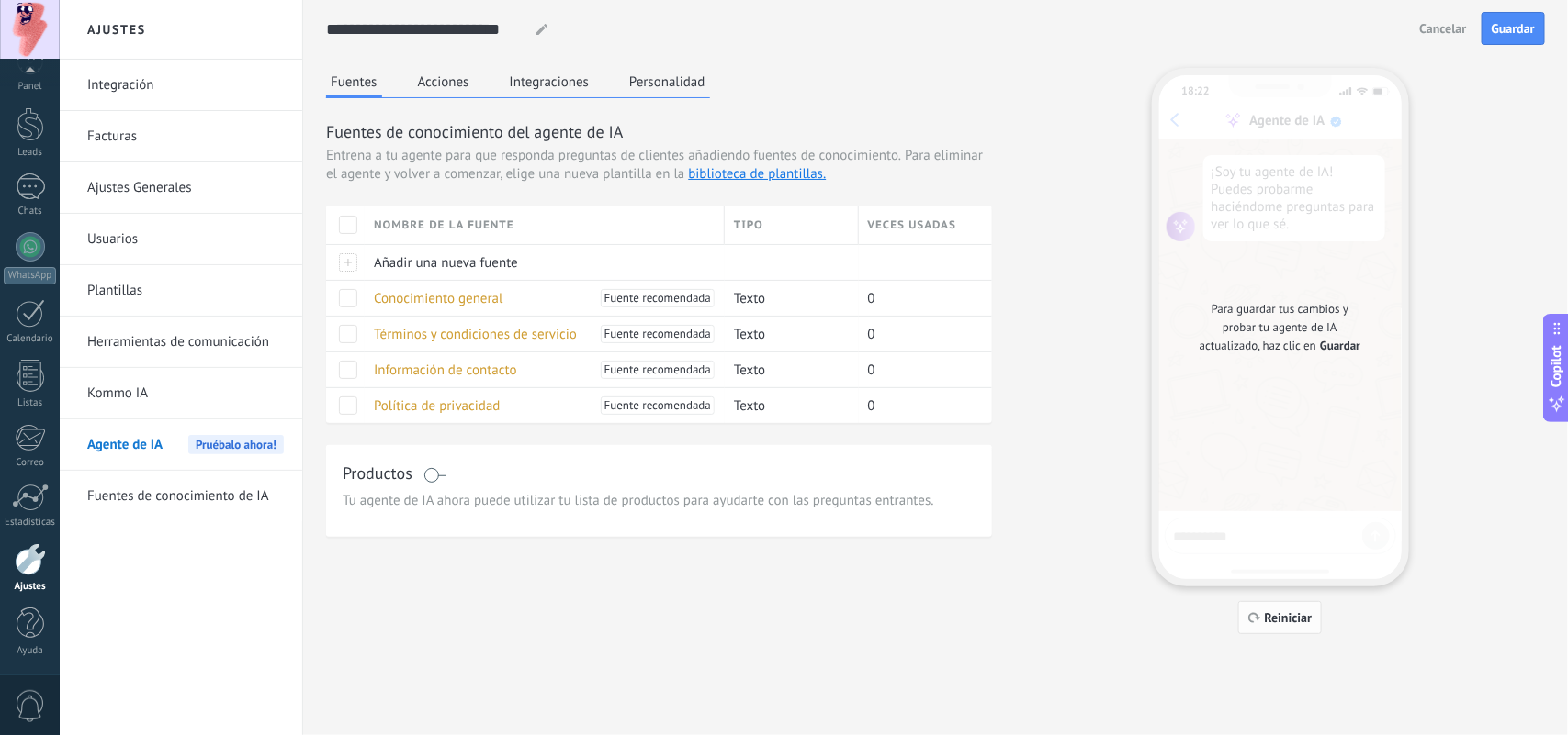
click at [1254, 587] on span "Reiniciar" at bounding box center [1288, 618] width 47 height 13
click at [1254, 331] on span "Para guardar tus cambios y probar tu agente de IA actualizado, haz clic en" at bounding box center [1273, 327] width 149 height 52
click at [1254, 28] on span "Guardar" at bounding box center [1513, 29] width 43 height 13
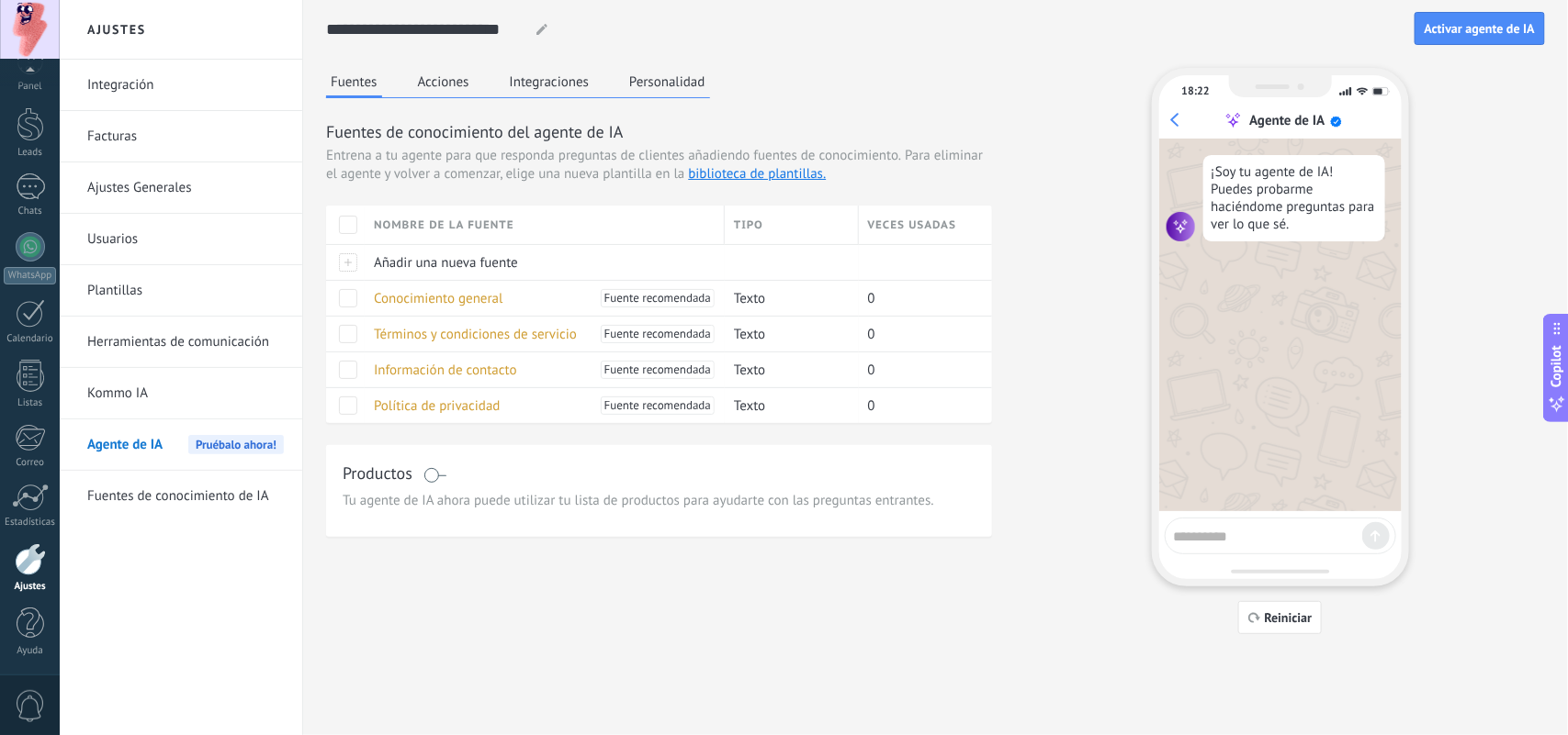
click at [429, 89] on button "Acciones" at bounding box center [443, 82] width 60 height 28
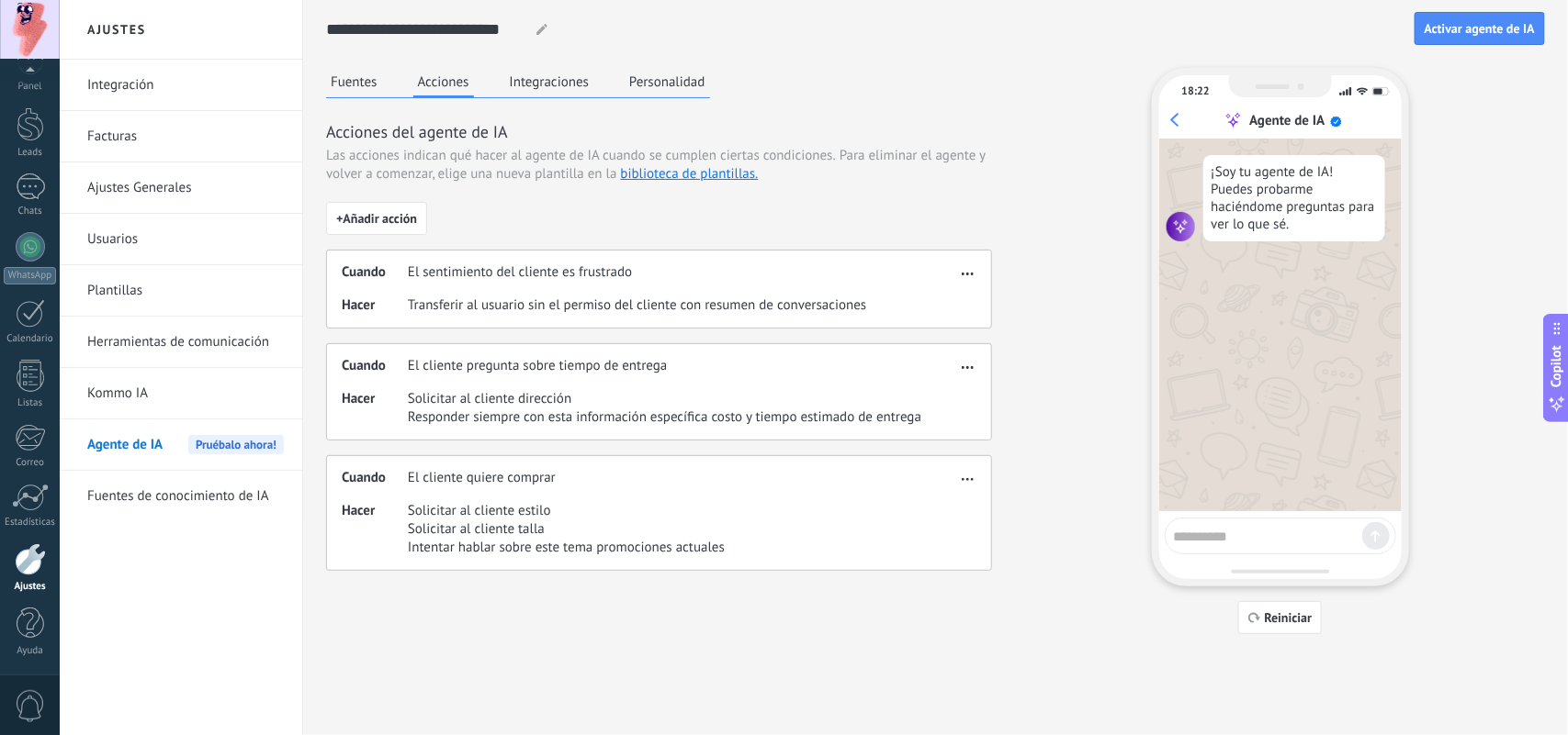
click at [553, 98] on div "Fuentes Acciones Integraciones Personalidad" at bounding box center [518, 83] width 384 height 31
click at [553, 88] on button "Integraciones" at bounding box center [549, 82] width 89 height 28
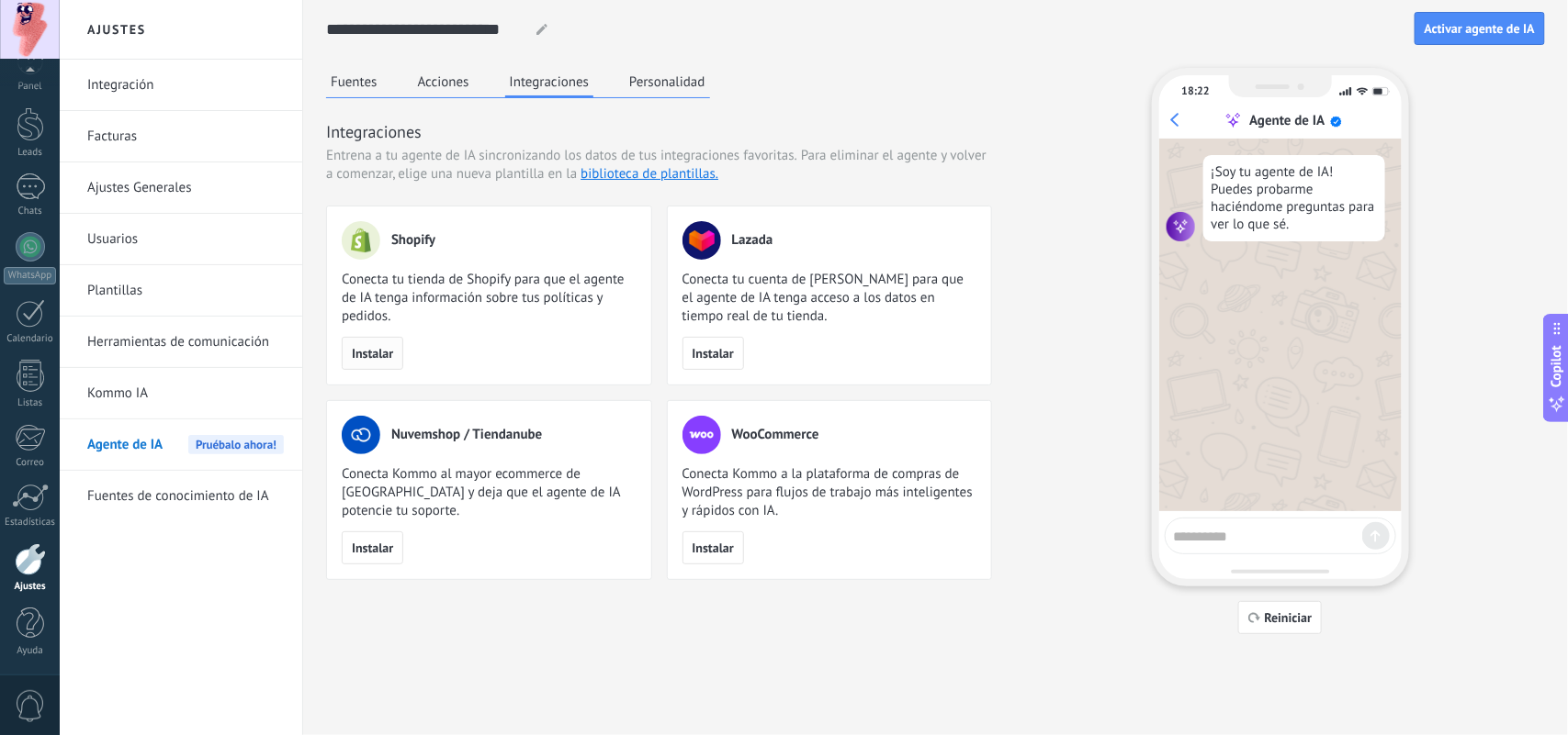
click at [377, 337] on div "Instalar" at bounding box center [489, 354] width 295 height 33
click at [377, 350] on span "Instalar" at bounding box center [372, 353] width 41 height 13
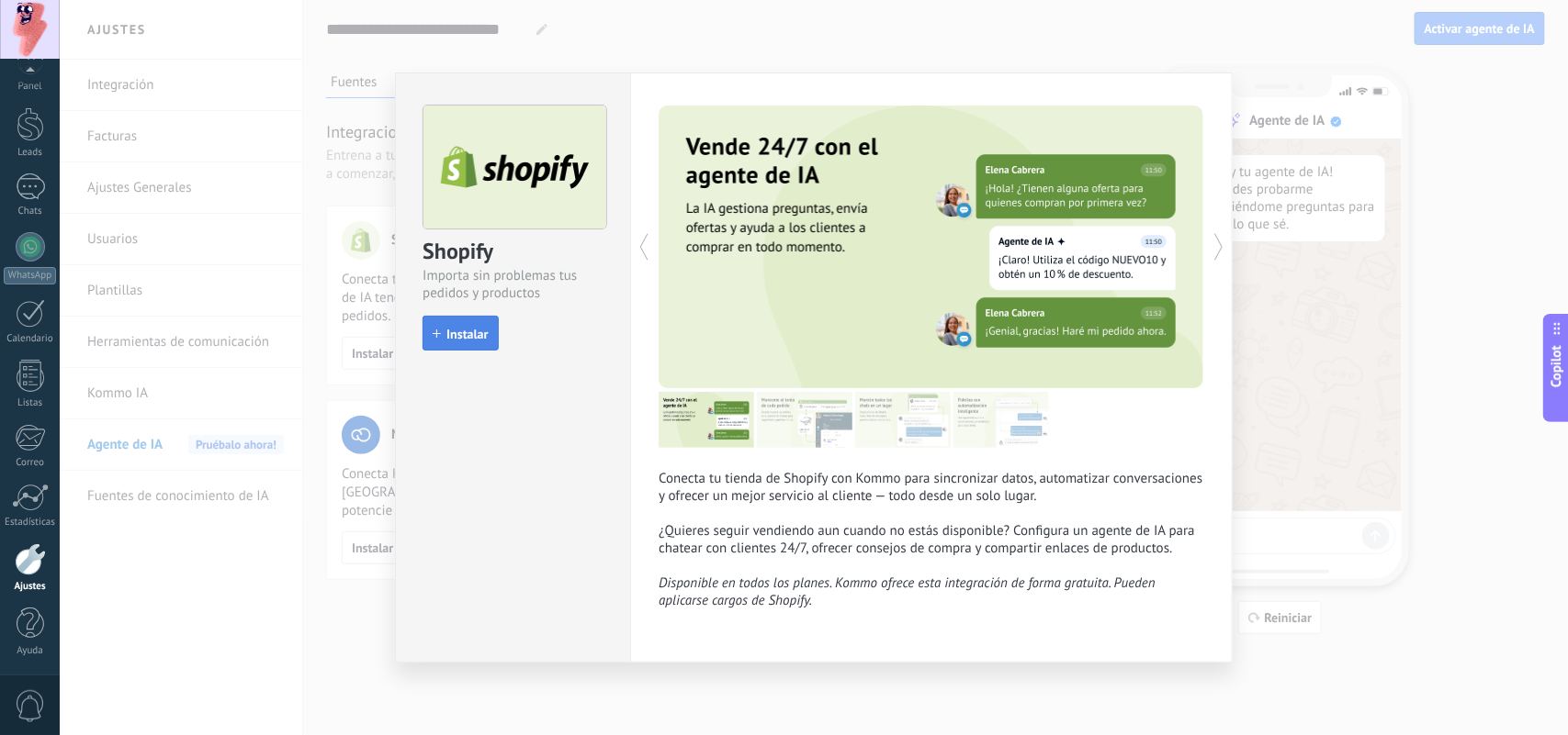
click at [452, 337] on span "Instalar" at bounding box center [467, 335] width 41 height 13
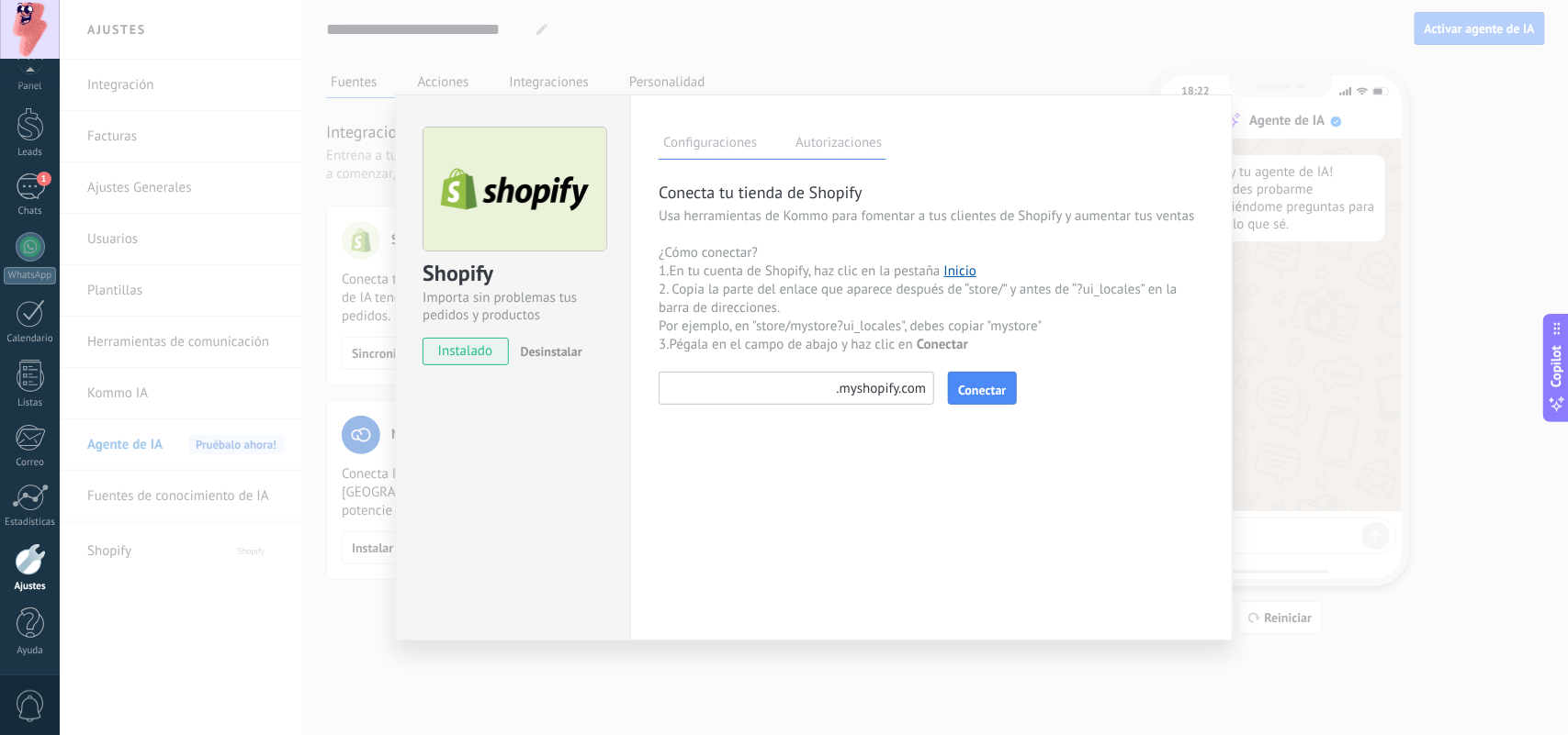
click at [1254, 236] on div "Shopify Importa sin problemas tus pedidos y productos instalado Desinstalar Con…" at bounding box center [813, 367] width 1508 height 735
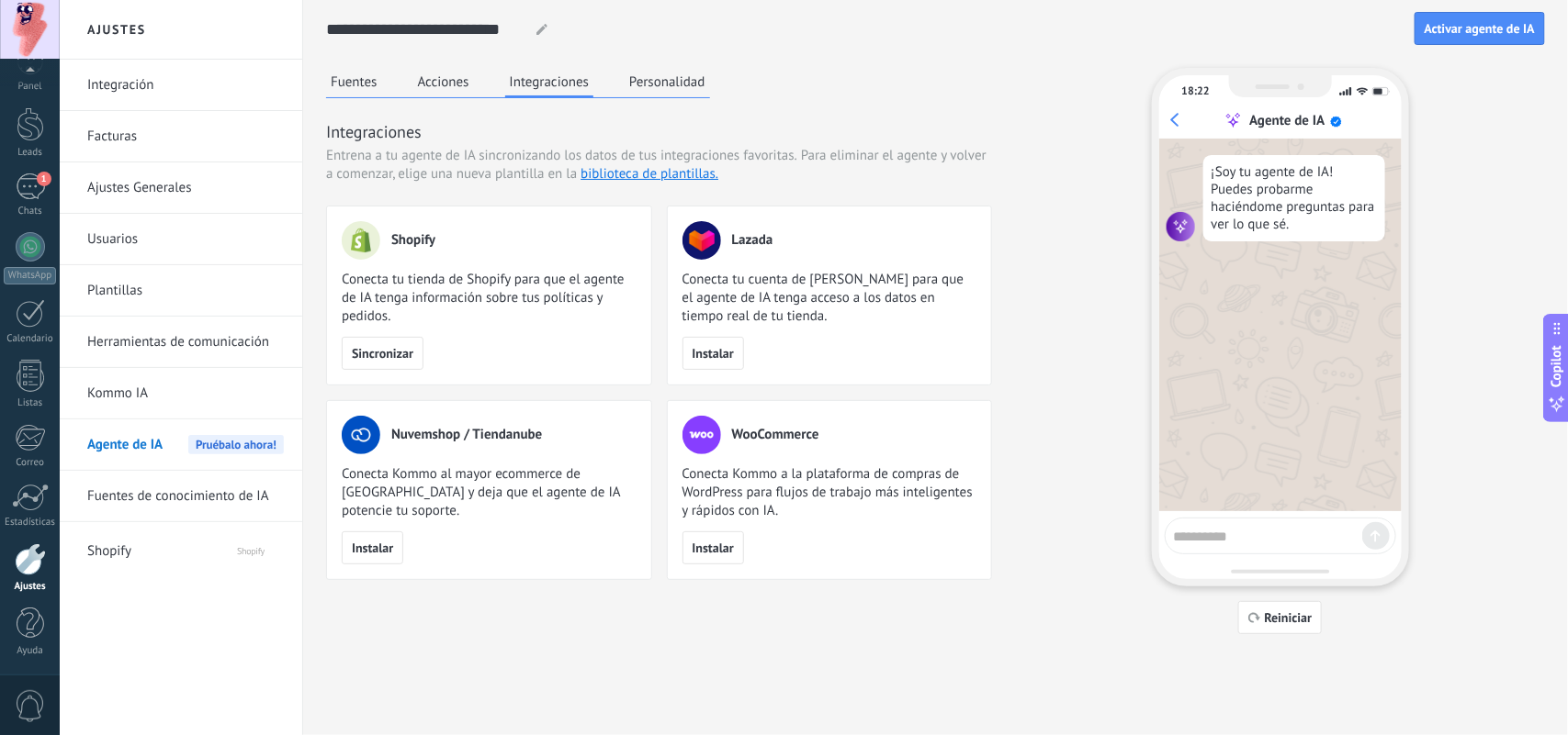
click at [166, 81] on link "Integración" at bounding box center [185, 85] width 196 height 51
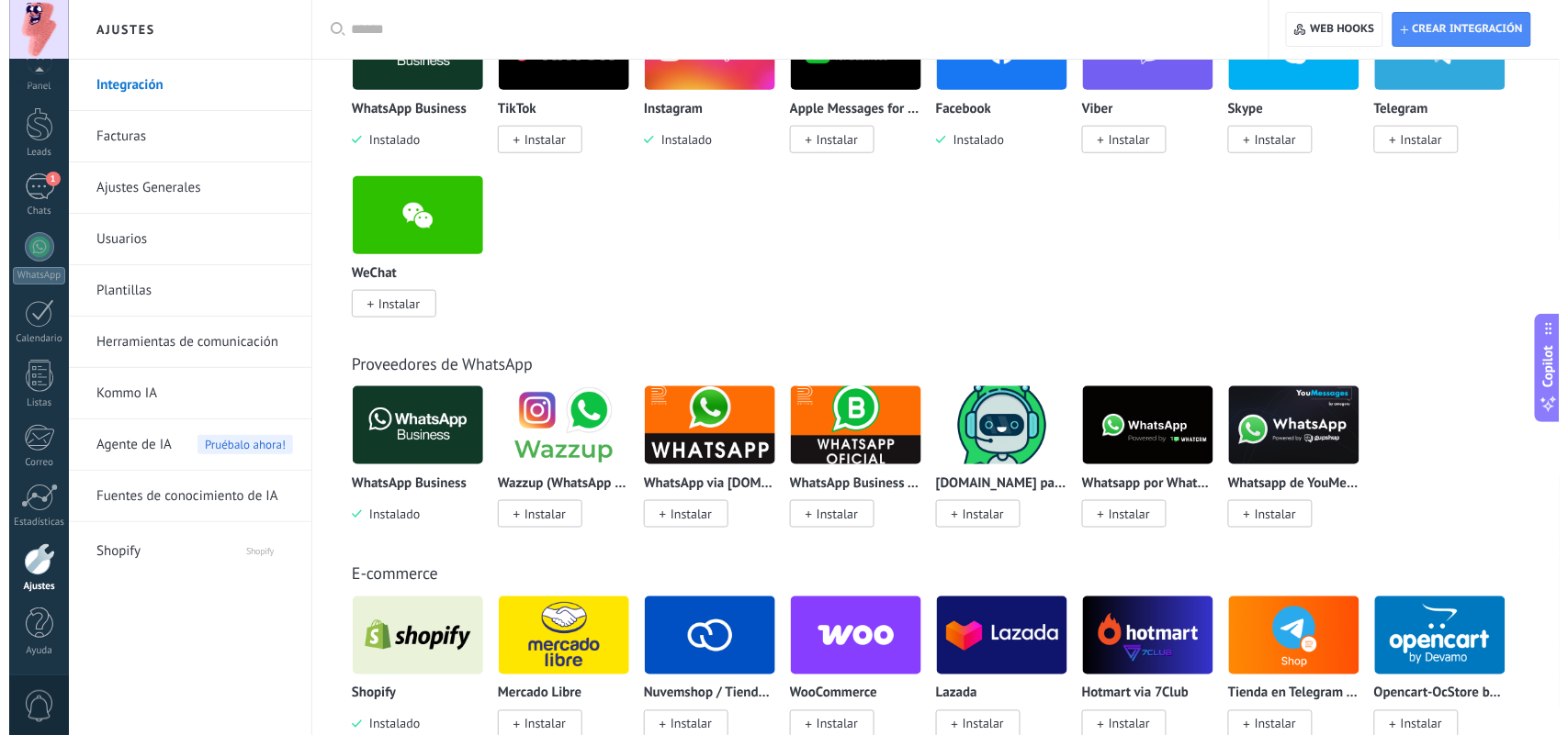
scroll to position [574, 0]
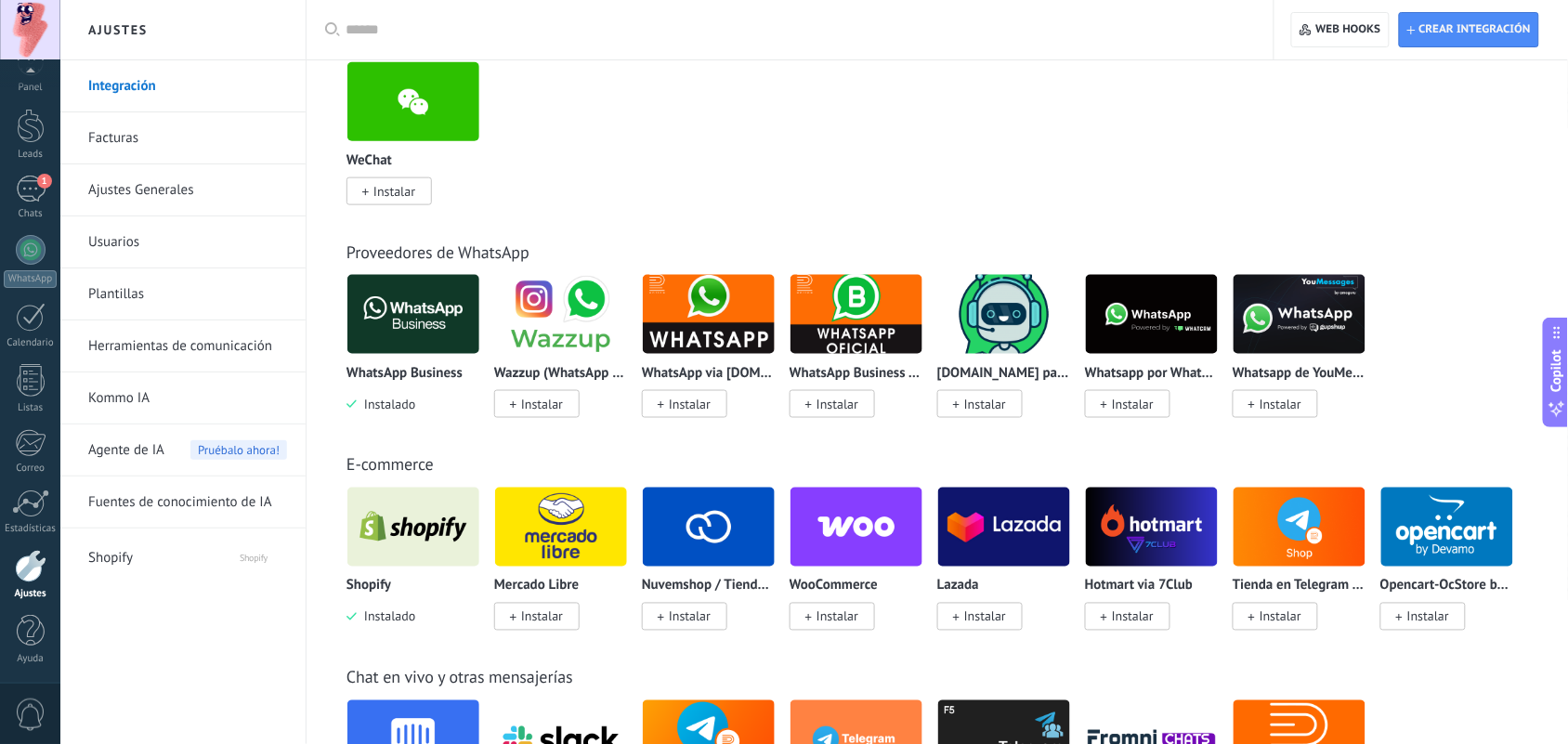
click at [377, 525] on img at bounding box center [414, 528] width 132 height 90
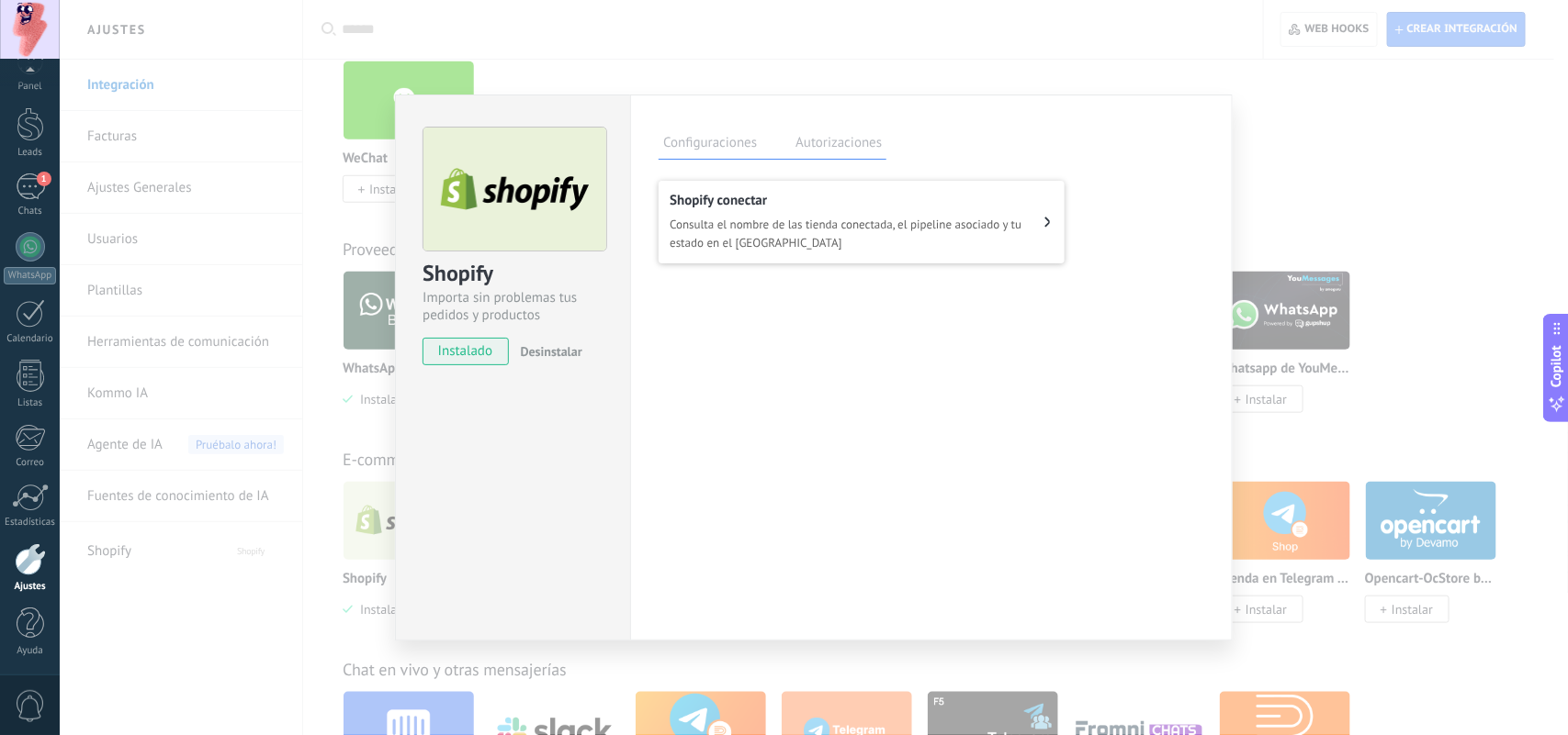
click at [793, 220] on span "Consulta el nombre de las tienda conectada, el pipeline asociado y tu estado en…" at bounding box center [856, 234] width 375 height 37
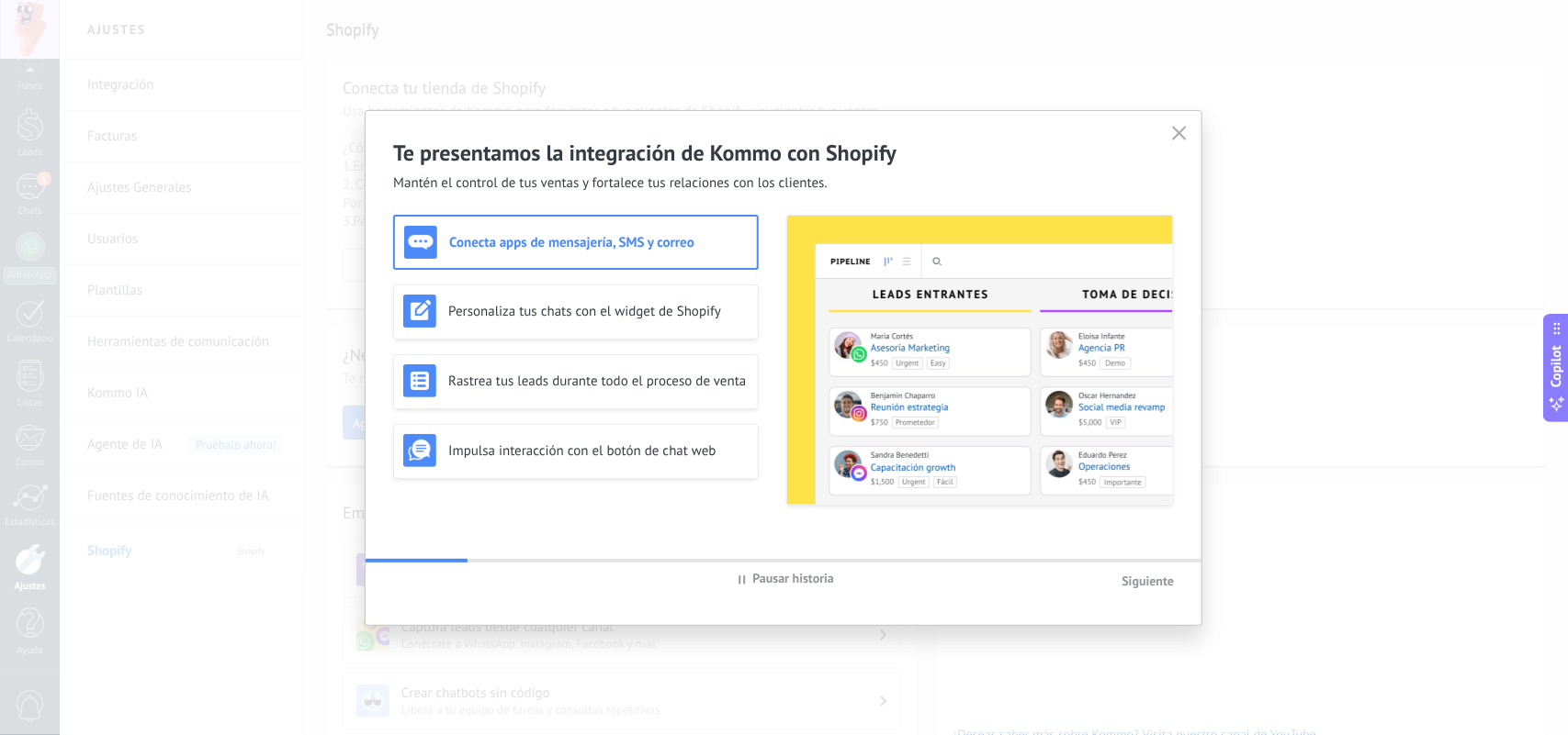
click at [1174, 135] on icon at bounding box center [1179, 133] width 15 height 15
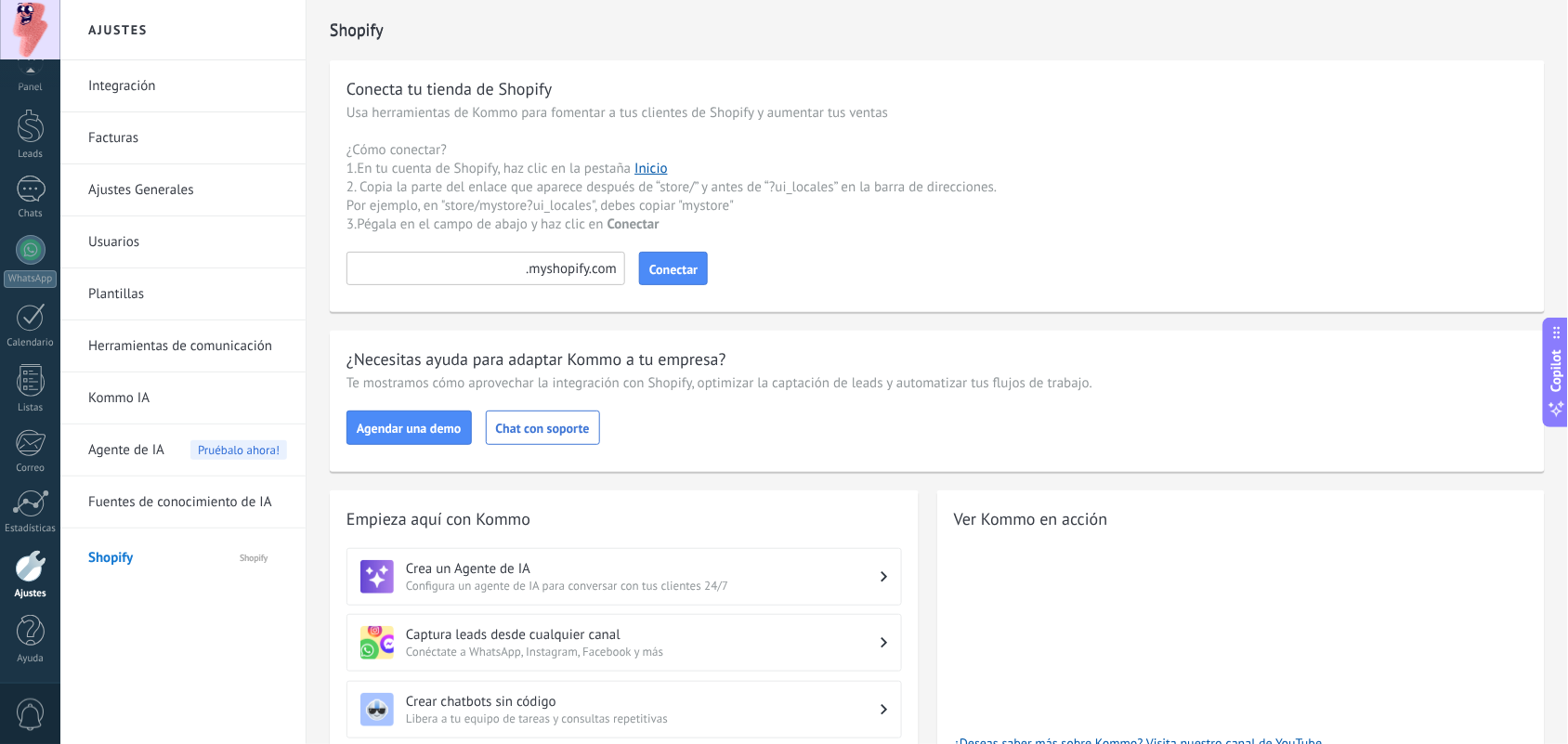
click at [483, 267] on input at bounding box center [486, 269] width 278 height 34
paste input "**********"
type input "*********"
click at [661, 268] on span "Conectar" at bounding box center [673, 270] width 48 height 13
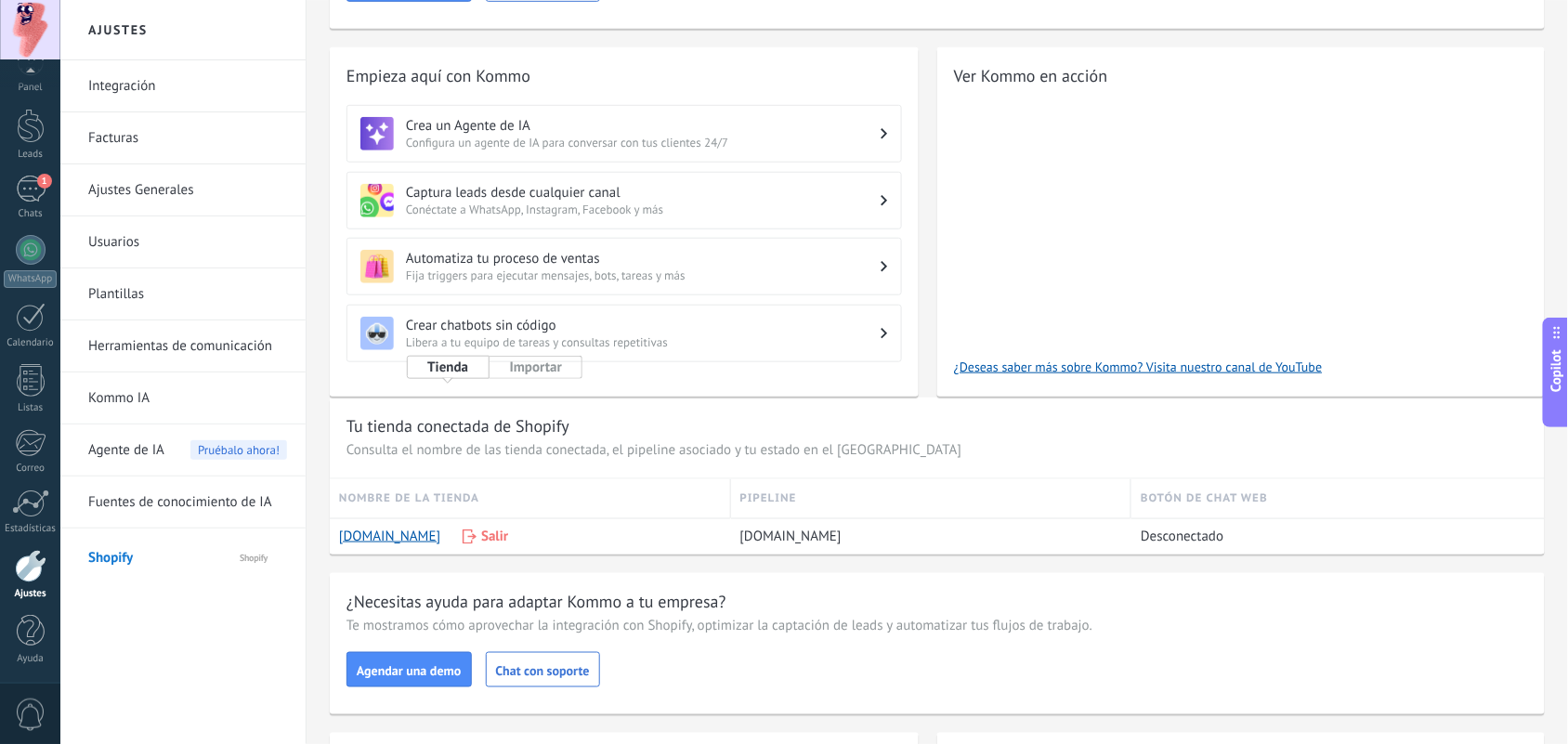
scroll to position [232, 0]
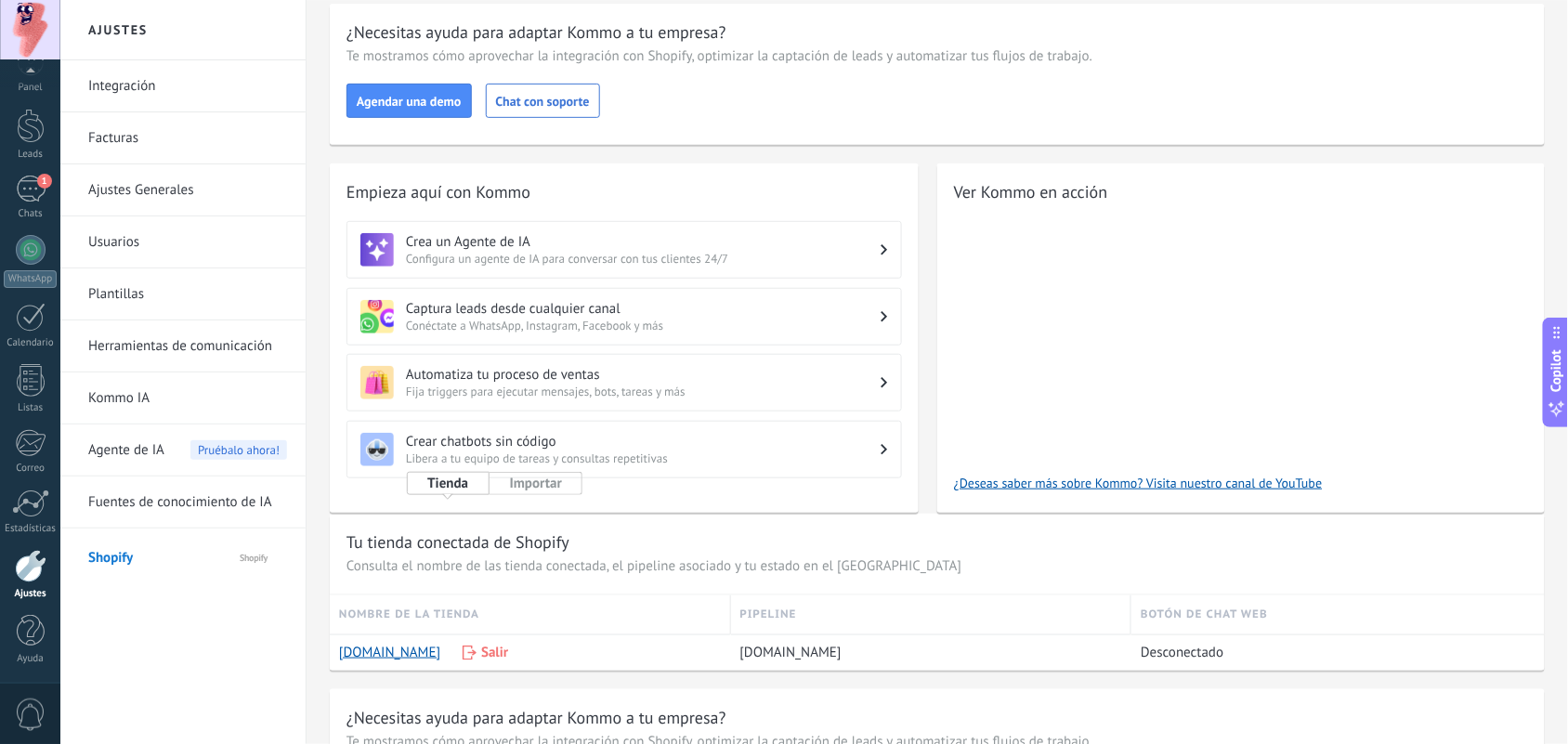
click at [597, 447] on h3 "Crear chatbots sin código" at bounding box center [643, 441] width 475 height 18
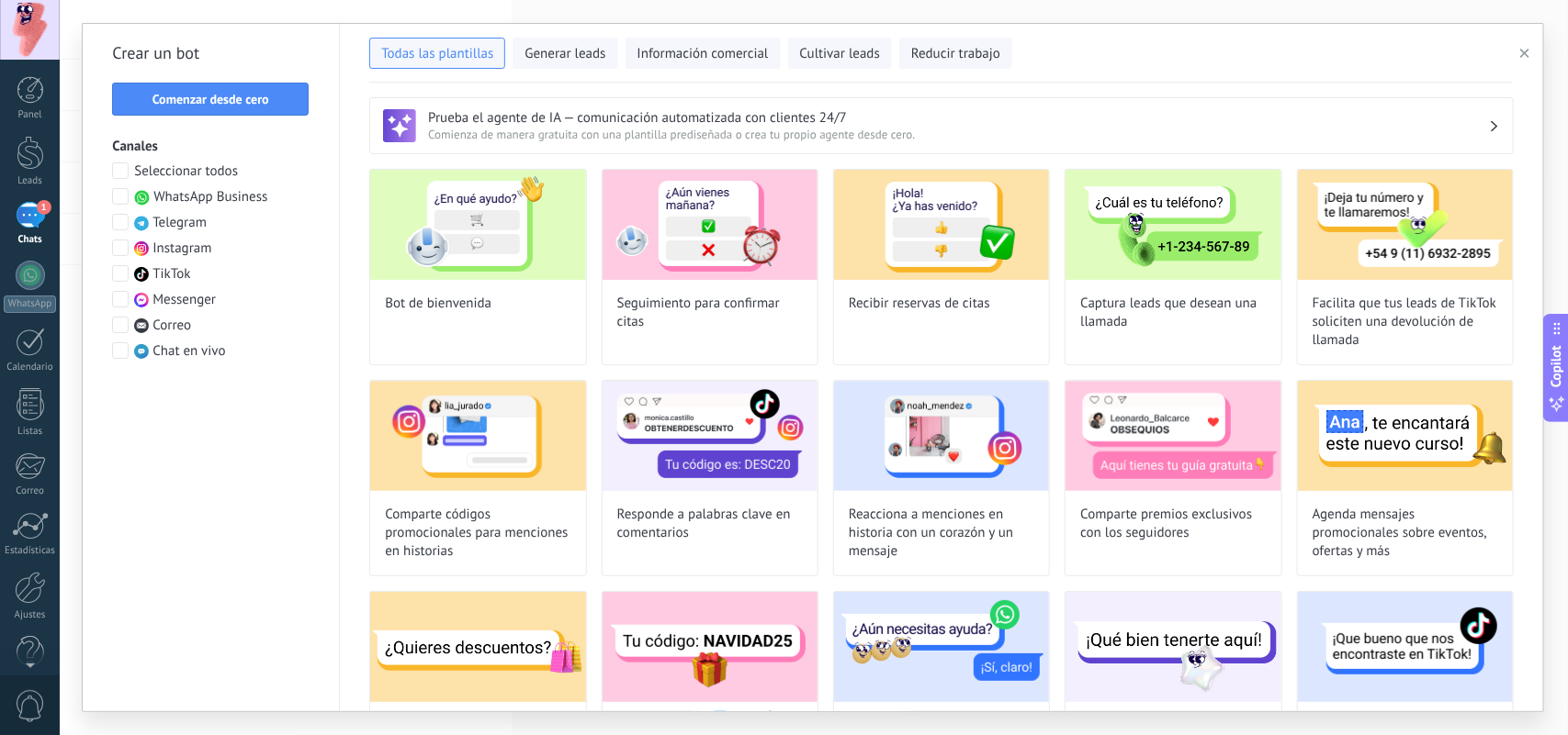
click at [119, 197] on span at bounding box center [121, 197] width 17 height 17
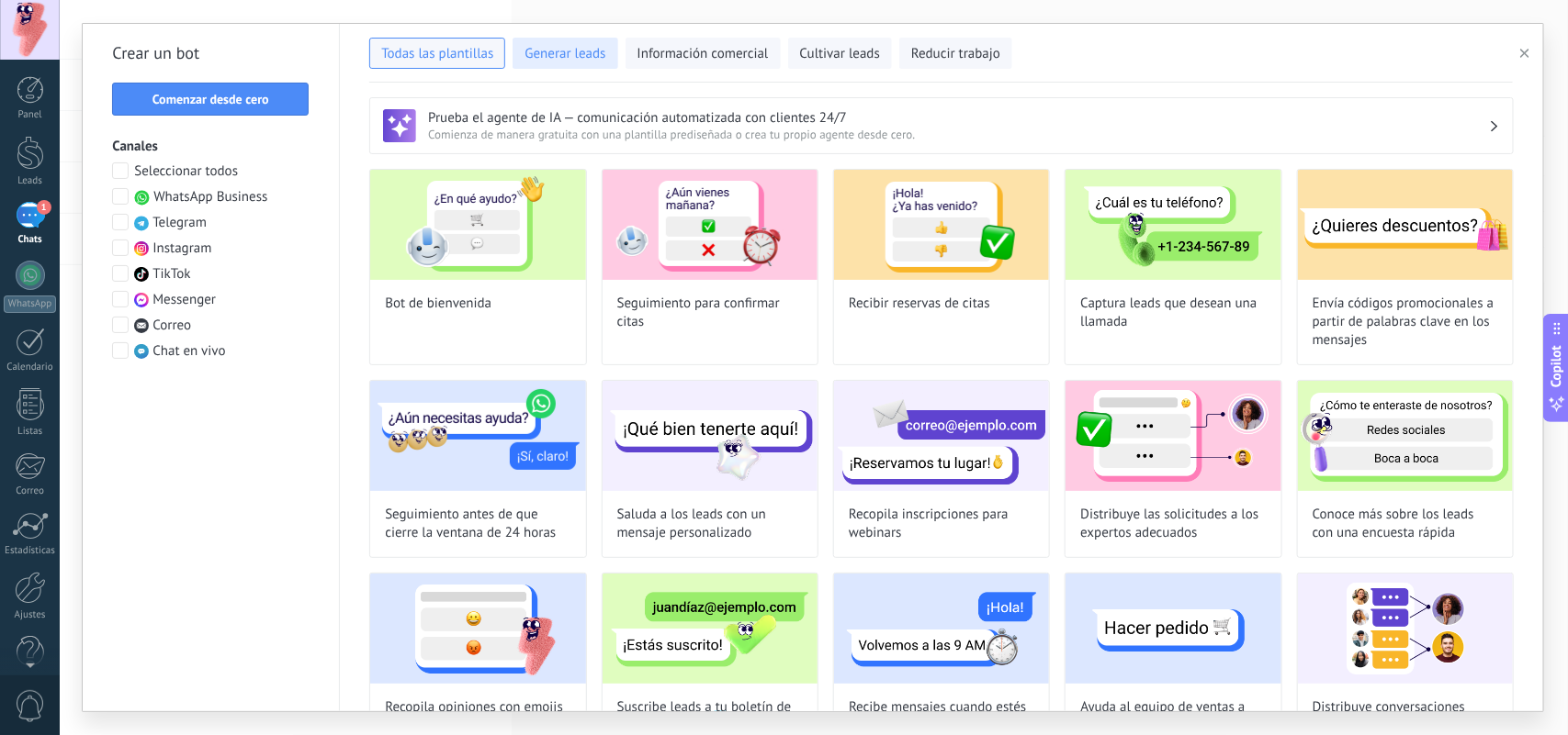
click at [562, 48] on span "Generar leads" at bounding box center [564, 54] width 81 height 19
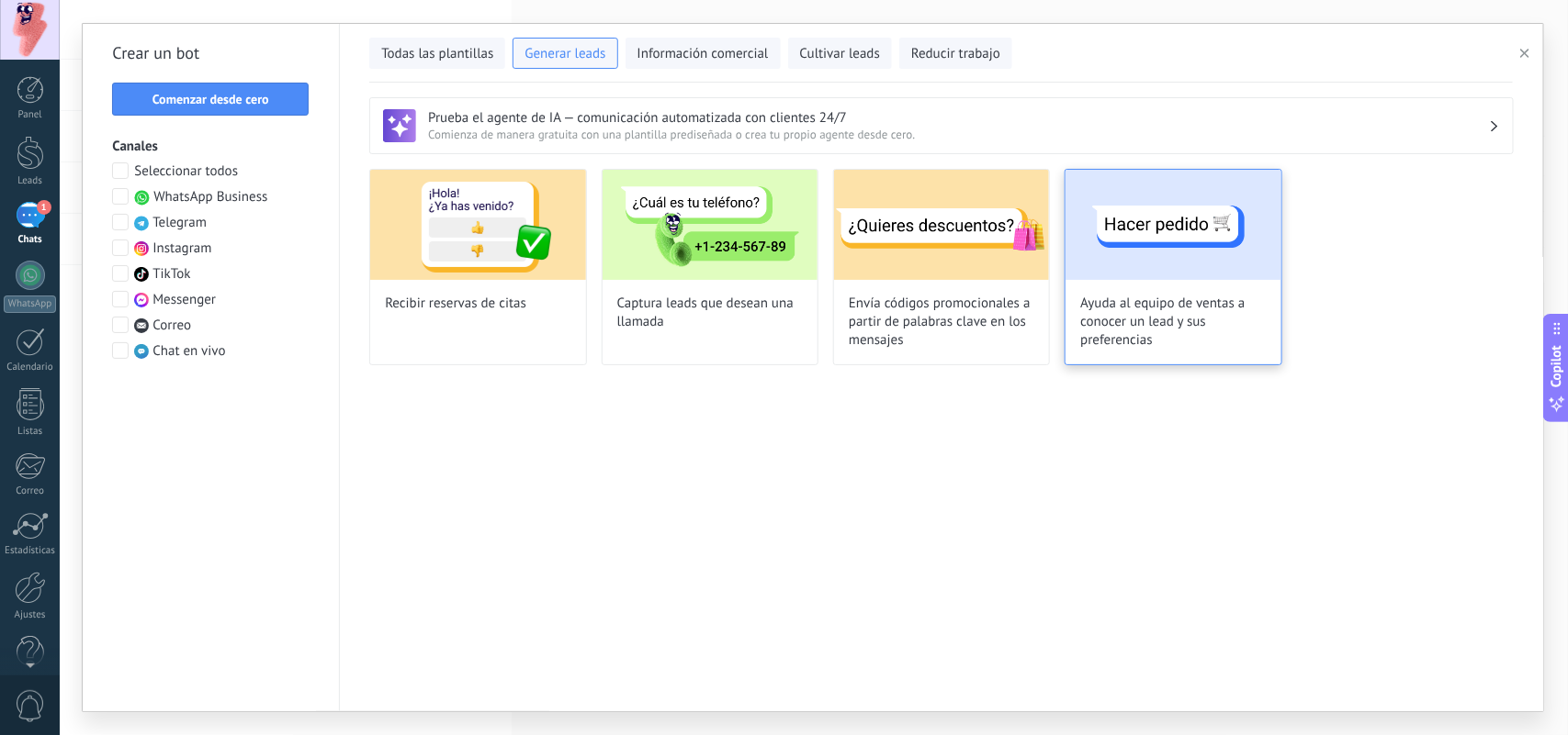
click at [1228, 235] on img at bounding box center [1172, 225] width 215 height 111
type input "**********"
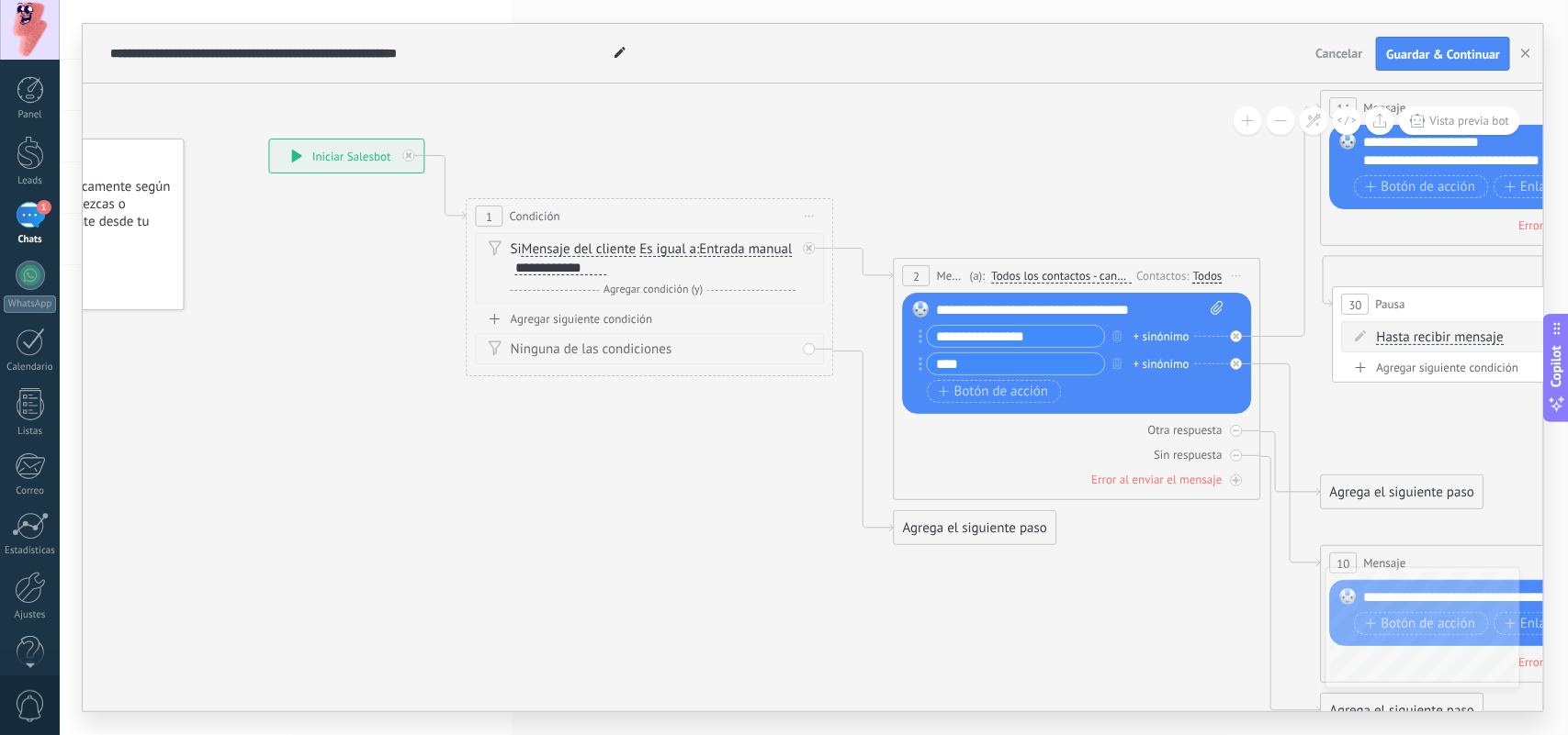
drag, startPoint x: 735, startPoint y: 551, endPoint x: 531, endPoint y: 468, distance: 220.2
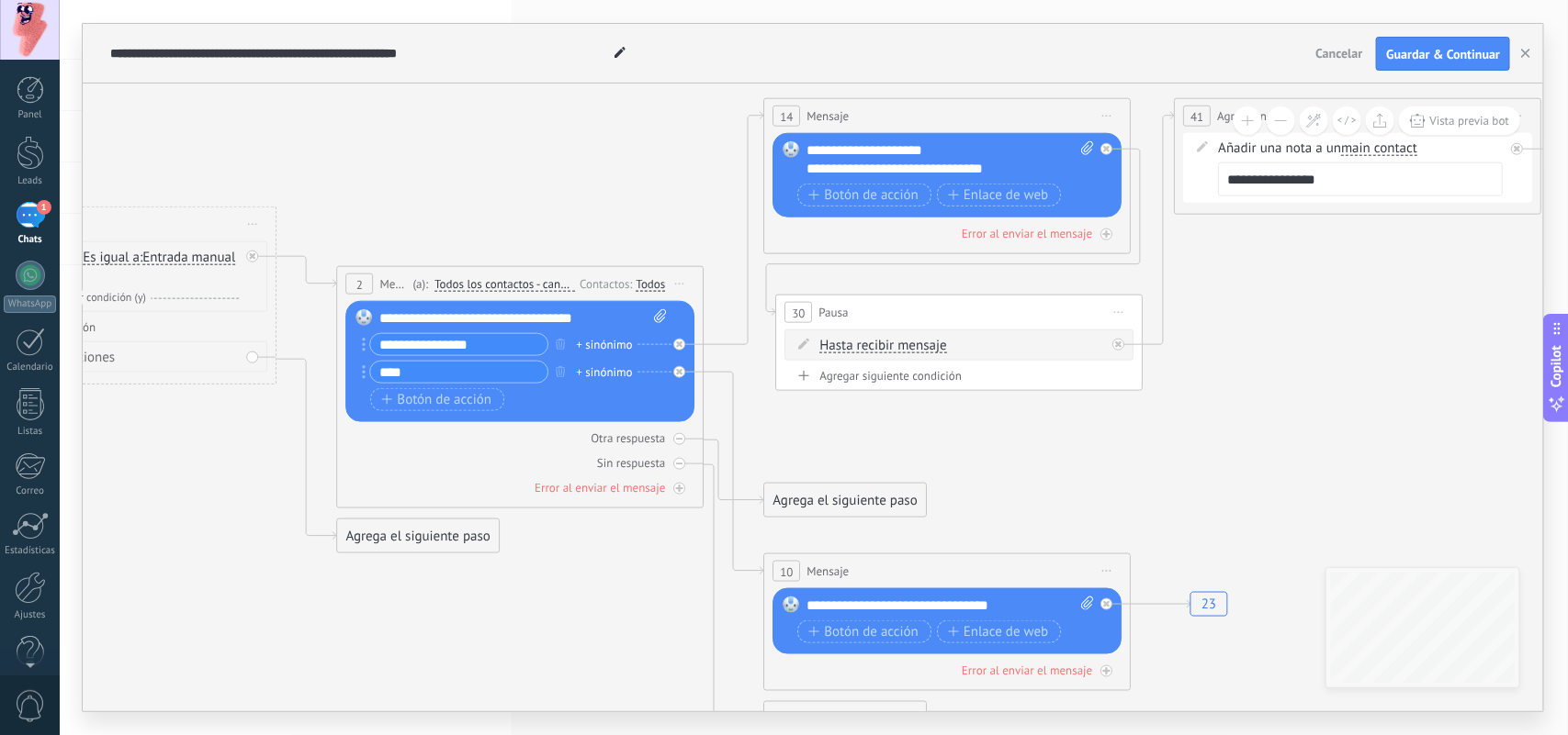
drag, startPoint x: 1109, startPoint y: 608, endPoint x: 552, endPoint y: 616, distance: 557.1
click at [1254, 52] on button "button" at bounding box center [1525, 55] width 28 height 35
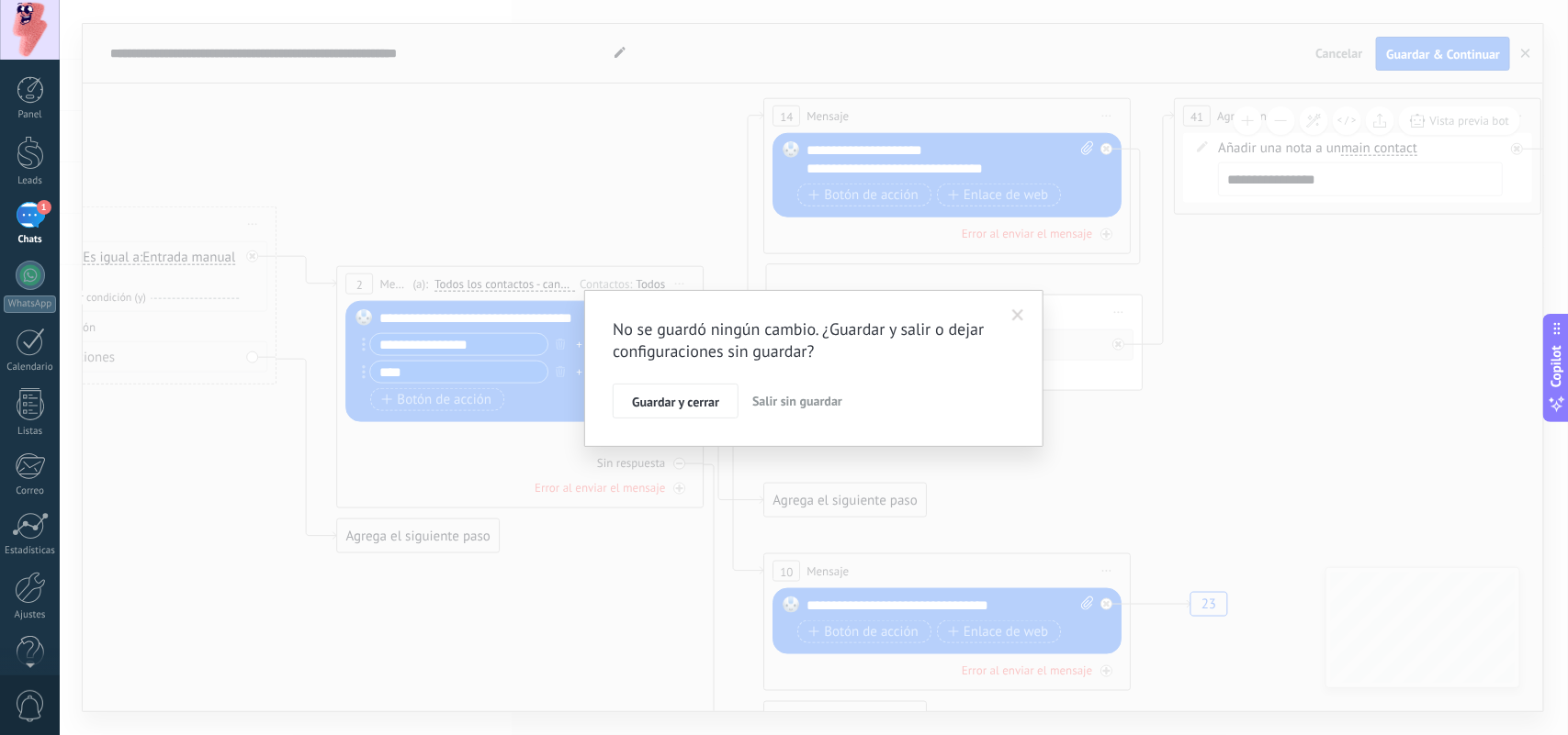
click at [795, 402] on span "Salir sin guardar" at bounding box center [797, 401] width 90 height 17
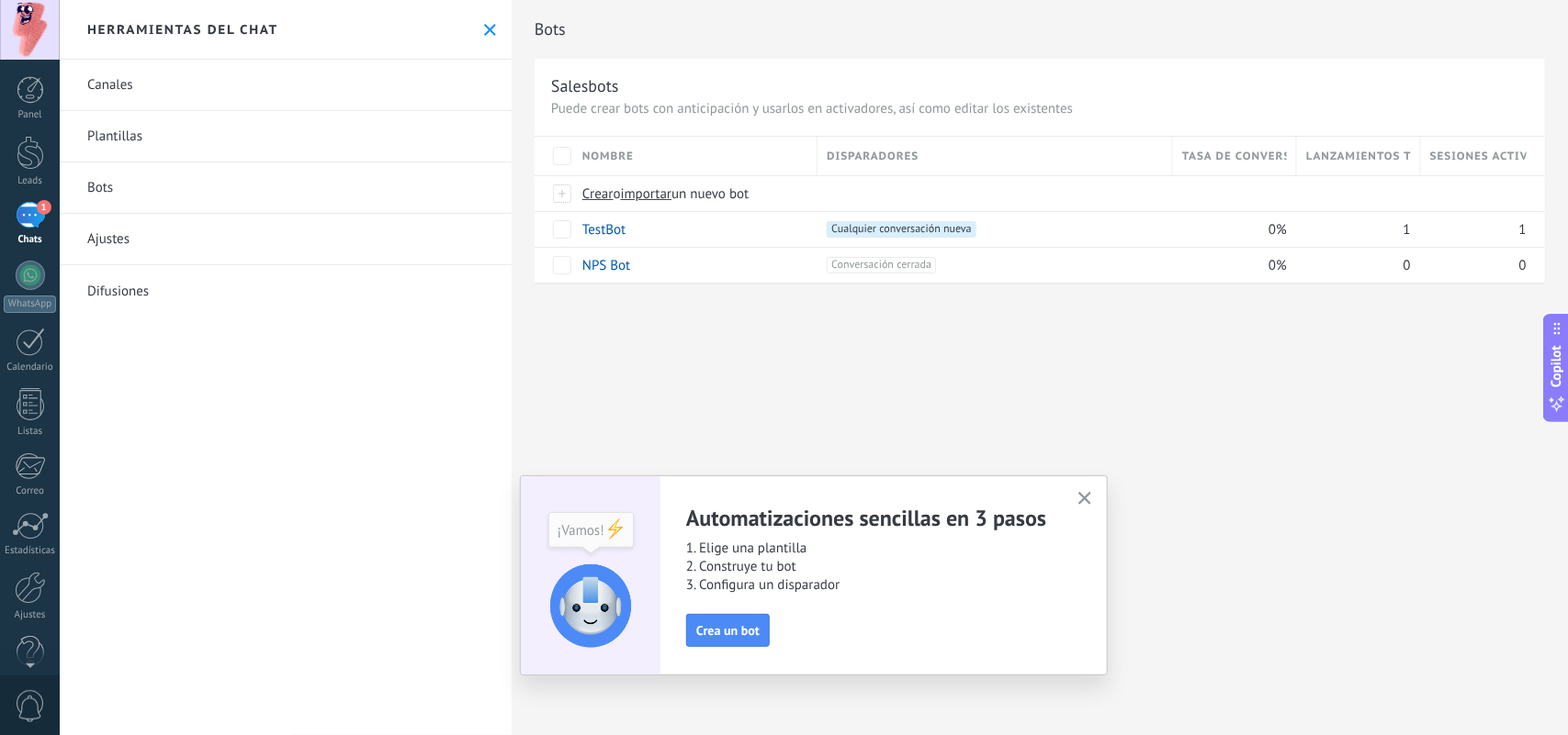
click at [484, 24] on icon at bounding box center [490, 30] width 12 height 12
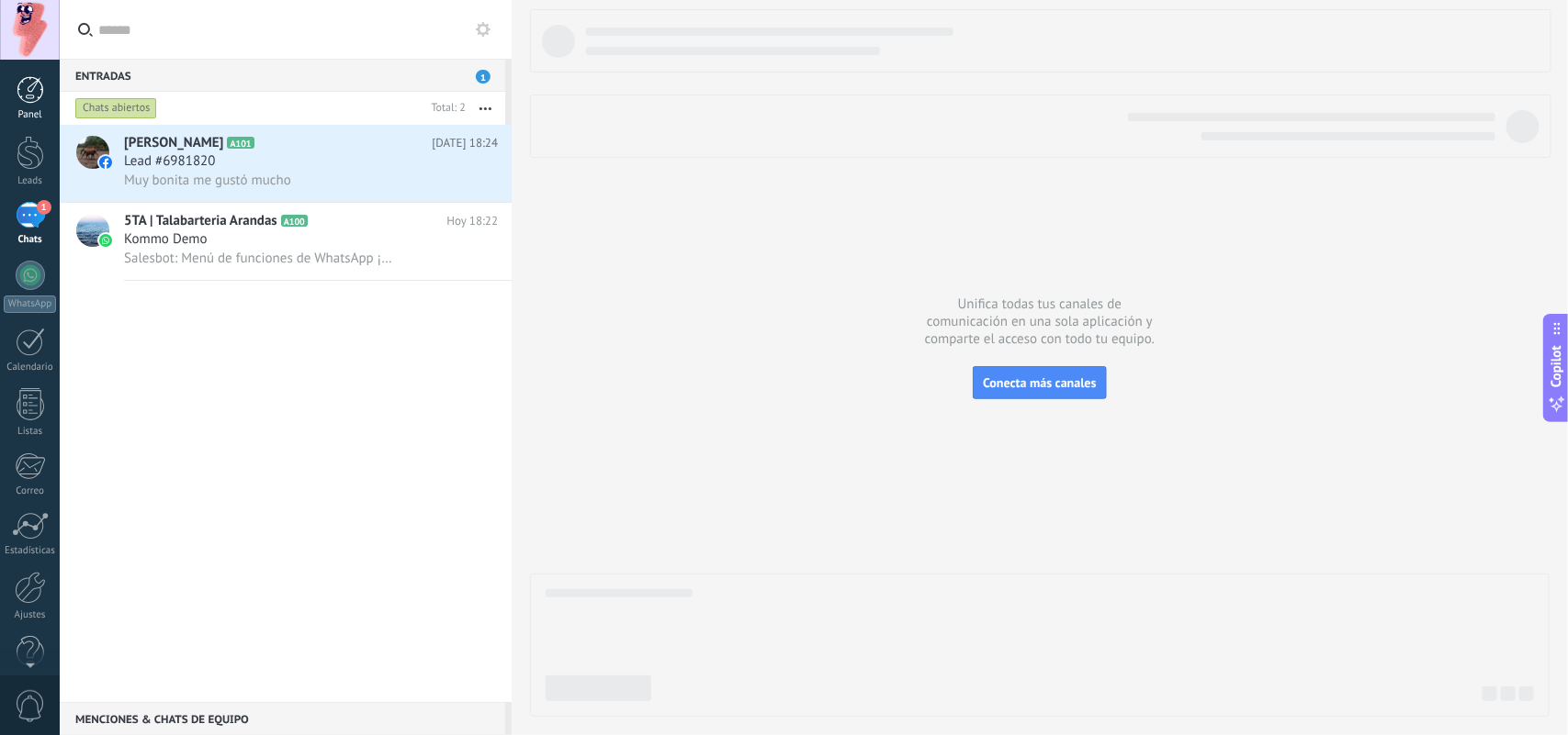
click at [34, 80] on div at bounding box center [31, 90] width 28 height 28
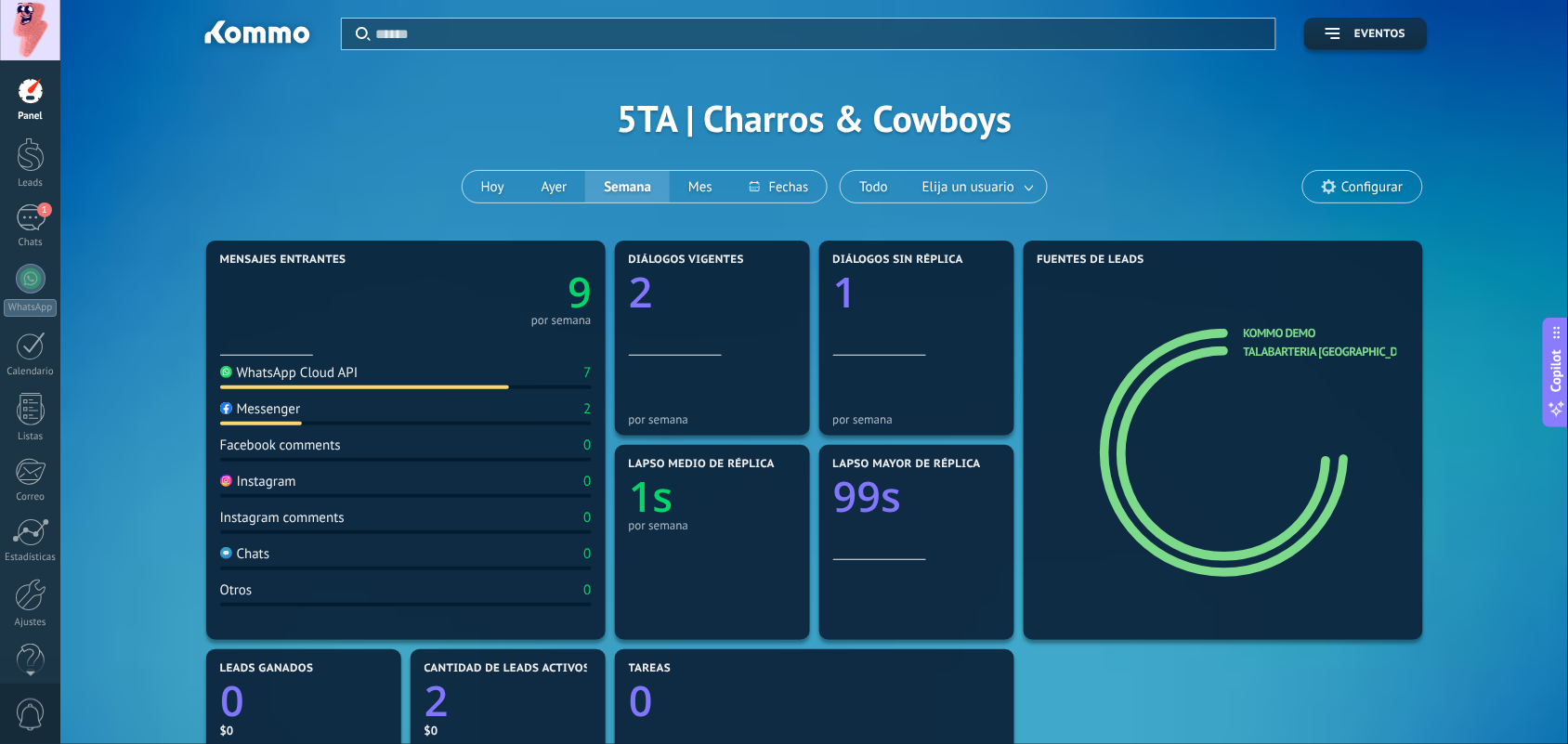
click at [25, 29] on div at bounding box center [30, 30] width 60 height 60
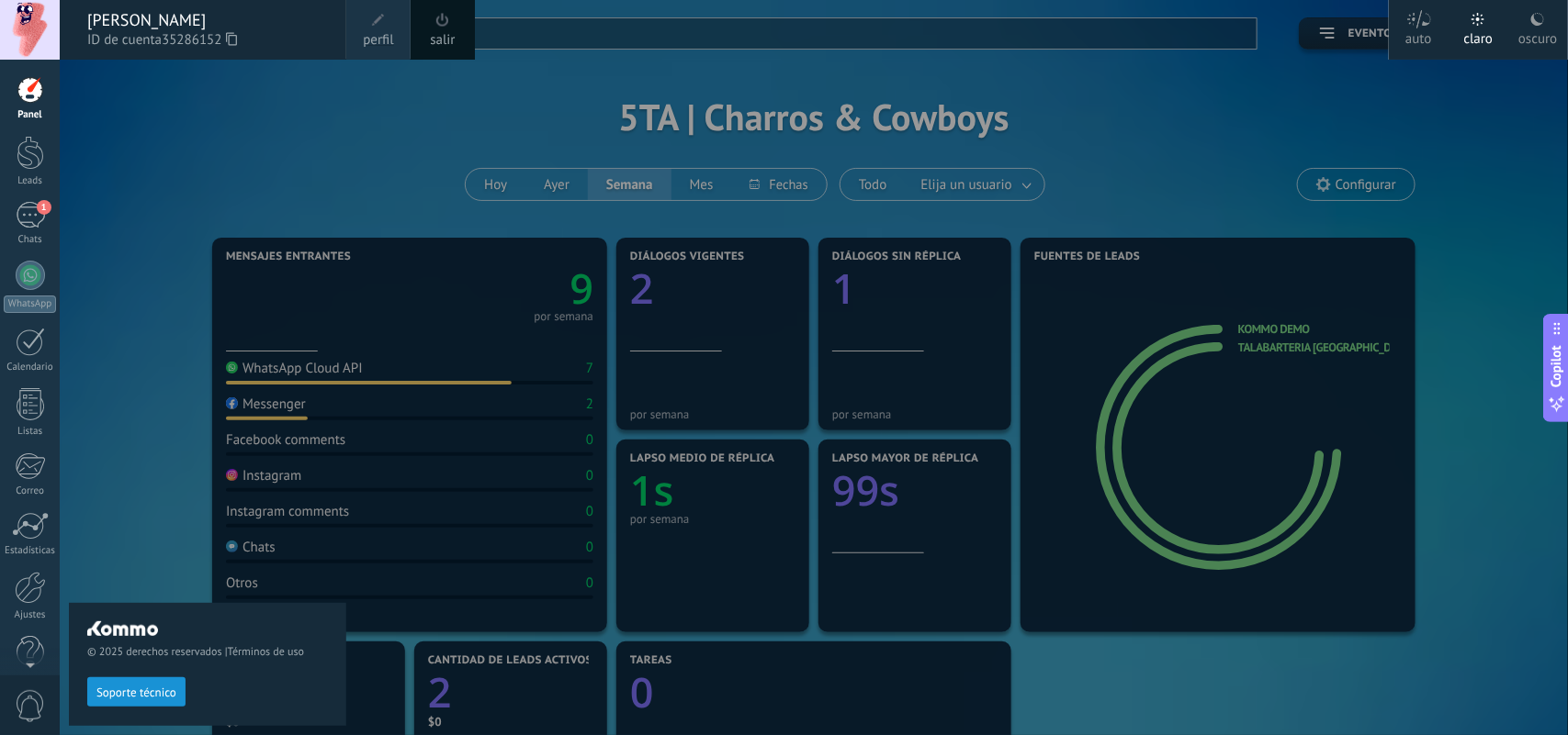
click at [382, 46] on span "perfil" at bounding box center [377, 41] width 31 height 20
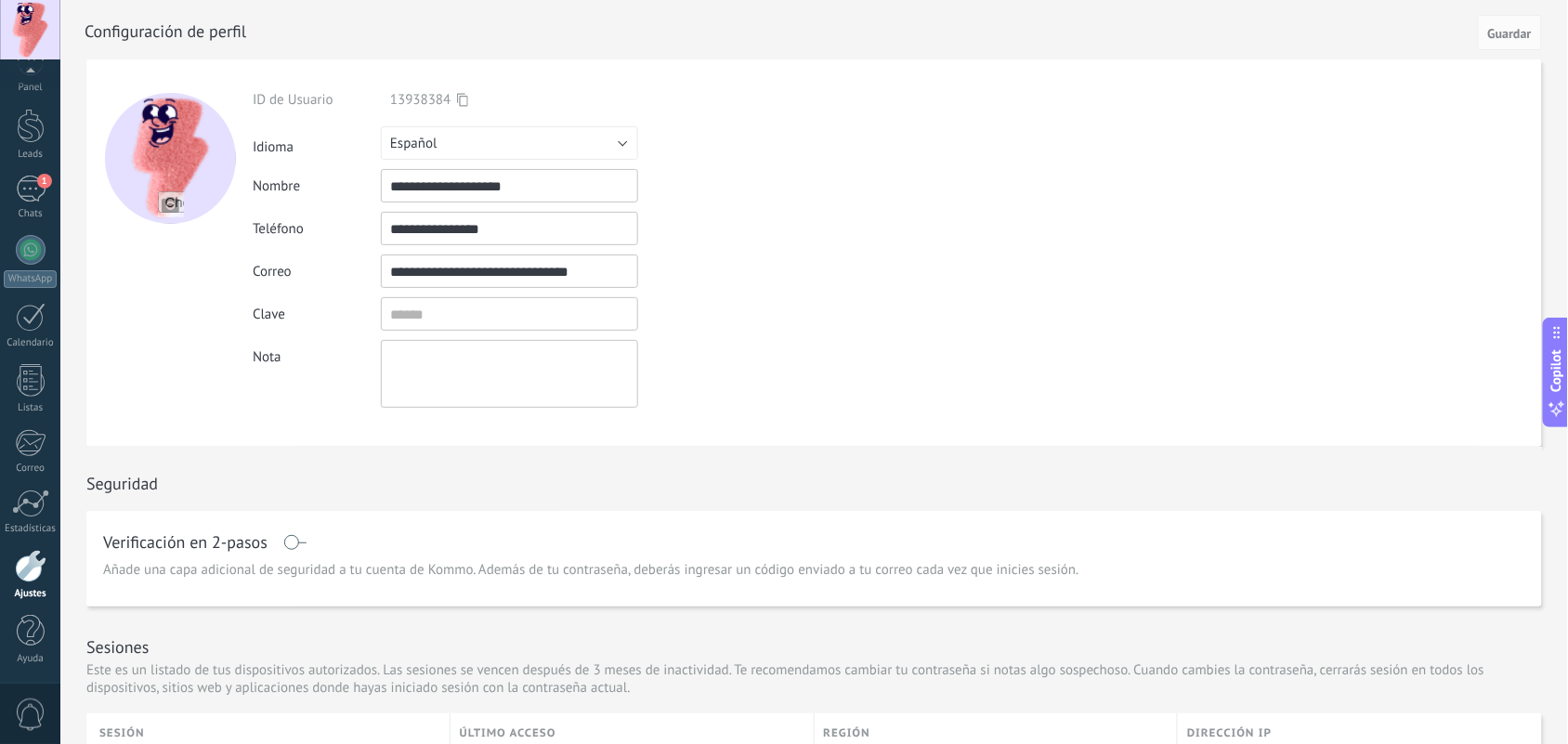
scroll to position [232, 0]
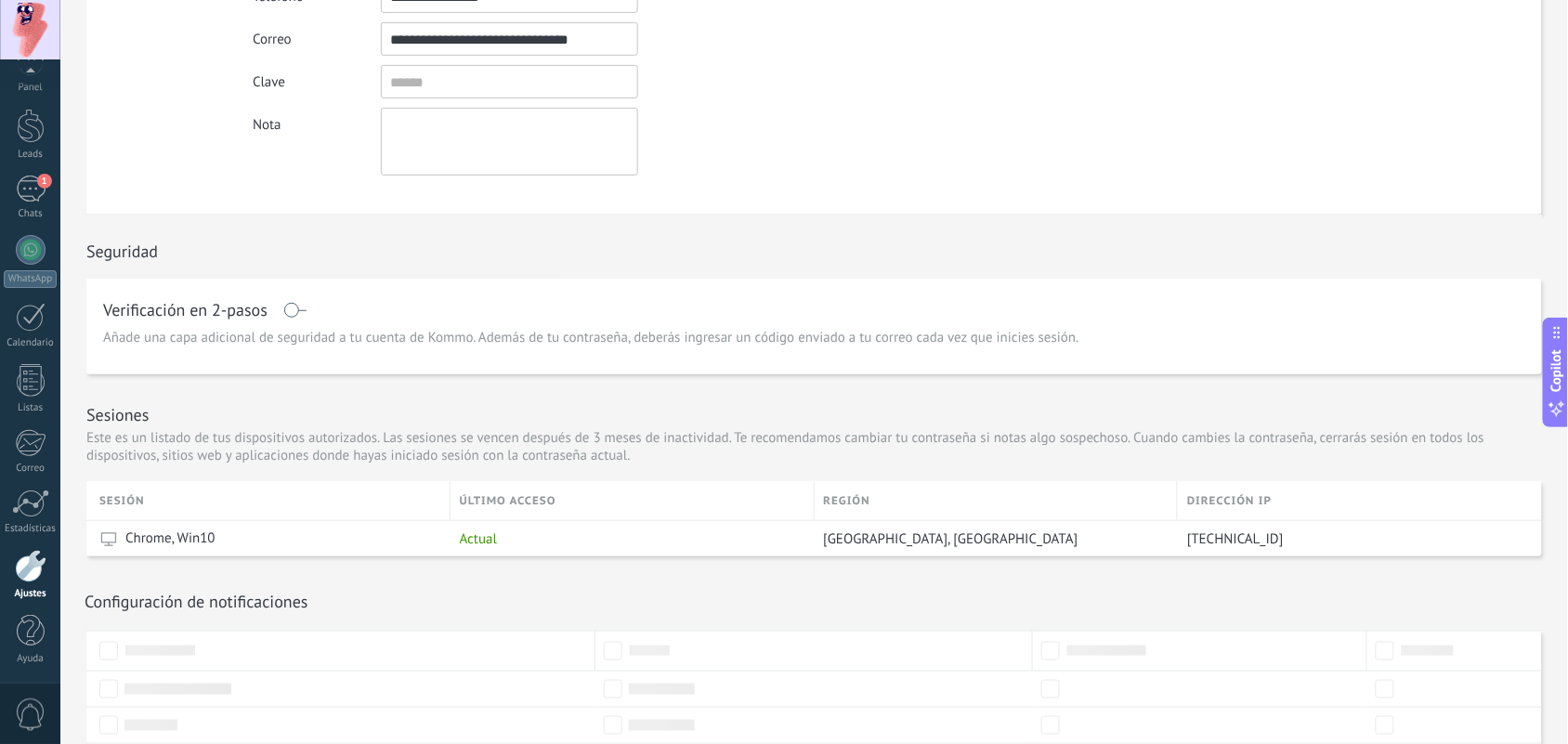
click at [295, 307] on span at bounding box center [294, 310] width 24 height 15
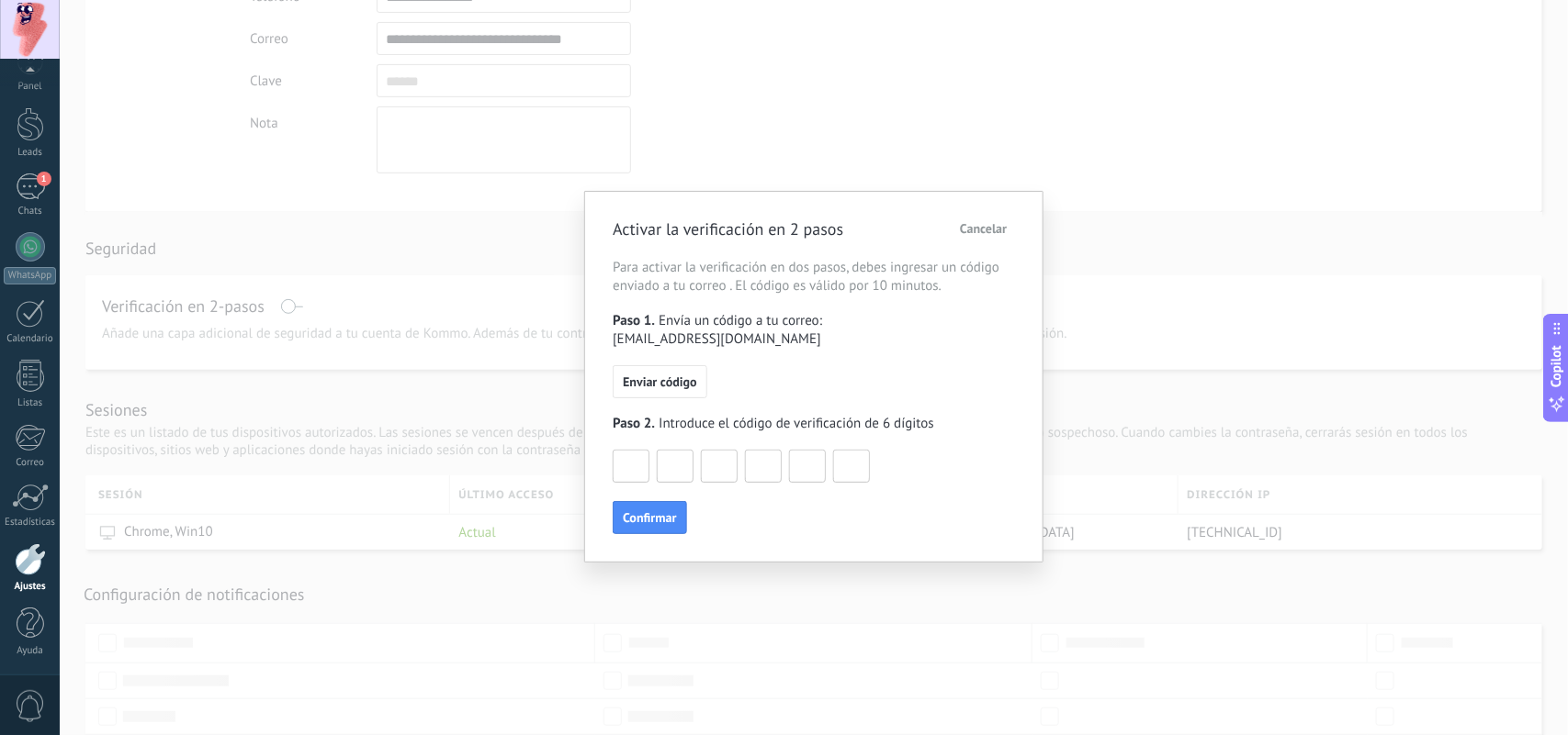
click at [992, 228] on span "Cancelar" at bounding box center [982, 229] width 46 height 13
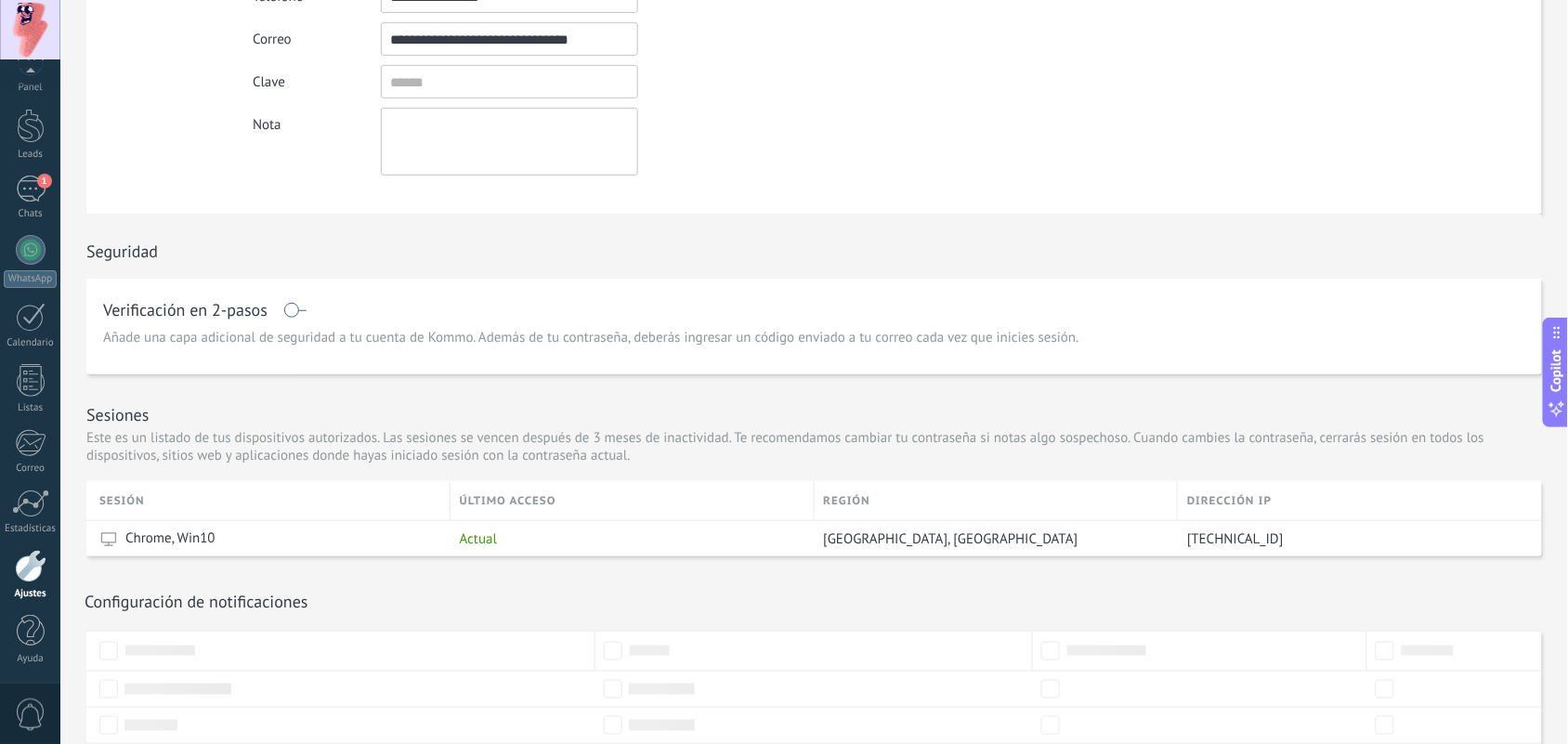
scroll to position [416, 0]
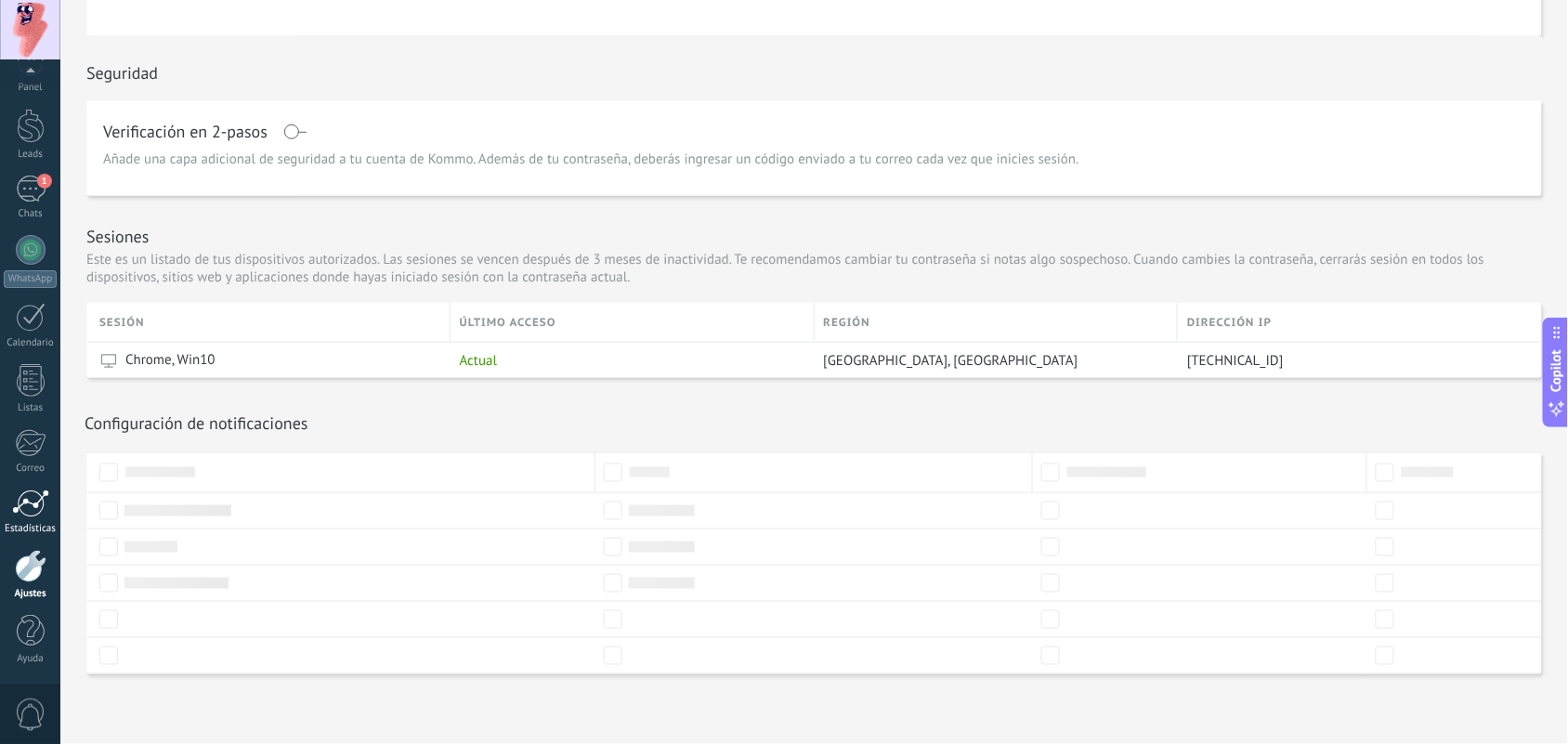
click at [31, 495] on div at bounding box center [31, 504] width 38 height 28
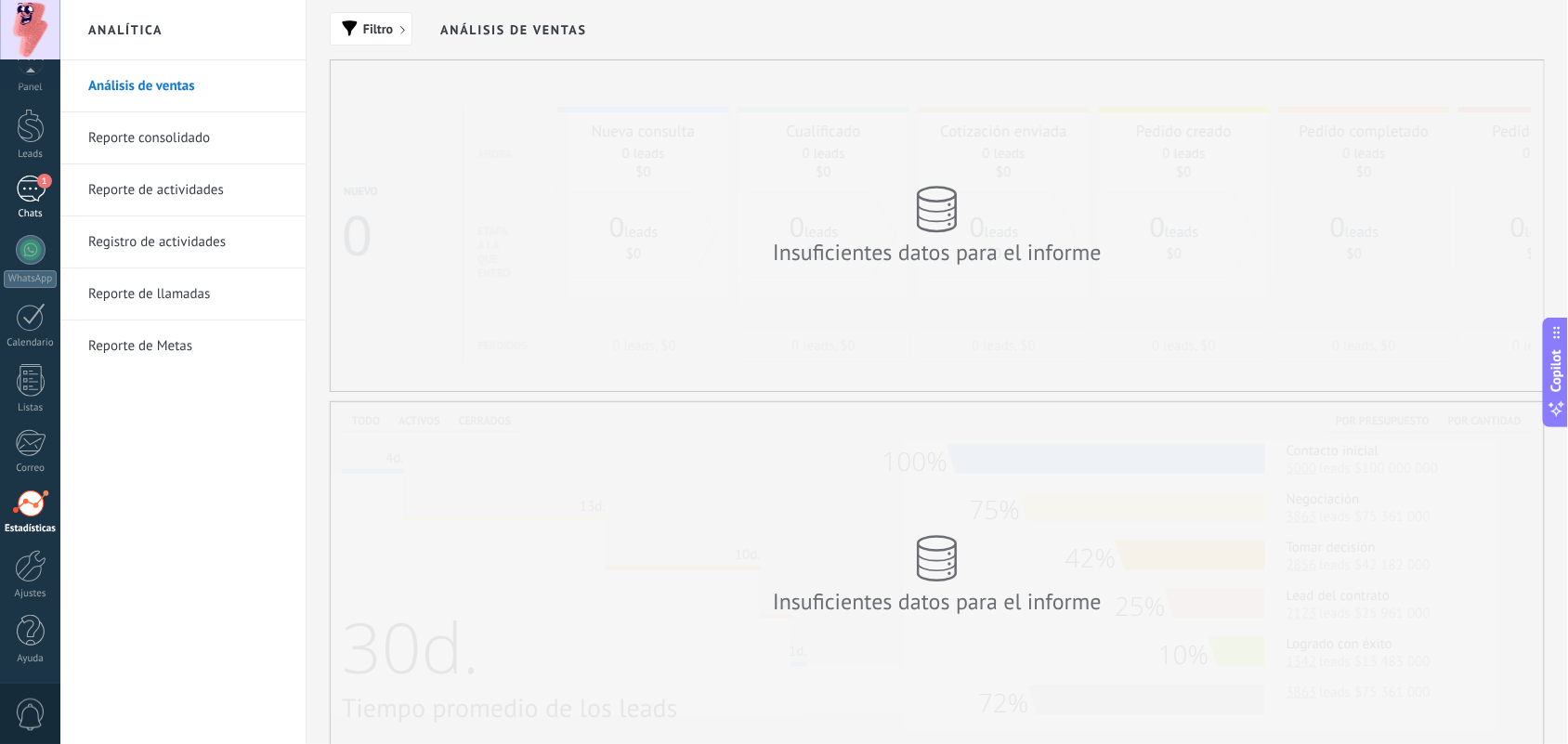
click at [30, 182] on div "1" at bounding box center [31, 189] width 30 height 27
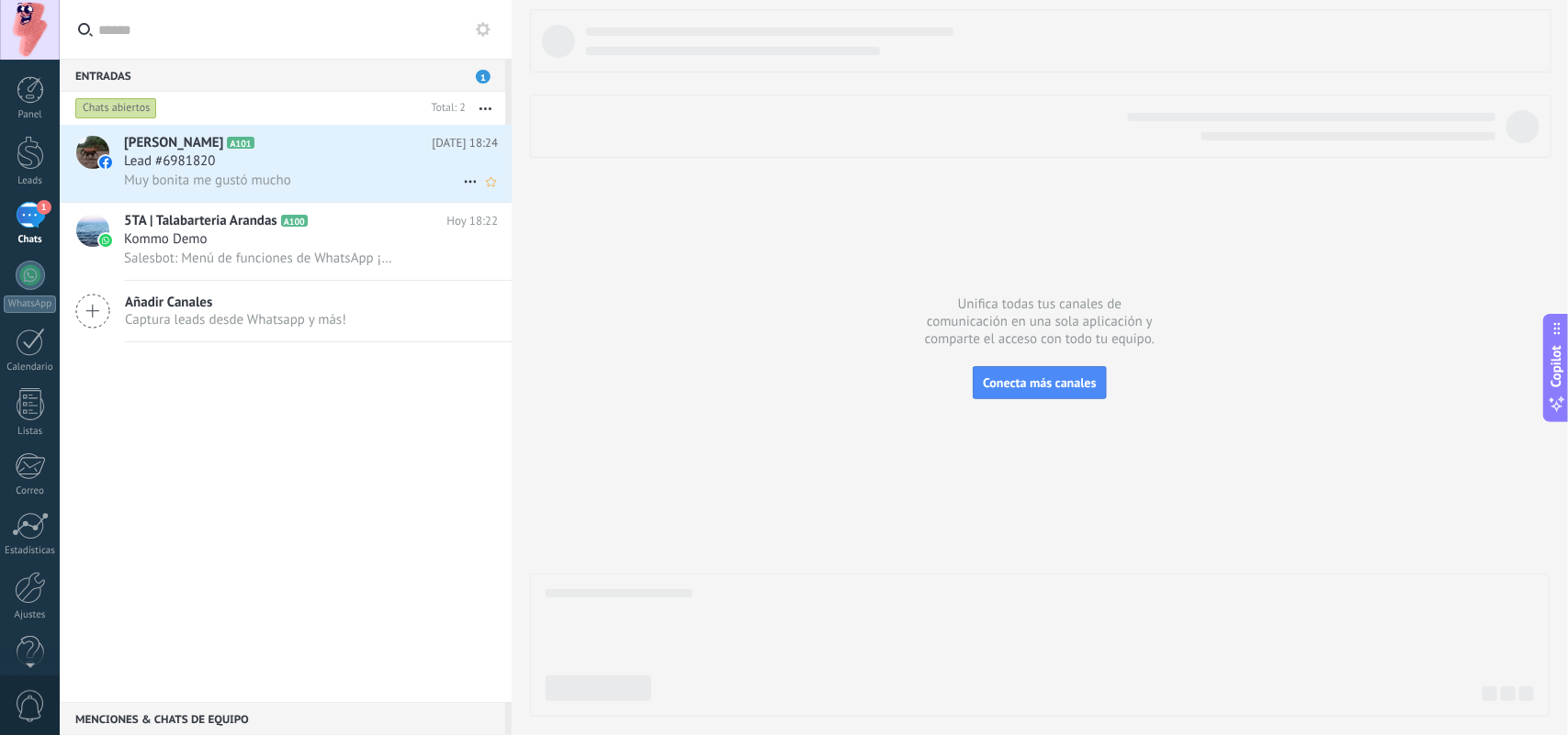
click at [322, 158] on div "Lead #6981820" at bounding box center [310, 162] width 374 height 19
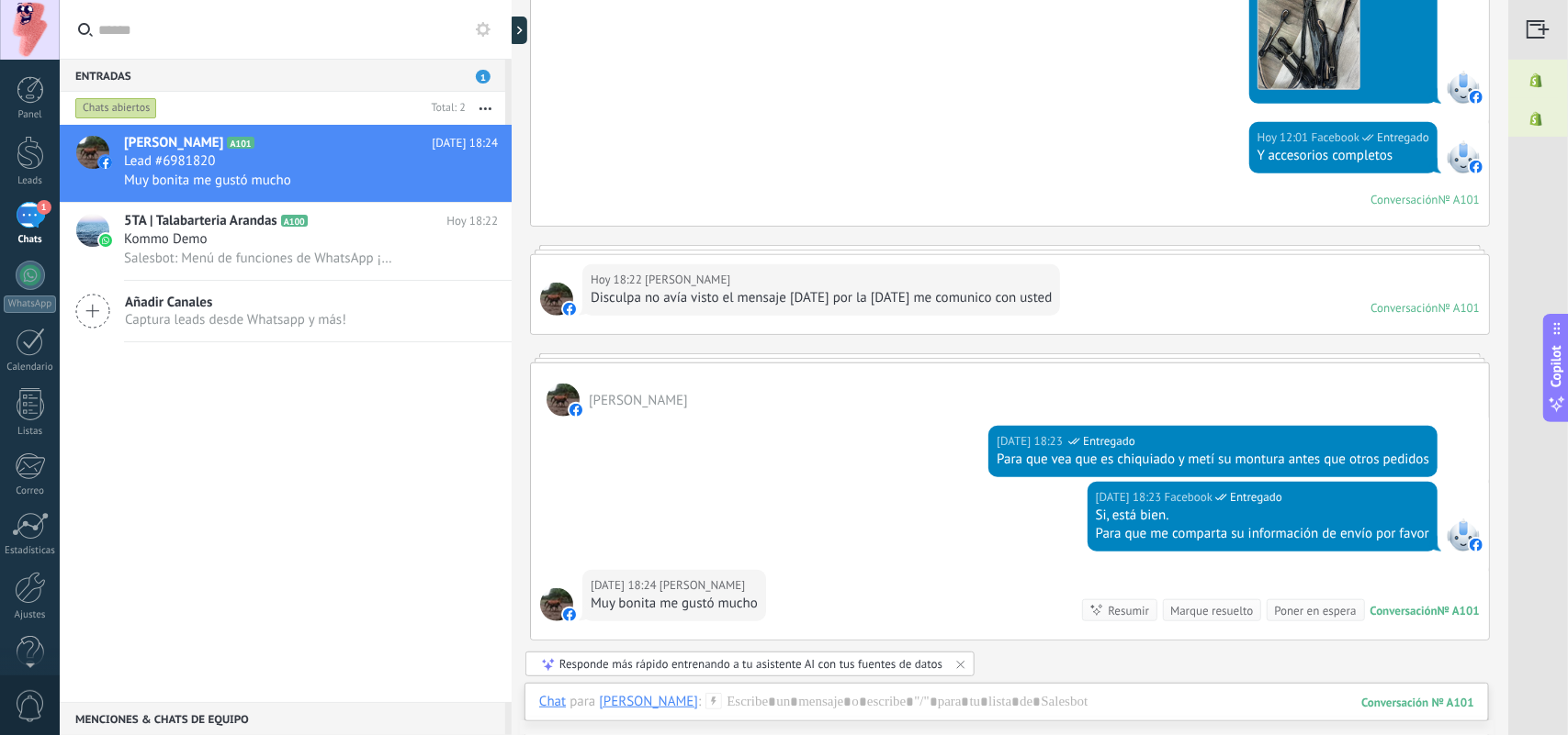
scroll to position [312, 0]
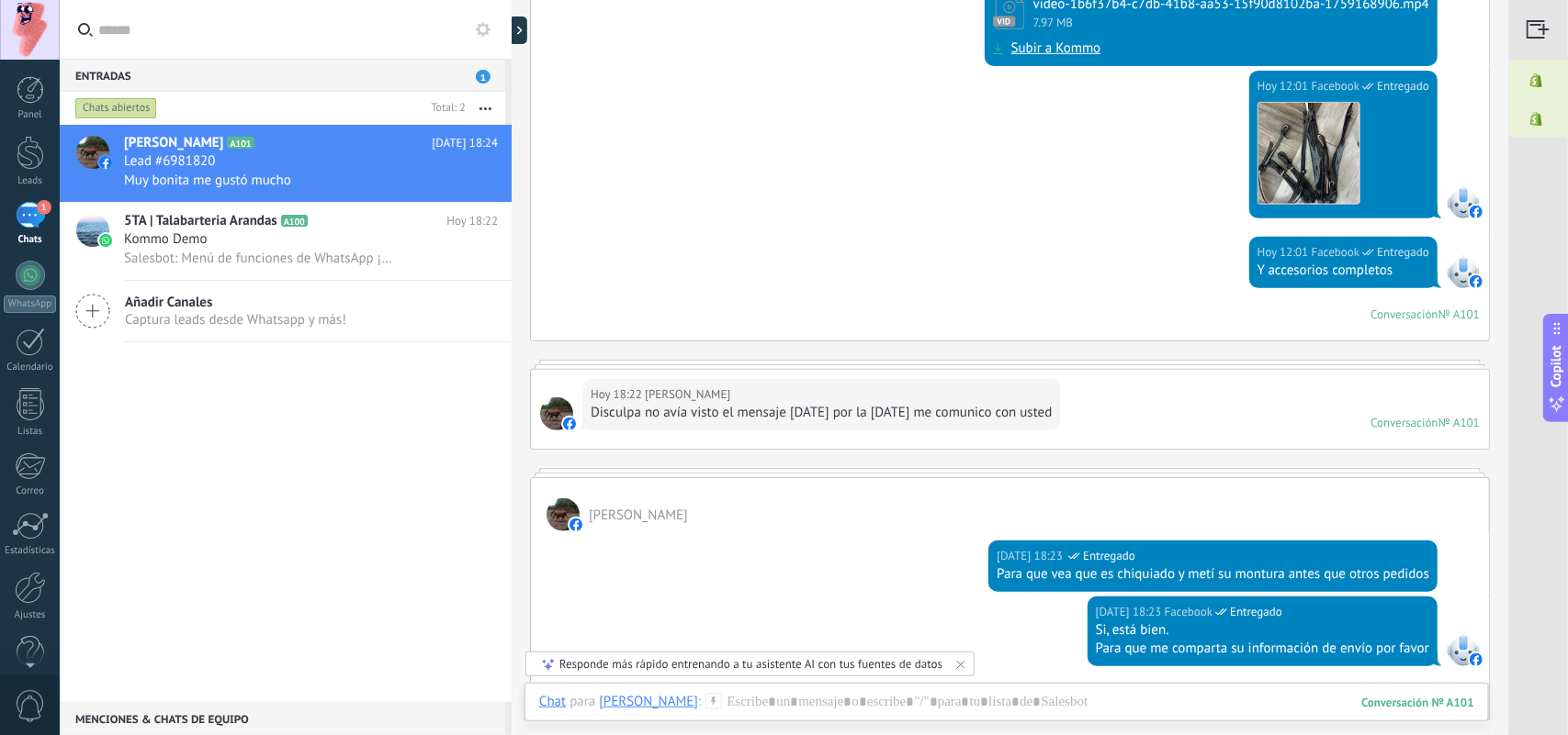
click at [1052, 276] on div "[DATE] 12:01 Facebook Entregado Y accesorios completos Conversación № A101 Conv…" at bounding box center [1009, 289] width 958 height 104
click at [1127, 406] on div "[DATE] 18:22 [PERSON_NAME] Disculpa no avía visto el mensaje [DATE] por la [DAT…" at bounding box center [1009, 409] width 958 height 79
click at [1254, 423] on div "Conversación" at bounding box center [1403, 423] width 68 height 16
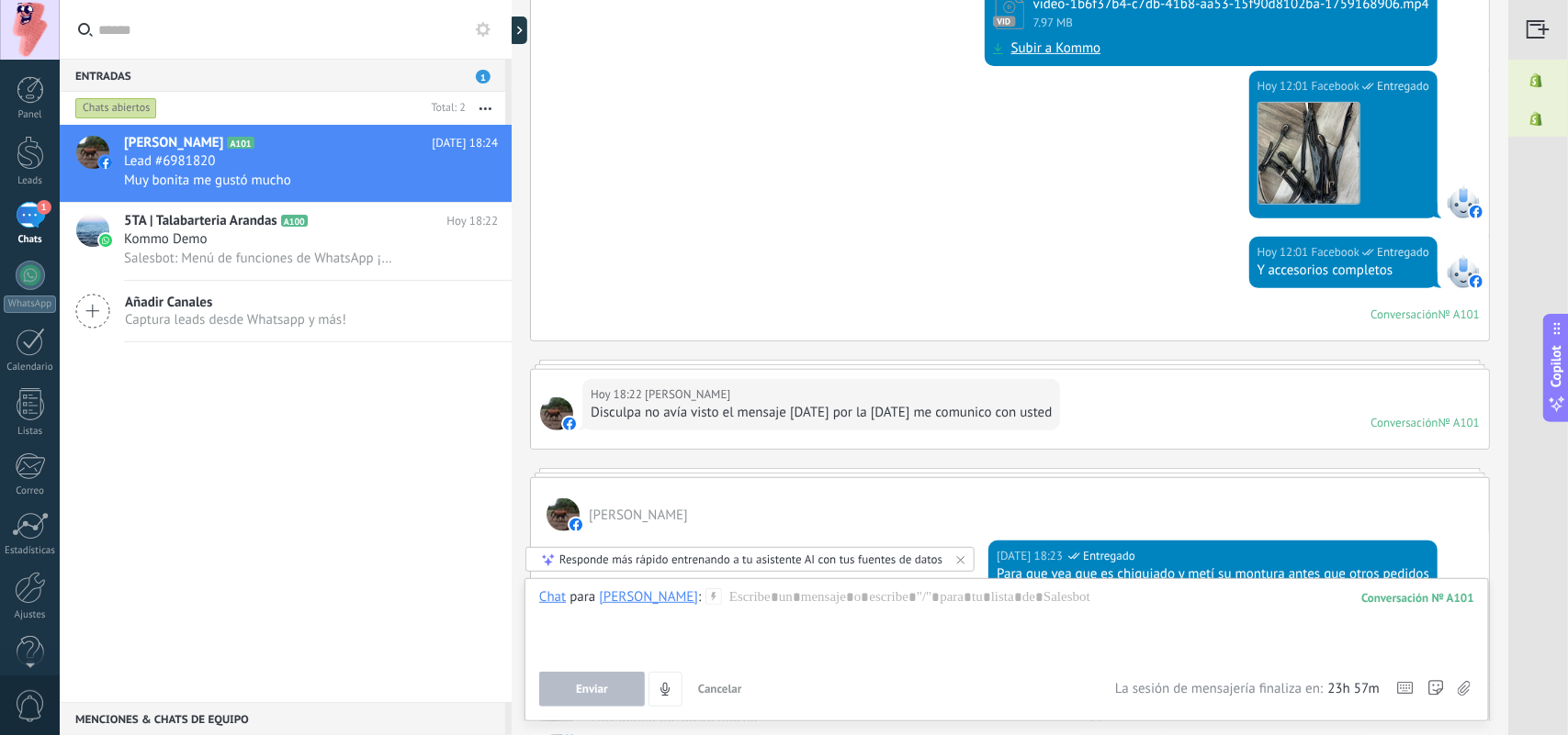
click at [724, 587] on span "Cancelar" at bounding box center [719, 689] width 44 height 16
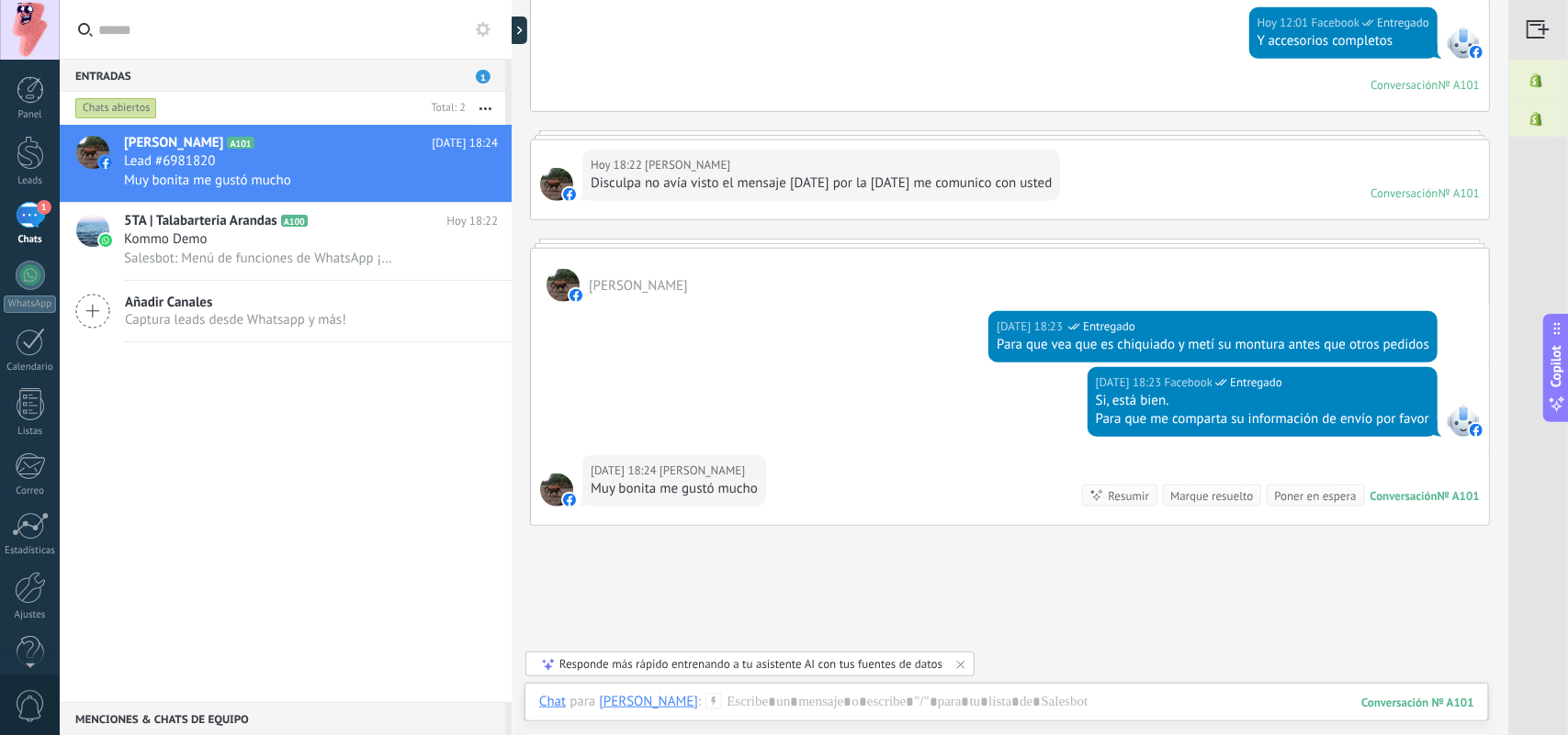
scroll to position [656, 0]
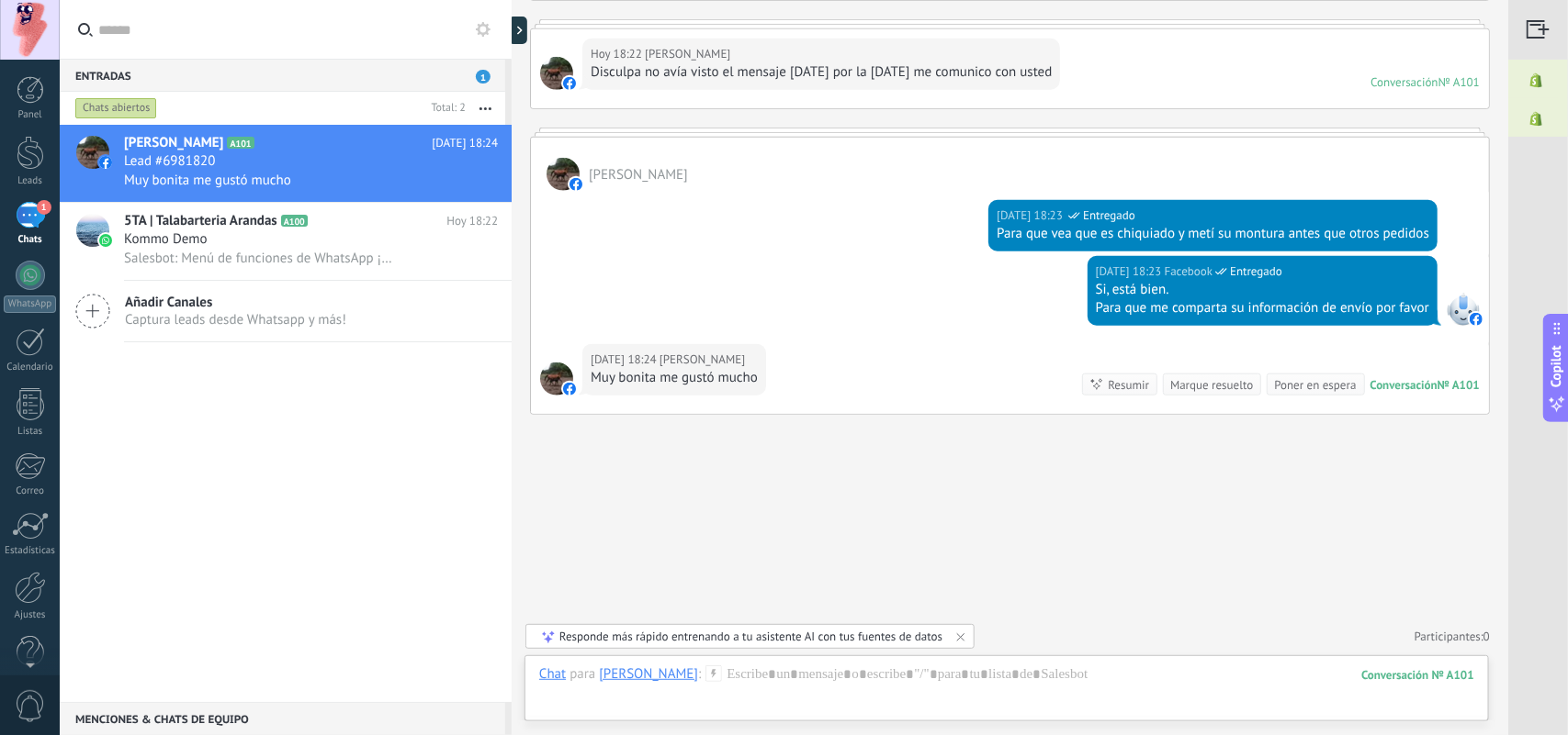
click at [691, 587] on div "Responde más rápido entrenando a tu asistente AI con tus fuentes de datos" at bounding box center [751, 637] width 383 height 16
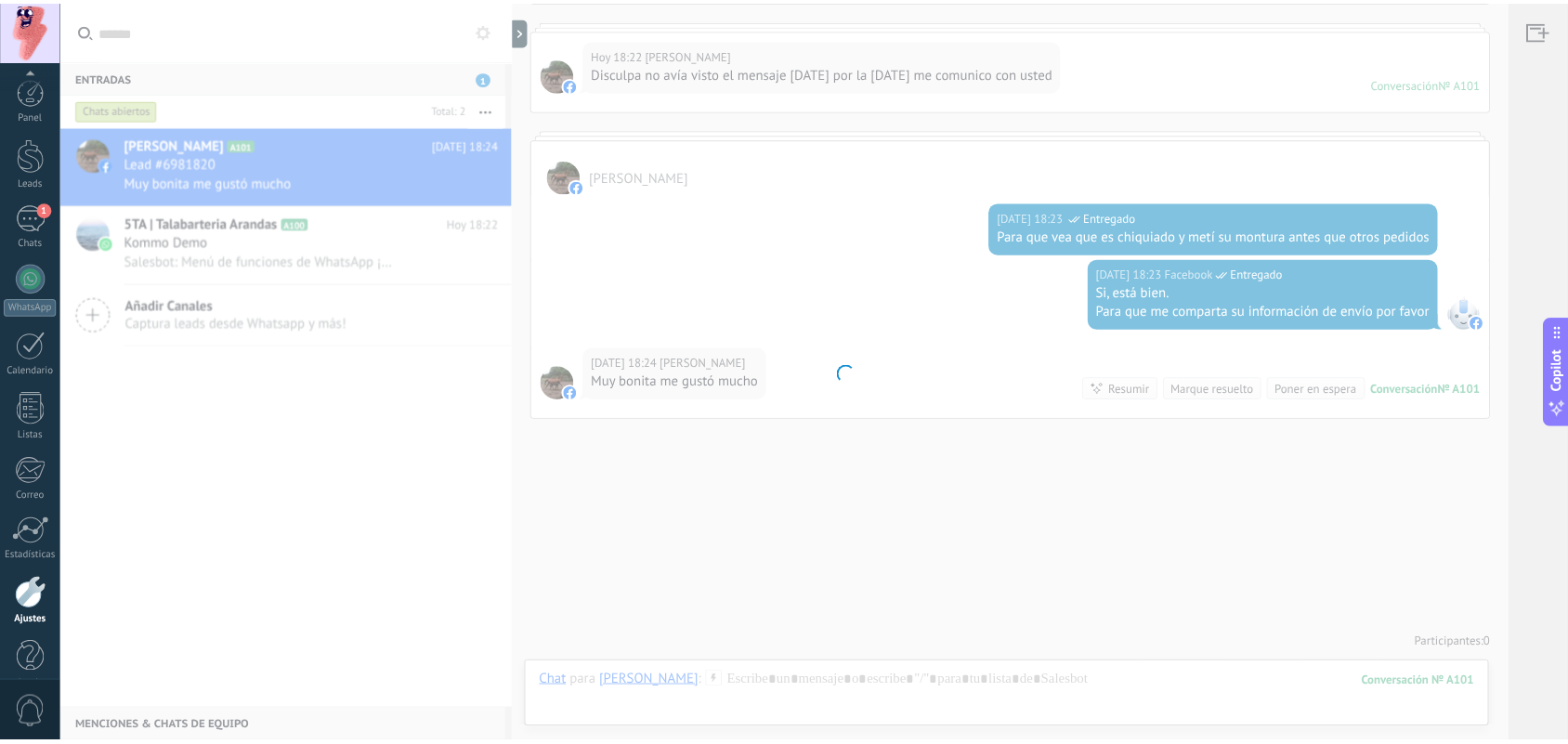
scroll to position [29, 0]
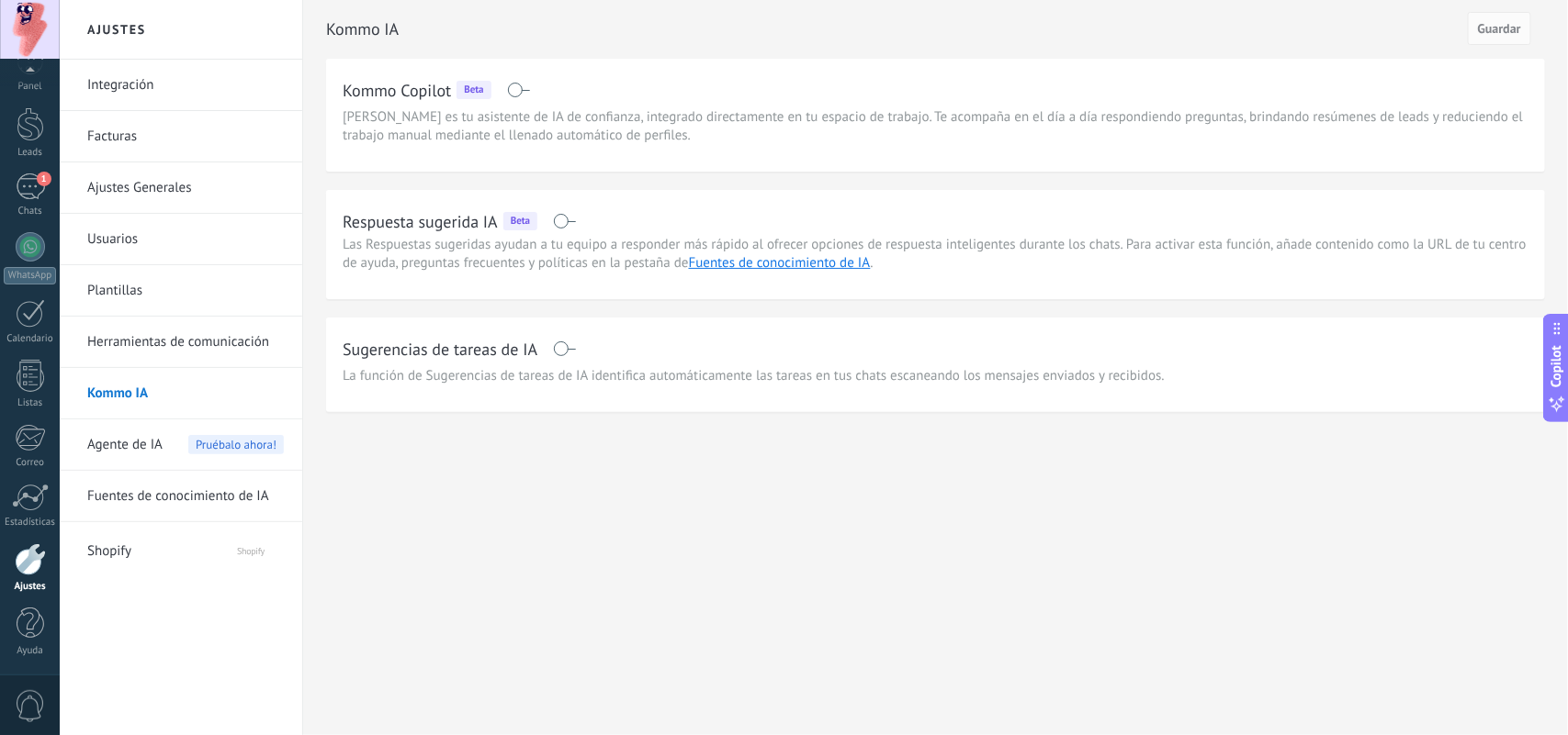
click at [565, 212] on div "Respuesta sugerida IA Beta" at bounding box center [936, 221] width 1186 height 30
click at [557, 218] on span at bounding box center [564, 221] width 23 height 15
click at [1254, 33] on span "Guardar" at bounding box center [1499, 29] width 43 height 13
click at [135, 447] on span "Agente de IA" at bounding box center [125, 445] width 75 height 51
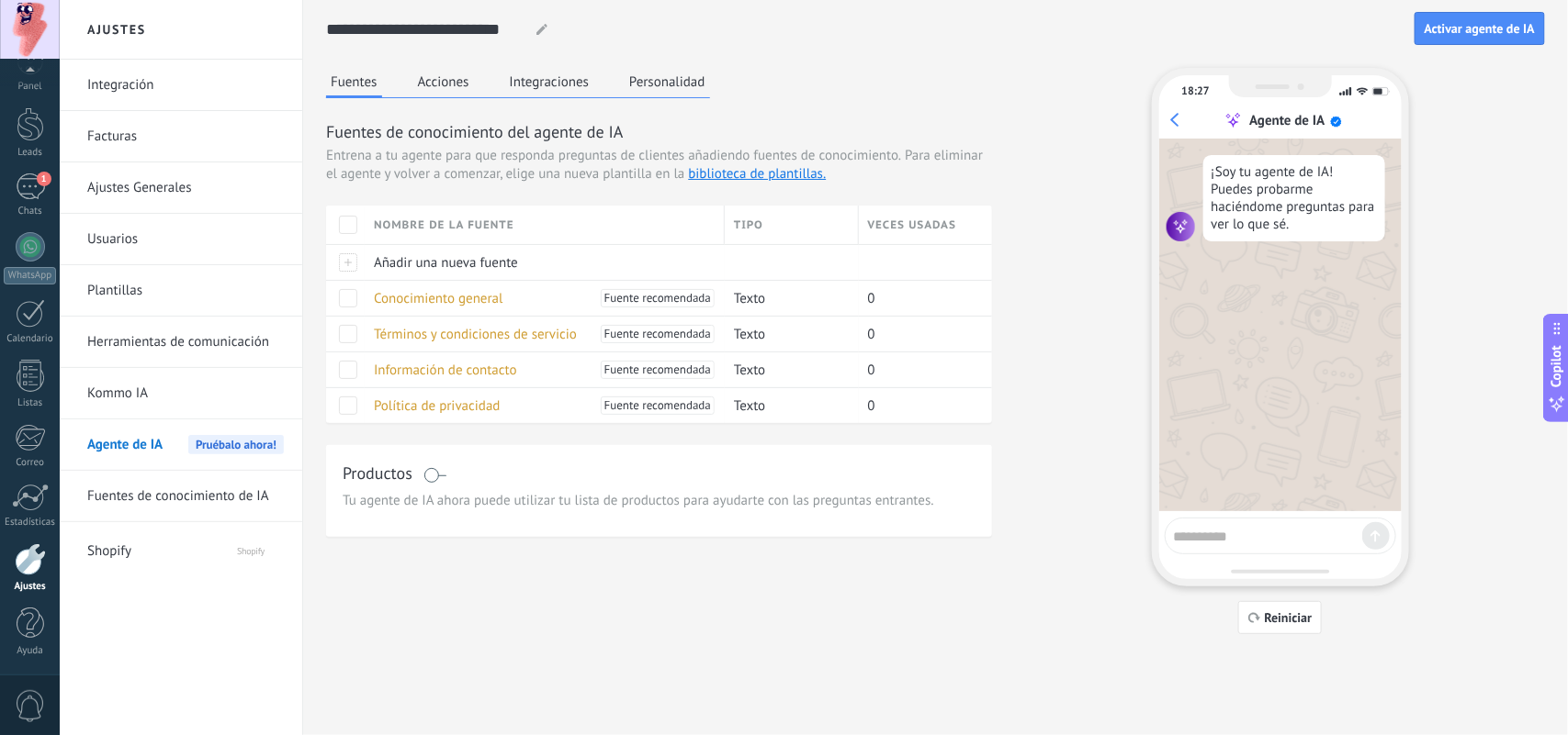
click at [561, 73] on button "Integraciones" at bounding box center [549, 82] width 89 height 28
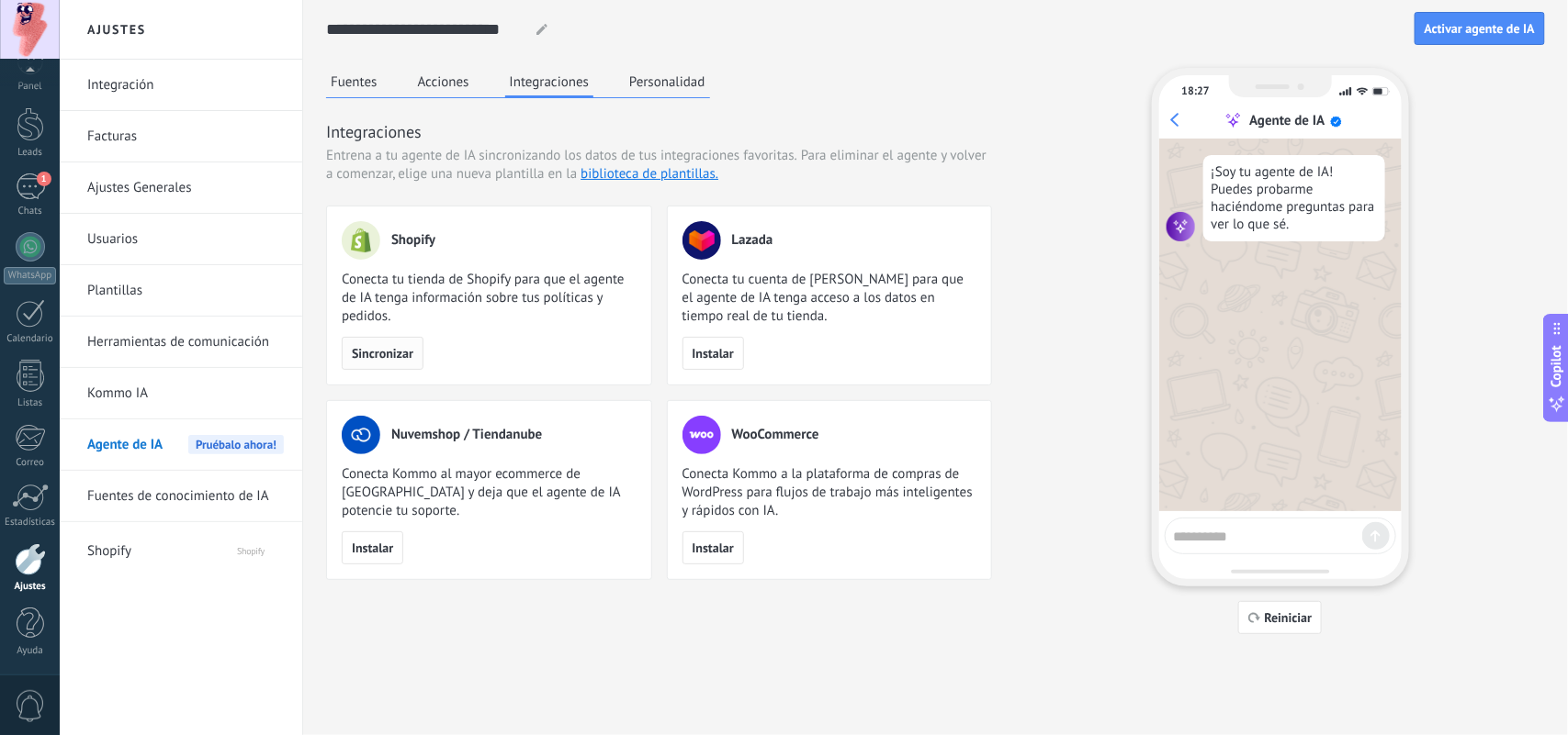
click at [368, 353] on span "Sincronizar" at bounding box center [382, 353] width 61 height 13
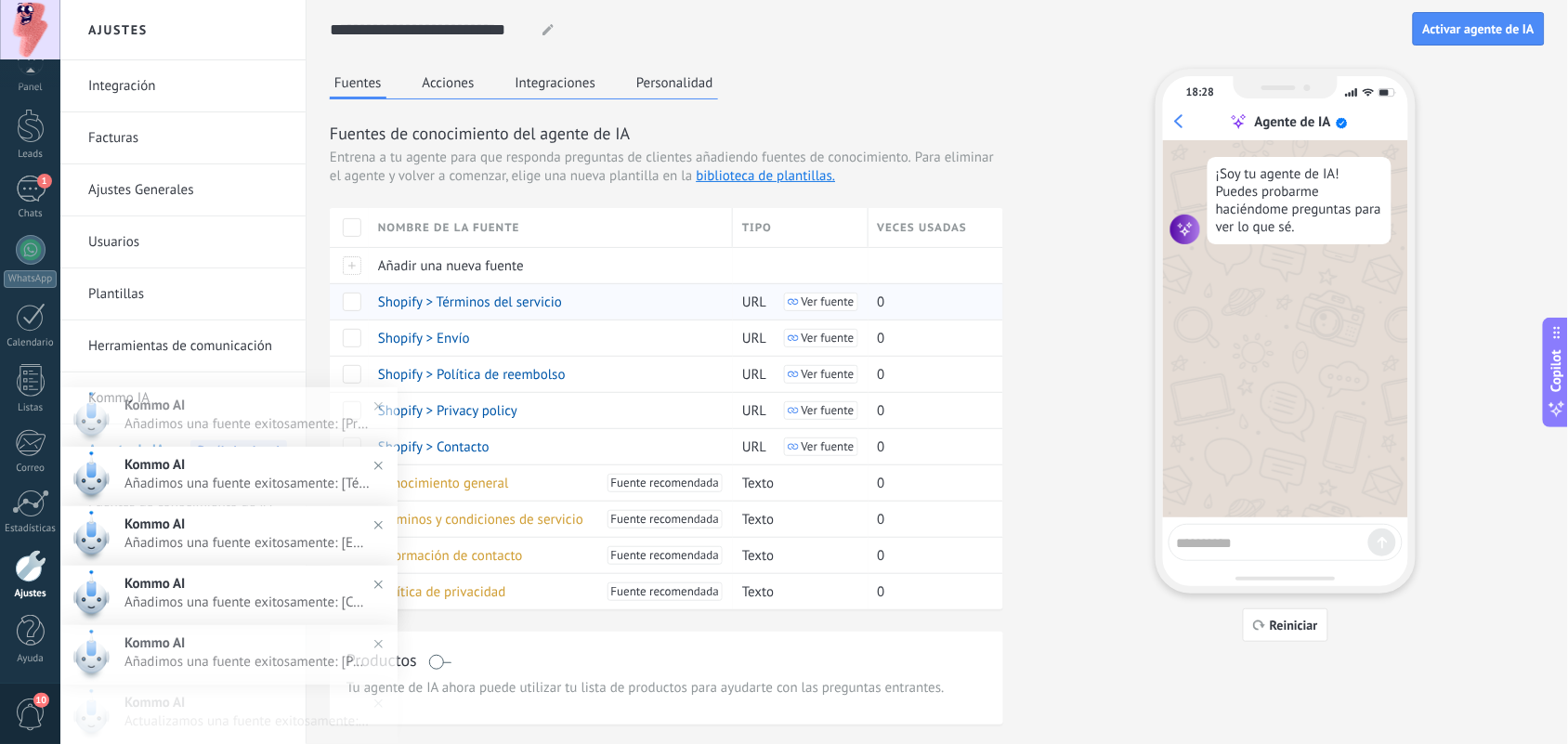
click at [826, 303] on span "Ver fuente" at bounding box center [828, 302] width 53 height 13
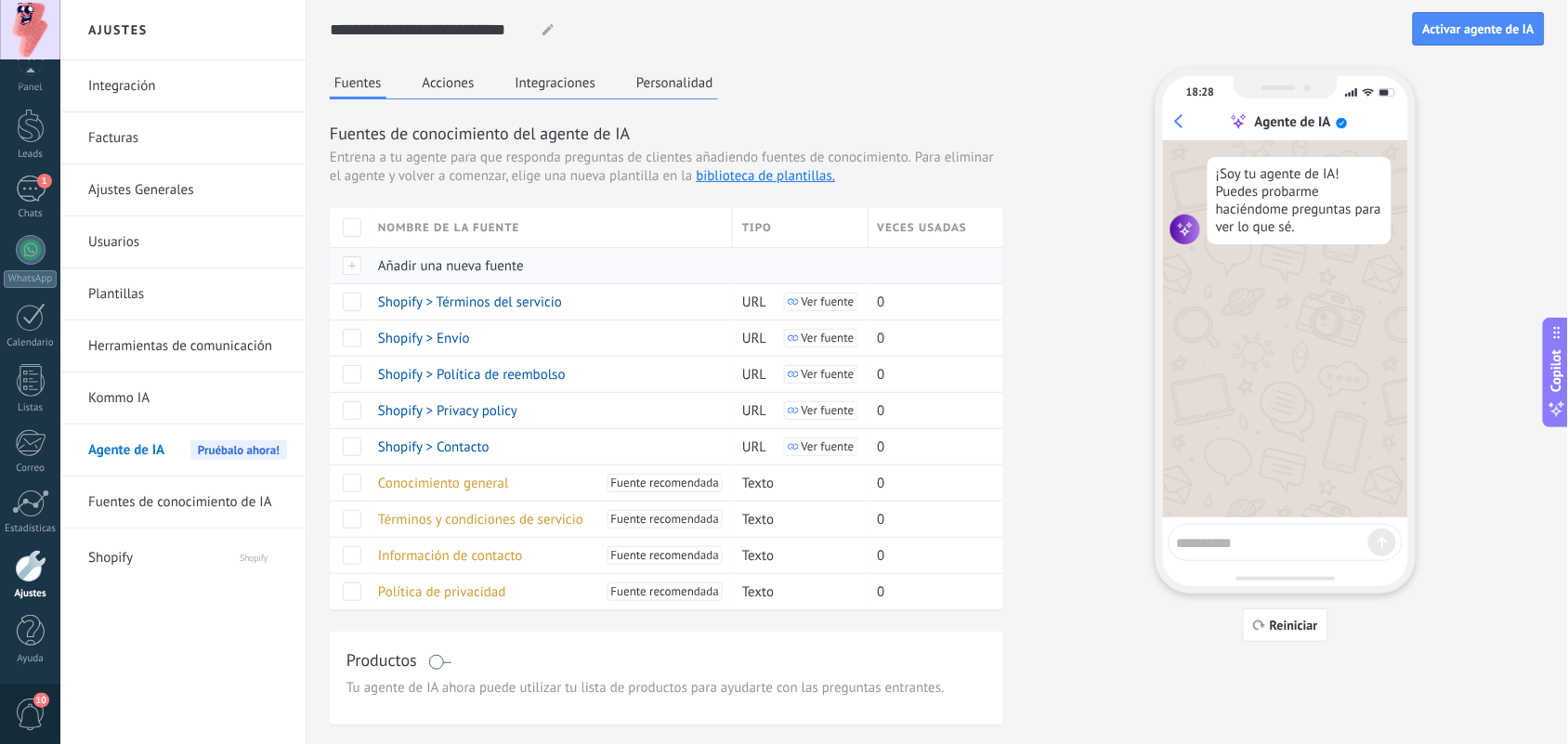
click at [452, 265] on span "Añadir una nueva fuente" at bounding box center [450, 266] width 146 height 18
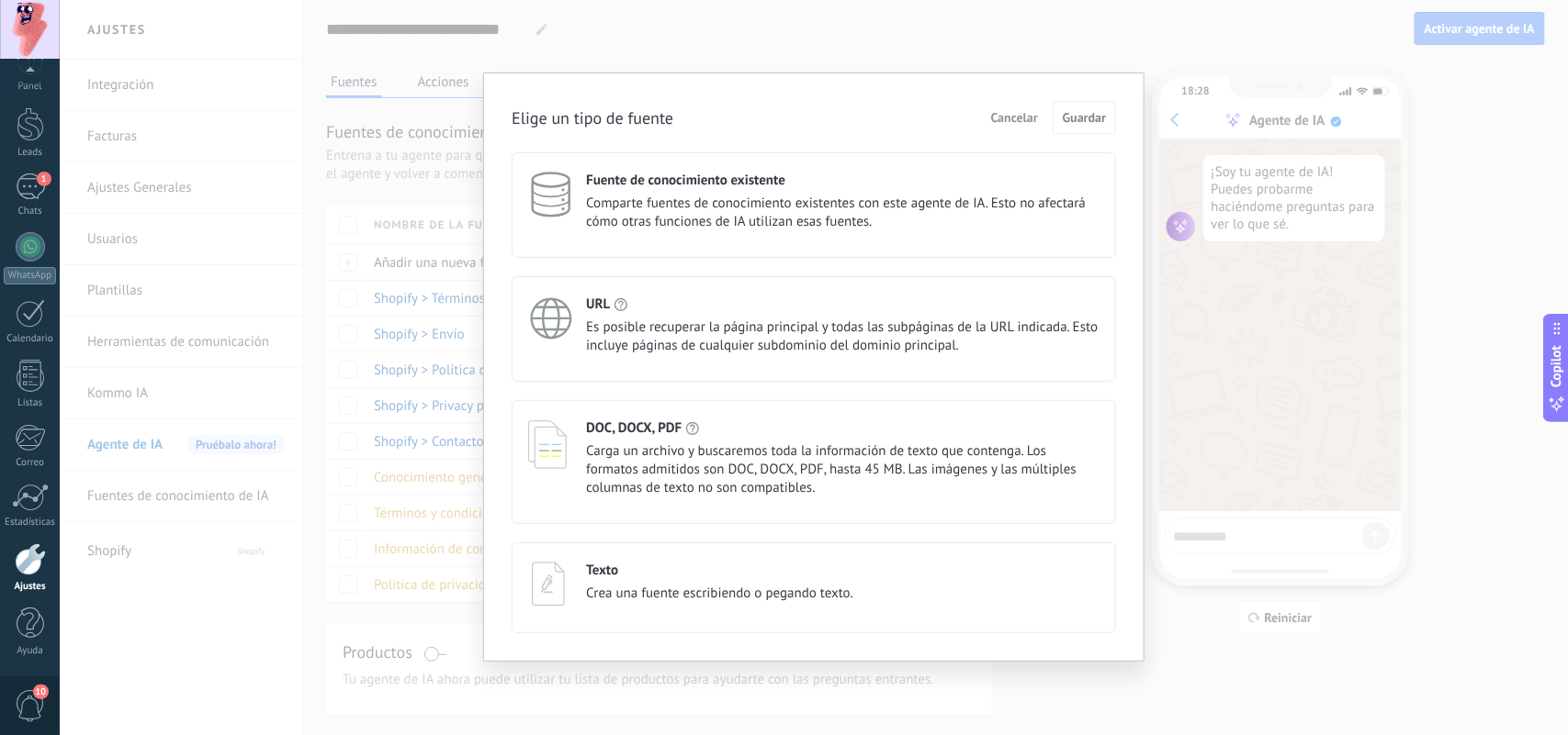
click at [826, 194] on span "Comparte fuentes de conocimiento existentes con este agente de IA. Esto no afec…" at bounding box center [842, 213] width 513 height 37
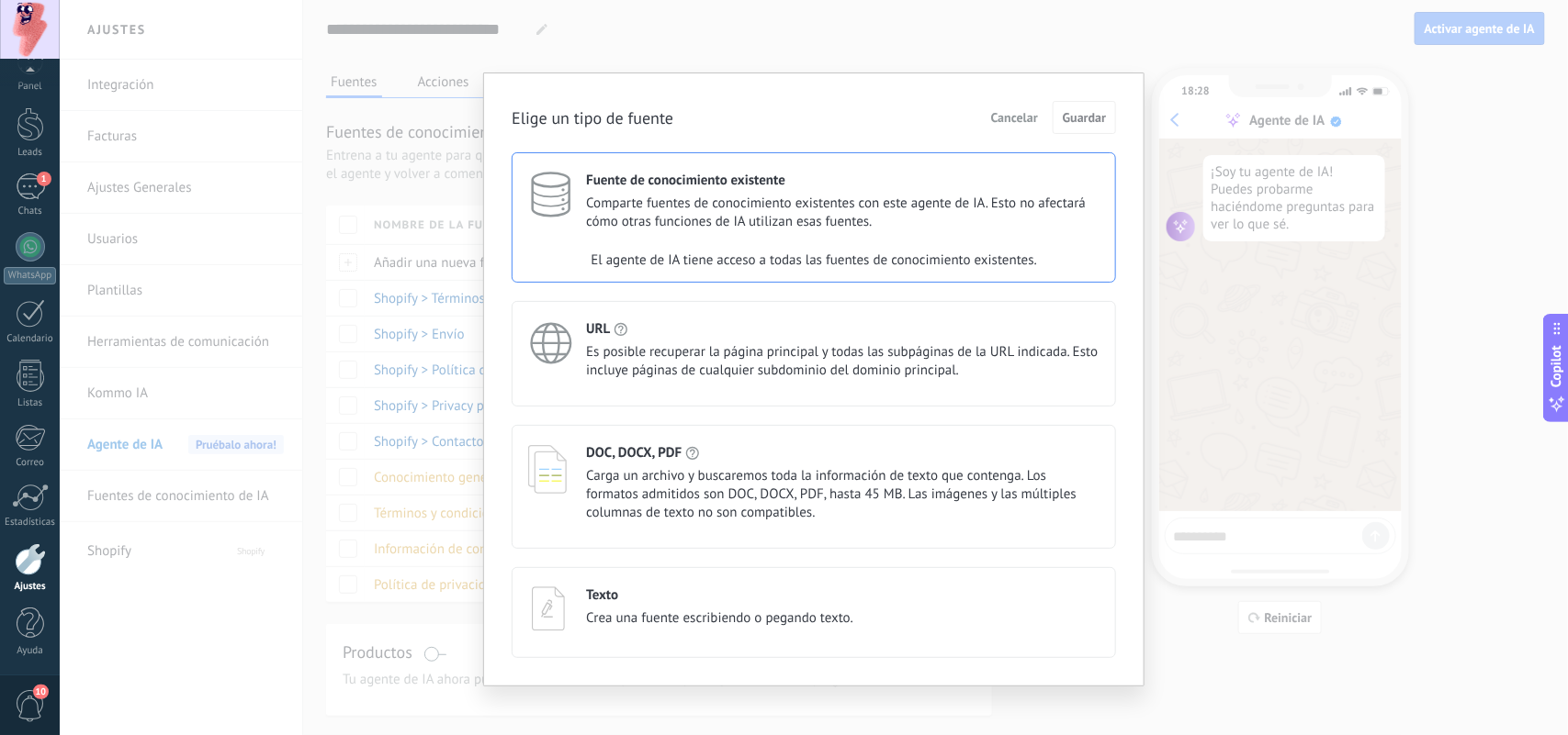
click at [876, 191] on div "Fuente de conocimiento existente Comparte fuentes de conocimiento existentes co…" at bounding box center [842, 202] width 513 height 59
click at [1199, 71] on div "Elige un tipo de fuente Cancelar Guardar Fuente de conocimiento existente Compa…" at bounding box center [813, 367] width 1508 height 735
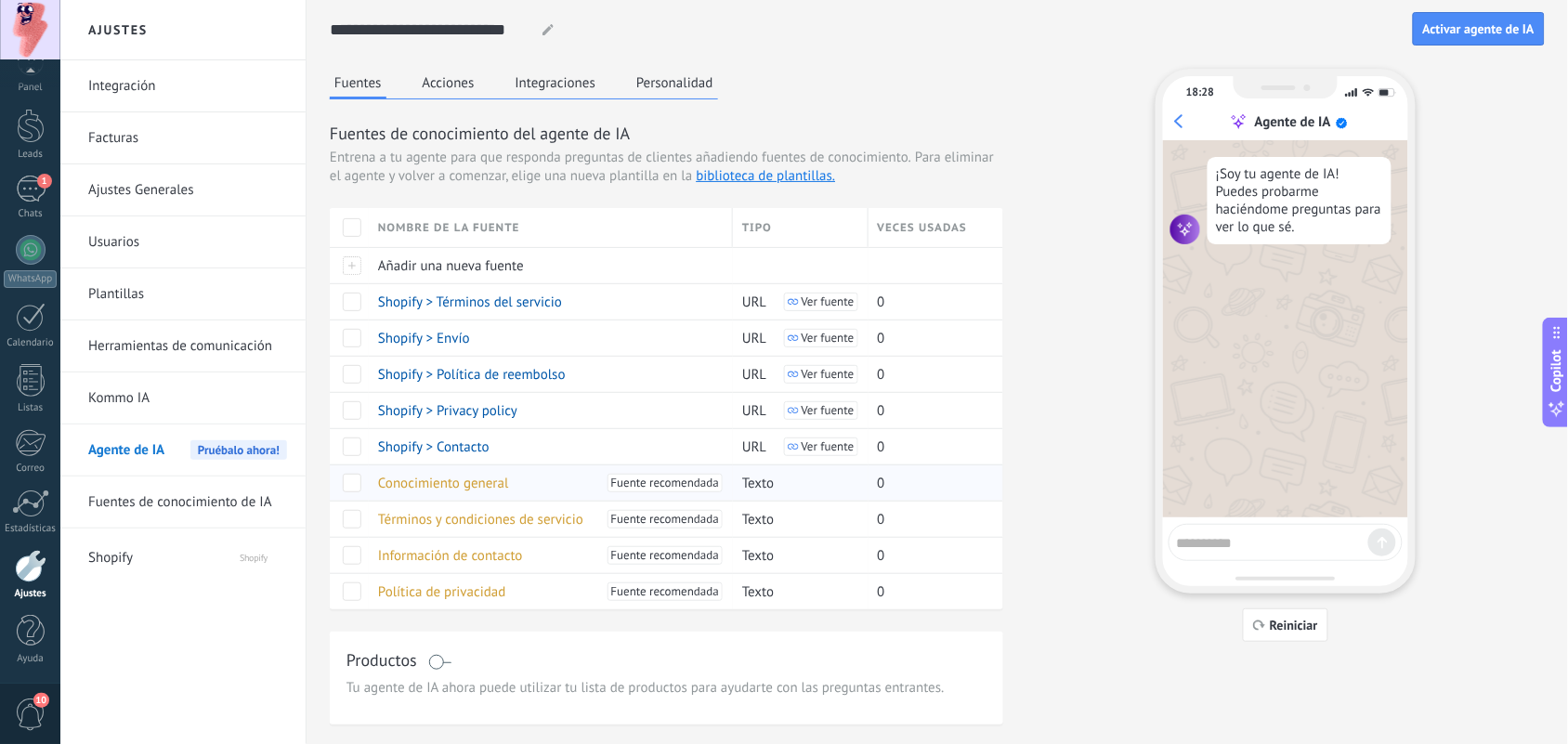
scroll to position [42, 0]
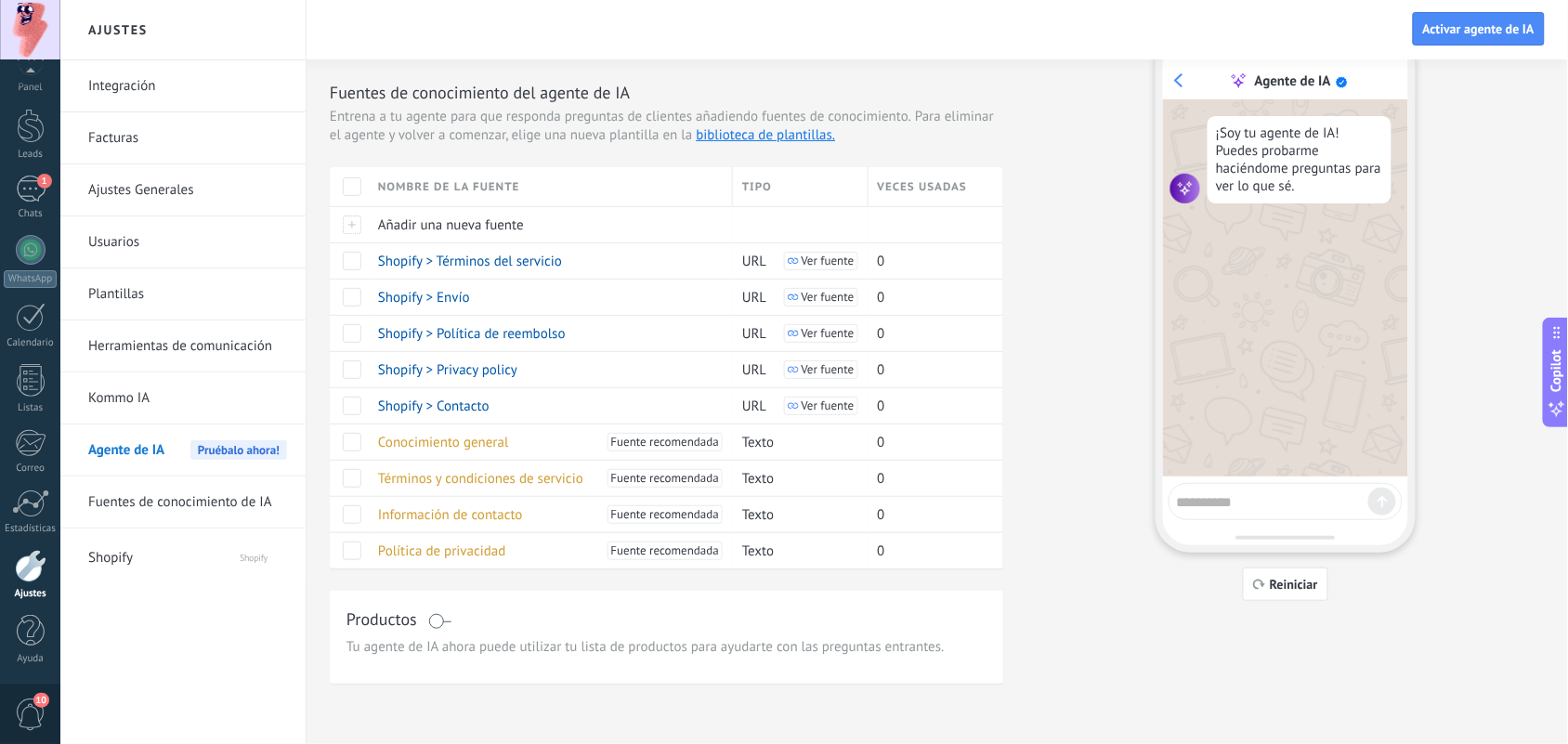
click at [100, 555] on span "Shopify" at bounding box center [146, 554] width 115 height 44
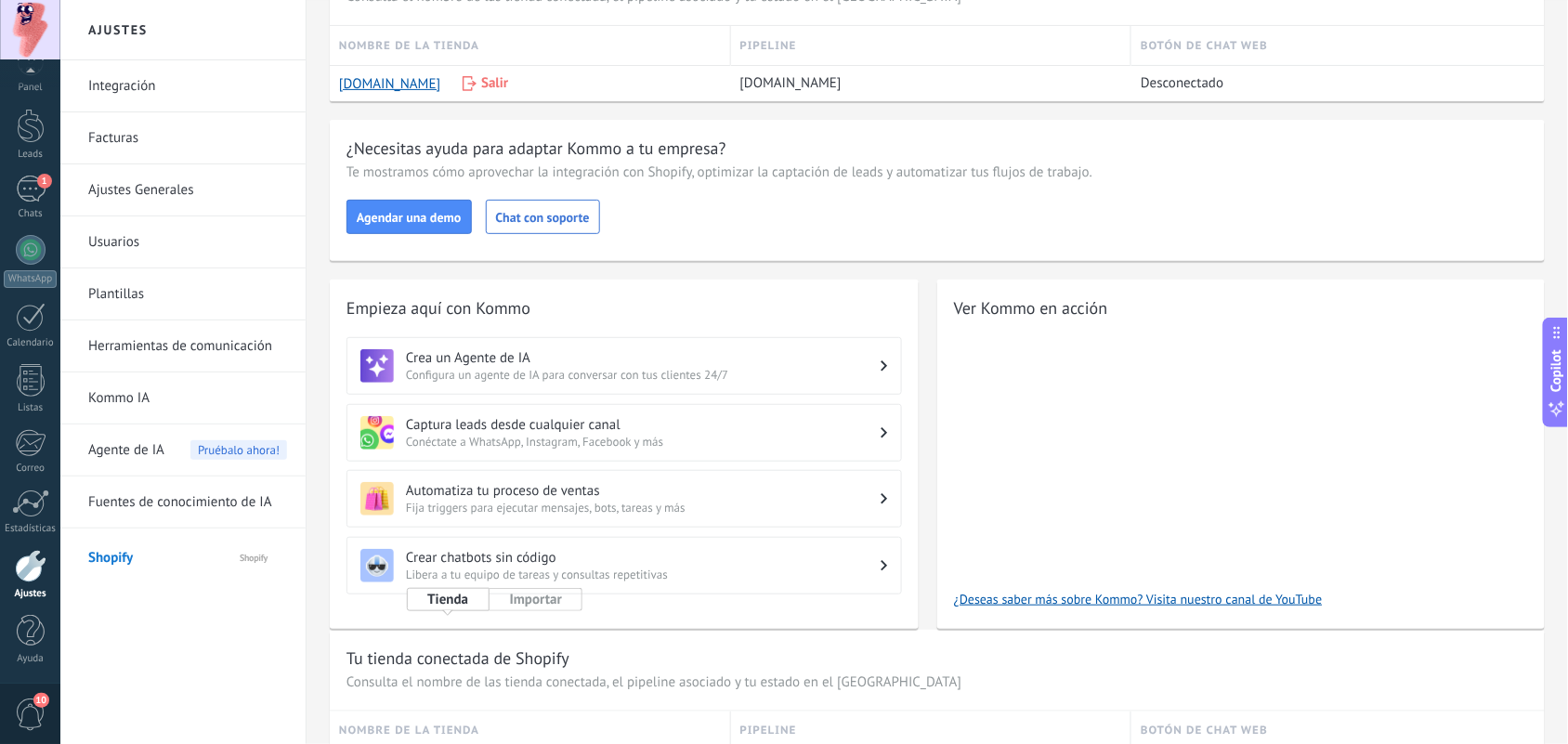
scroll to position [232, 0]
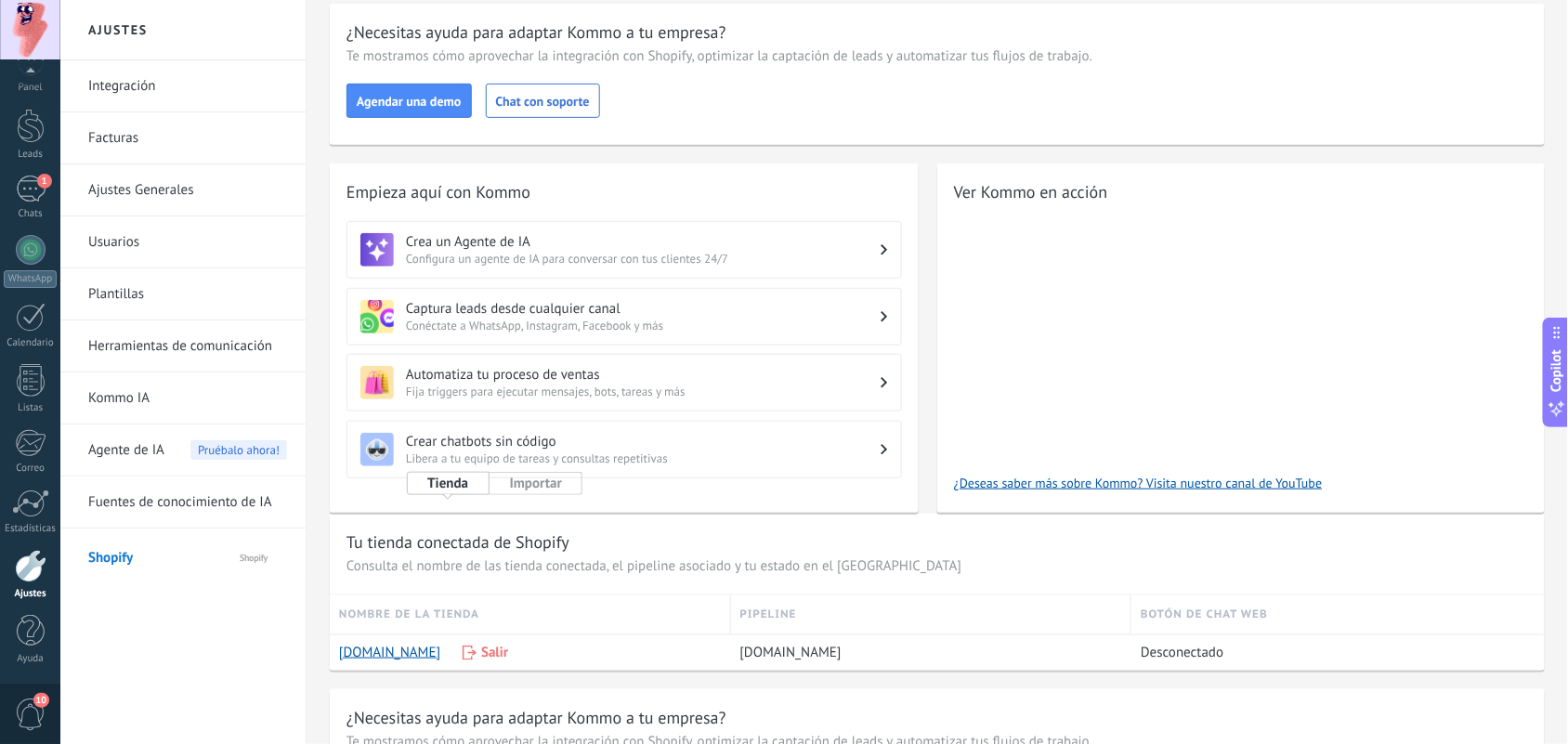
click at [694, 388] on span "Fija triggers para ejecutar mensajes, bots, tareas y más" at bounding box center [643, 391] width 475 height 16
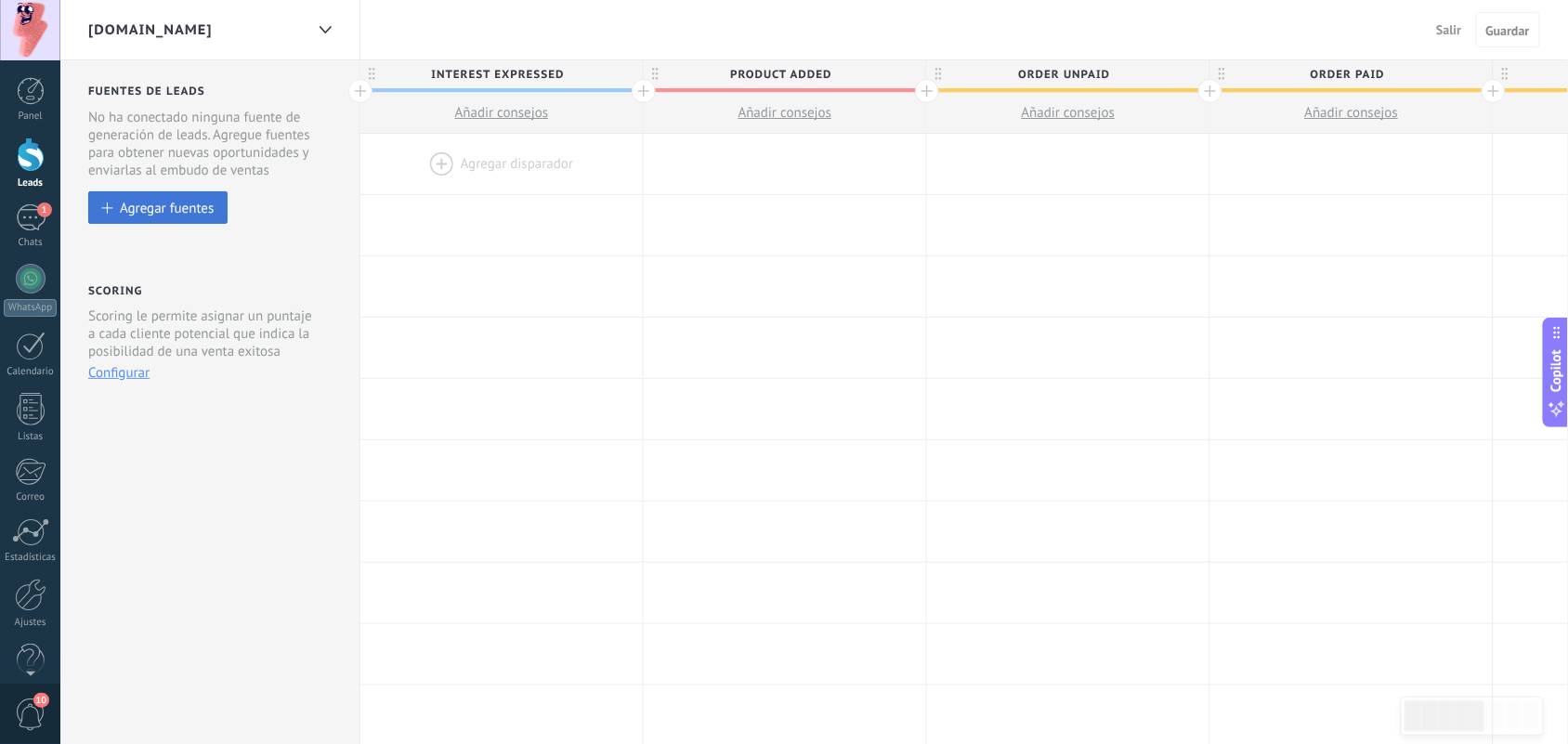
click at [149, 199] on button "Agregar fuentes" at bounding box center [158, 208] width 139 height 33
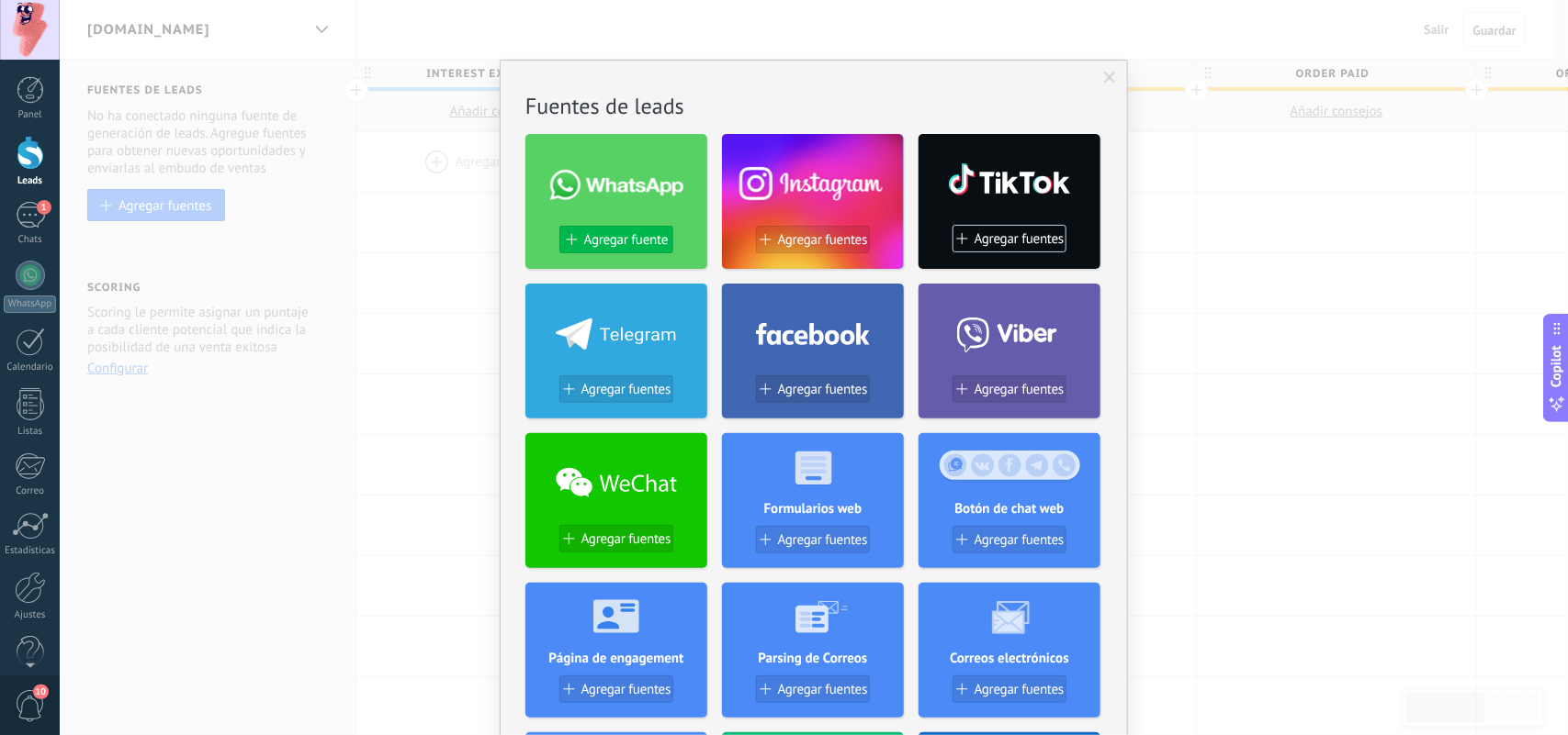
click at [615, 232] on span "Agregar fuente" at bounding box center [626, 240] width 84 height 16
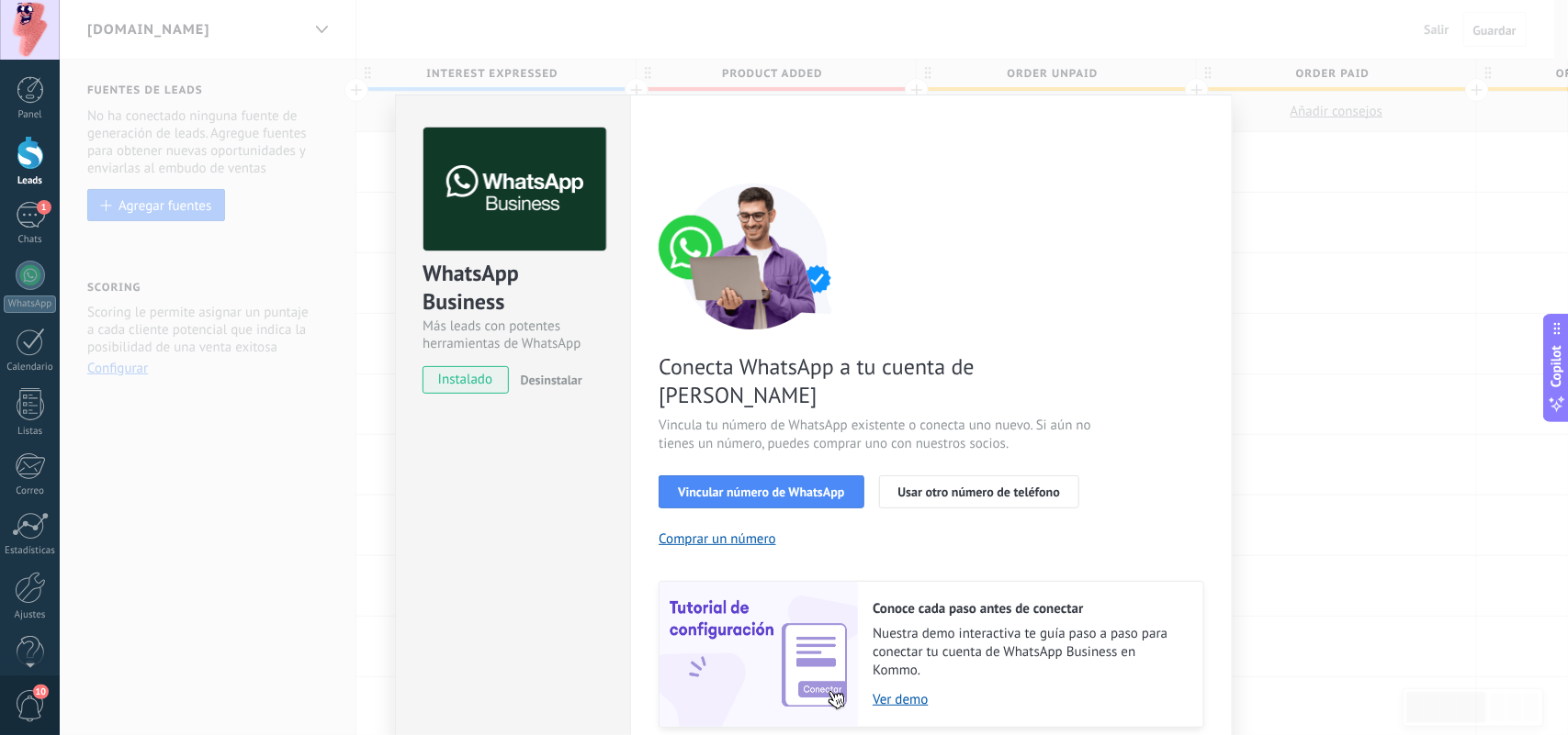
click at [234, 383] on div "WhatsApp Business Más leads con potentes herramientas de WhatsApp instalado Des…" at bounding box center [813, 367] width 1508 height 735
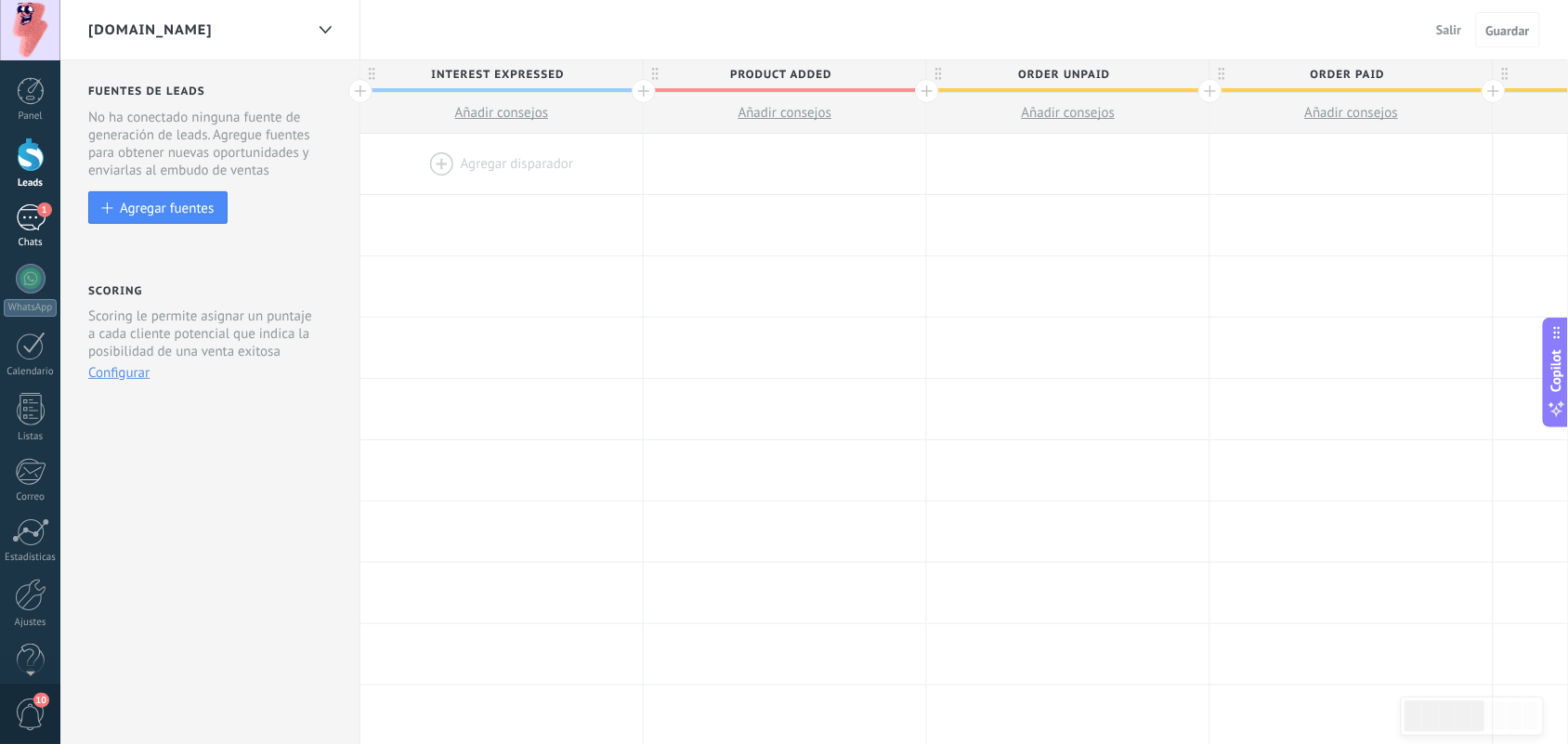
click at [21, 221] on div "1" at bounding box center [31, 217] width 30 height 27
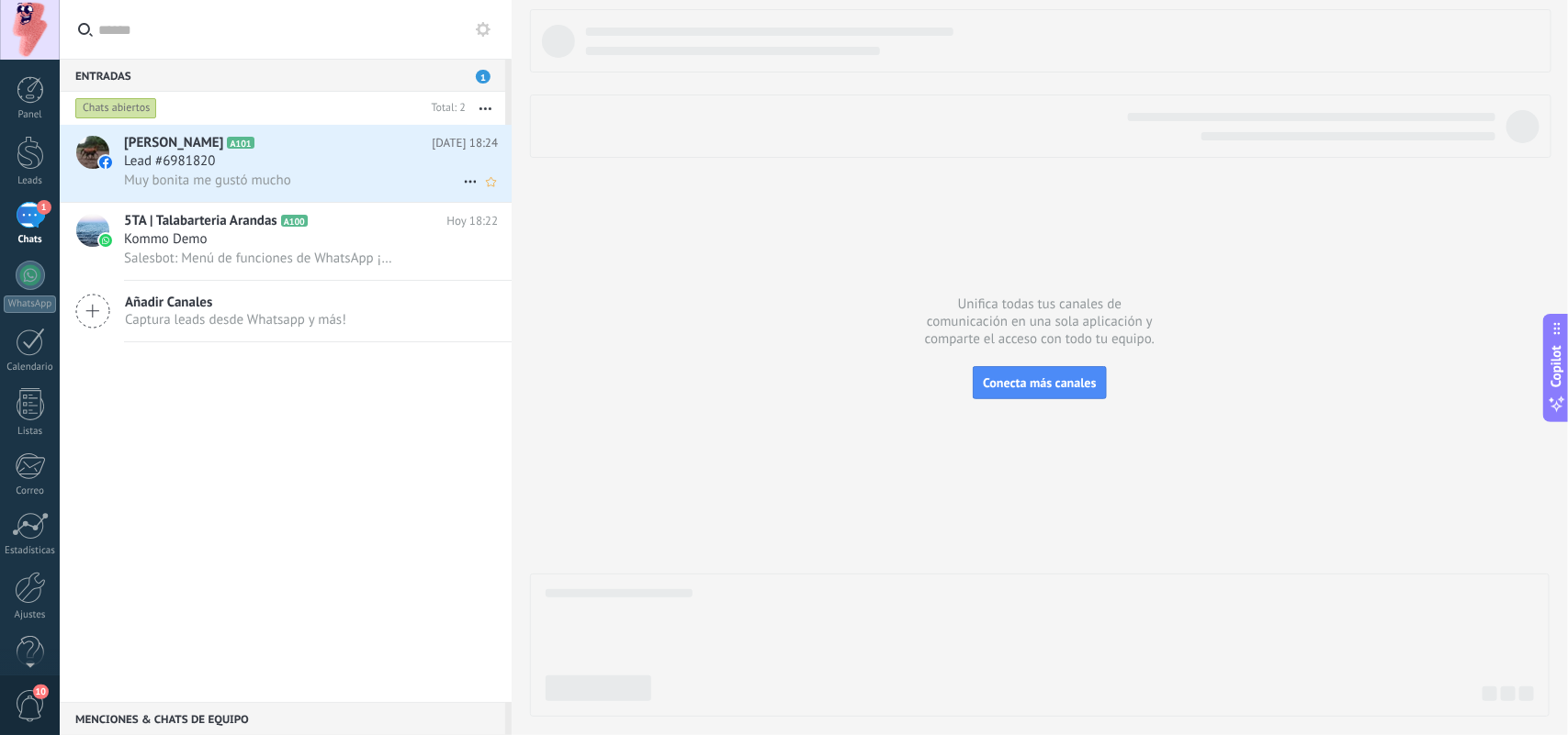
click at [464, 182] on use at bounding box center [469, 182] width 12 height 3
click at [329, 156] on div at bounding box center [784, 367] width 1568 height 735
click at [324, 475] on div "[PERSON_NAME] A101 [DATE] 18:24 Lead #6981820 Muy bonita me gustó mucho [PERSON…" at bounding box center [285, 413] width 452 height 577
click at [353, 170] on div "Lead #6981820" at bounding box center [310, 162] width 374 height 19
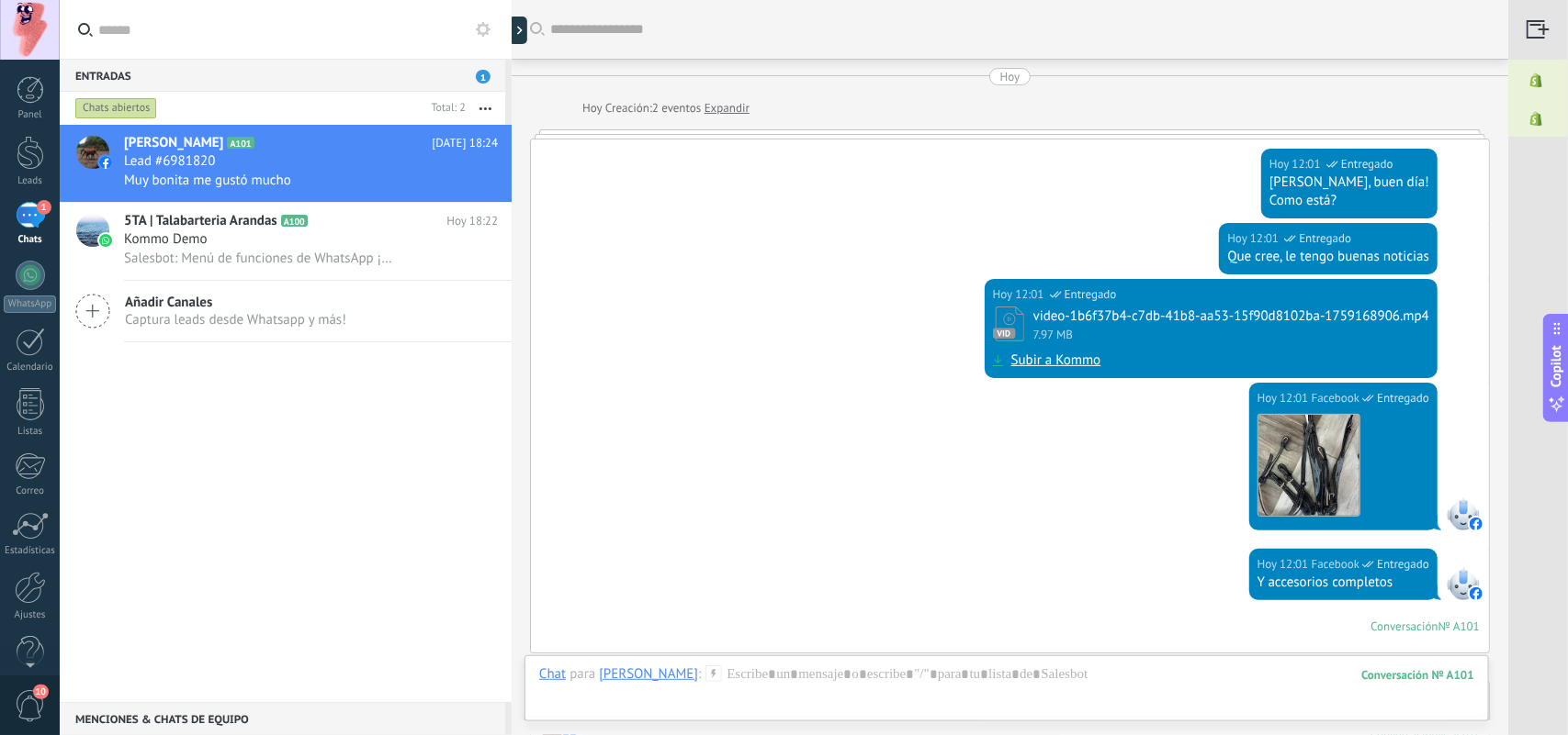
scroll to position [656, 0]
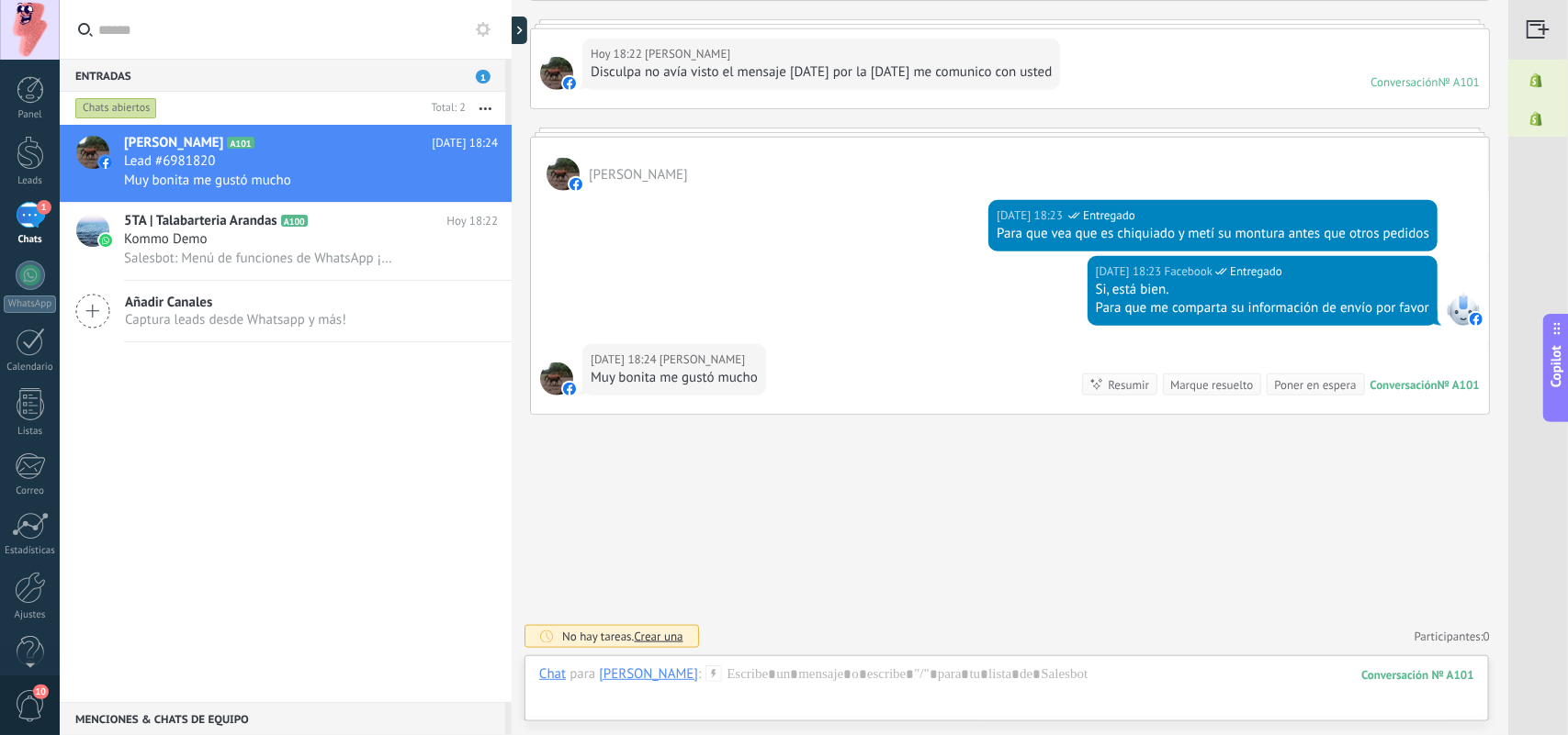
click at [672, 587] on div "[PERSON_NAME]" at bounding box center [648, 674] width 99 height 17
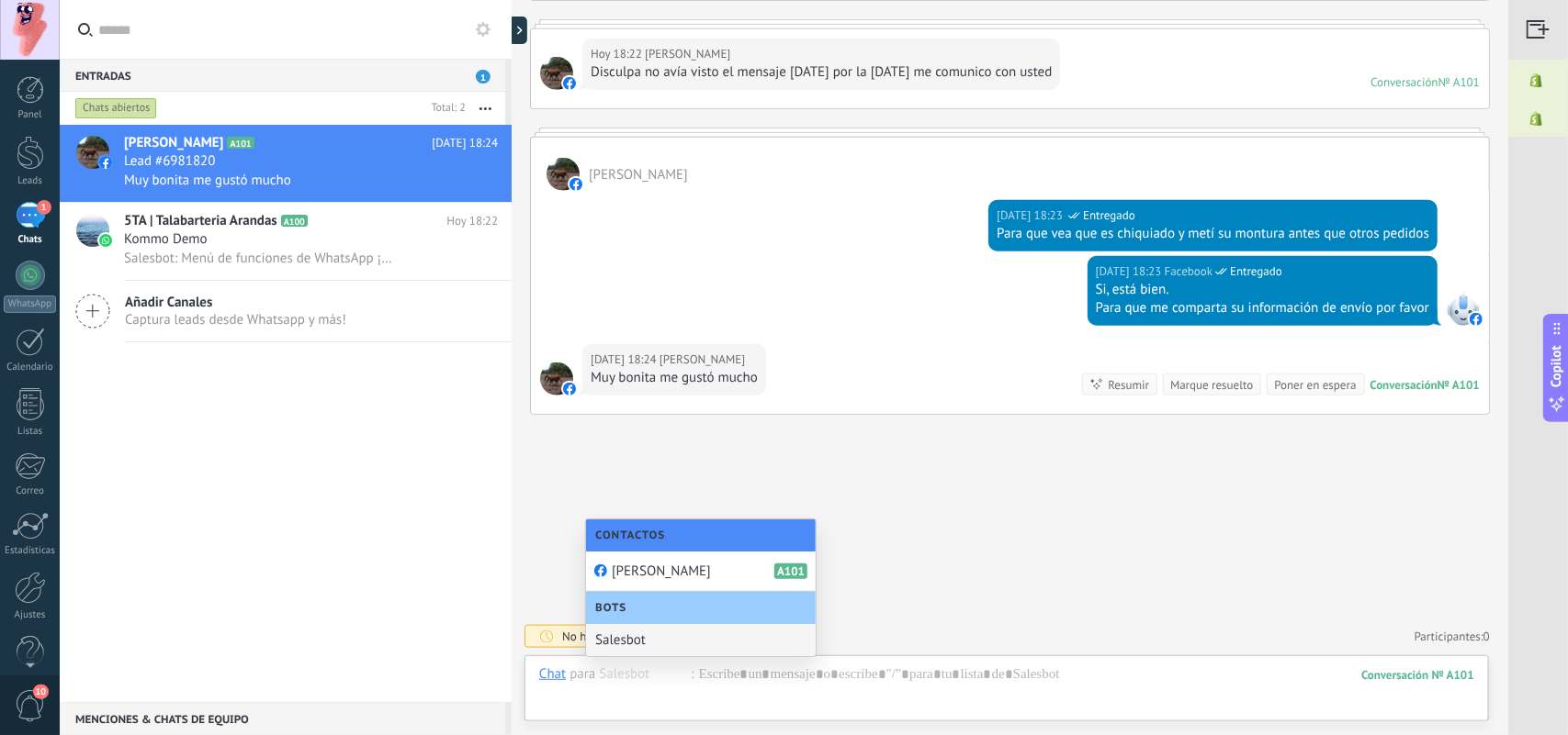
click at [652, 587] on div "Salesbot" at bounding box center [700, 640] width 230 height 33
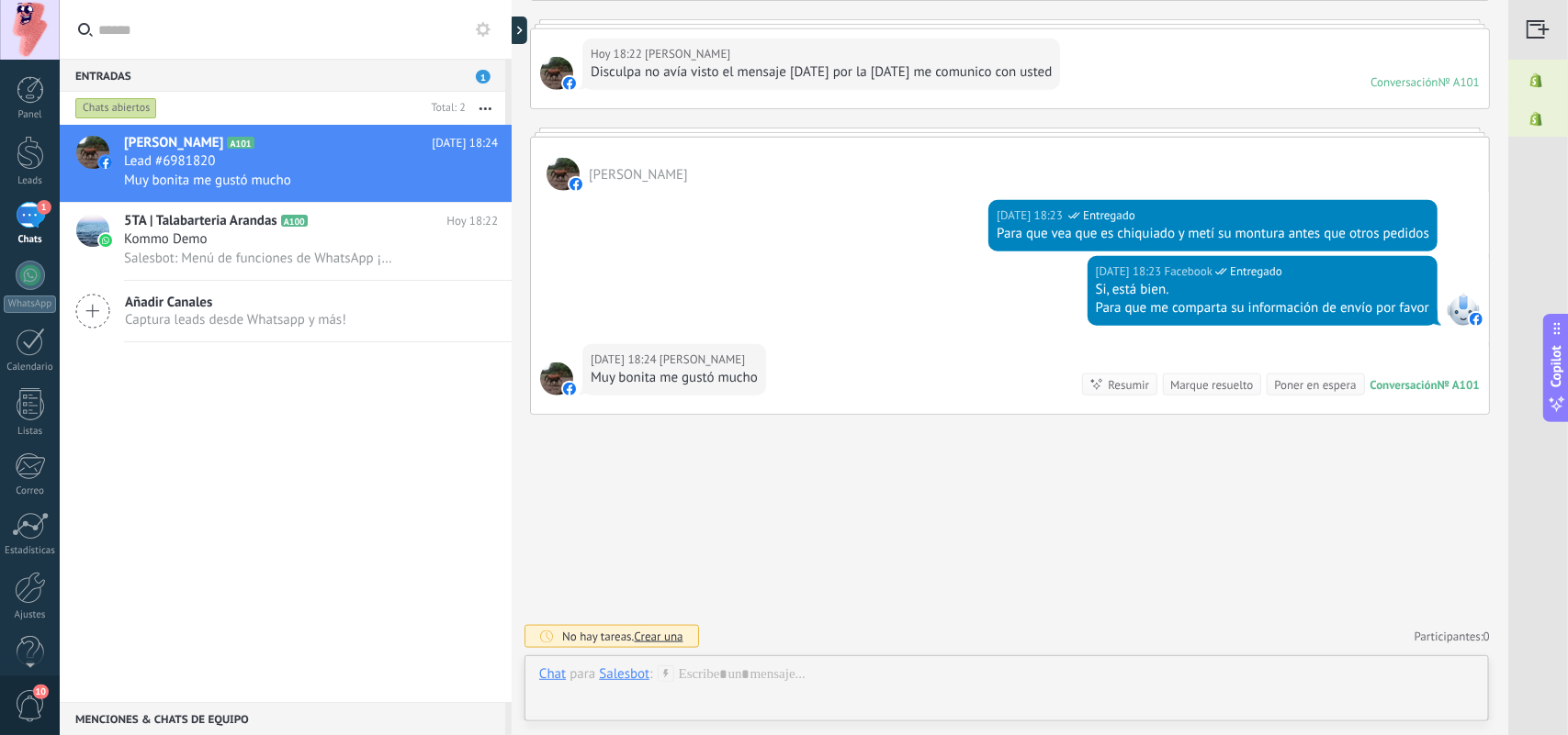
click at [621, 587] on div "Salesbot" at bounding box center [624, 674] width 50 height 17
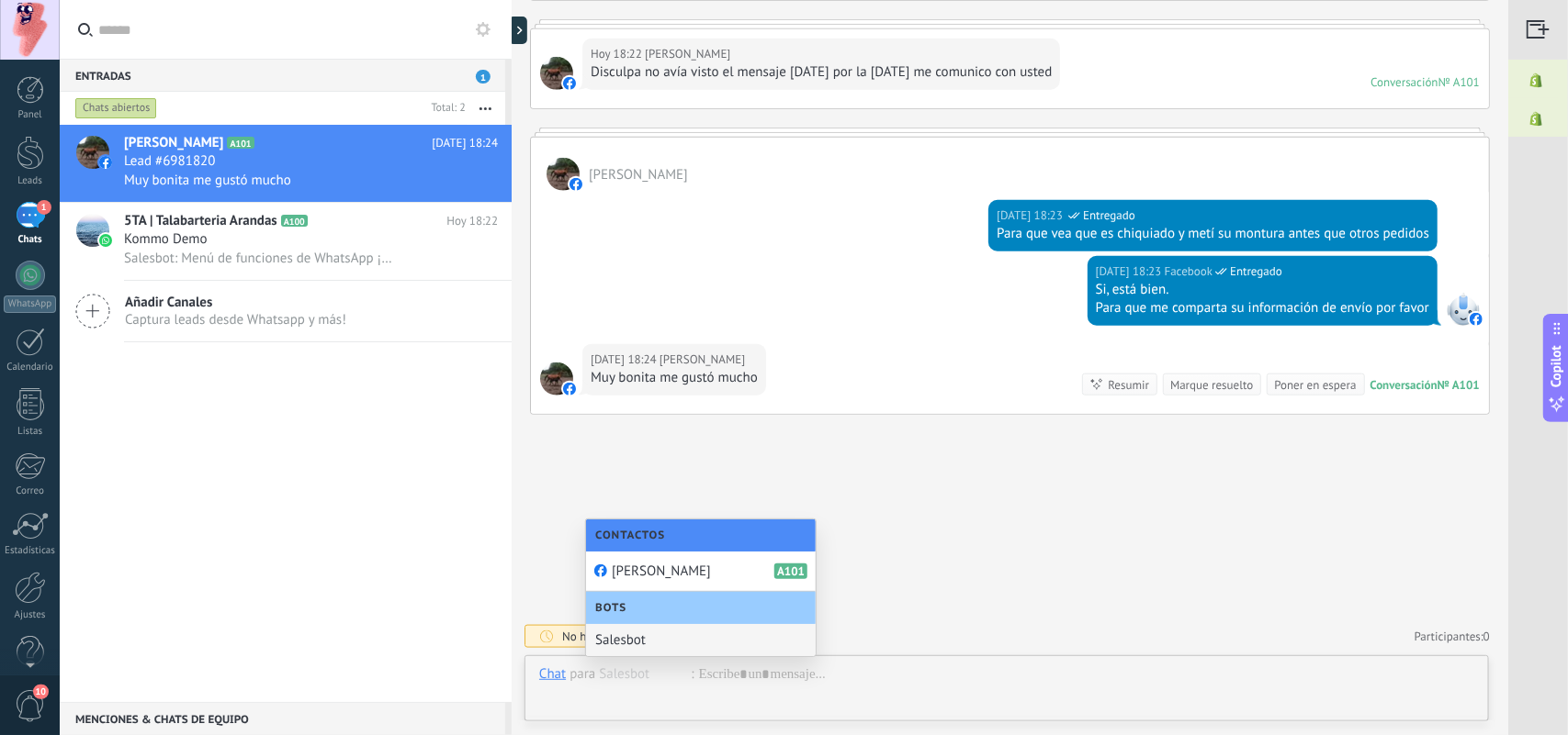
click at [650, 587] on div "Salesbot" at bounding box center [700, 640] width 230 height 33
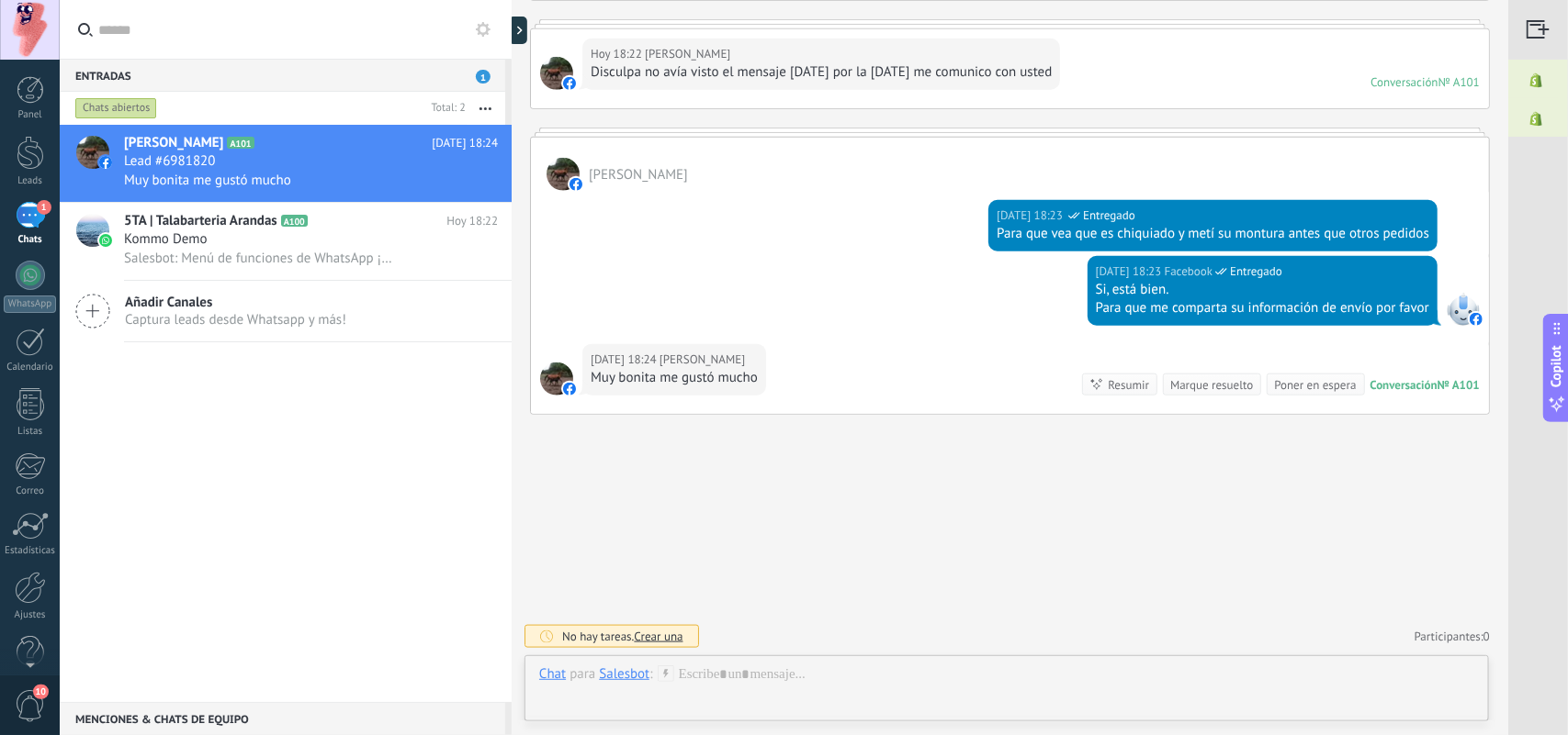
click at [615, 587] on div "Salesbot" at bounding box center [624, 674] width 50 height 17
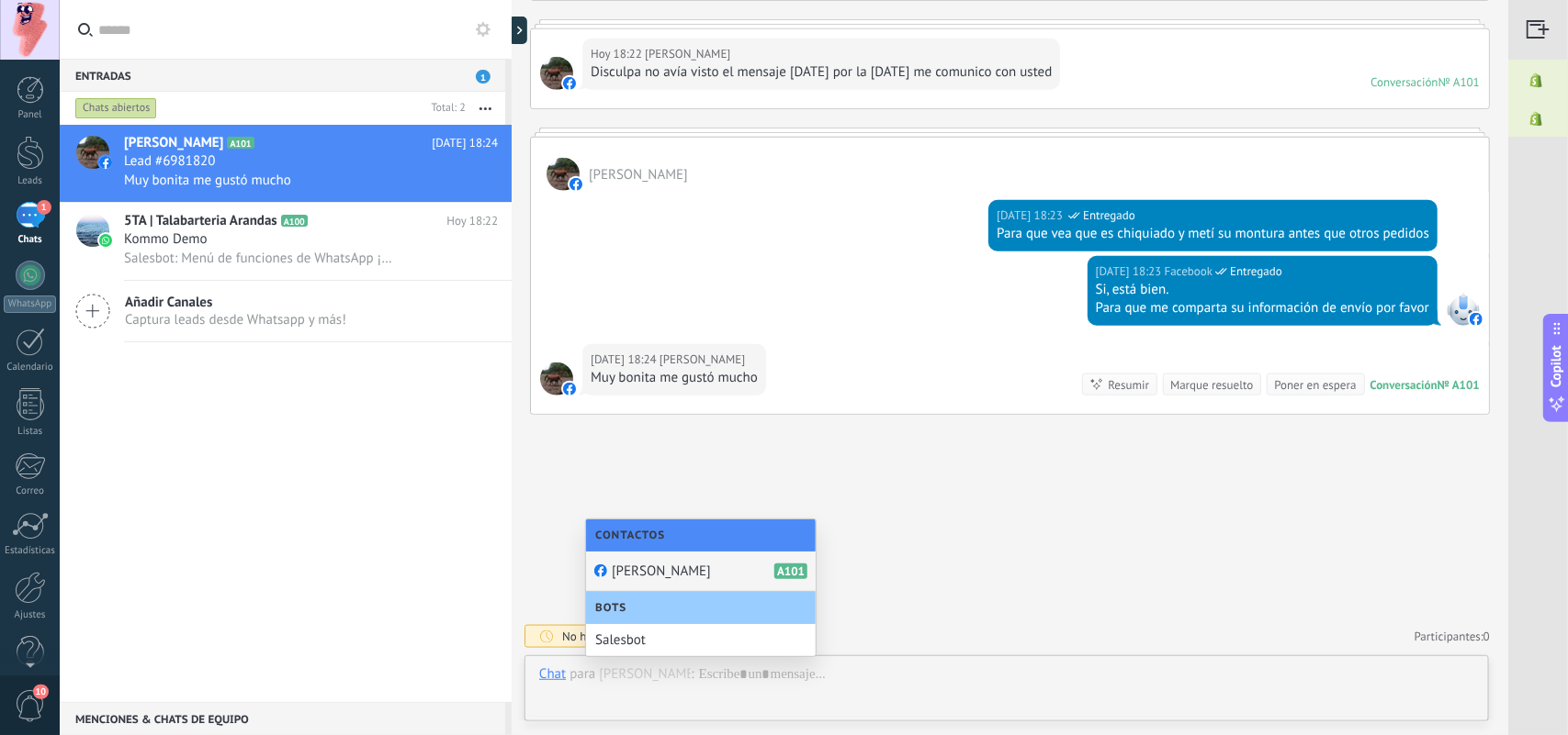
click at [659, 574] on span "[PERSON_NAME]" at bounding box center [661, 571] width 99 height 18
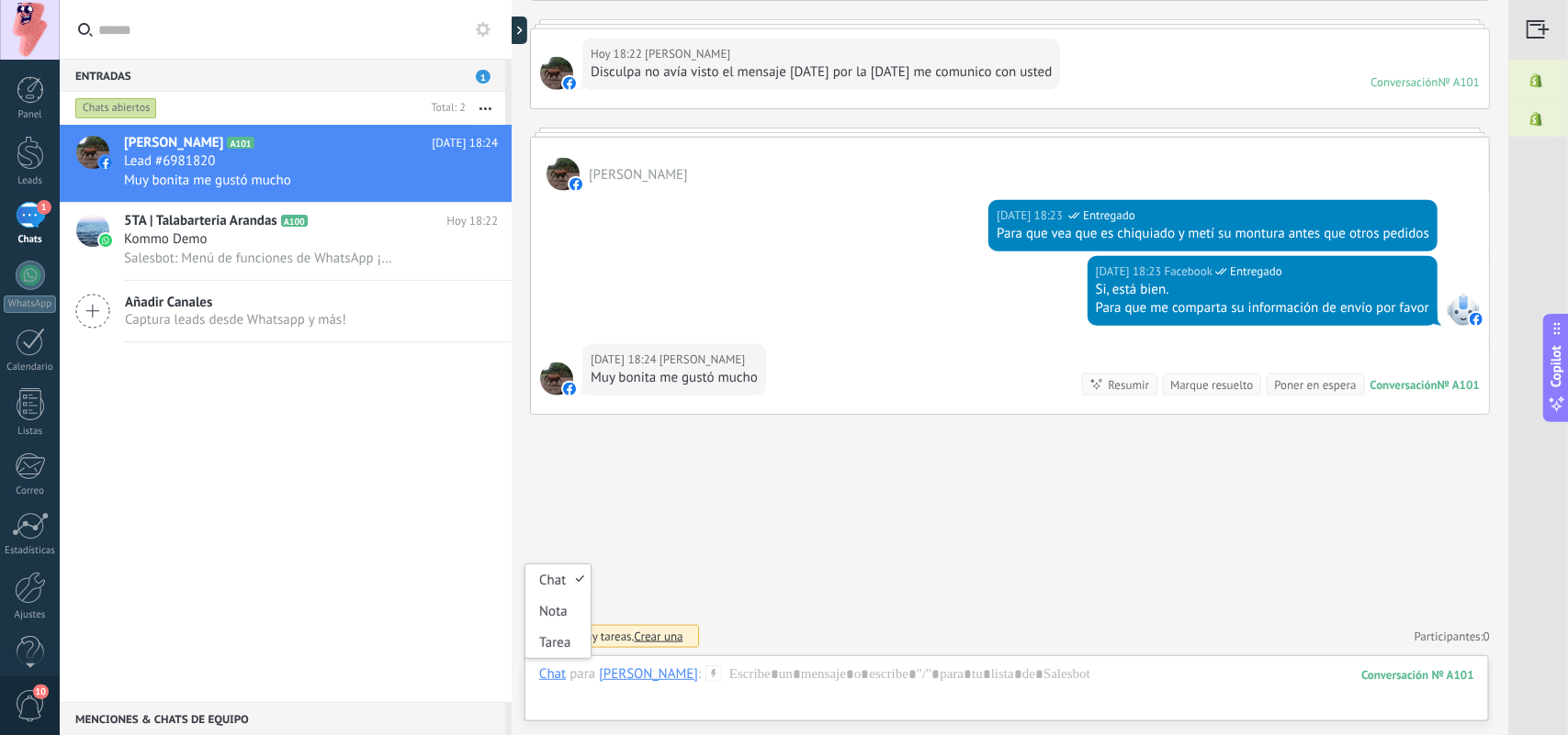
click at [549, 587] on div "Chat" at bounding box center [552, 674] width 27 height 17
click at [548, 587] on div "Chat" at bounding box center [552, 674] width 27 height 17
click at [778, 587] on div at bounding box center [1007, 692] width 935 height 55
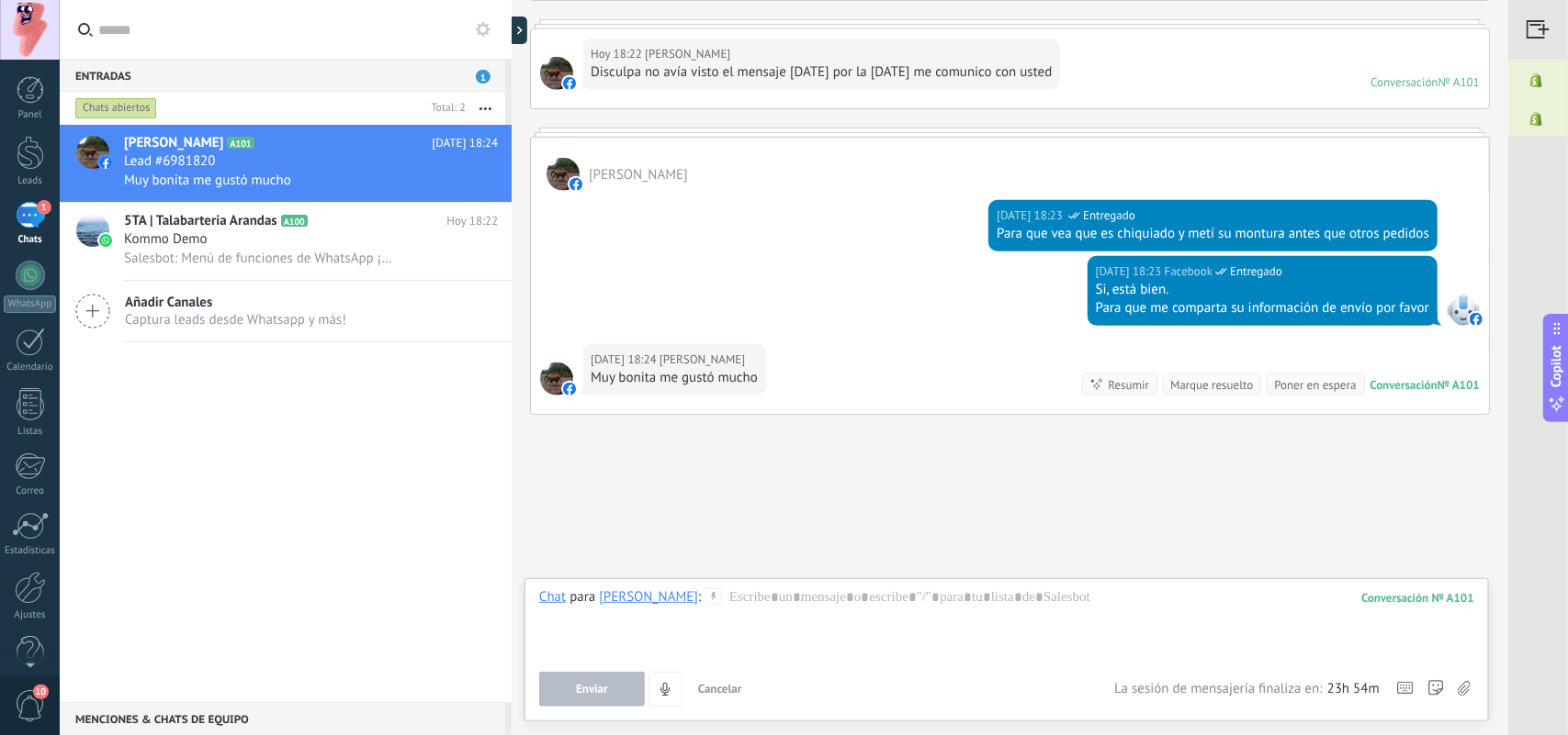
click at [724, 587] on span "Cancelar" at bounding box center [719, 689] width 44 height 16
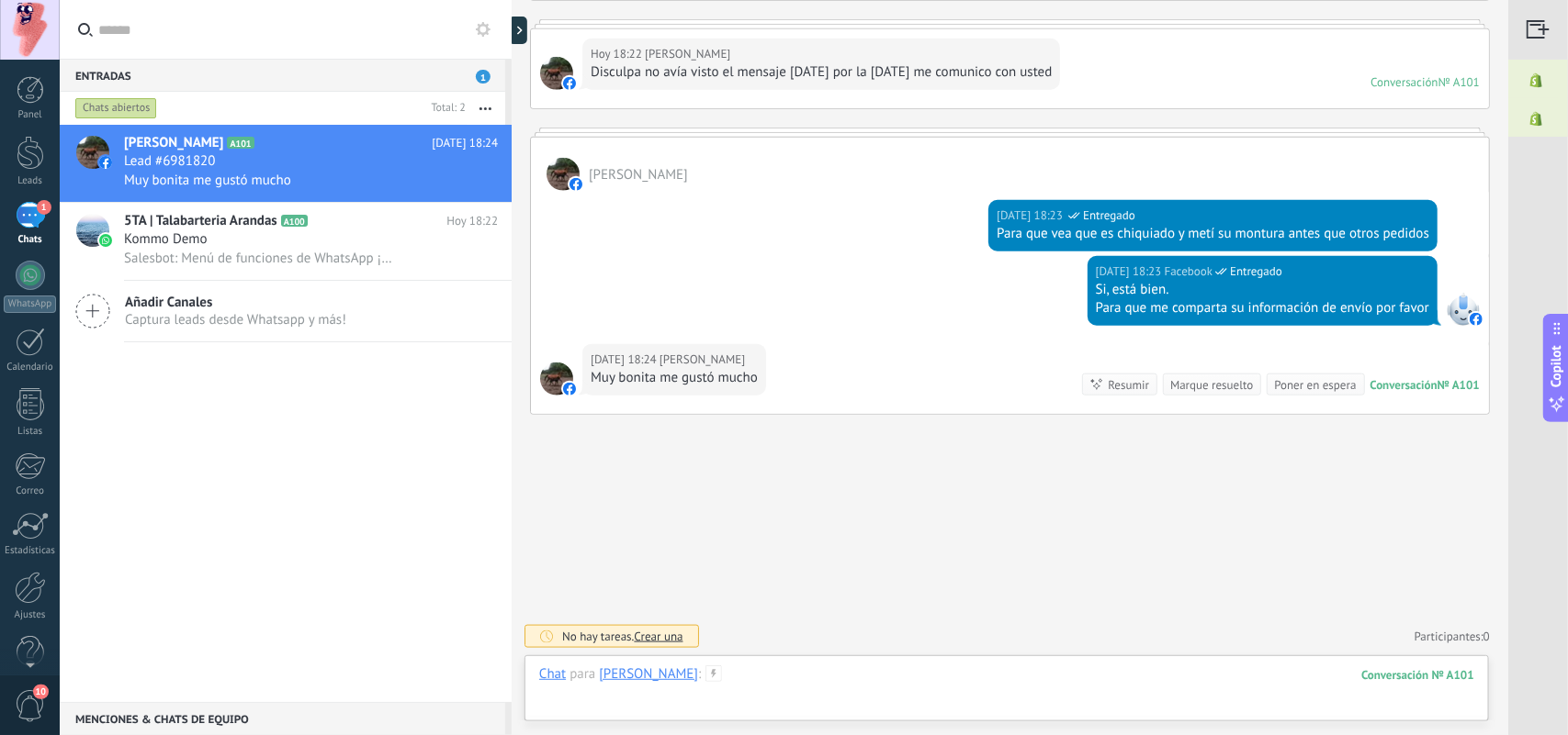
click at [831, 587] on div at bounding box center [1007, 692] width 935 height 55
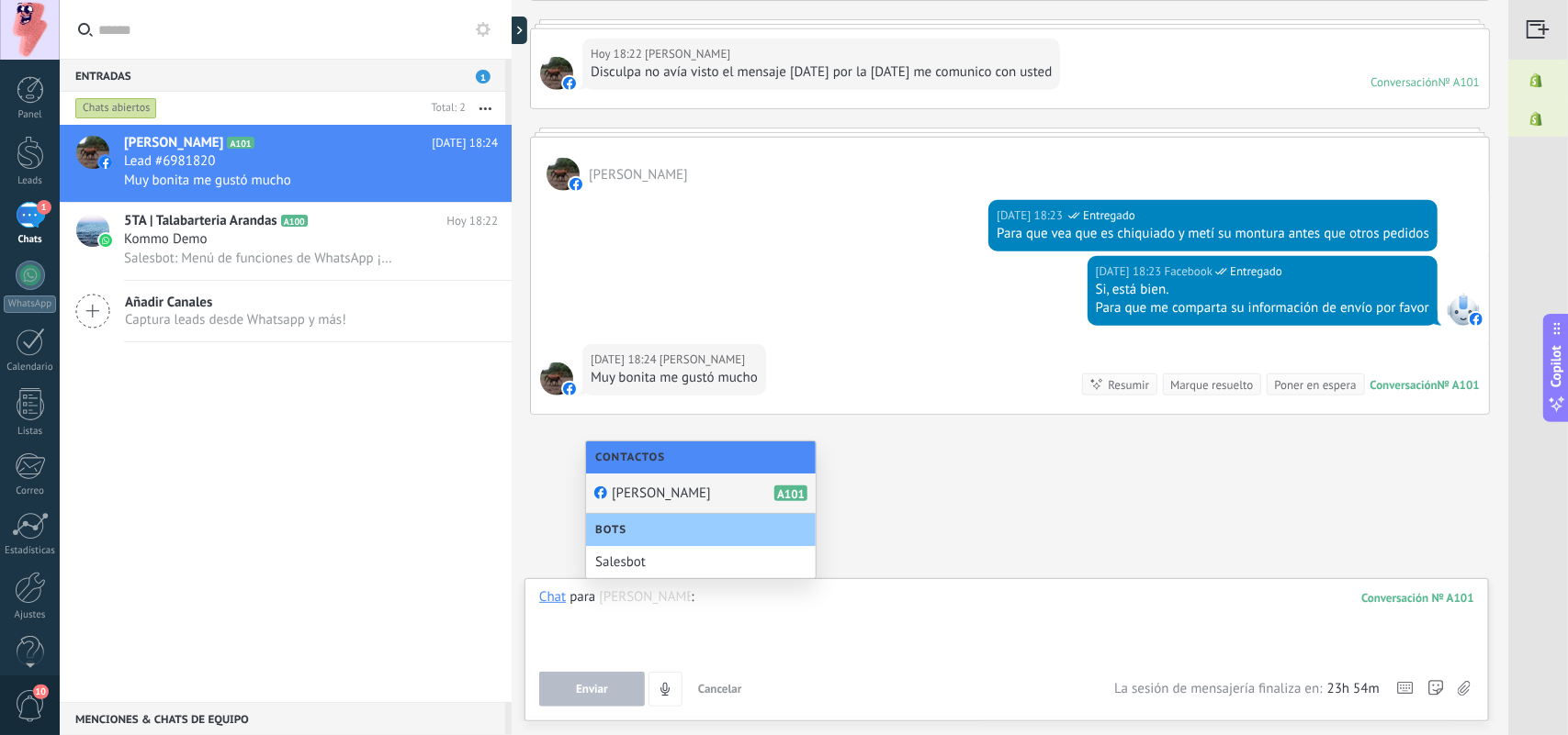
click at [704, 493] on span "[PERSON_NAME]" at bounding box center [661, 493] width 99 height 18
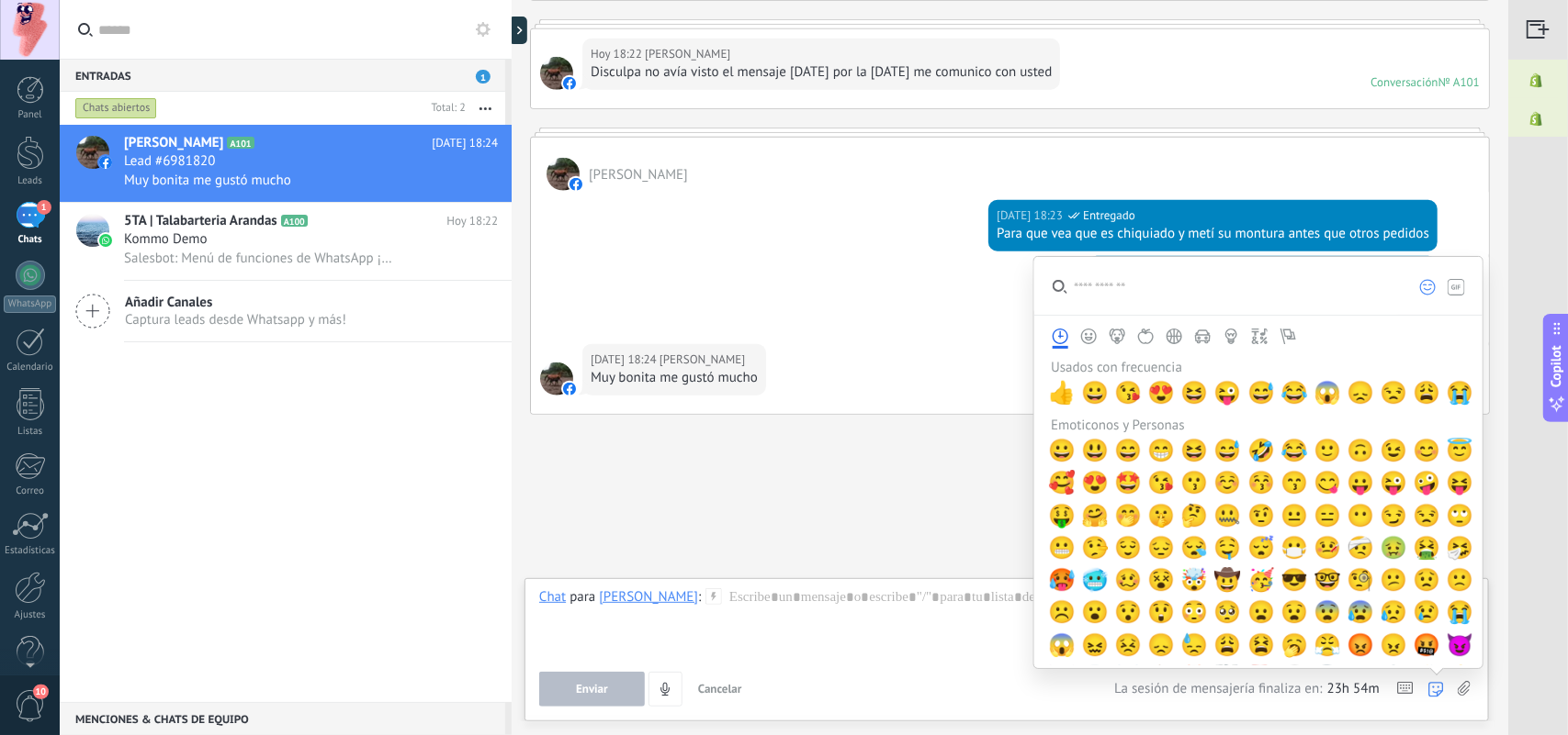
click at [942, 507] on div "Buscar Carga más [DATE] [DATE] Creación: 2 eventos Expandir [DATE] 12:01 Facebo…" at bounding box center [1009, 42] width 996 height 1388
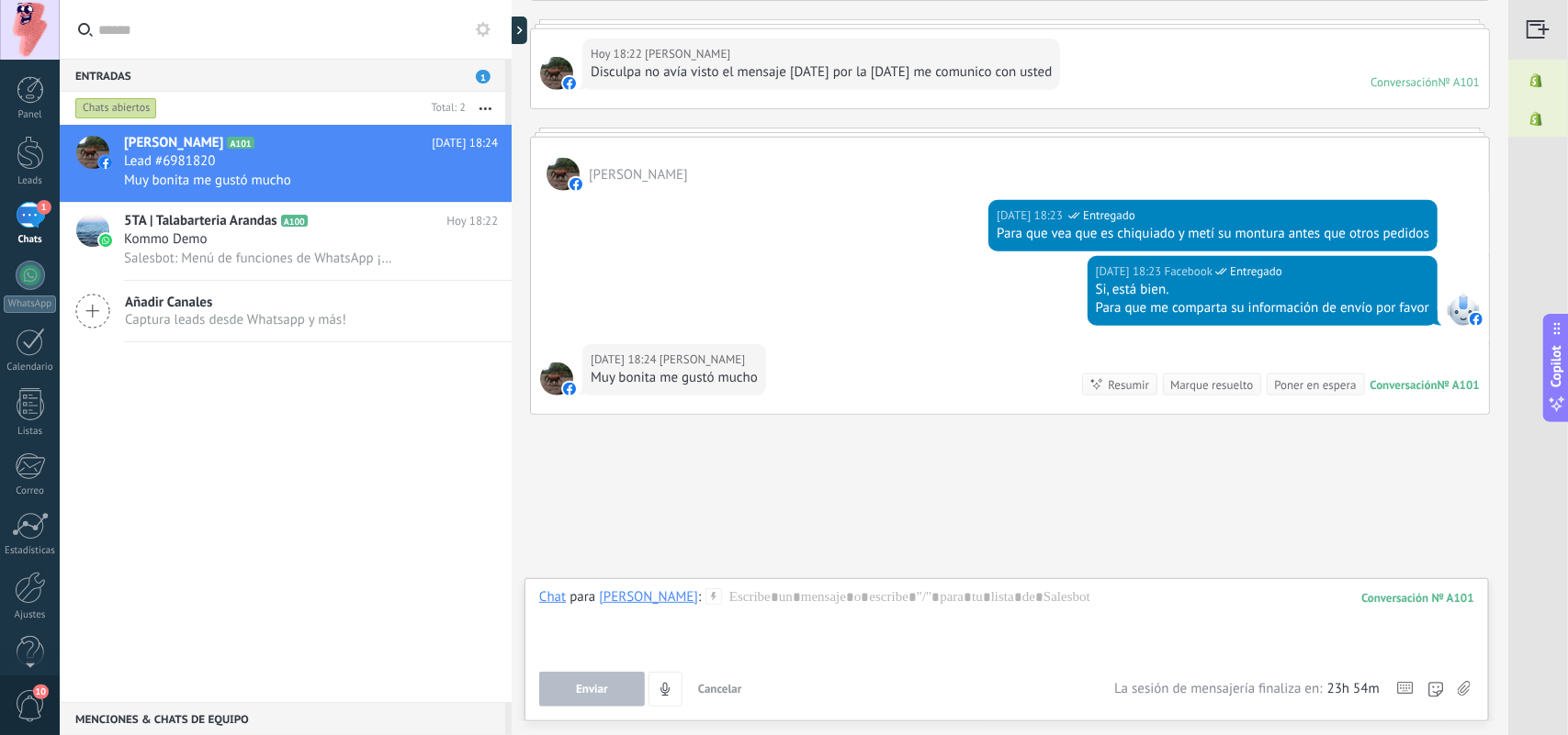
click at [1140, 384] on div "Resumir" at bounding box center [1128, 385] width 41 height 18
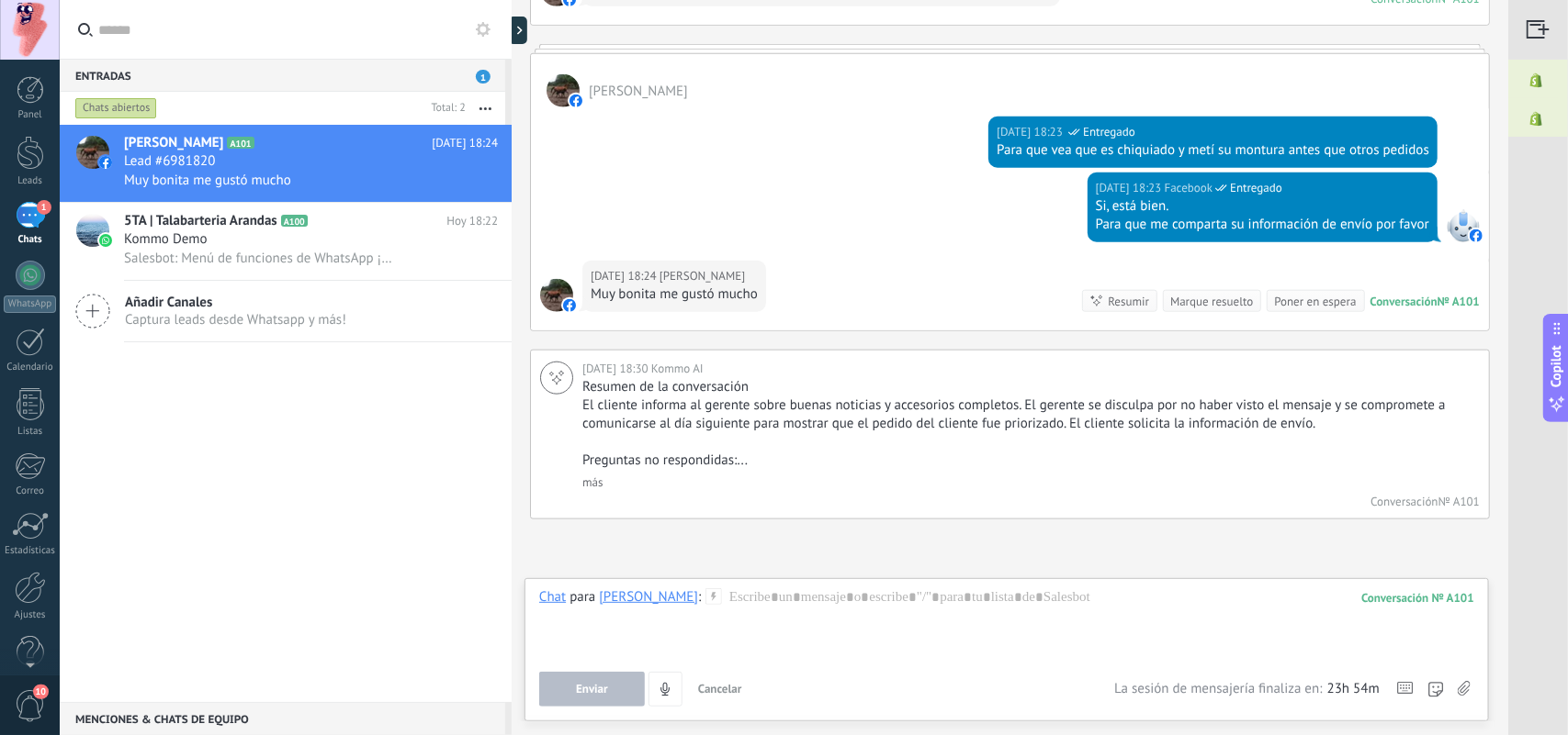
scroll to position [741, 0]
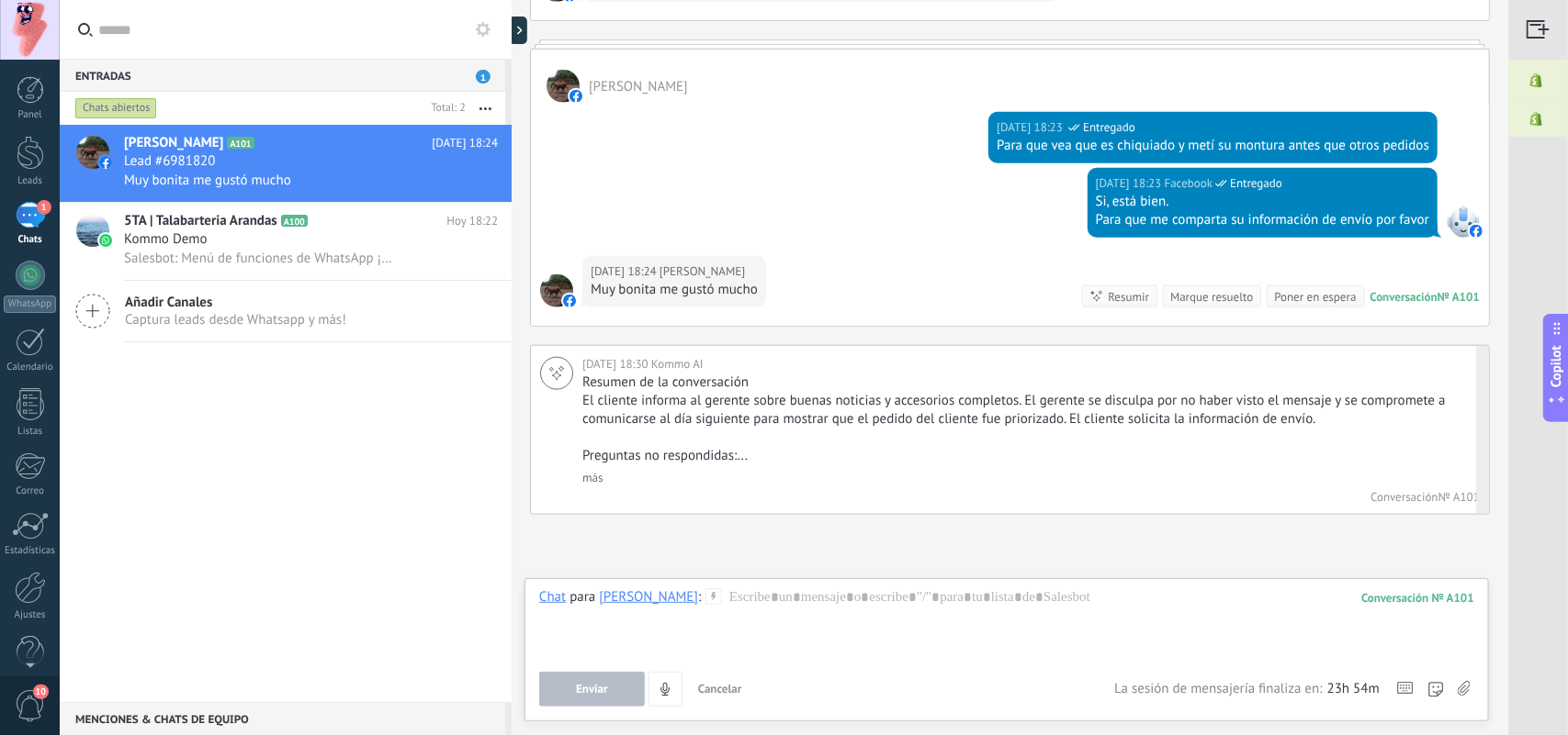
click at [583, 486] on link "más" at bounding box center [592, 478] width 20 height 16
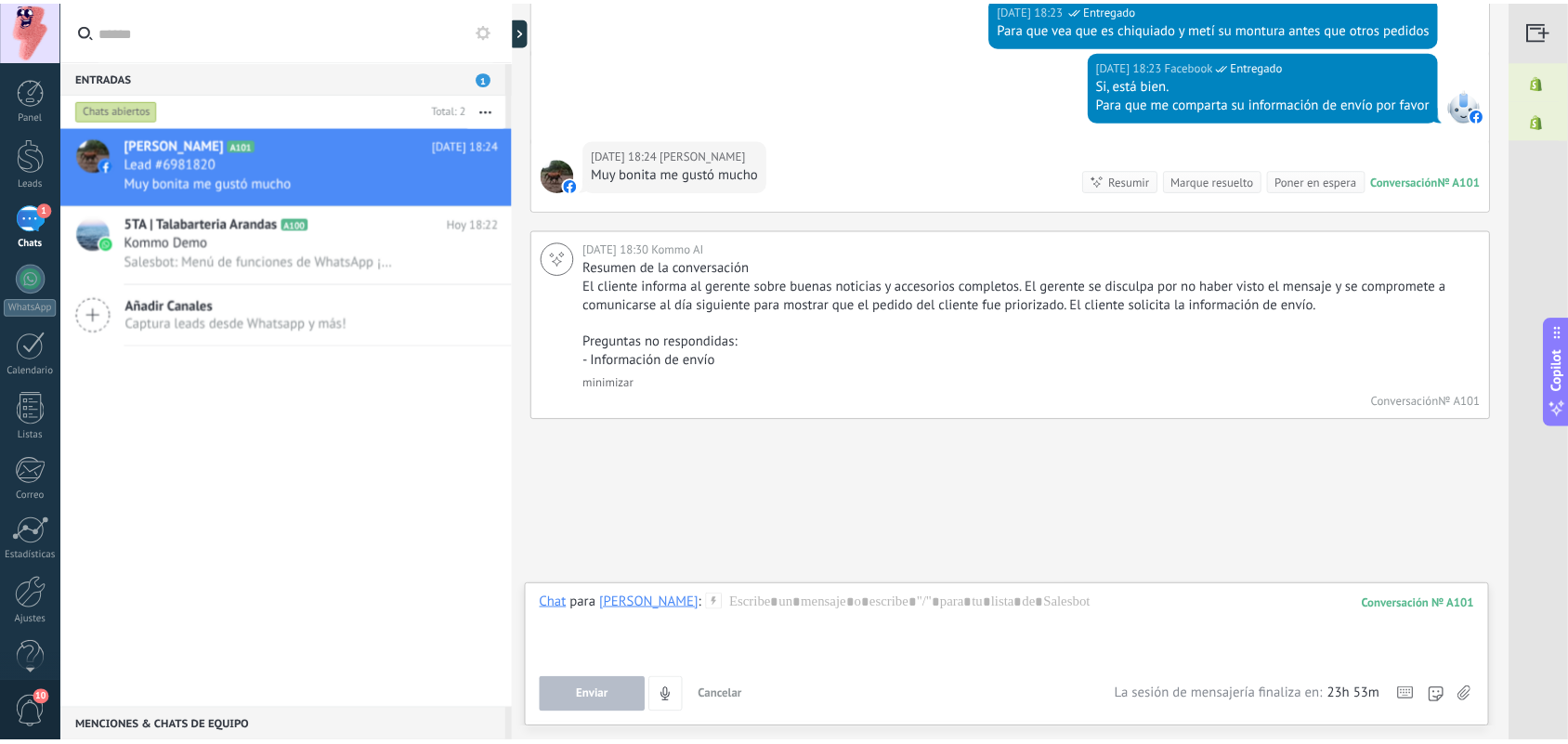
scroll to position [29, 0]
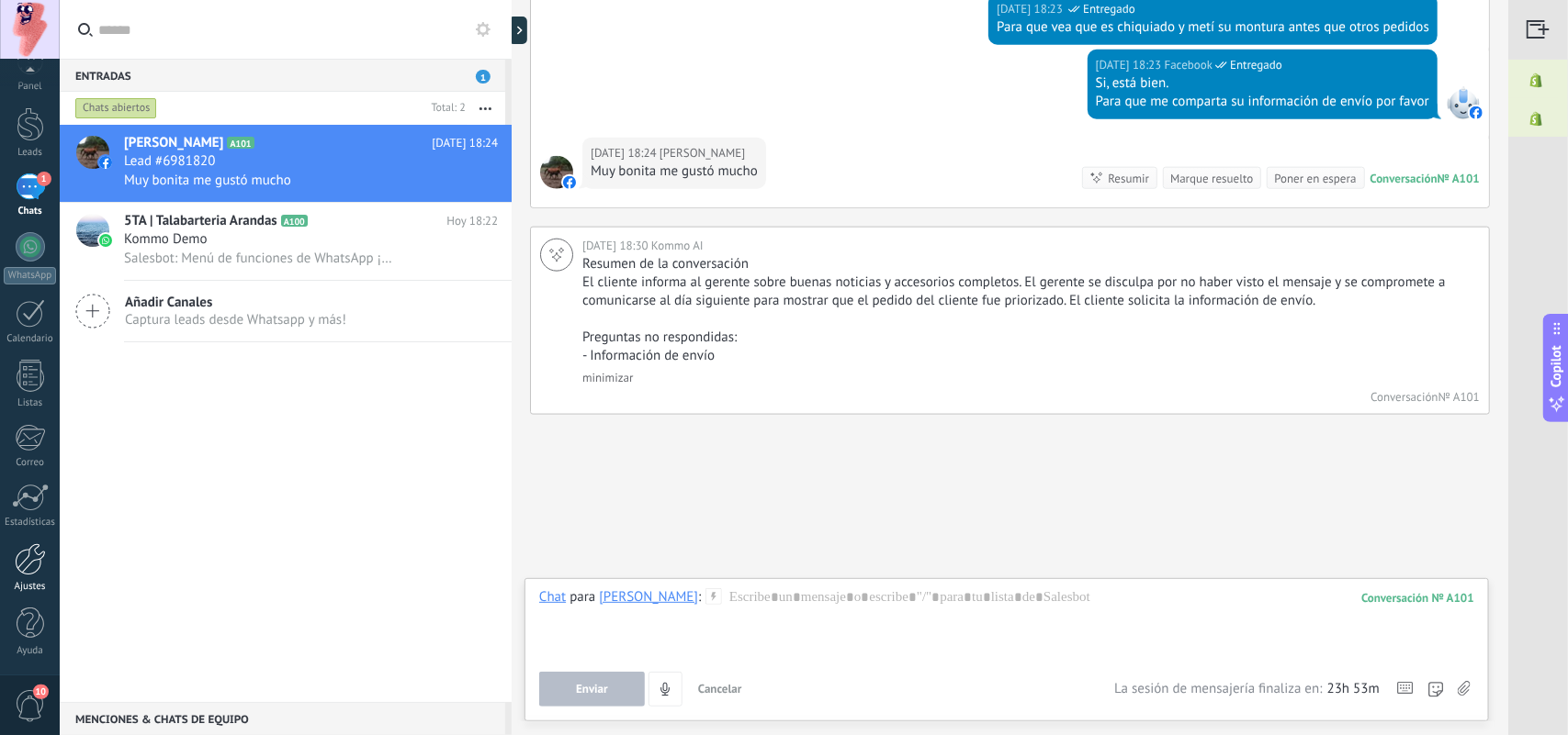
click at [23, 557] on div at bounding box center [31, 559] width 32 height 33
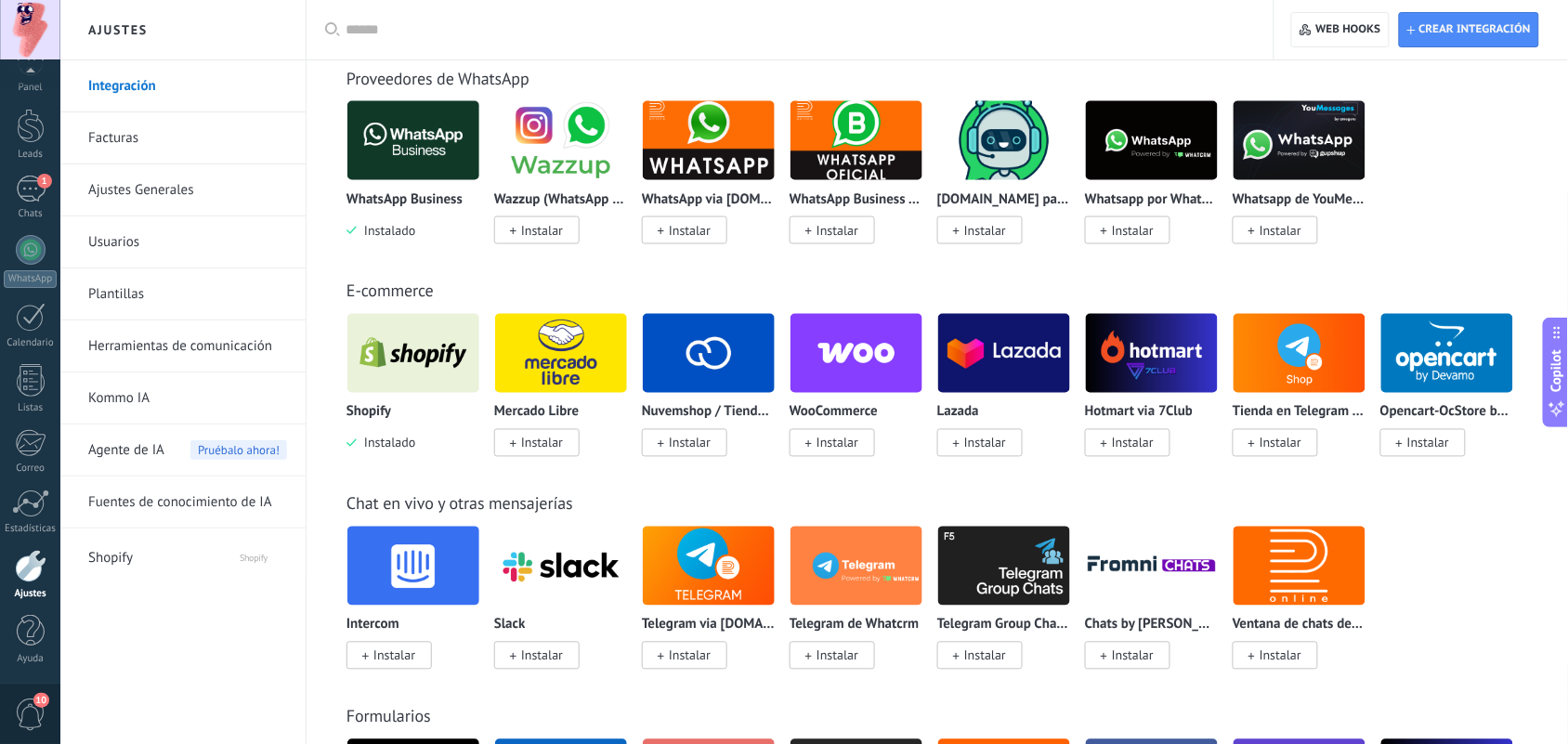
scroll to position [374, 0]
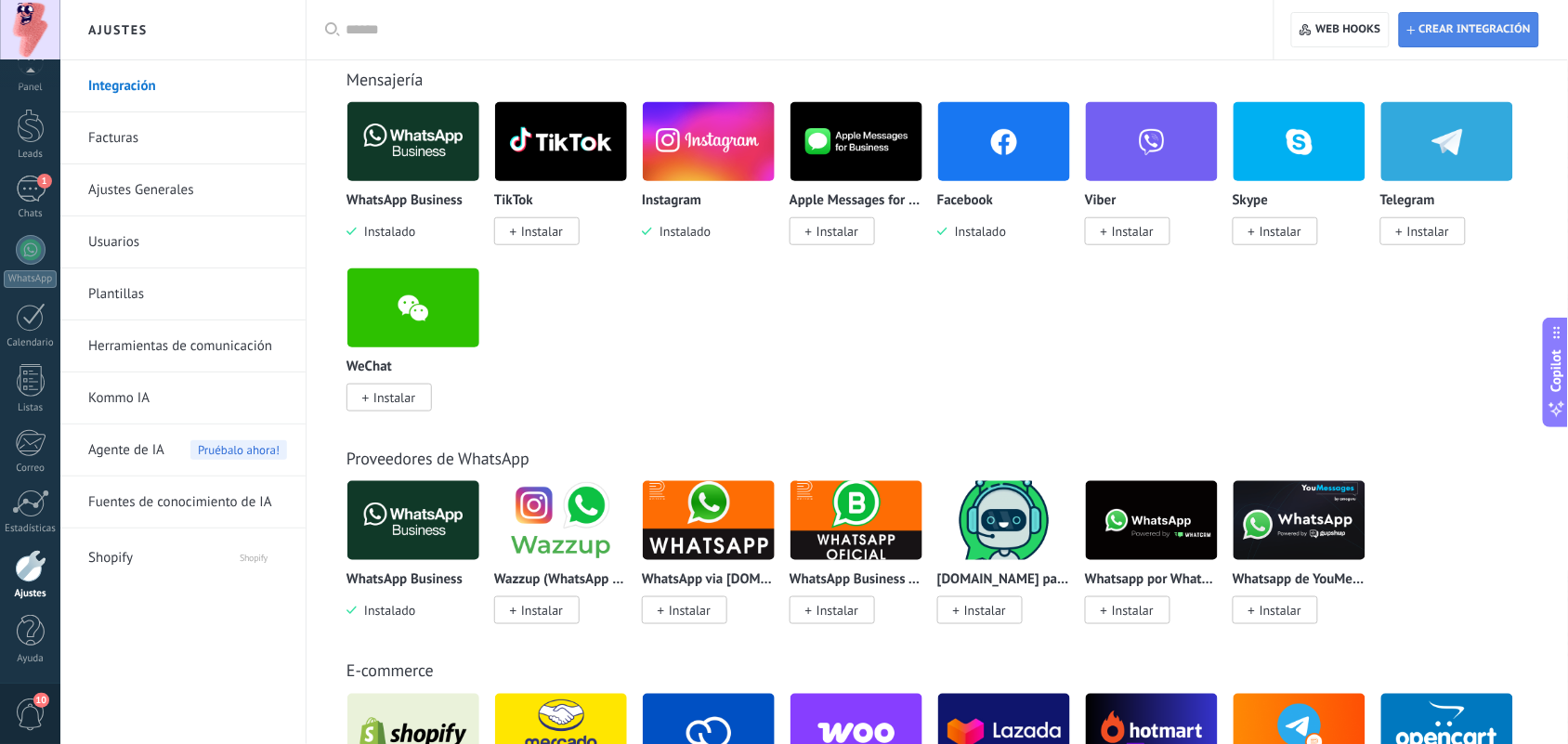
click at [1268, 19] on span "Crear integración" at bounding box center [1468, 30] width 123 height 34
type textarea "**********"
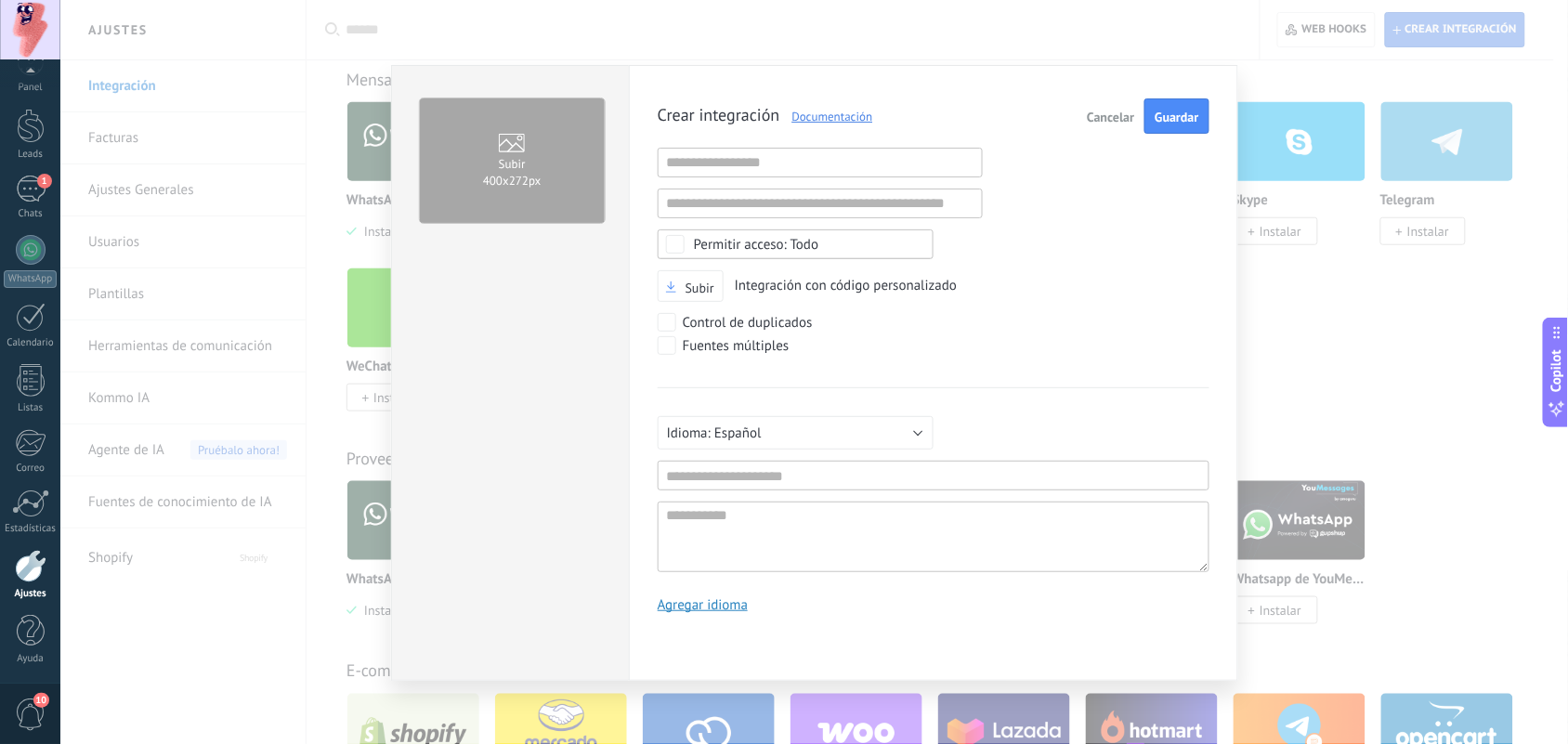
scroll to position [17, 0]
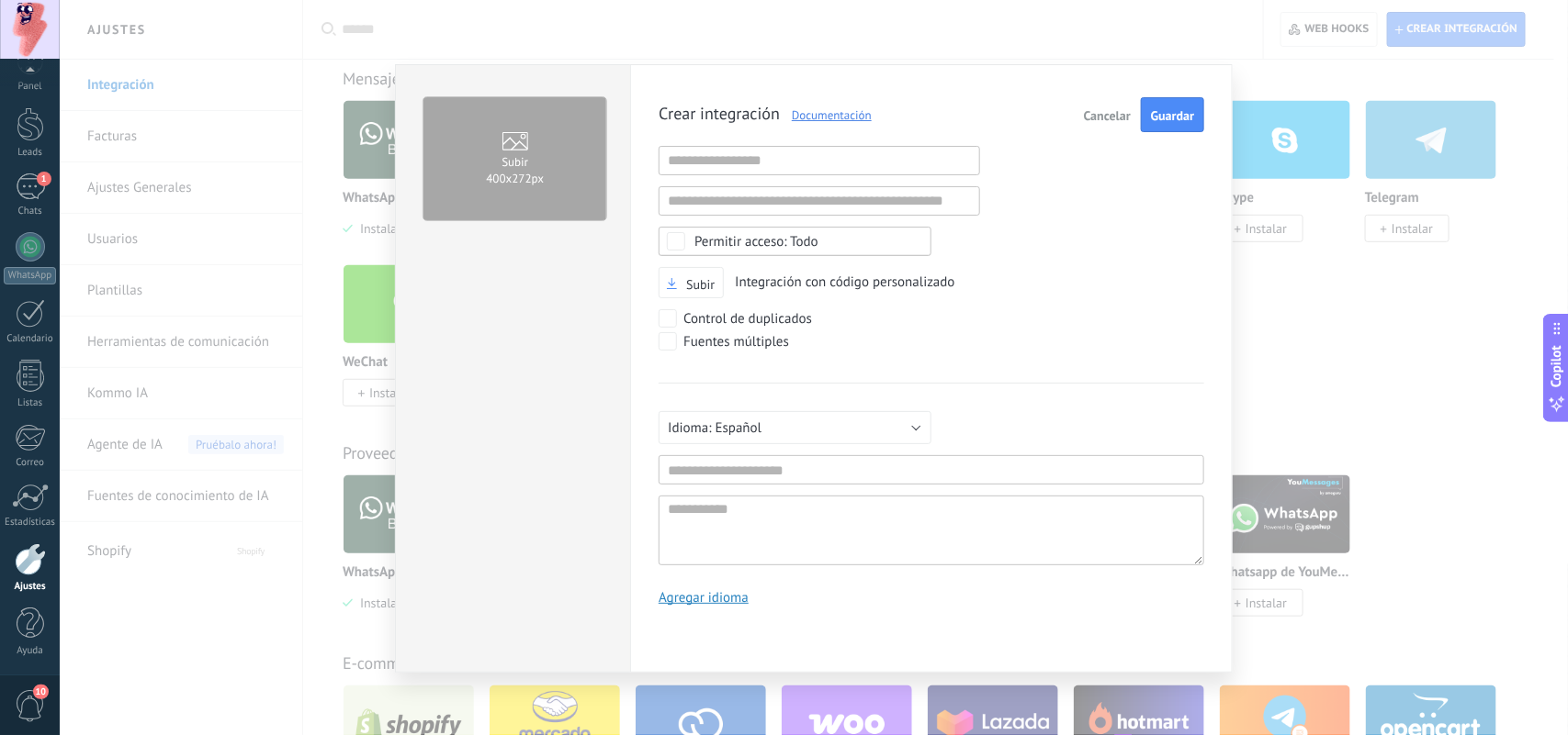
click at [1088, 115] on span "Cancelar" at bounding box center [1107, 116] width 46 height 13
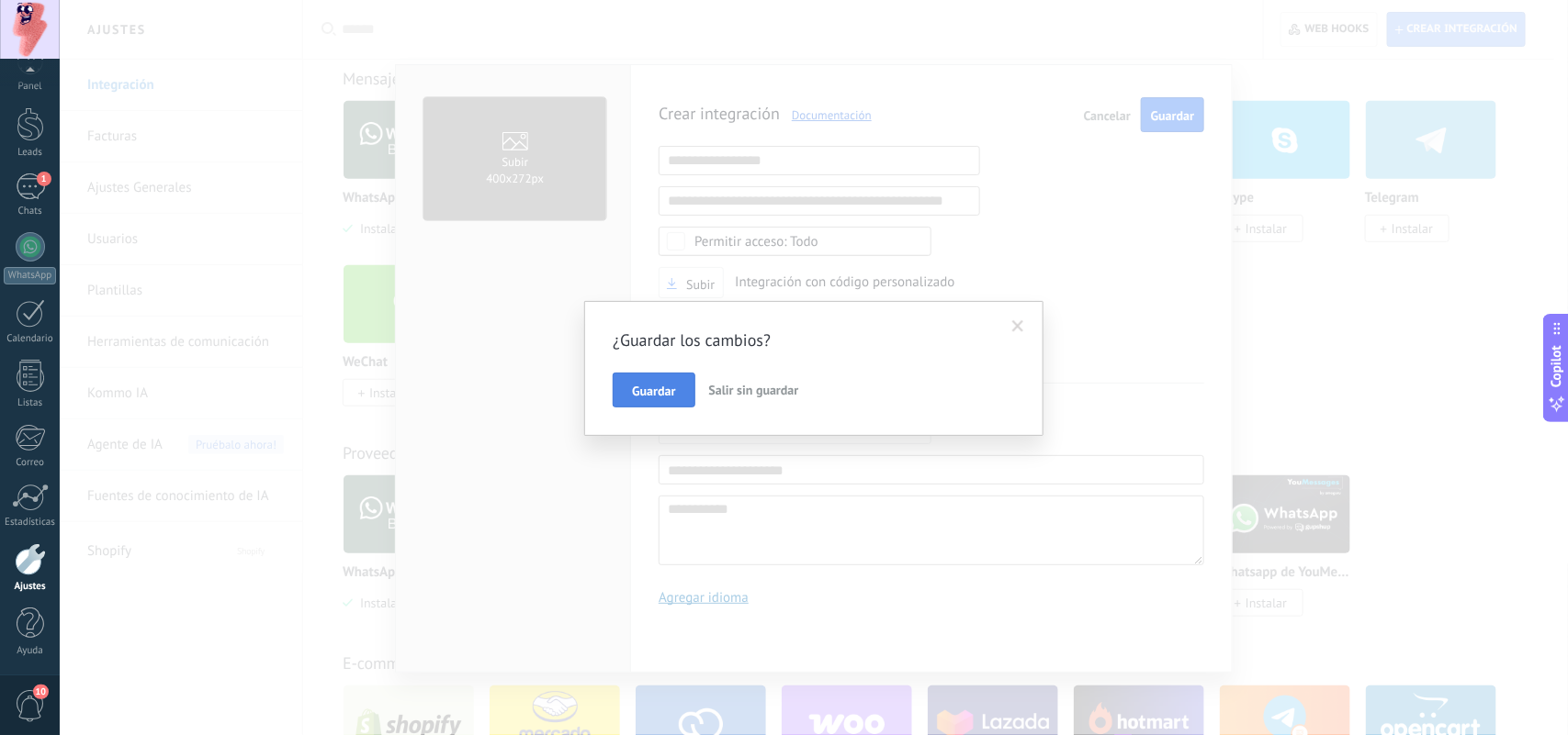
click at [652, 393] on span "Guardar" at bounding box center [653, 391] width 43 height 13
click at [652, 393] on div "¿Guardar los cambios? Guardar Salir sin guardar" at bounding box center [813, 367] width 1508 height 735
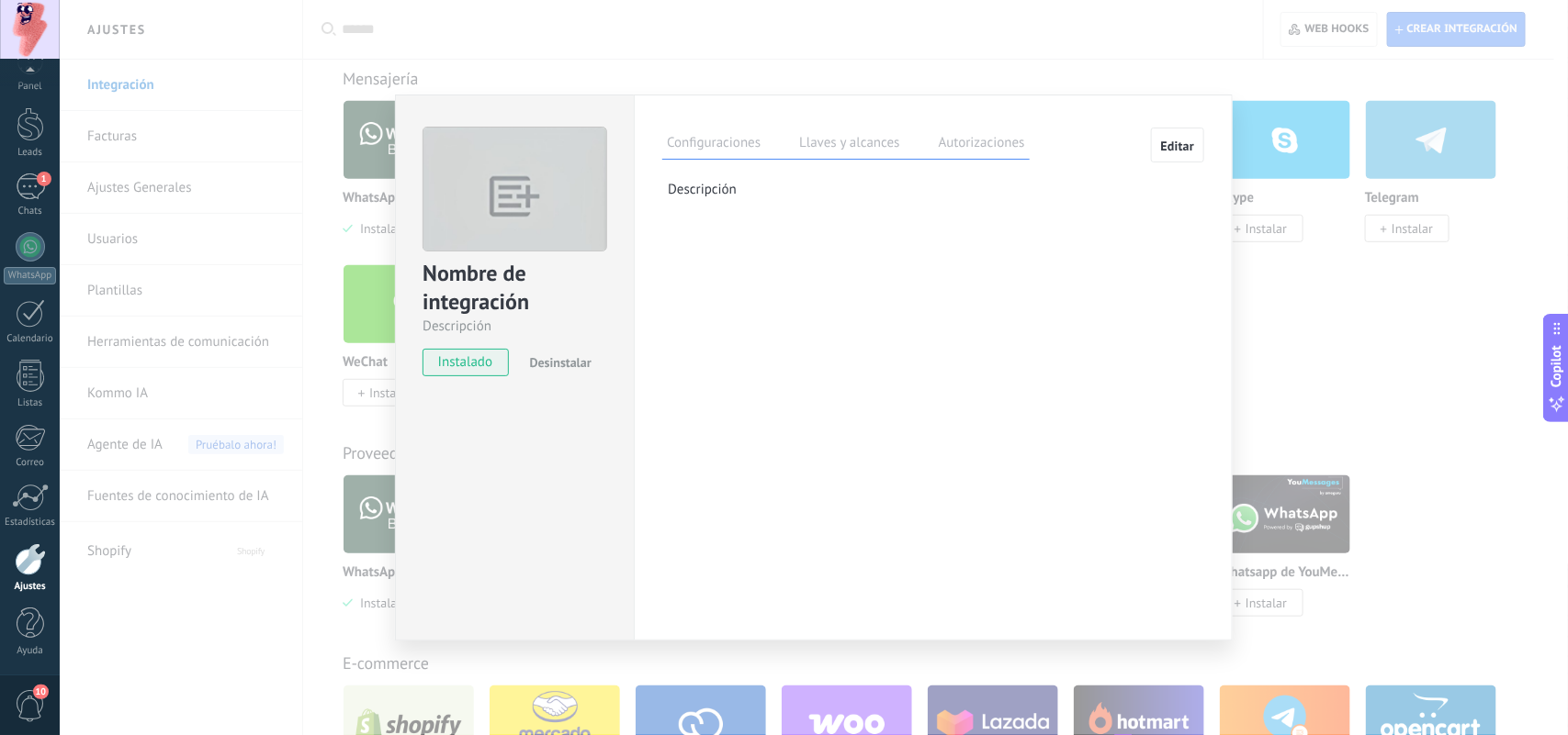
click at [378, 378] on div "Nombre de integración Descripción instalado Desinstalar Configuraciones Llaves …" at bounding box center [813, 367] width 1508 height 735
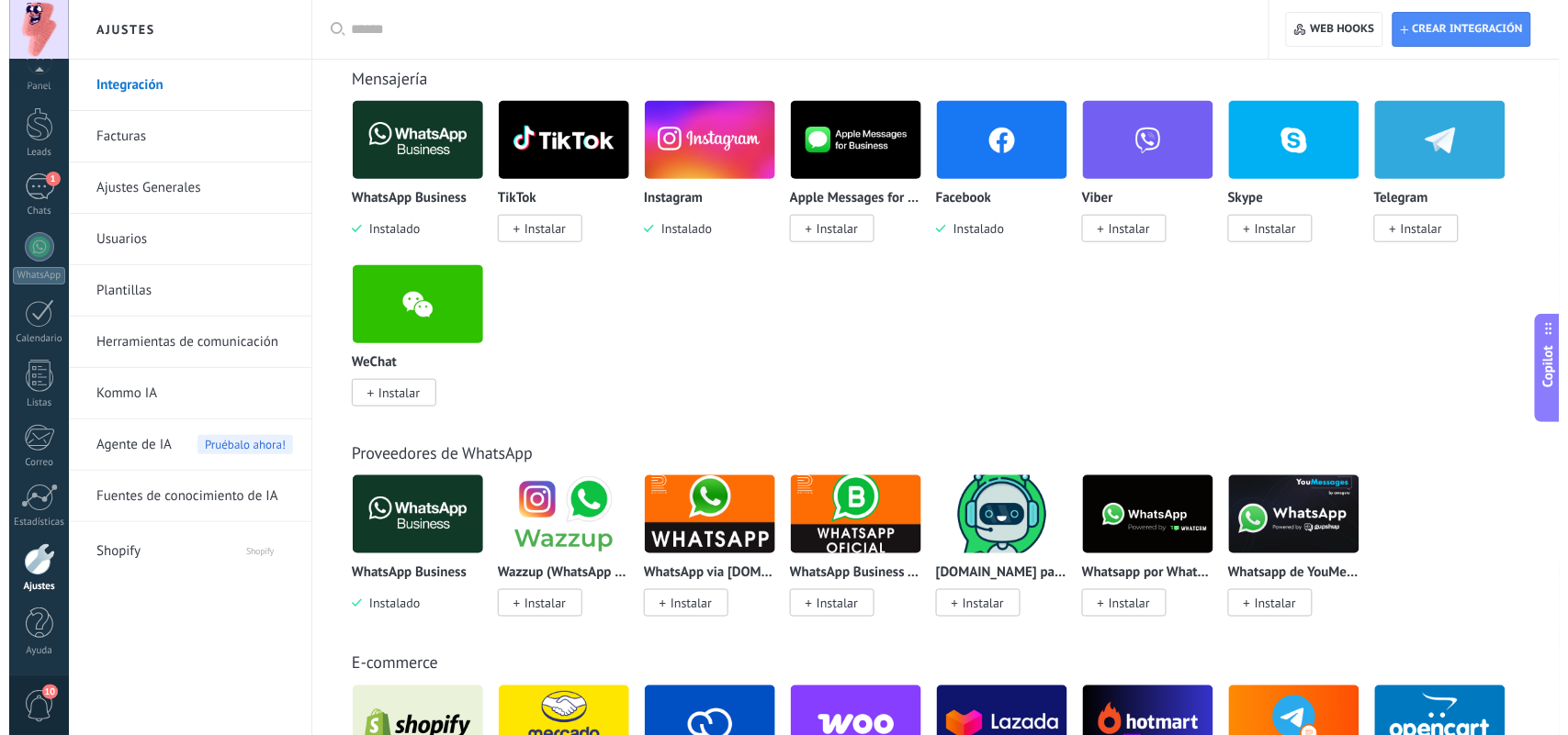
scroll to position [256, 0]
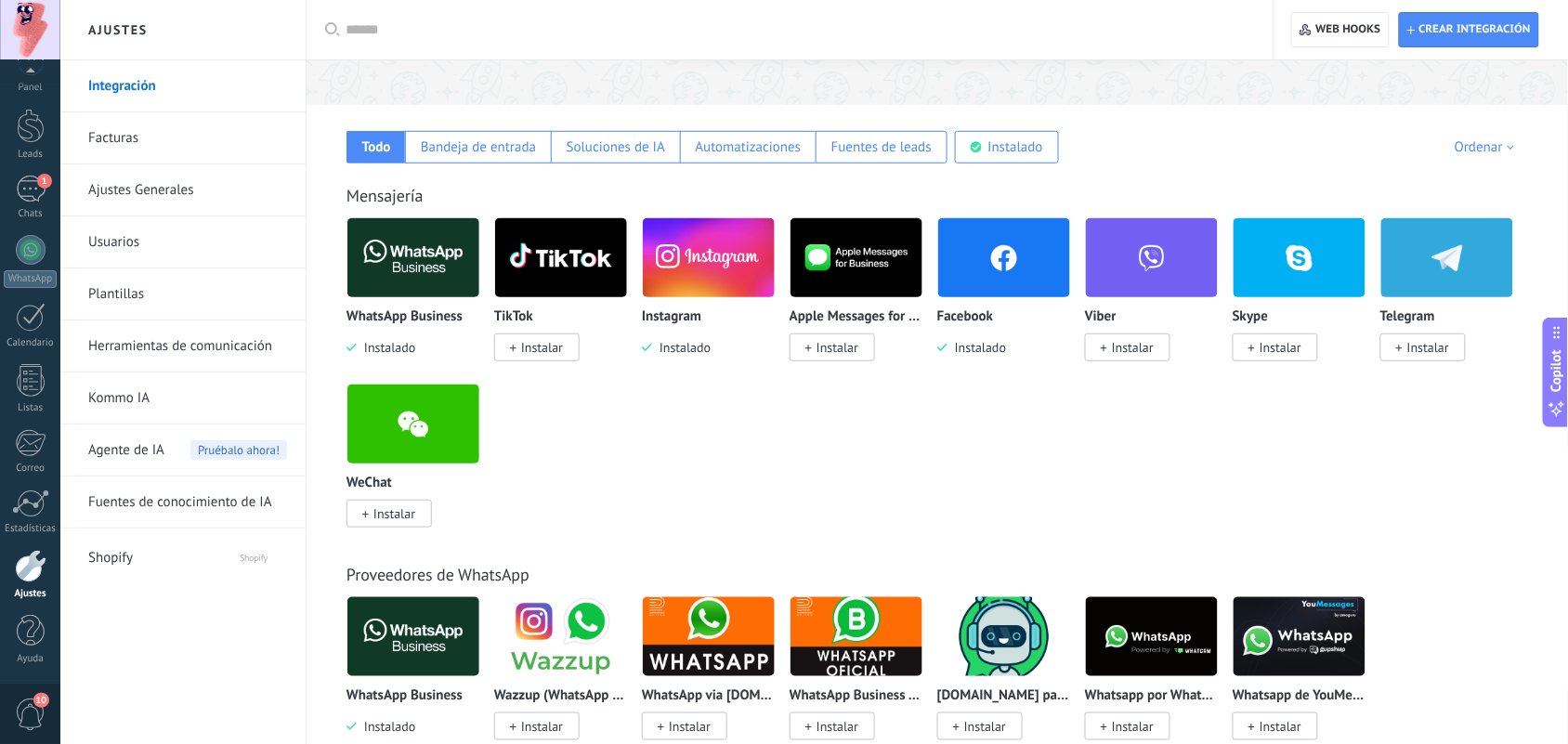
click at [391, 262] on img at bounding box center [414, 258] width 132 height 90
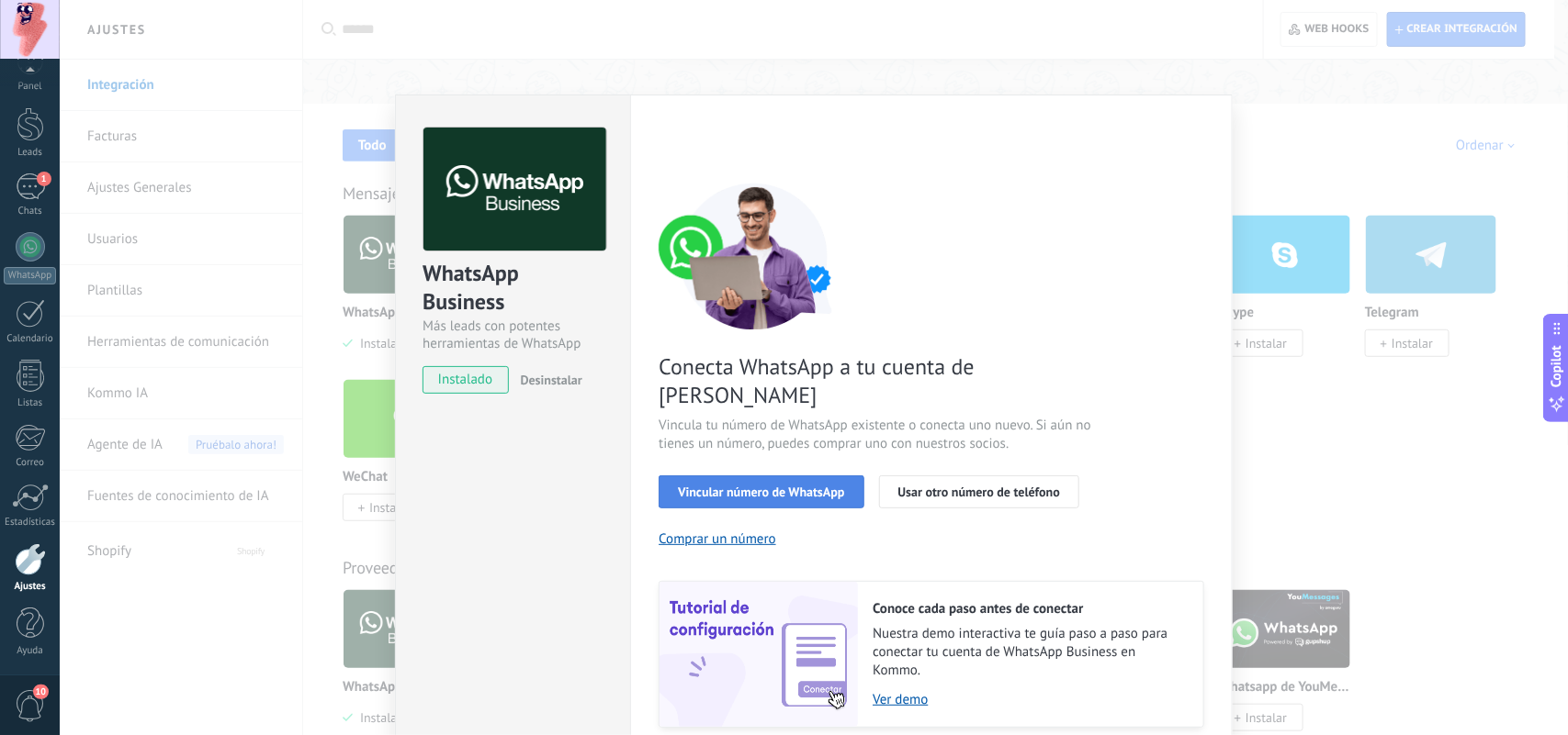
scroll to position [17, 0]
click at [764, 486] on span "Vincular número de WhatsApp" at bounding box center [760, 492] width 166 height 13
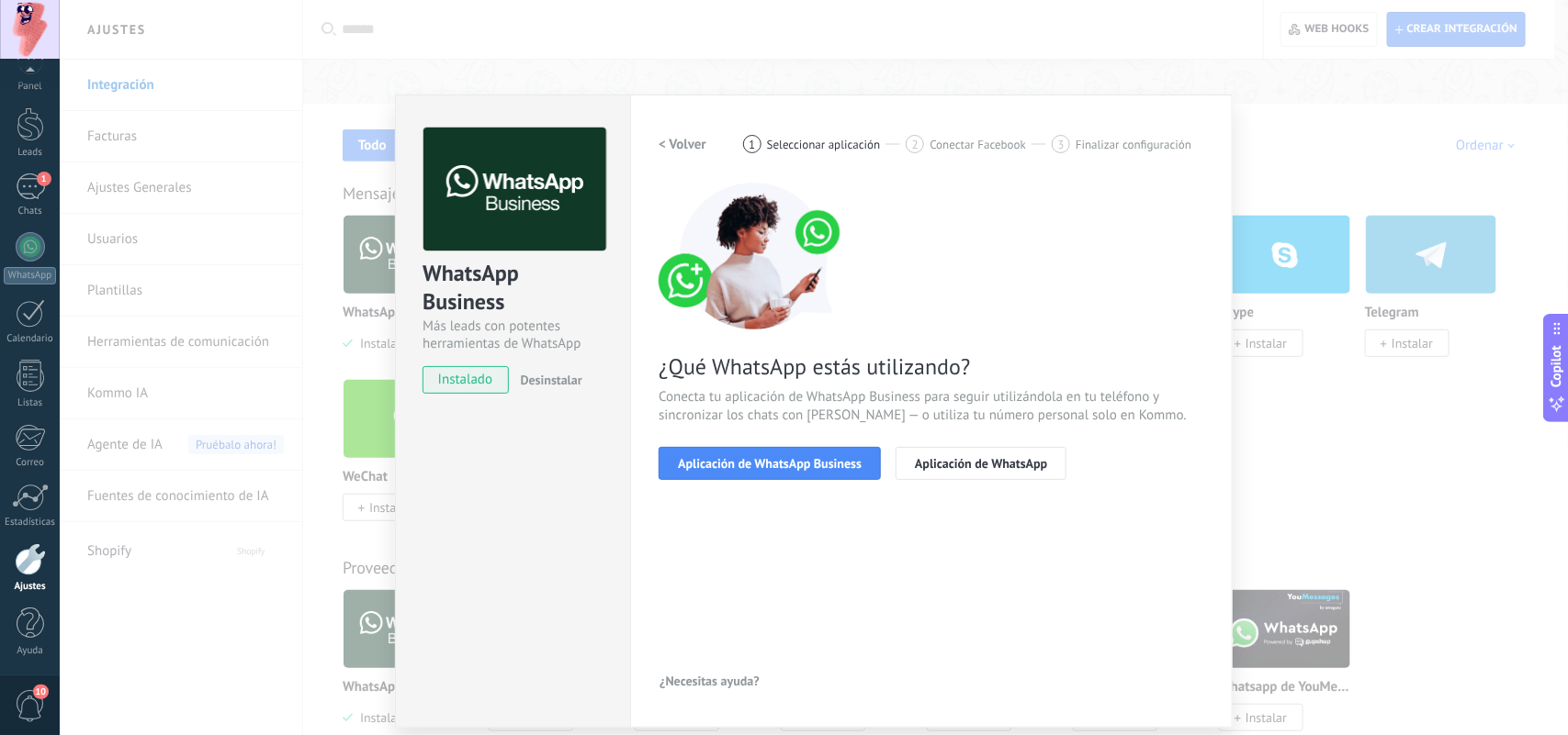
click at [764, 460] on span "Aplicación de WhatsApp Business" at bounding box center [770, 464] width 184 height 13
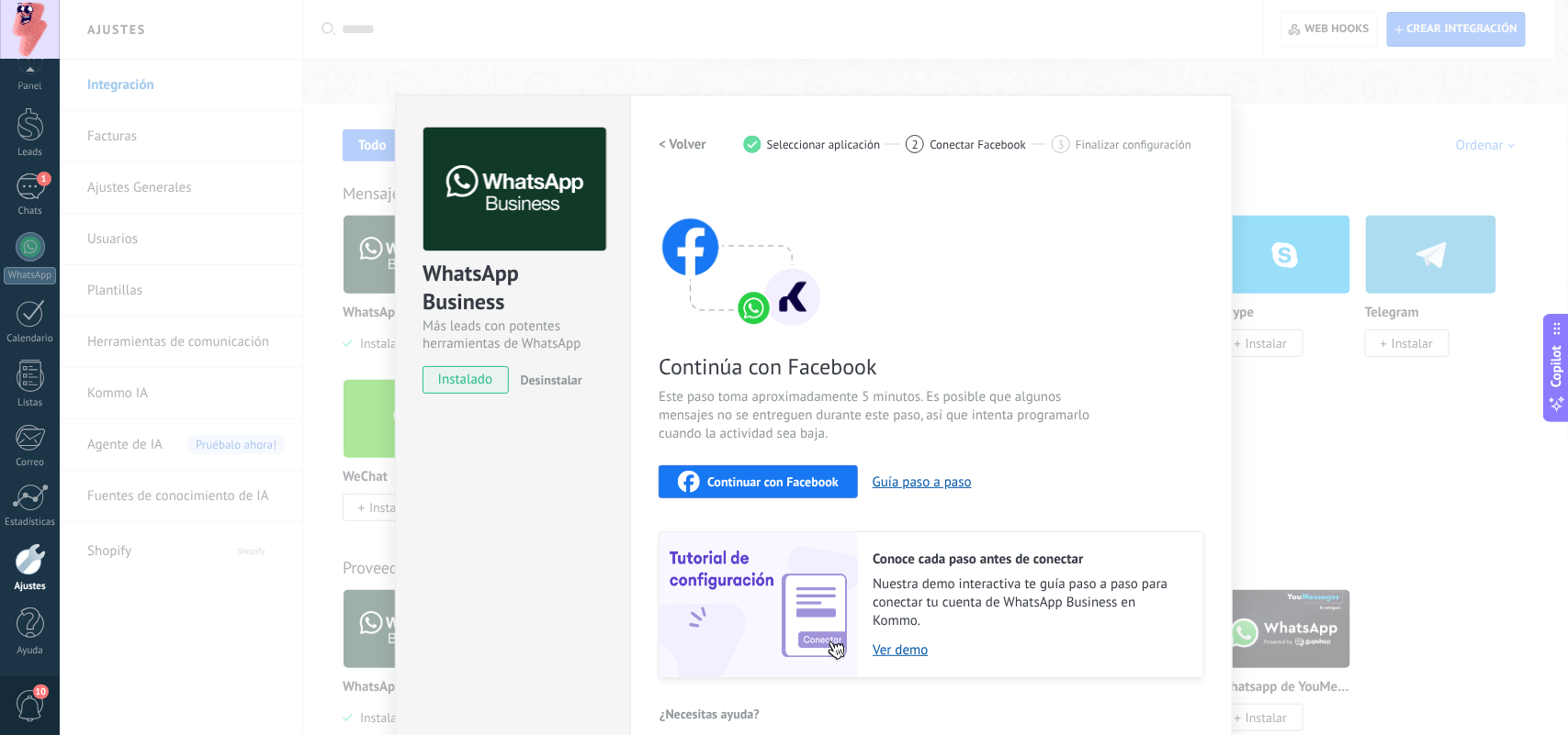
click at [905, 136] on div "2 Conectar Facebook" at bounding box center [978, 144] width 146 height 19
click at [1118, 140] on span "Finalizar configuración" at bounding box center [1133, 144] width 115 height 14
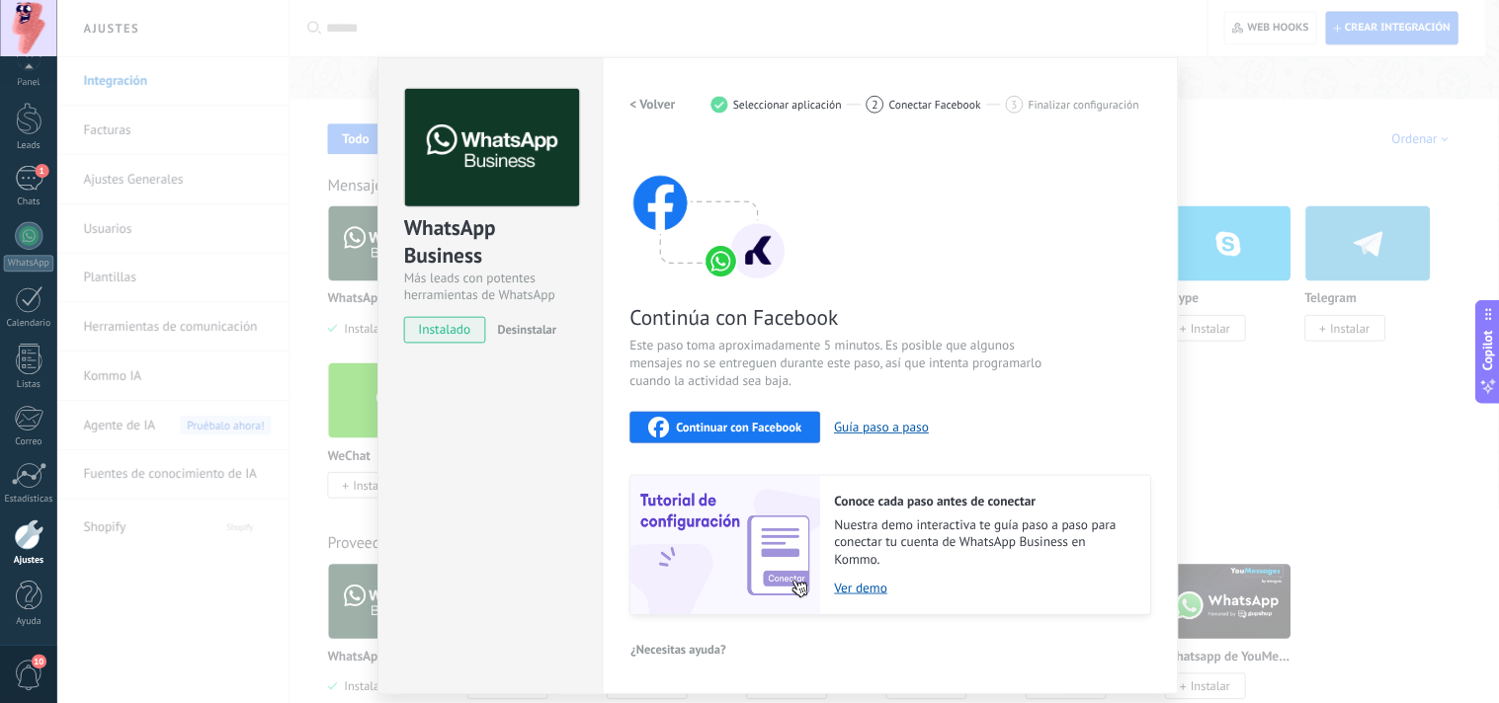
scroll to position [275, 0]
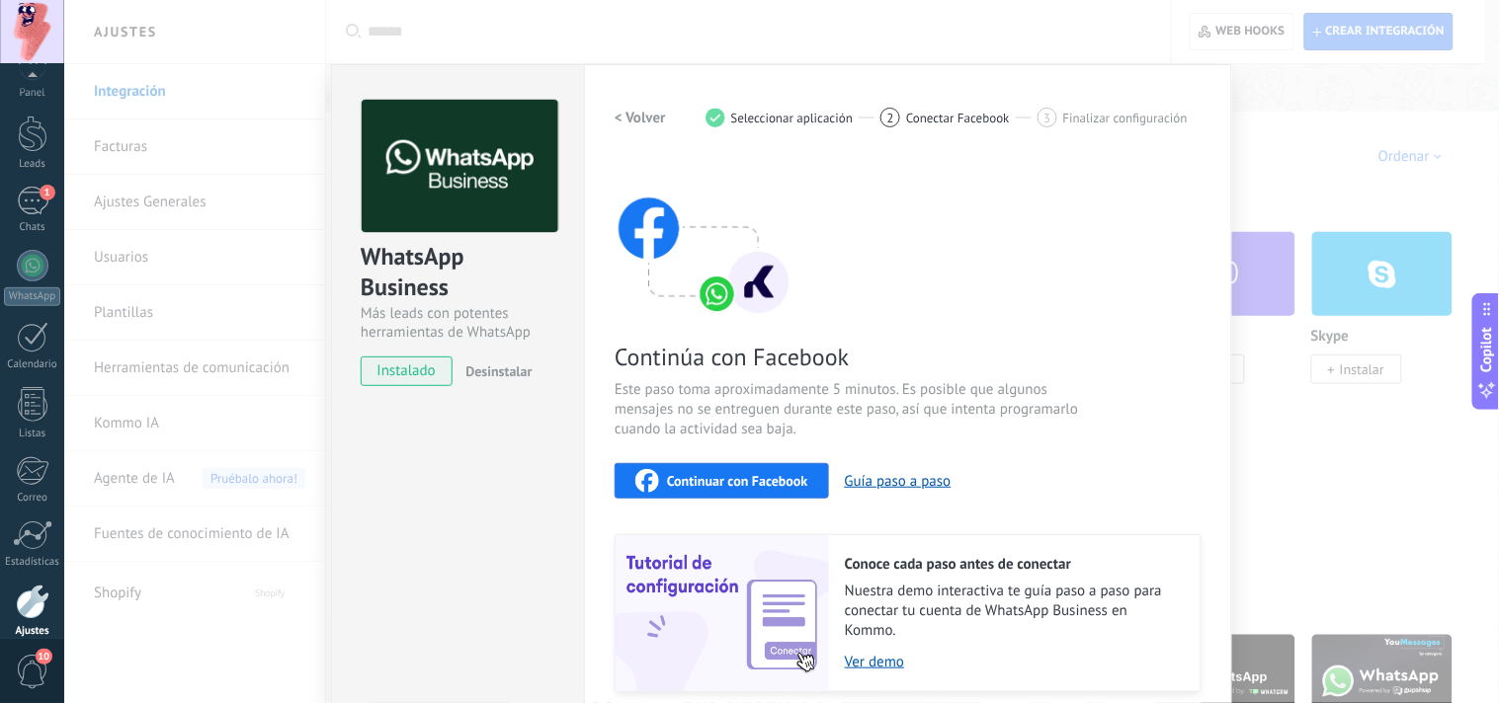
type textarea "**********"
click at [721, 469] on div "Continuar con Facebook" at bounding box center [721, 481] width 173 height 24
click at [723, 485] on span "Continuar con Facebook" at bounding box center [737, 481] width 141 height 14
